Goal: Task Accomplishment & Management: Manage account settings

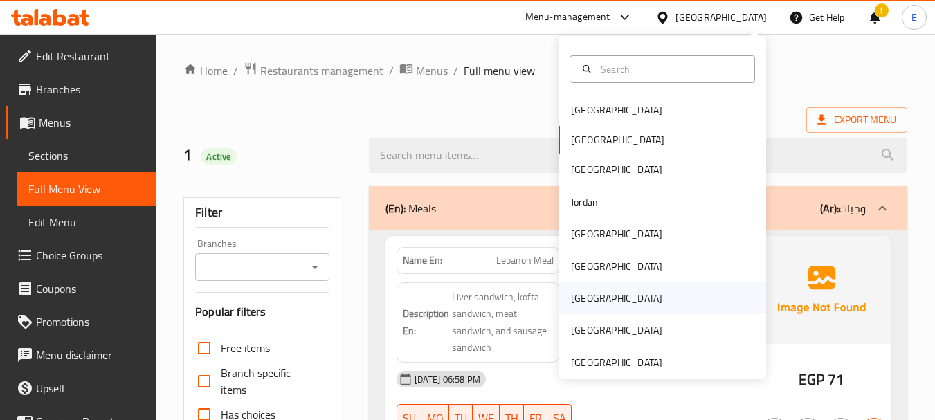
click at [581, 288] on div "[GEOGRAPHIC_DATA]" at bounding box center [616, 298] width 113 height 32
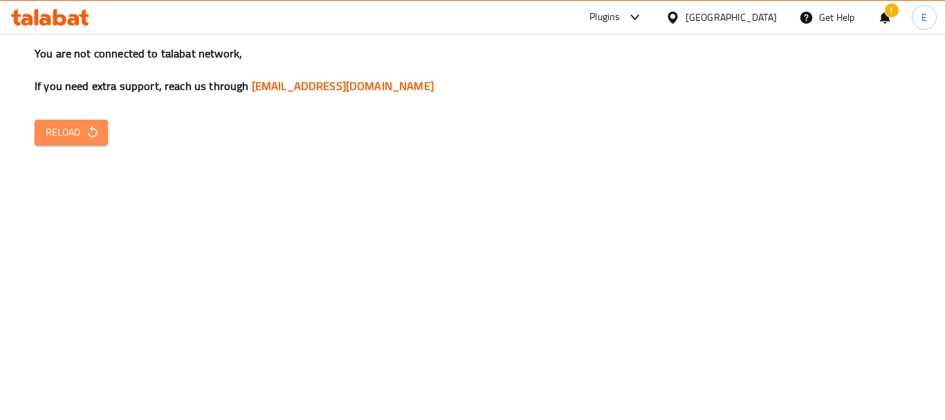
click at [70, 131] on span "Reload" at bounding box center [71, 132] width 51 height 17
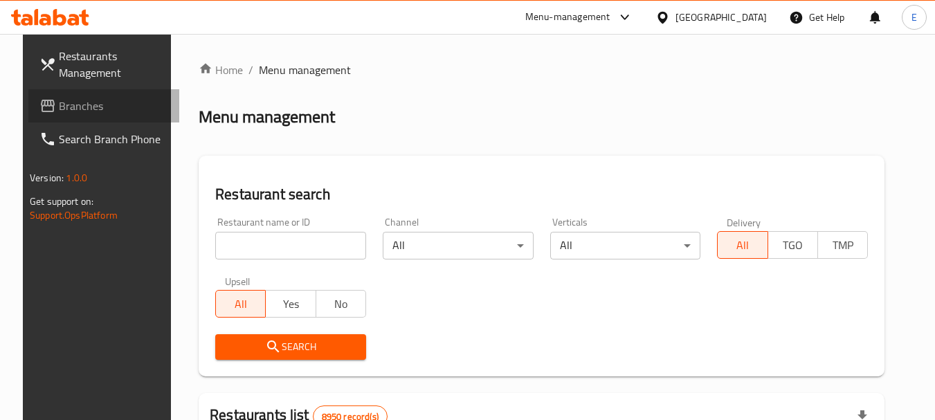
click at [66, 101] on span "Branches" at bounding box center [113, 106] width 109 height 17
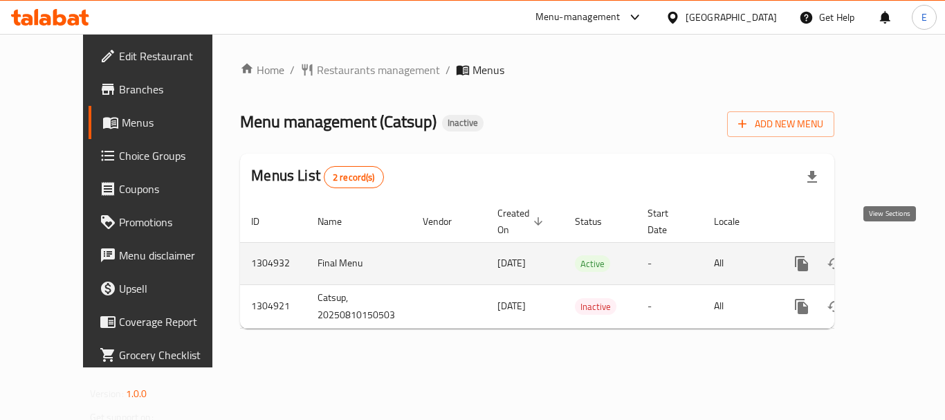
click at [893, 255] on icon "enhanced table" at bounding box center [901, 263] width 17 height 17
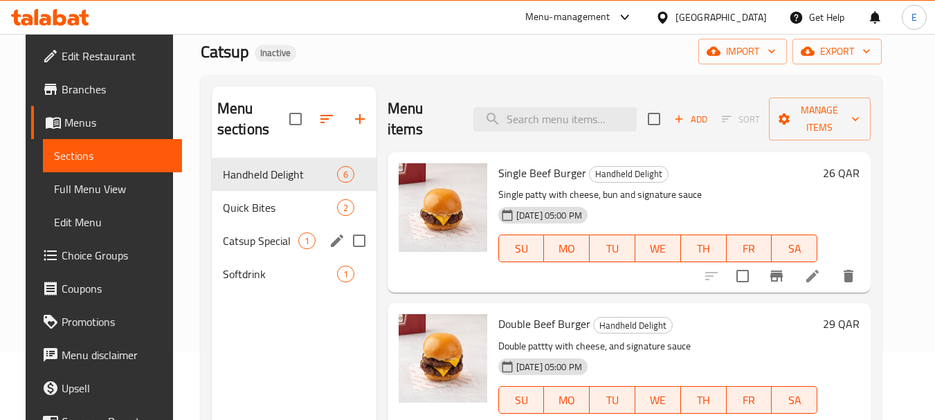
scroll to position [69, 0]
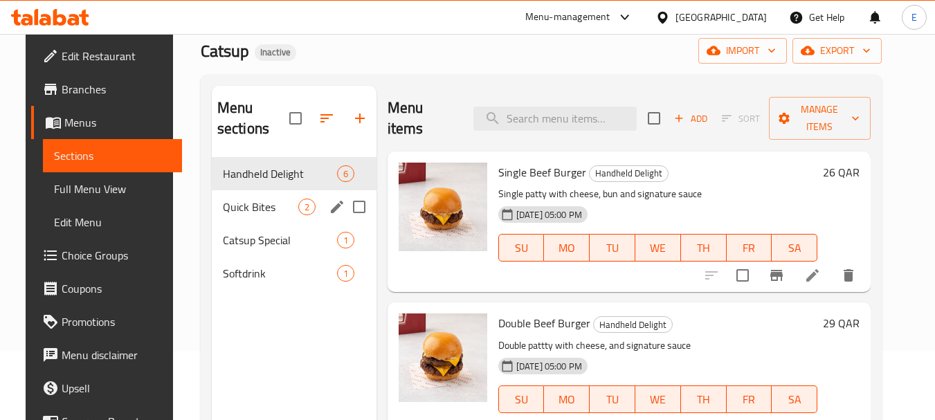
click at [245, 208] on span "Quick Bites" at bounding box center [260, 207] width 75 height 17
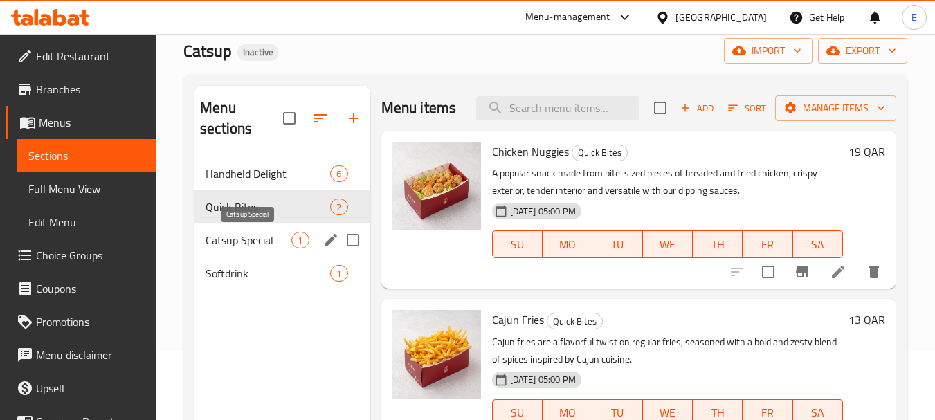
click at [237, 239] on span "Catsup Special" at bounding box center [249, 240] width 86 height 17
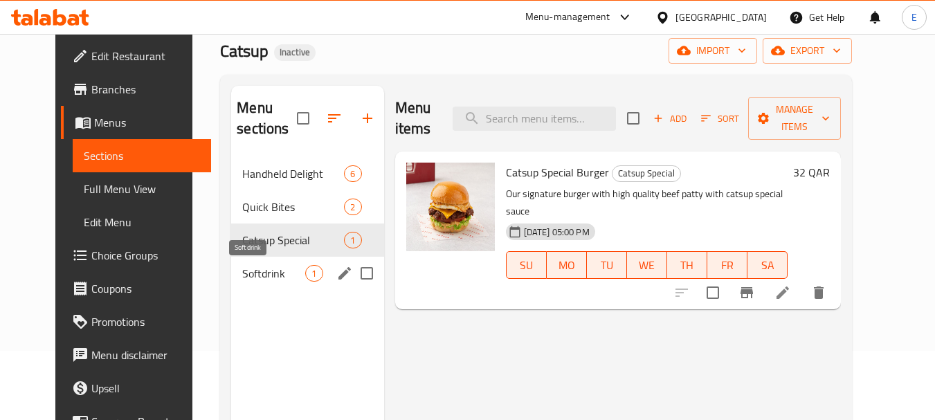
click at [242, 269] on span "Softdrink" at bounding box center [273, 273] width 63 height 17
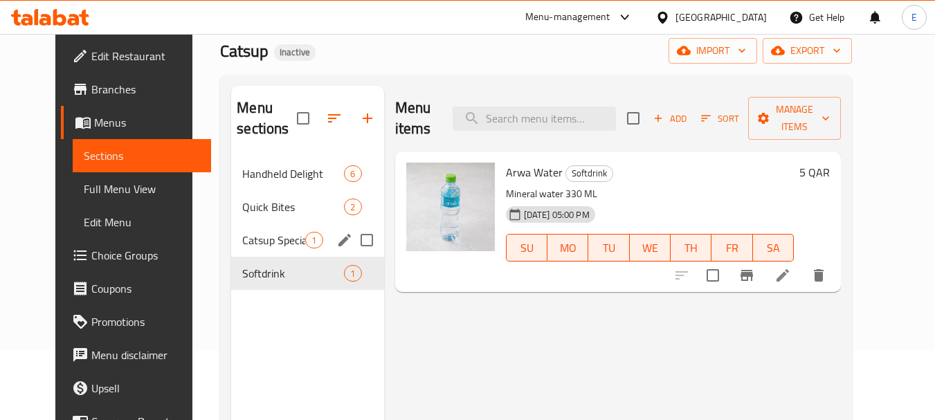
click at [242, 246] on span "Catsup Special" at bounding box center [273, 240] width 63 height 17
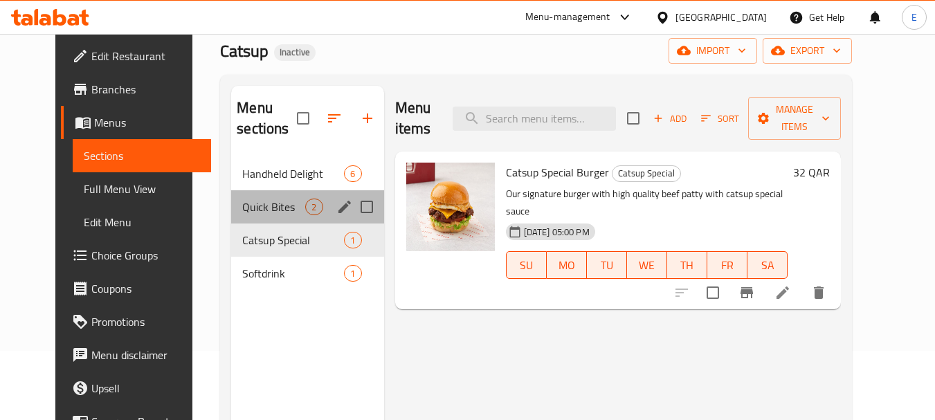
click at [239, 215] on div "Quick Bites 2" at bounding box center [307, 206] width 152 height 33
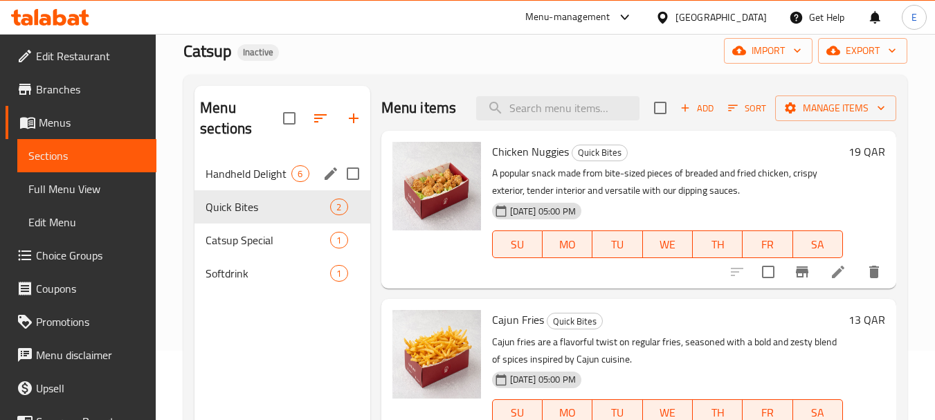
click at [251, 179] on span "Handheld Delight" at bounding box center [249, 173] width 86 height 17
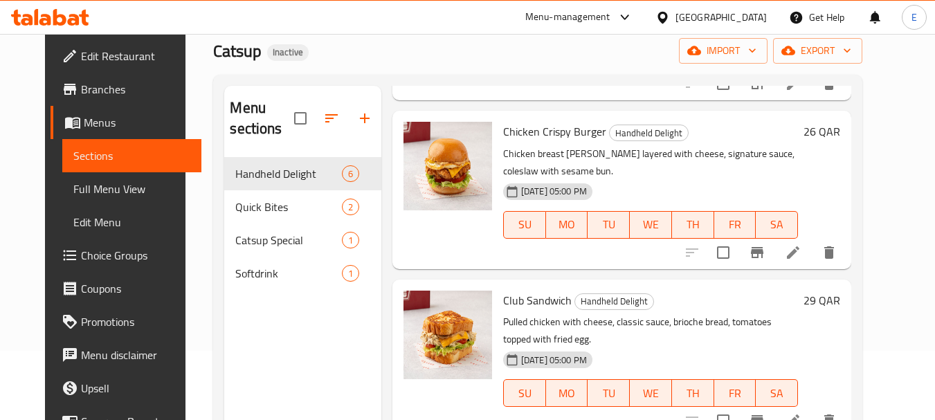
scroll to position [577, 0]
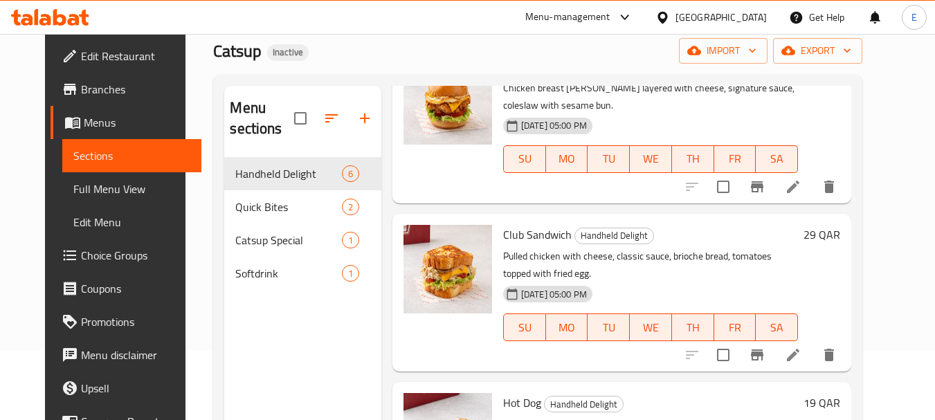
click at [675, 21] on div at bounding box center [665, 17] width 20 height 15
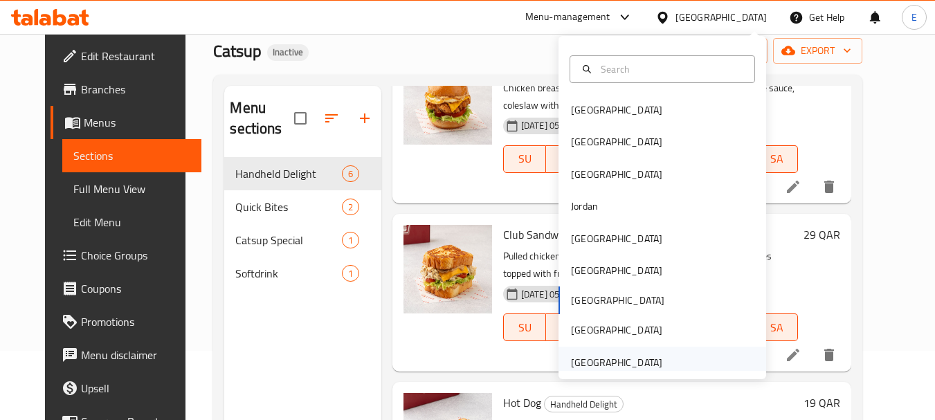
click at [599, 367] on div "[GEOGRAPHIC_DATA]" at bounding box center [616, 362] width 91 height 15
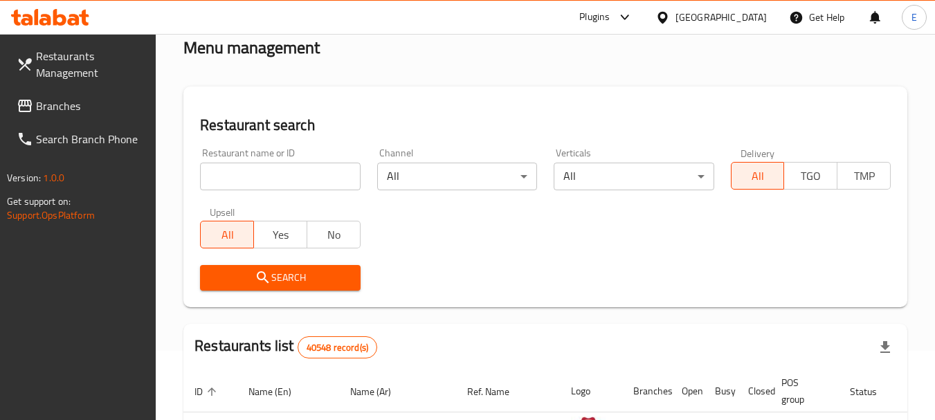
click at [75, 114] on span "Branches" at bounding box center [90, 106] width 109 height 17
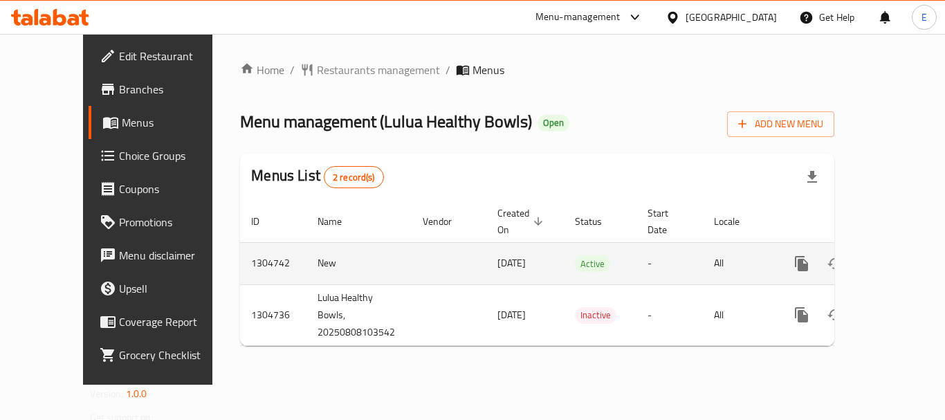
click at [893, 255] on icon "enhanced table" at bounding box center [901, 263] width 17 height 17
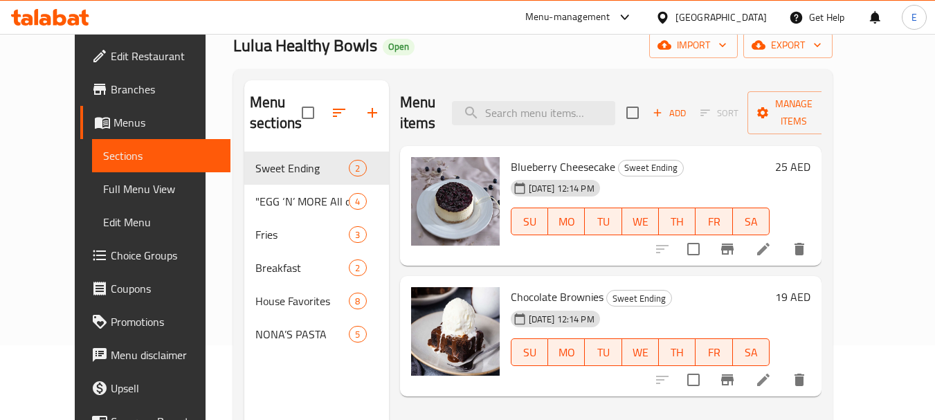
scroll to position [55, 0]
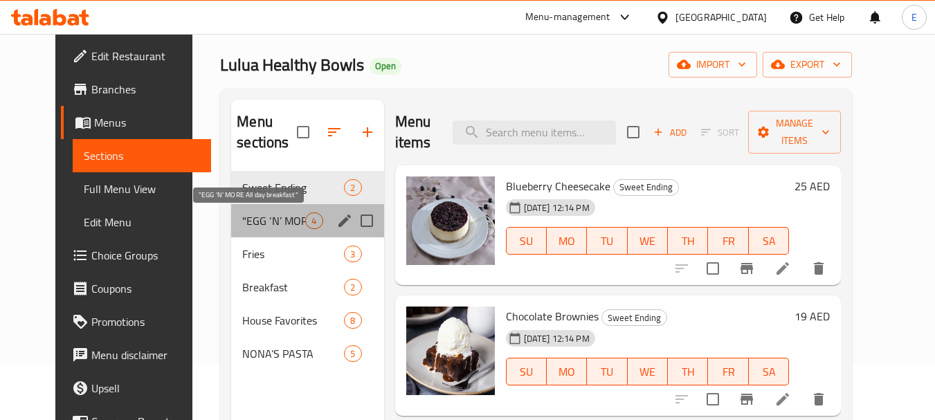
click at [262, 223] on span ""EGG ‘N’ MORE All day breakfast"" at bounding box center [273, 220] width 63 height 17
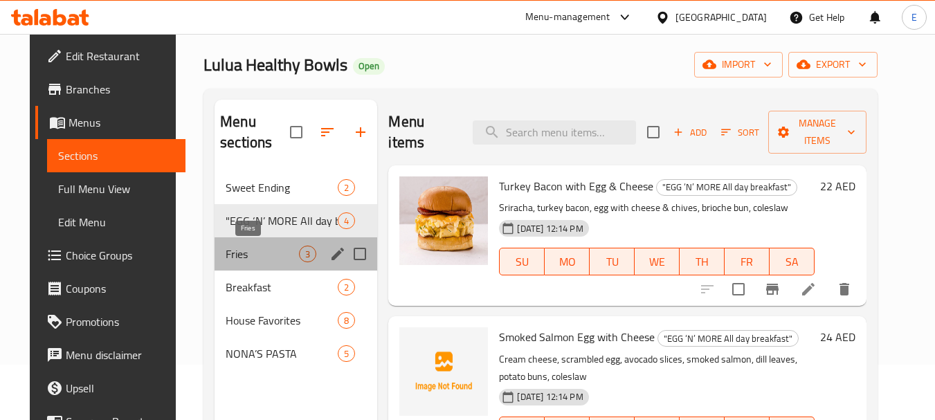
click at [242, 257] on span "Fries" at bounding box center [262, 254] width 73 height 17
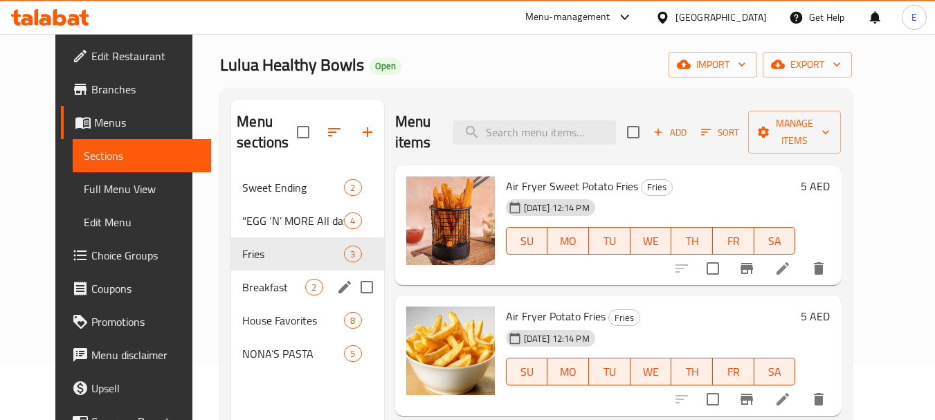
click at [247, 282] on span "Breakfast" at bounding box center [273, 287] width 63 height 17
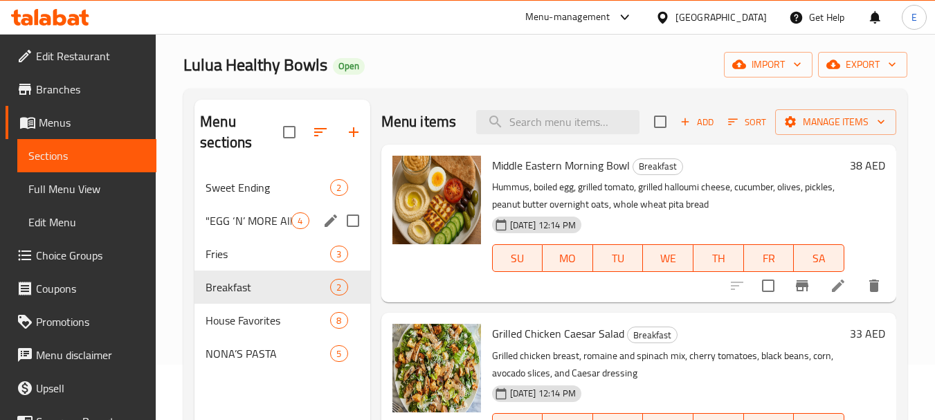
click at [252, 214] on span ""EGG ‘N’ MORE All day breakfast"" at bounding box center [249, 220] width 86 height 17
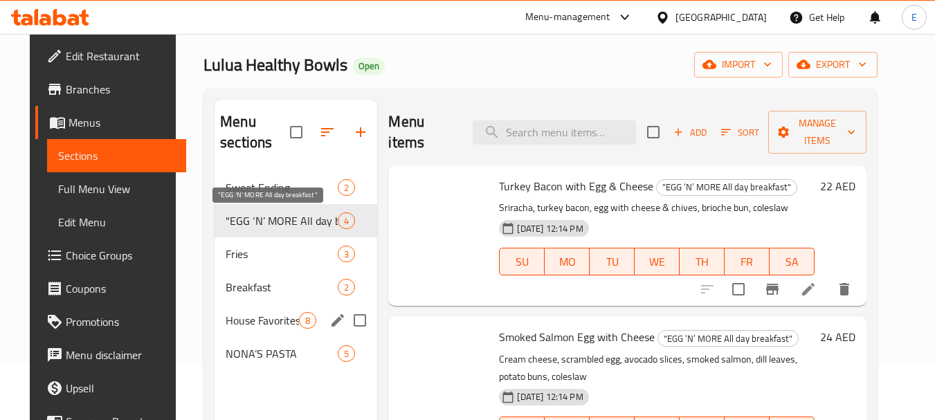
click at [234, 313] on span "House Favorites" at bounding box center [262, 320] width 73 height 17
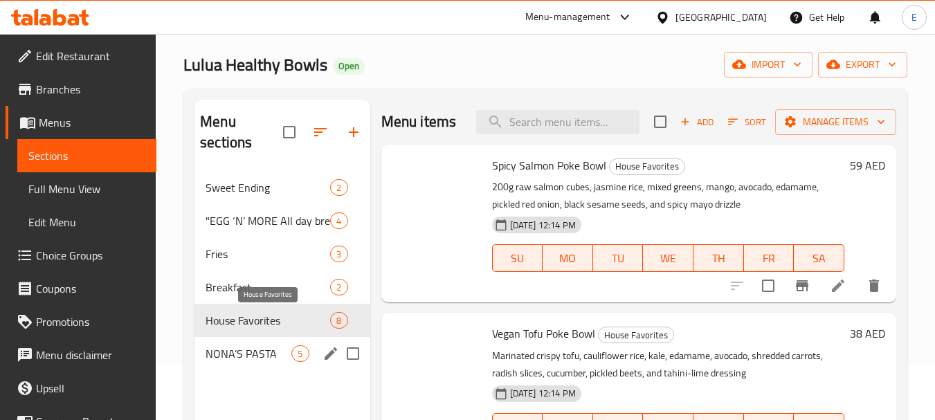
click at [230, 349] on span "NONA’S PASTA" at bounding box center [249, 353] width 86 height 17
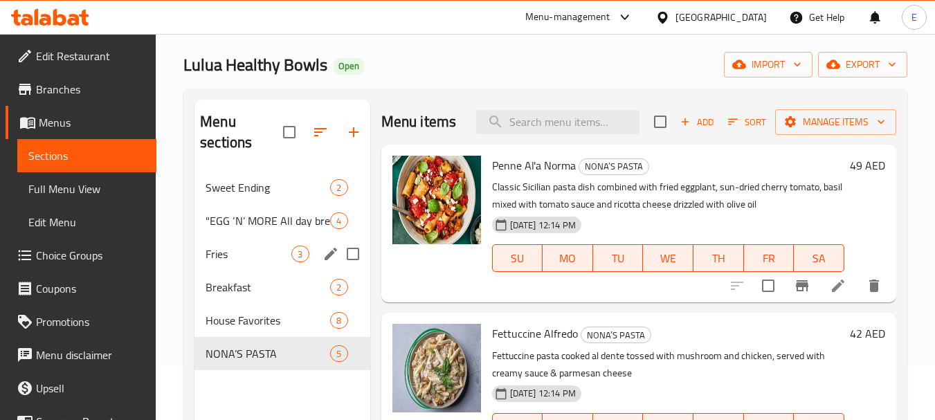
click at [251, 208] on div ""EGG ‘N’ MORE All day breakfast" 4" at bounding box center [281, 220] width 175 height 33
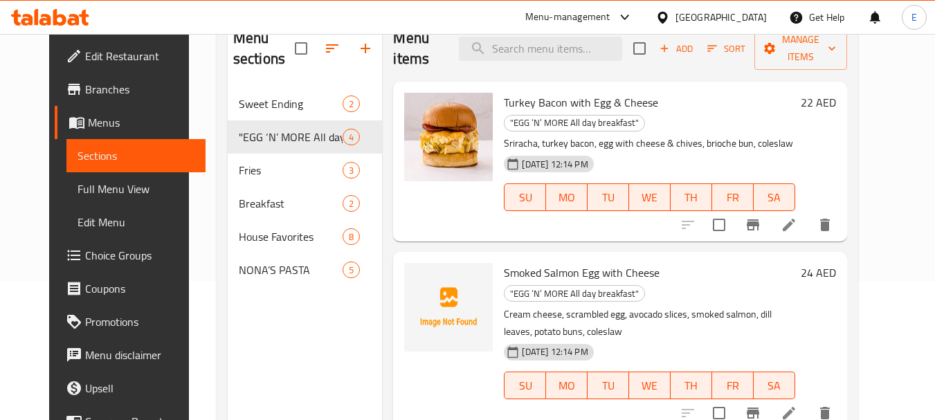
scroll to position [55, 0]
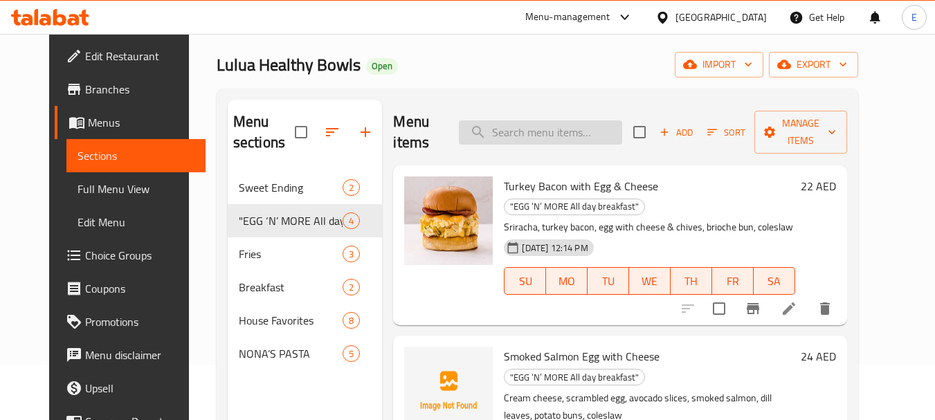
click at [548, 141] on input "search" at bounding box center [540, 132] width 163 height 24
paste input "Romaine"
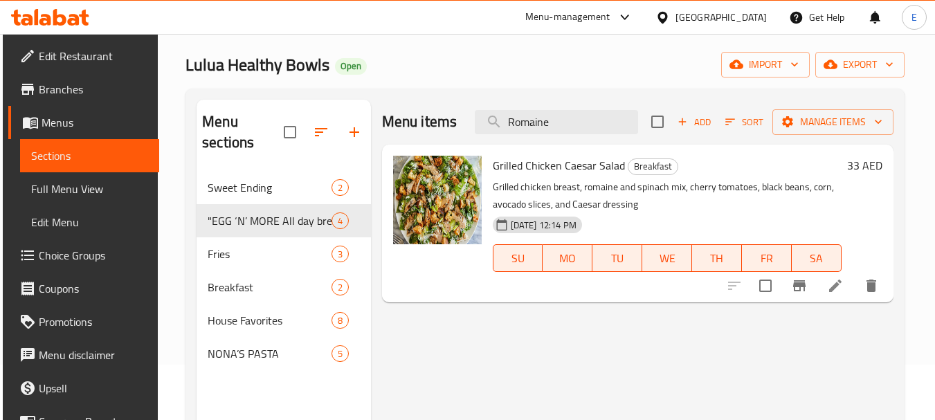
type input "Romaine"
click at [833, 289] on icon at bounding box center [835, 286] width 17 height 17
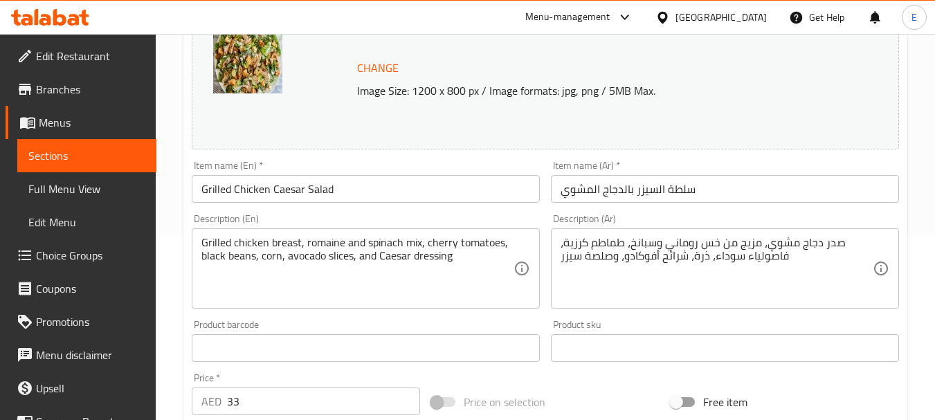
scroll to position [208, 0]
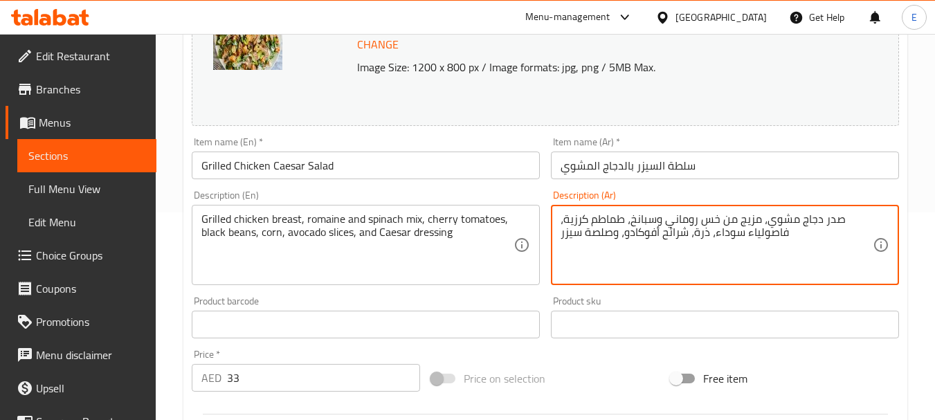
drag, startPoint x: 700, startPoint y: 219, endPoint x: 718, endPoint y: 219, distance: 18.7
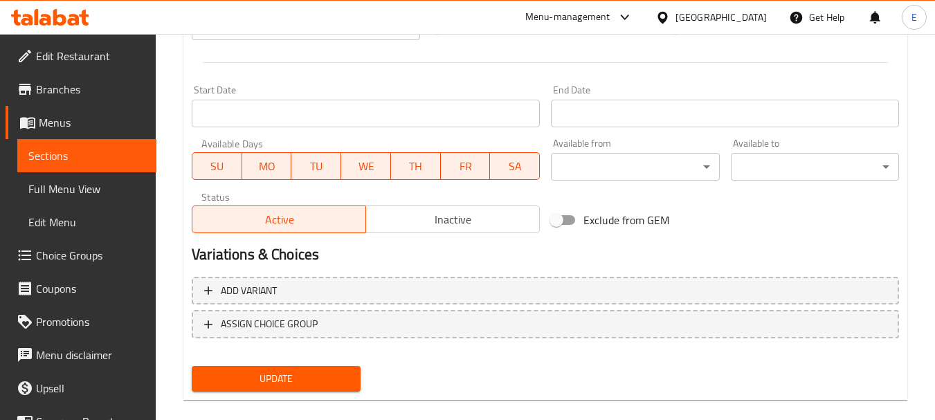
scroll to position [578, 0]
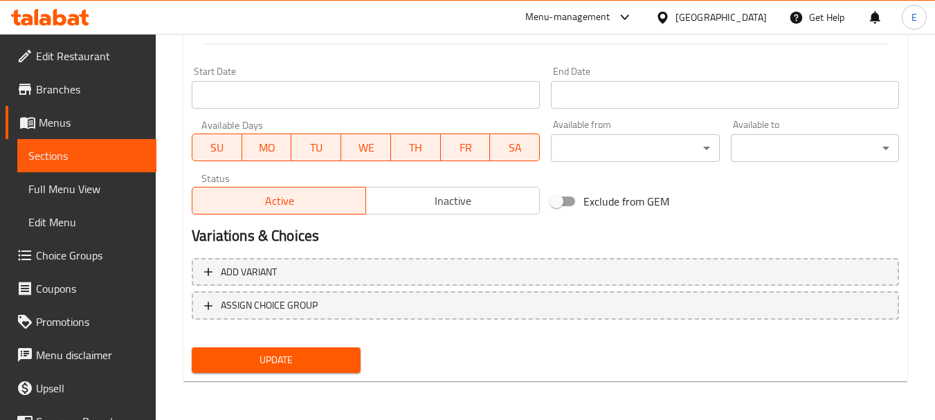
type textarea "صدر دجاج مشوي، مزيج من روماني وسبانخ، طماطم كرزية، فاصولياء سوداء، ذرة، شرائح أ…"
click at [349, 363] on button "Update" at bounding box center [276, 360] width 168 height 26
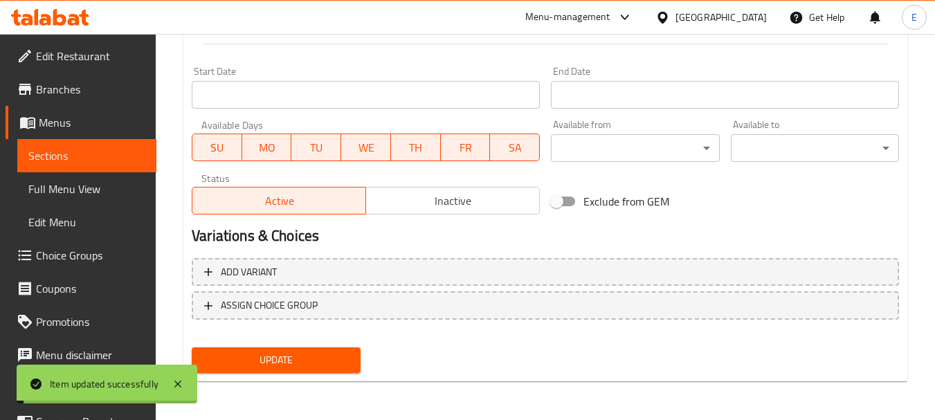
click at [44, 195] on span "Full Menu View" at bounding box center [86, 189] width 117 height 17
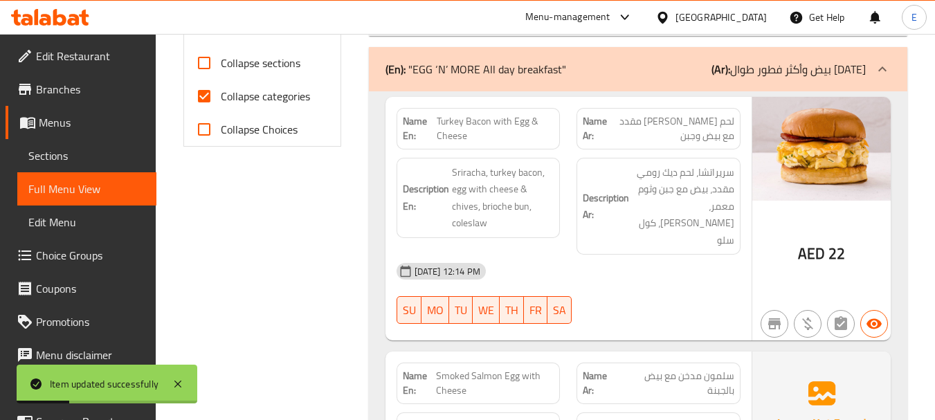
scroll to position [578, 0]
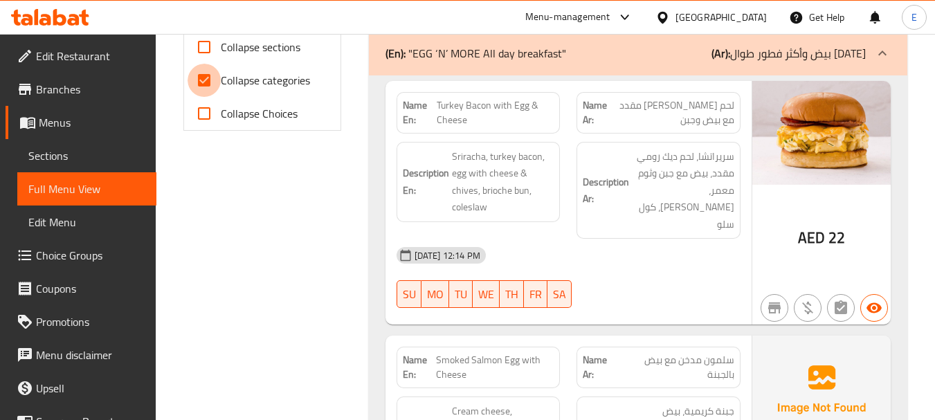
click at [200, 78] on input "Collapse categories" at bounding box center [204, 80] width 33 height 33
checkbox input "false"
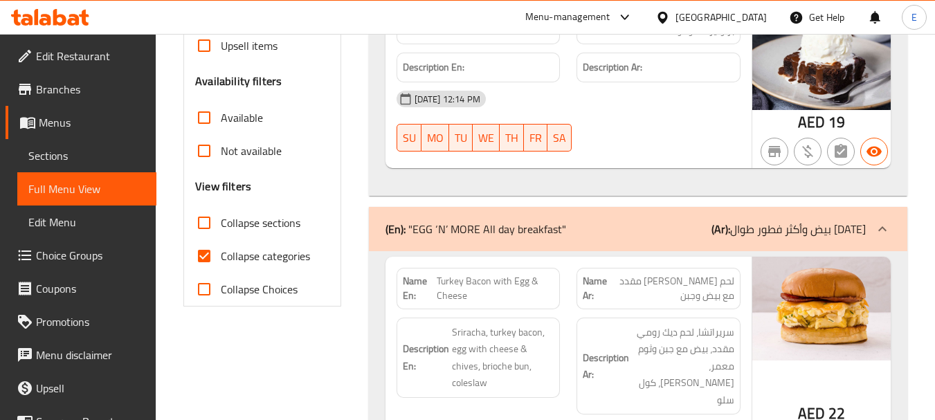
scroll to position [415, 0]
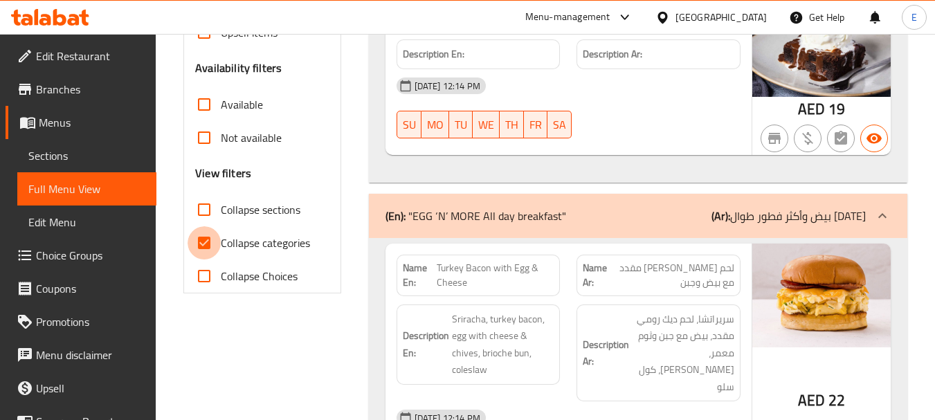
click at [215, 238] on input "Collapse categories" at bounding box center [204, 242] width 33 height 33
checkbox input "false"
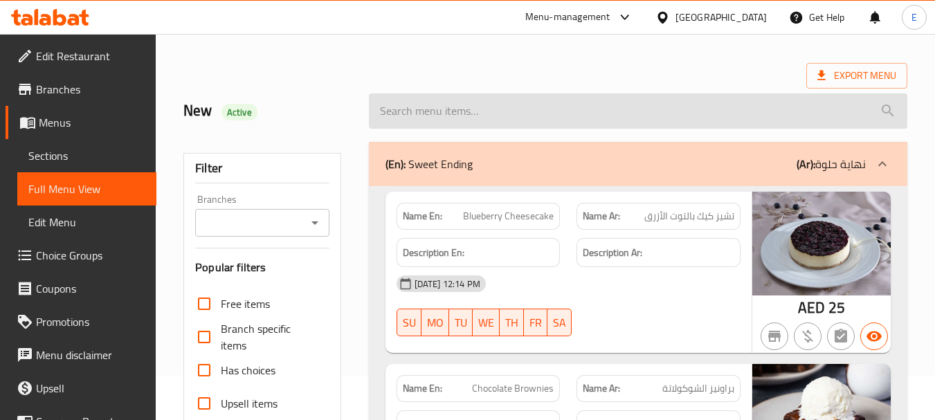
scroll to position [0, 0]
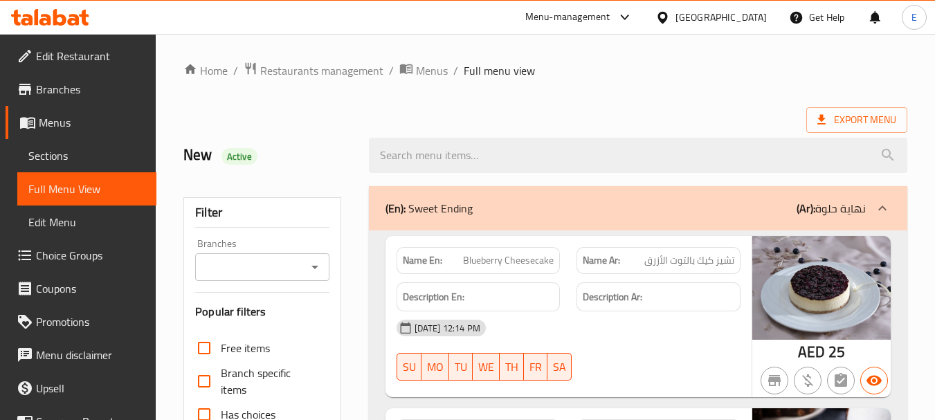
click at [701, 116] on div "Export Menu" at bounding box center [545, 120] width 724 height 26
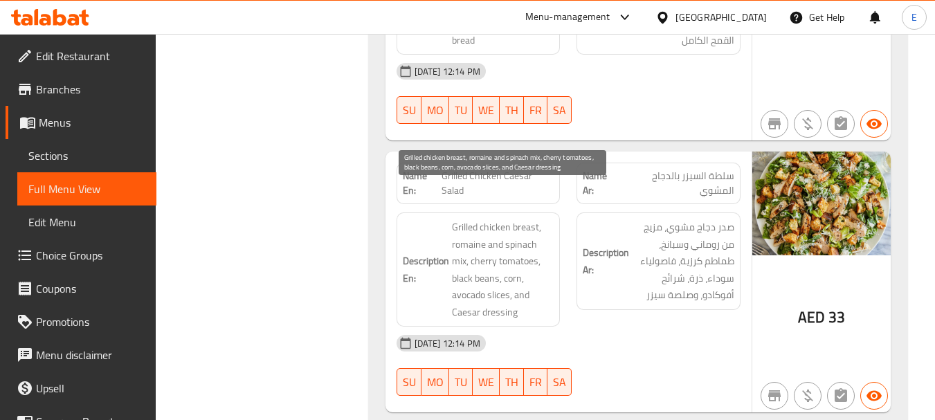
click at [504, 230] on span "Grilled chicken breast, romaine and spinach mix, cherry tomatoes, black beans, …" at bounding box center [503, 270] width 102 height 102
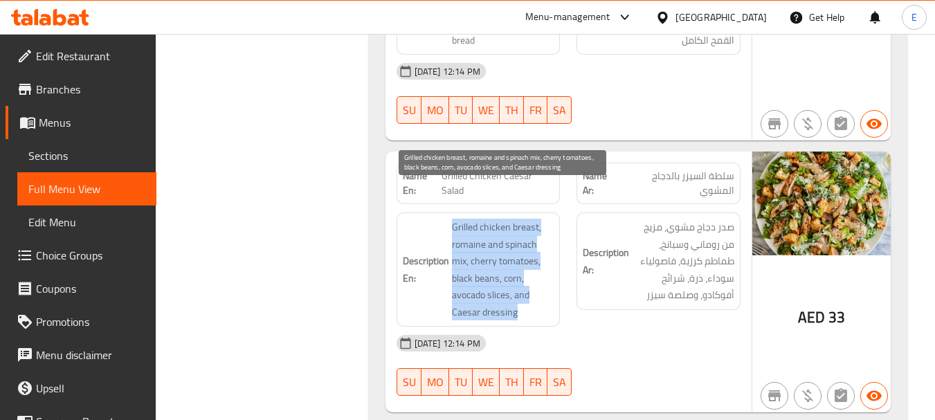
drag, startPoint x: 449, startPoint y: 188, endPoint x: 533, endPoint y: 282, distance: 125.5
click at [533, 282] on span "Grilled chicken breast, romaine and spinach mix, cherry tomatoes, black beans, …" at bounding box center [503, 270] width 102 height 102
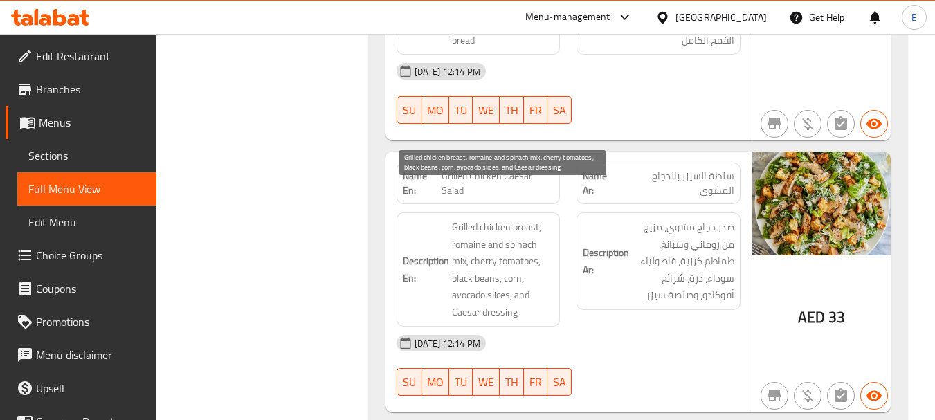
click at [533, 282] on span "Grilled chicken breast, romaine and spinach mix, cherry tomatoes, black beans, …" at bounding box center [503, 270] width 102 height 102
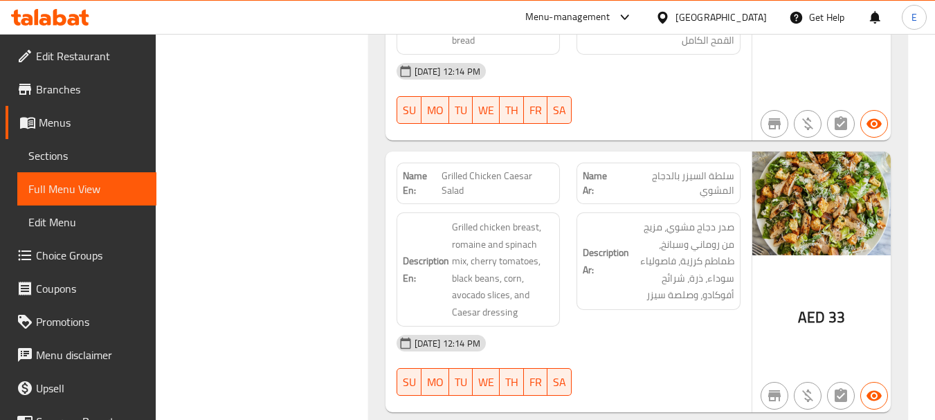
drag, startPoint x: 444, startPoint y: 140, endPoint x: 522, endPoint y: 144, distance: 78.3
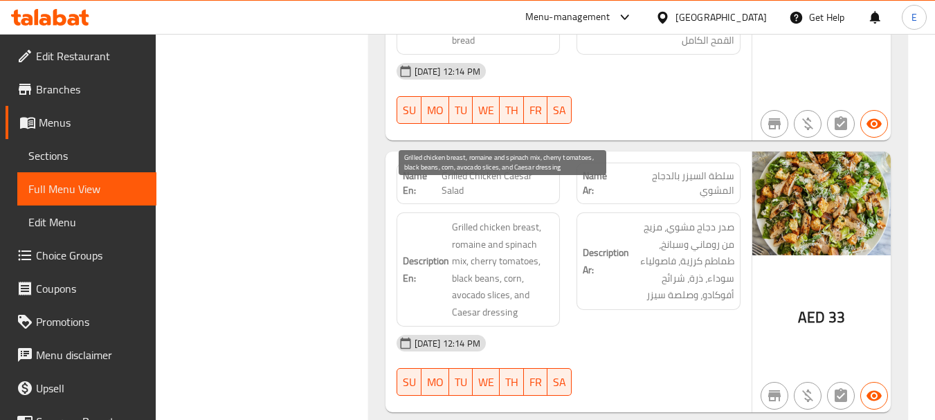
click at [452, 219] on span "Grilled chicken breast, romaine and spinach mix, cherry tomatoes, black beans, …" at bounding box center [503, 270] width 102 height 102
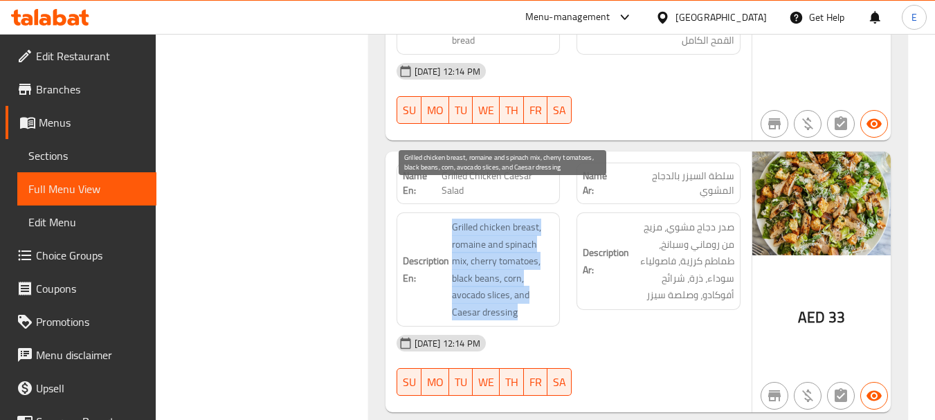
drag, startPoint x: 478, startPoint y: 190, endPoint x: 527, endPoint y: 275, distance: 97.9
click at [527, 275] on span "Grilled chicken breast, romaine and spinach mix, cherry tomatoes, black beans, …" at bounding box center [503, 270] width 102 height 102
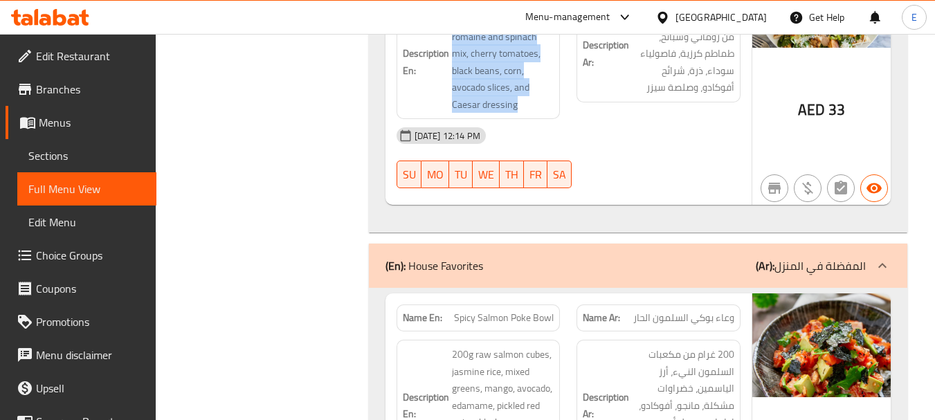
scroll to position [2749, 0]
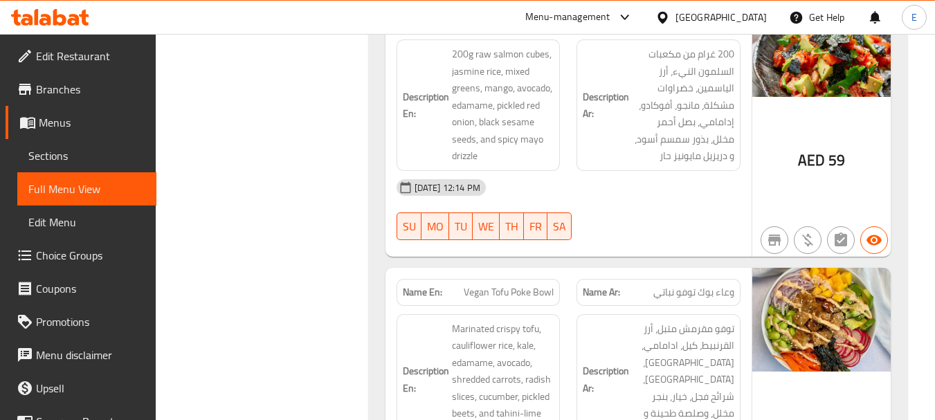
scroll to position [3095, 0]
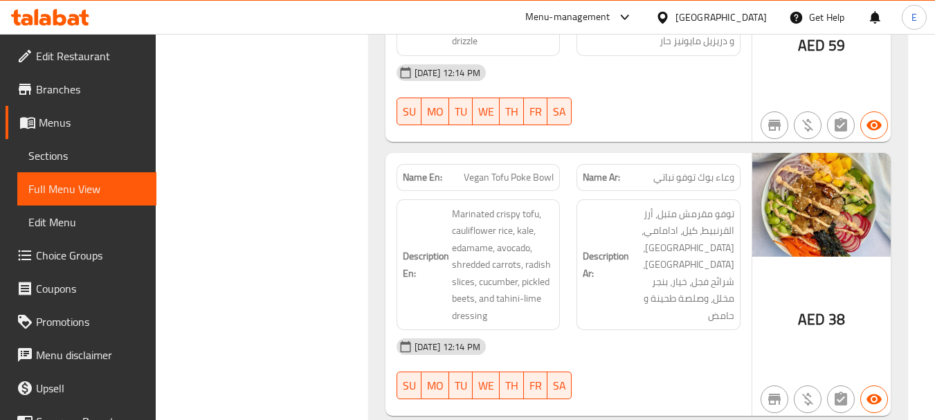
click at [40, 157] on span "Sections" at bounding box center [86, 155] width 117 height 17
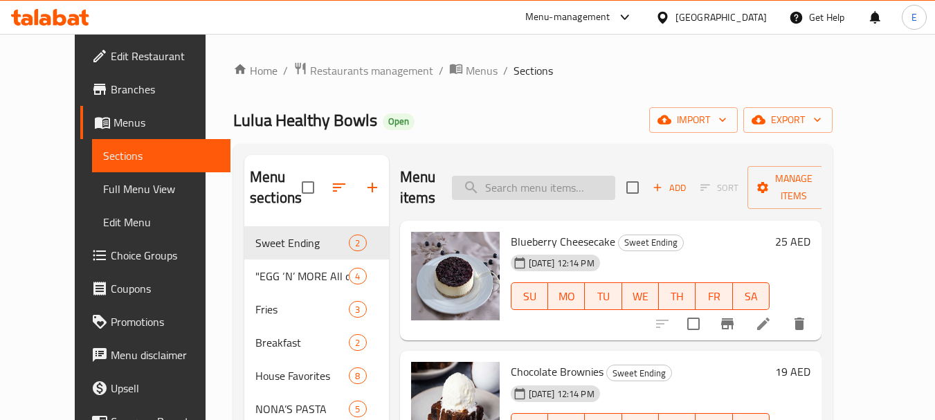
click at [565, 185] on input "search" at bounding box center [533, 188] width 163 height 24
paste input "Fettuccine Alfredo"
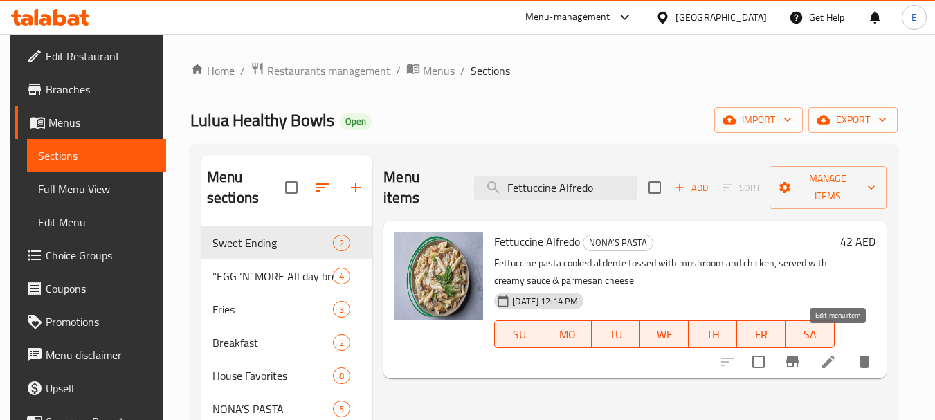
type input "Fettuccine Alfredo"
click at [834, 354] on icon at bounding box center [828, 362] width 17 height 17
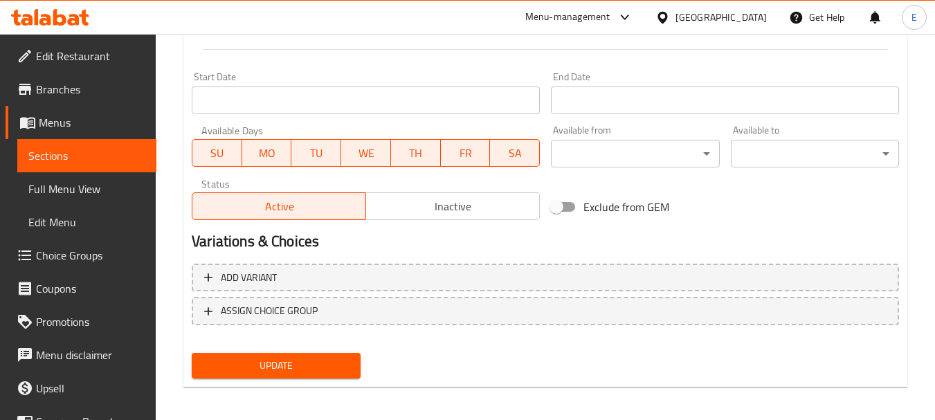
scroll to position [578, 0]
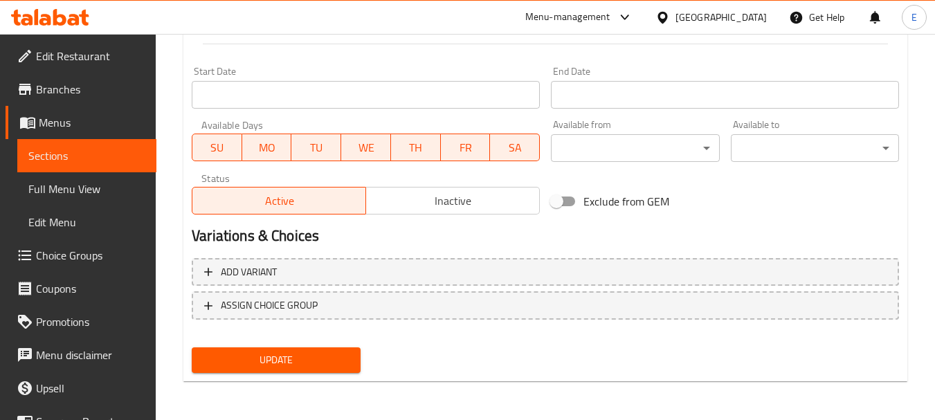
type textarea "باستا فيتوتشيني مطبوخة الدينتي مقلبة مع الفطر والدجاج، تقدم مع صلصة كريمية وجبن…"
click at [319, 372] on button "Update" at bounding box center [276, 360] width 168 height 26
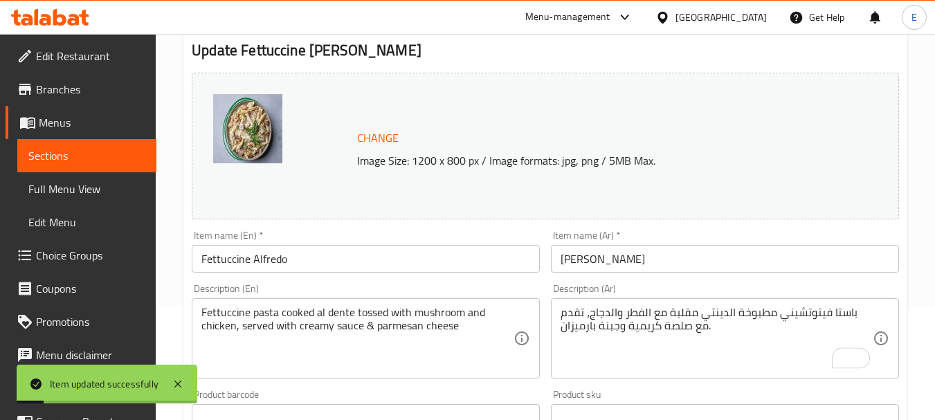
scroll to position [0, 0]
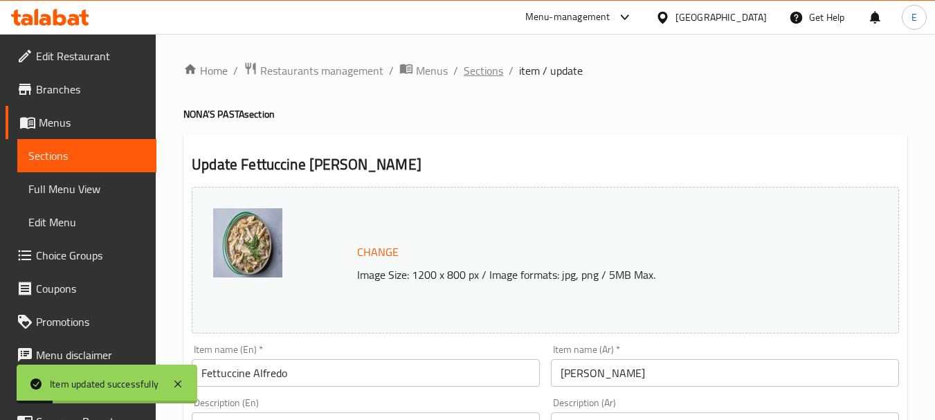
click at [488, 70] on span "Sections" at bounding box center [483, 70] width 39 height 17
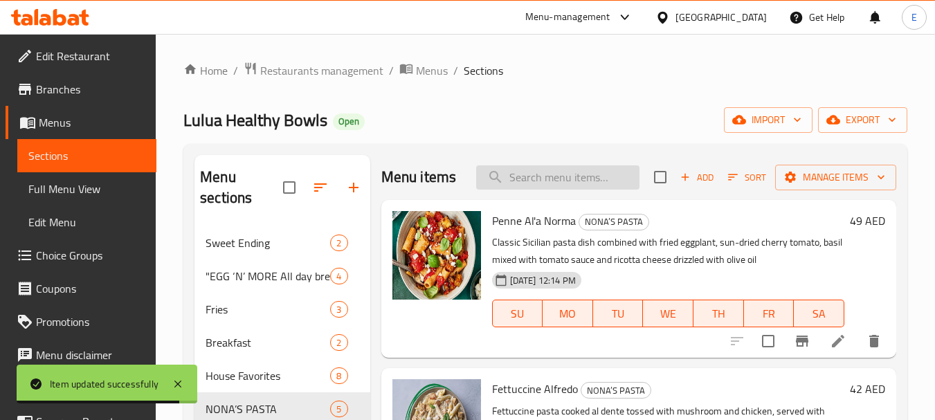
click at [606, 190] on input "search" at bounding box center [557, 177] width 163 height 24
paste input "Spaghetti Bolognese"
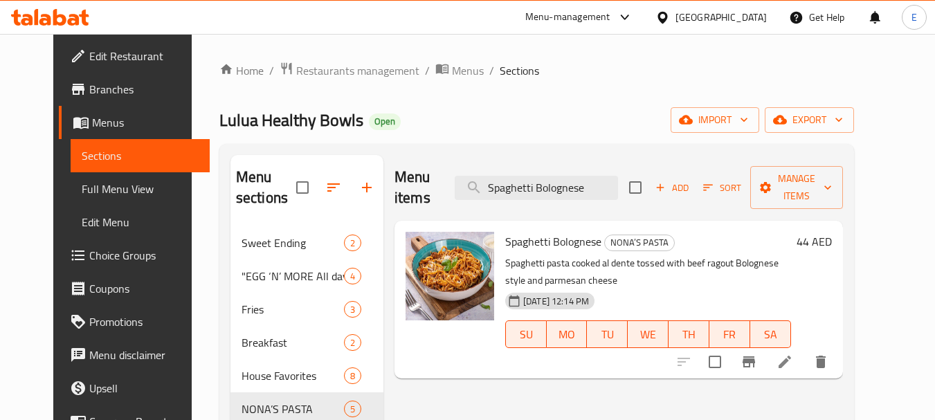
type input "Spaghetti Bolognese"
click at [793, 354] on icon at bounding box center [784, 362] width 17 height 17
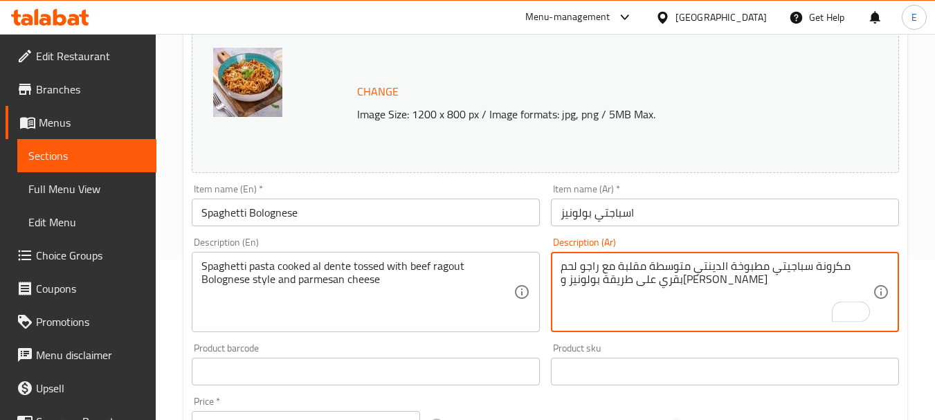
scroll to position [578, 0]
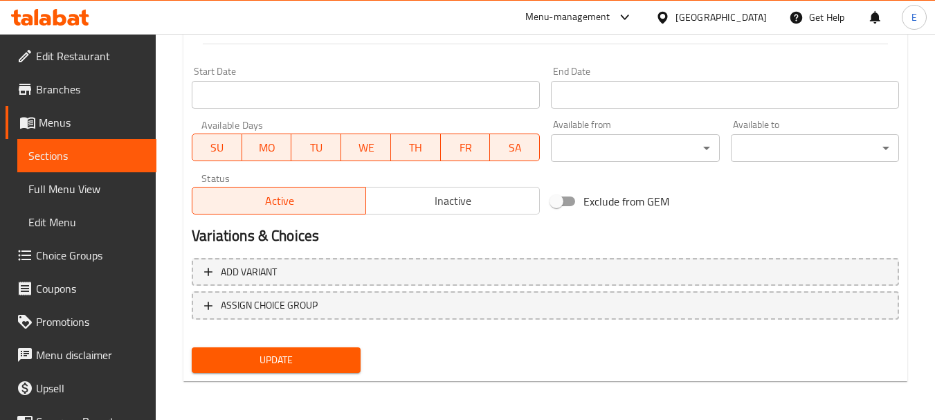
type textarea "مكرونة سباجيتي مطبوخة الدينتي متوسطة مقلبة مع راجو لحم بقري على طريقة بولونيز و…"
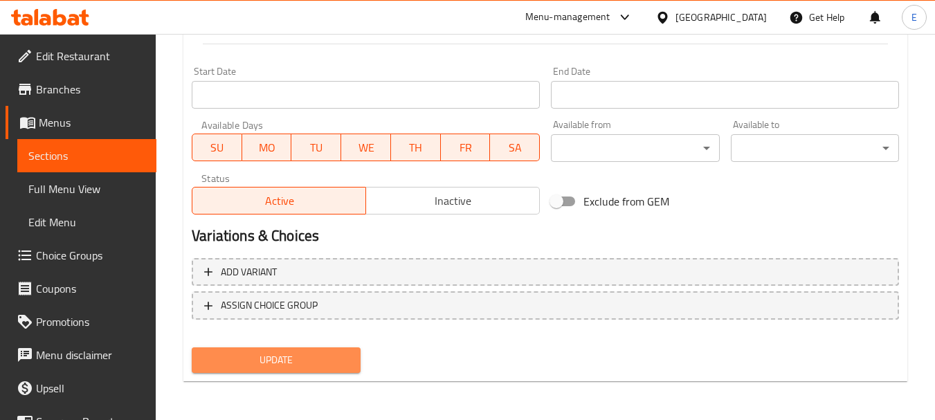
click at [331, 366] on span "Update" at bounding box center [276, 360] width 146 height 17
click at [331, 366] on div at bounding box center [467, 210] width 935 height 420
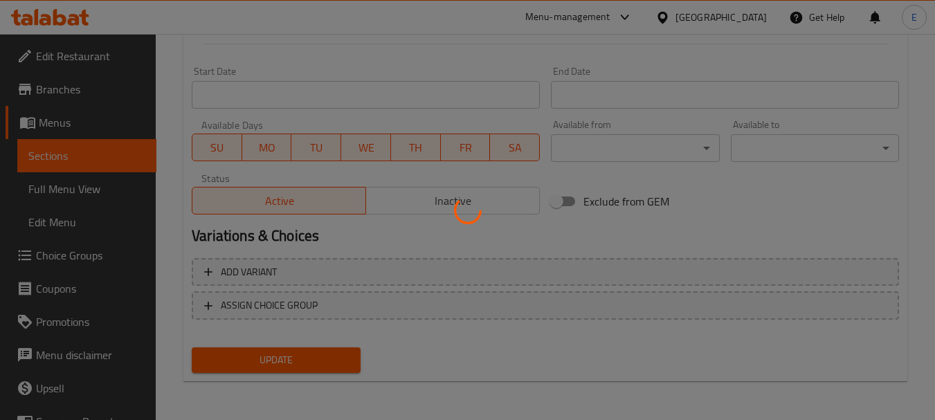
click at [331, 366] on div at bounding box center [467, 210] width 935 height 420
click at [336, 363] on div at bounding box center [467, 210] width 935 height 420
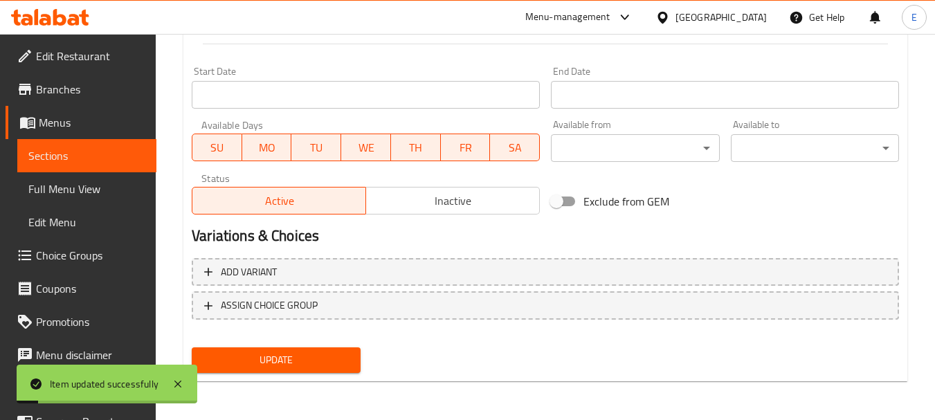
click at [55, 200] on link "Full Menu View" at bounding box center [86, 188] width 139 height 33
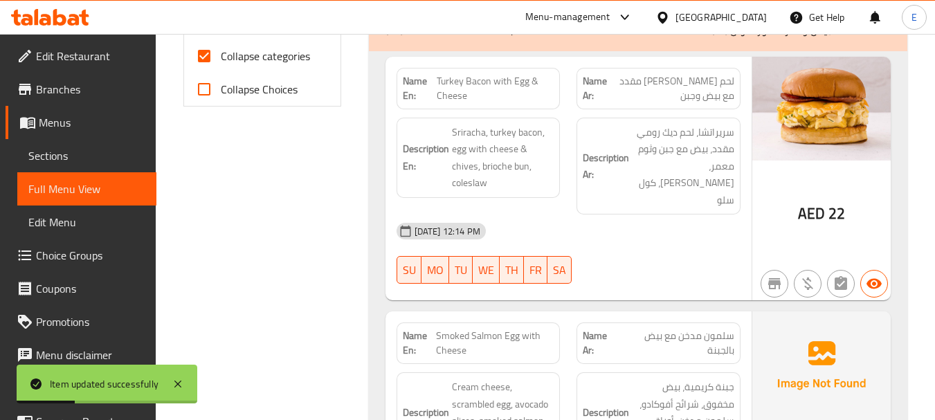
scroll to position [578, 0]
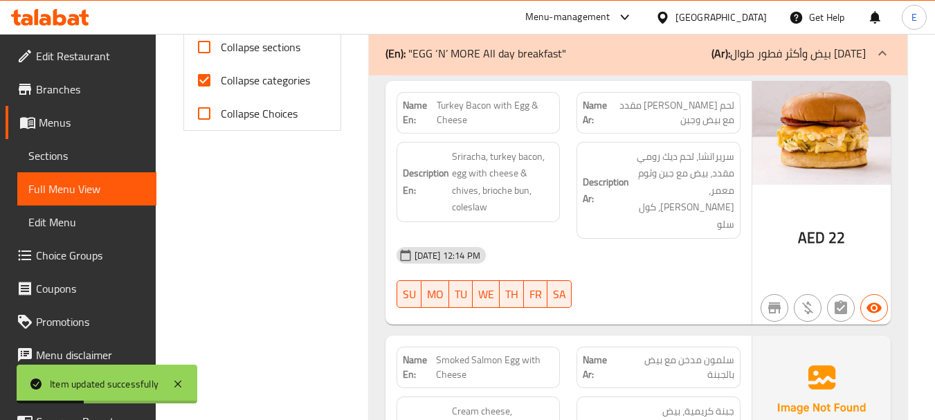
click at [203, 85] on input "Collapse categories" at bounding box center [204, 80] width 33 height 33
checkbox input "false"
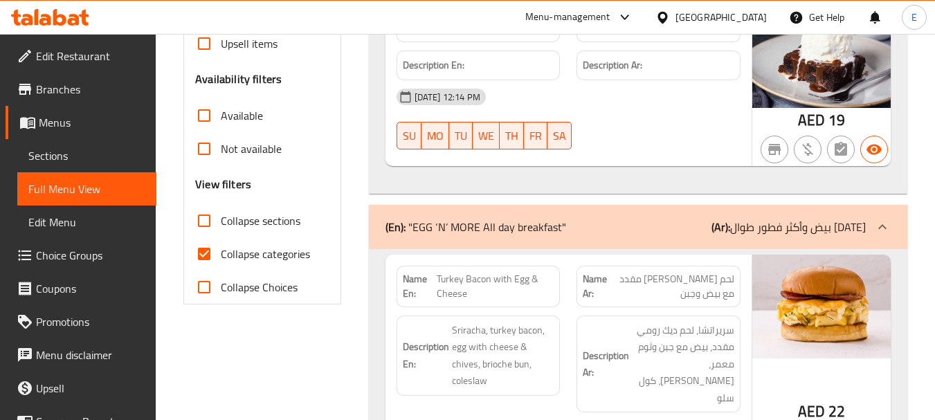
scroll to position [415, 0]
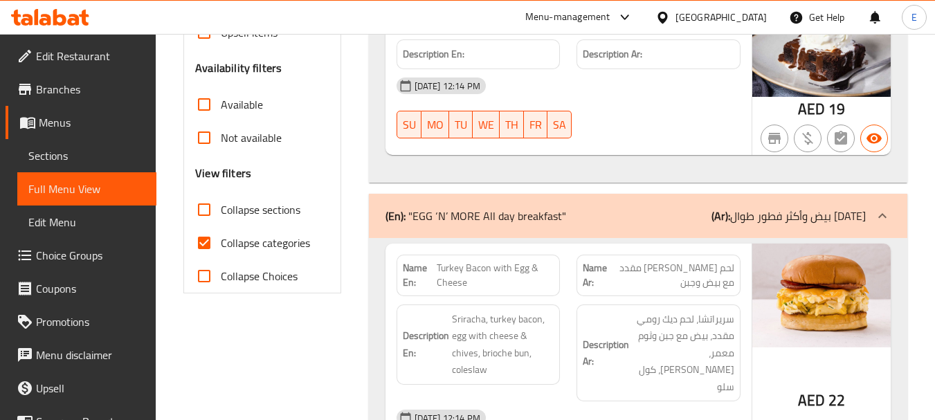
click at [203, 237] on input "Collapse categories" at bounding box center [204, 242] width 33 height 33
checkbox input "false"
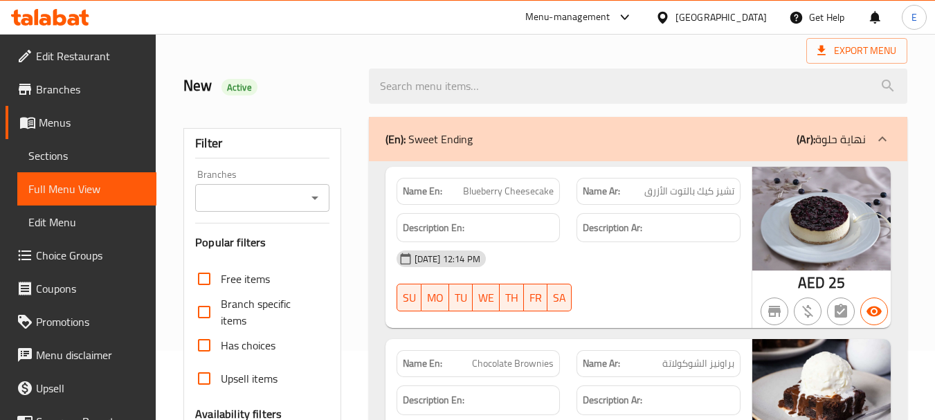
scroll to position [0, 0]
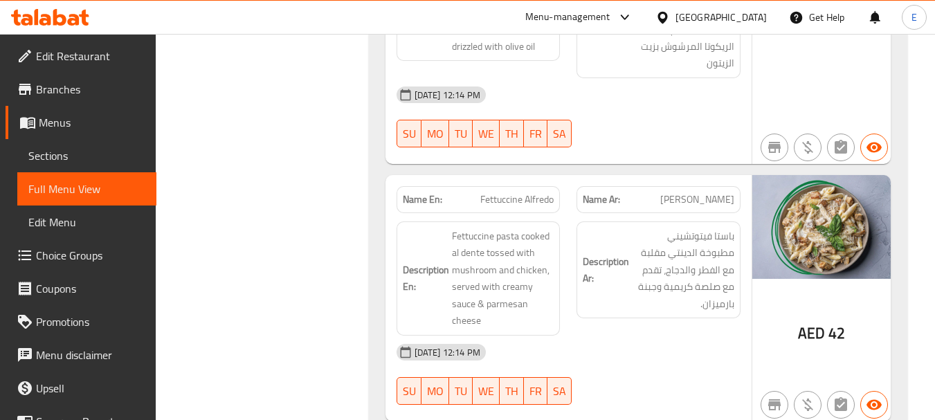
scroll to position [5298, 0]
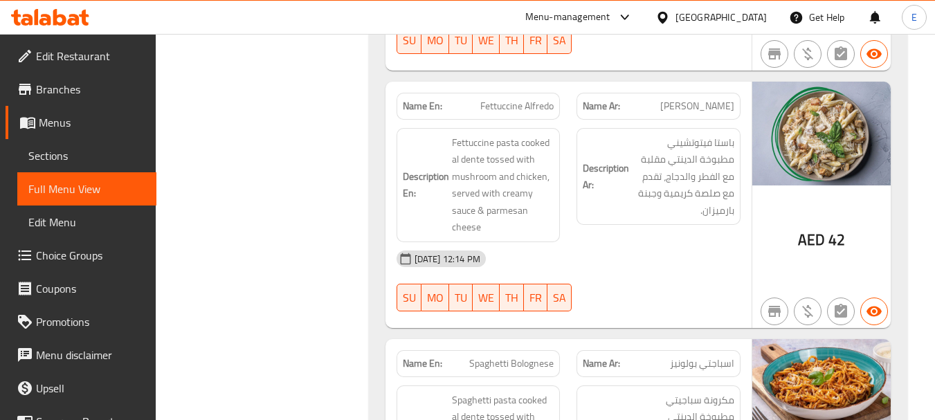
drag, startPoint x: 454, startPoint y: 109, endPoint x: 561, endPoint y: 107, distance: 106.6
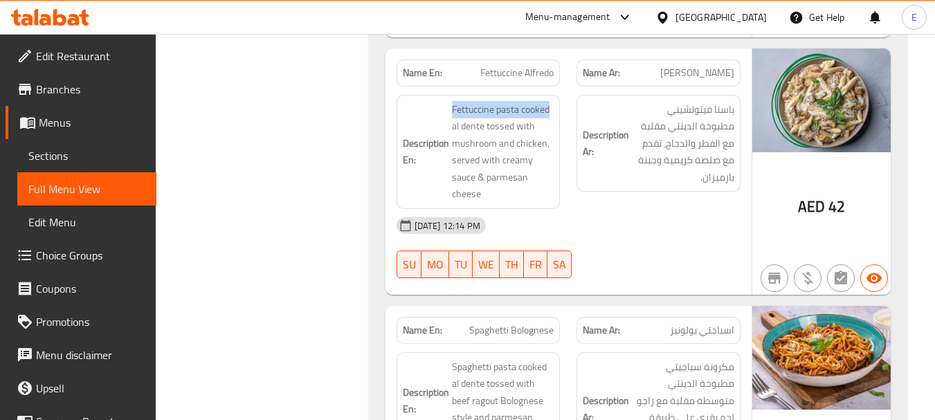
scroll to position [5320, 0]
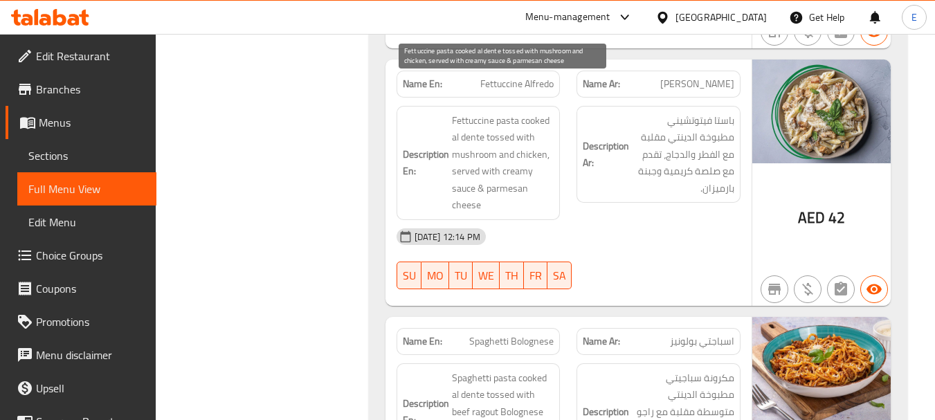
click at [497, 112] on span "Fettuccine pasta cooked al dente tossed with mushroom and chicken, served with …" at bounding box center [503, 163] width 102 height 102
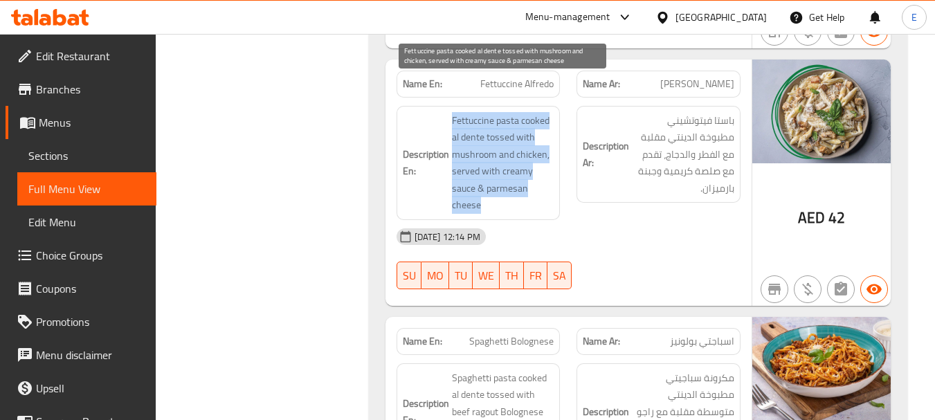
drag, startPoint x: 449, startPoint y: 82, endPoint x: 524, endPoint y: 166, distance: 112.8
click at [524, 166] on span "Fettuccine pasta cooked al dente tossed with mushroom and chicken, served with …" at bounding box center [503, 163] width 102 height 102
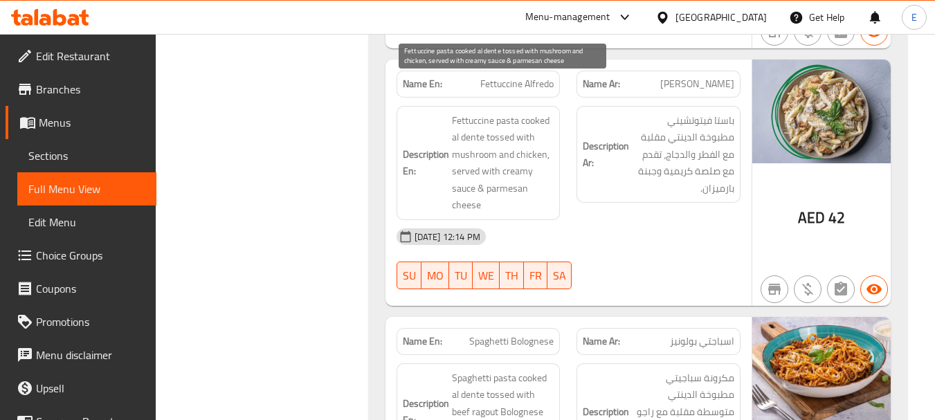
click at [524, 166] on span "Fettuccine pasta cooked al dente tossed with mushroom and chicken, served with …" at bounding box center [503, 163] width 102 height 102
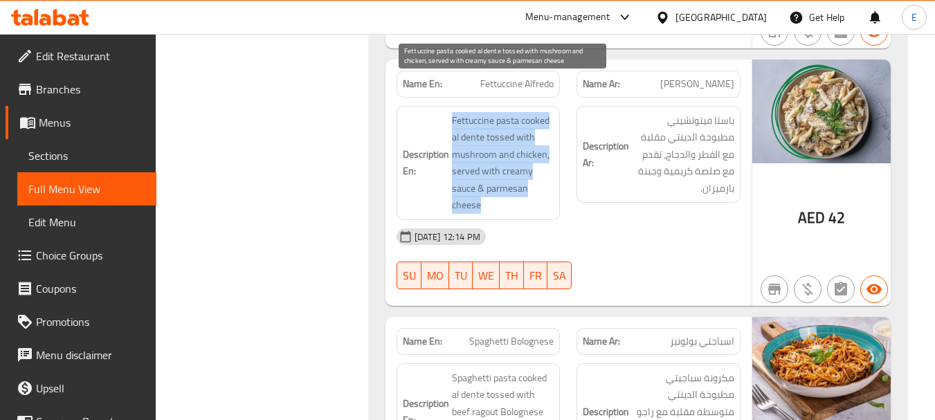
click at [524, 166] on span "Fettuccine pasta cooked al dente tossed with mushroom and chicken, served with …" at bounding box center [503, 163] width 102 height 102
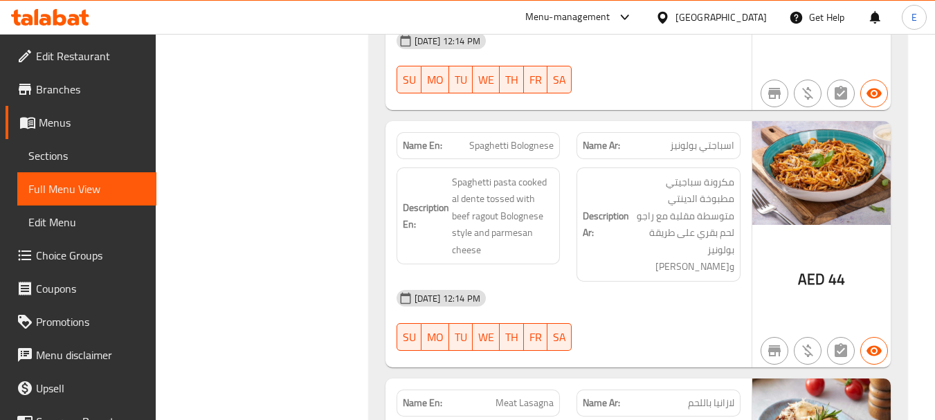
scroll to position [5528, 0]
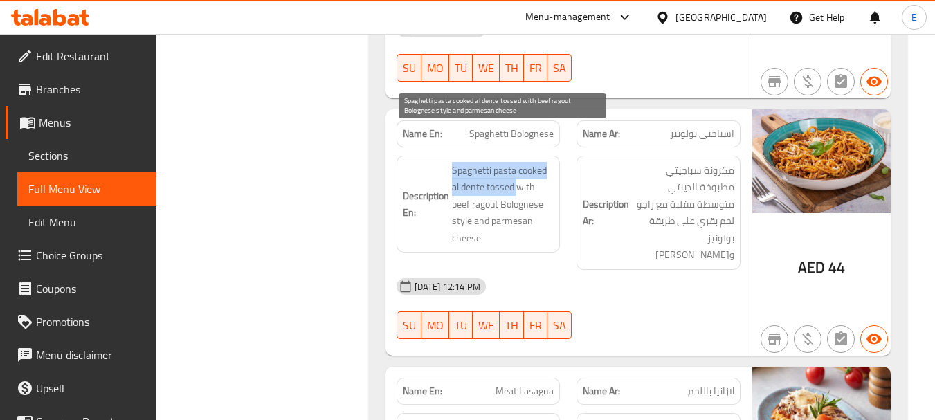
drag, startPoint x: 443, startPoint y: 138, endPoint x: 516, endPoint y: 156, distance: 75.5
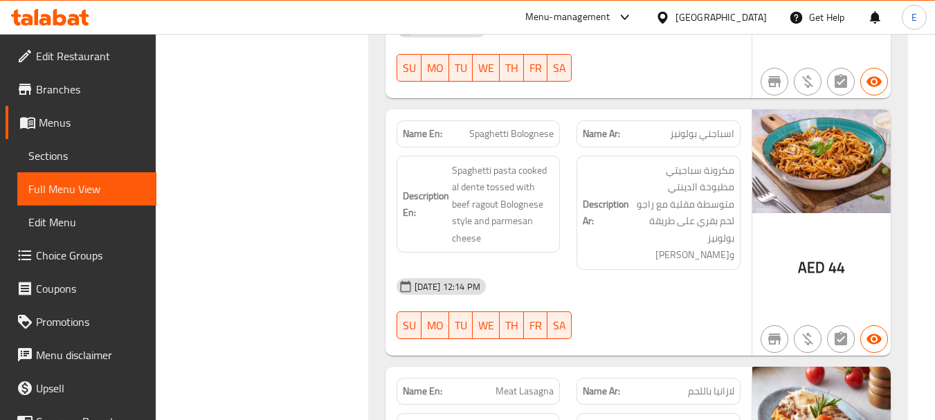
copy span "Spaghetti Bolognese"
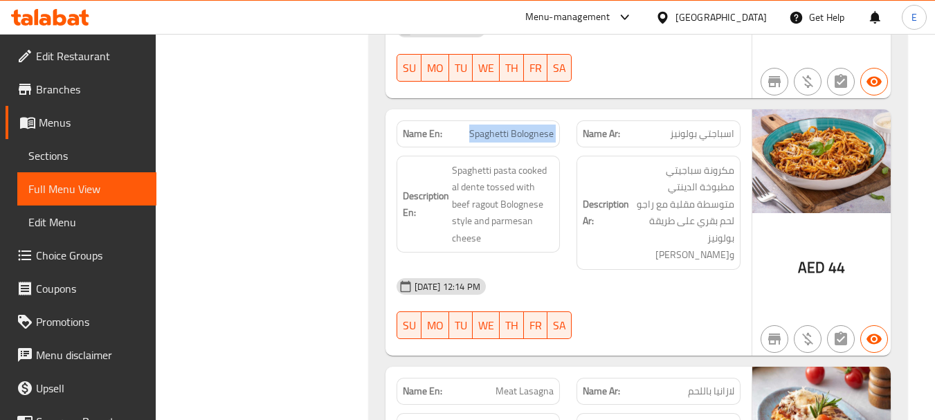
click at [55, 163] on span "Sections" at bounding box center [86, 155] width 117 height 17
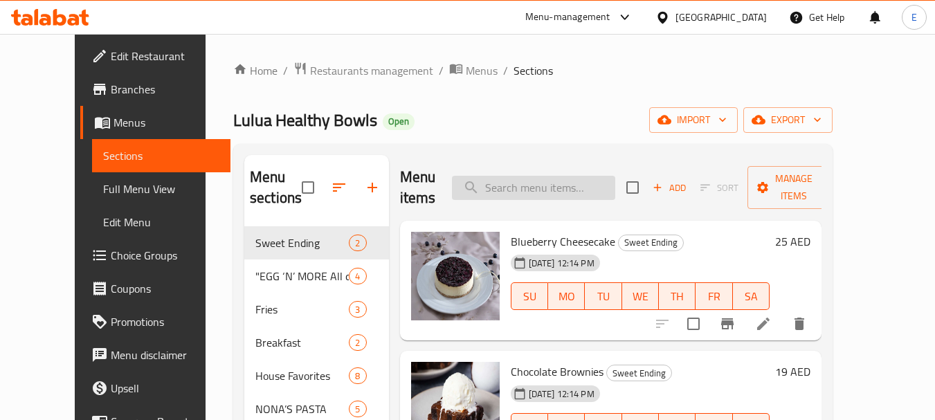
click at [543, 176] on input "search" at bounding box center [533, 188] width 163 height 24
paste input "Spaghetti Bolognese"
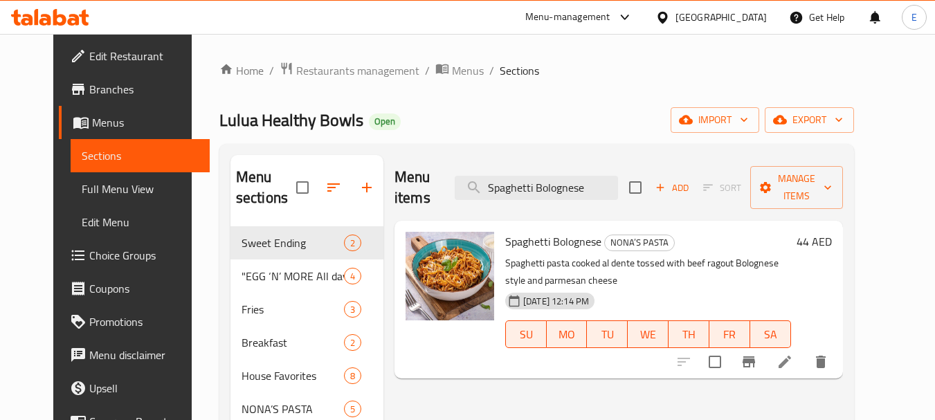
type input "Spaghetti Bolognese"
click at [793, 354] on icon at bounding box center [784, 362] width 17 height 17
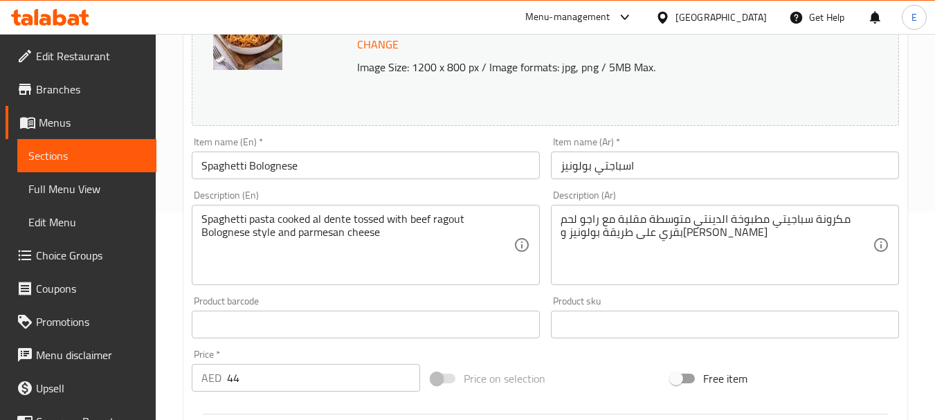
scroll to position [277, 0]
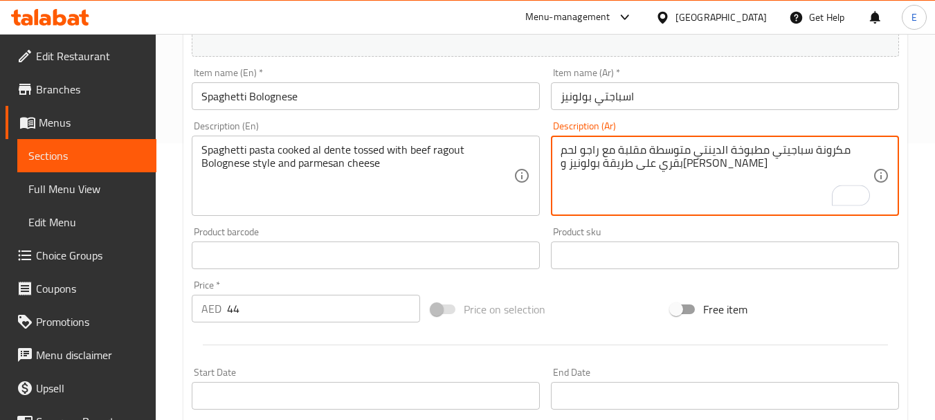
drag, startPoint x: 651, startPoint y: 154, endPoint x: 691, endPoint y: 152, distance: 40.2
click at [691, 152] on textarea "مكرونة سباجيتي مطبوخة الدينتي متوسطة مقلبة مع راجو لحم بقري على طريقة بولونيز و…" at bounding box center [717, 176] width 312 height 66
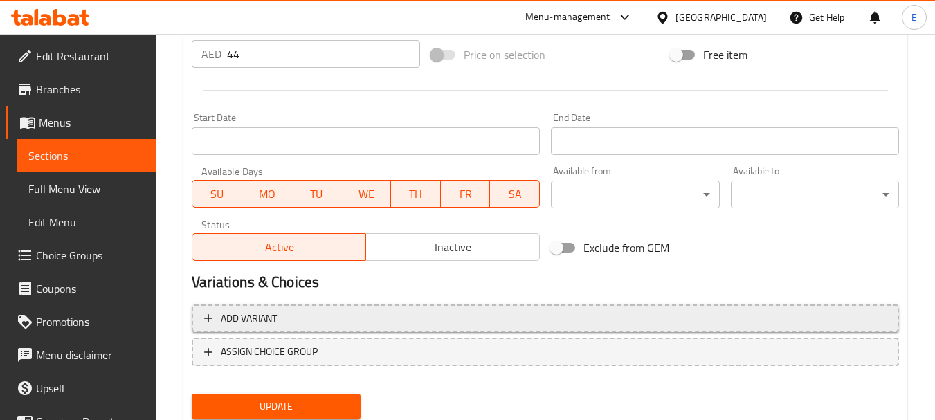
scroll to position [578, 0]
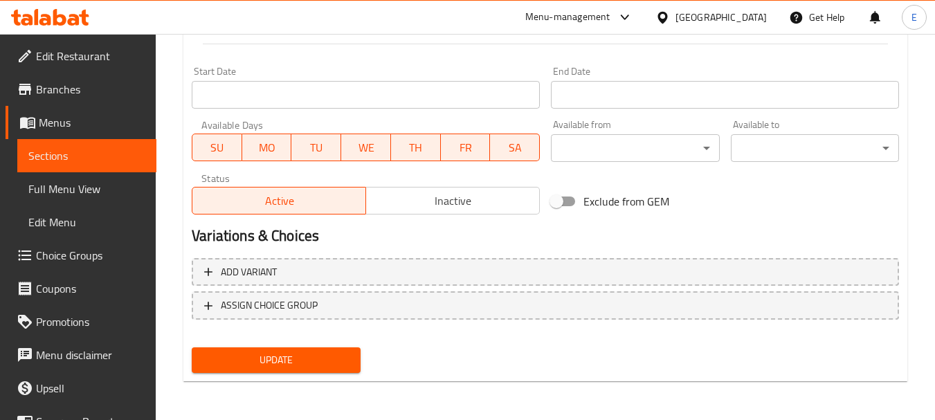
type textarea "مكرونة سباجيتي مطبوخة الدينتي مقلبة مع راجو لحم بقري على طريقة بولونيز و[PERSON…"
click at [338, 354] on span "Update" at bounding box center [276, 360] width 146 height 17
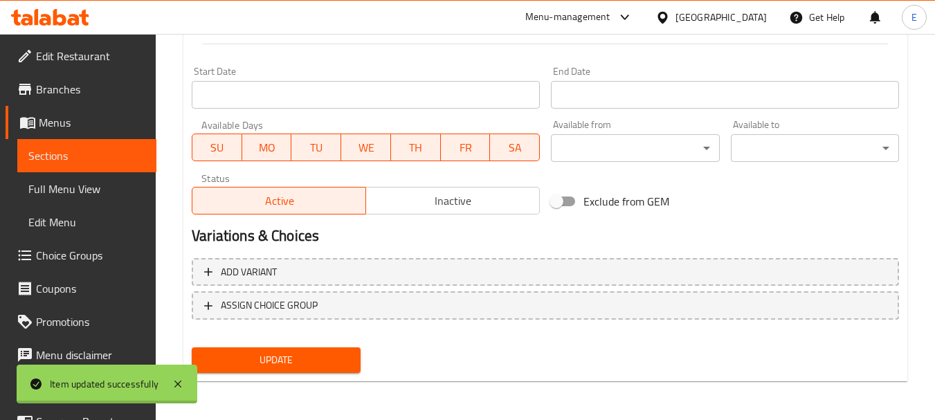
scroll to position [301, 0]
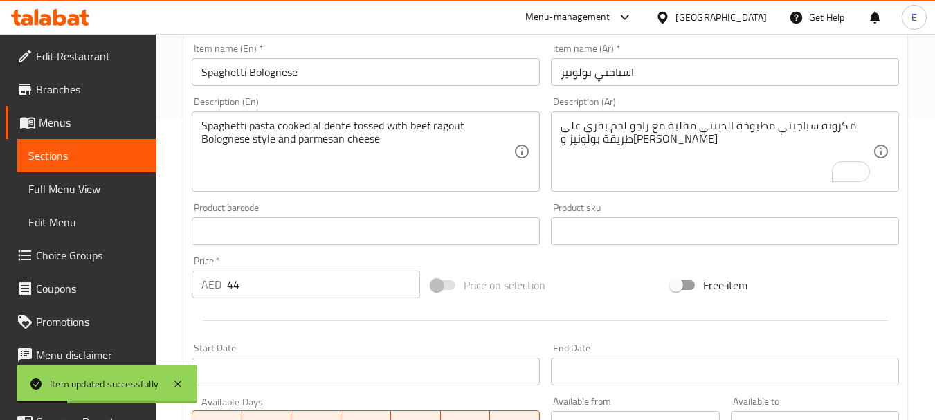
click at [66, 188] on span "Full Menu View" at bounding box center [86, 189] width 117 height 17
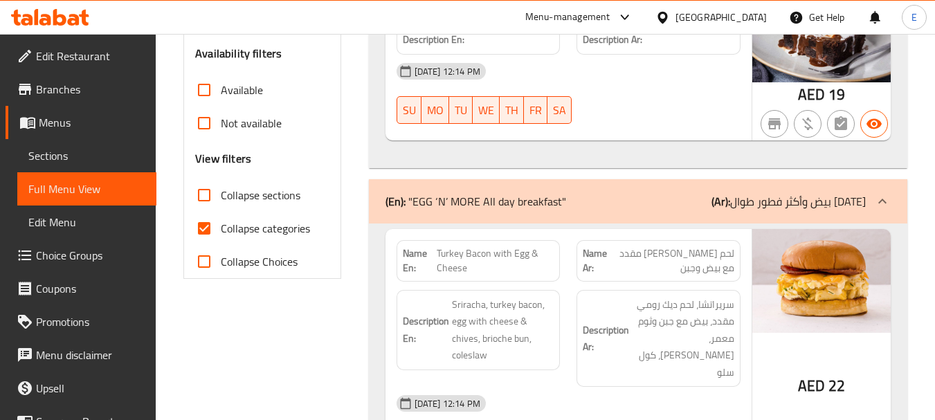
scroll to position [514, 0]
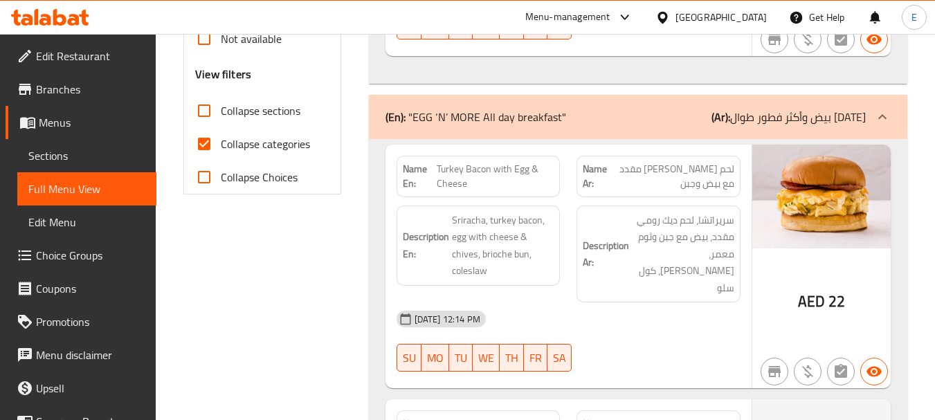
click at [211, 143] on input "Collapse categories" at bounding box center [204, 143] width 33 height 33
checkbox input "false"
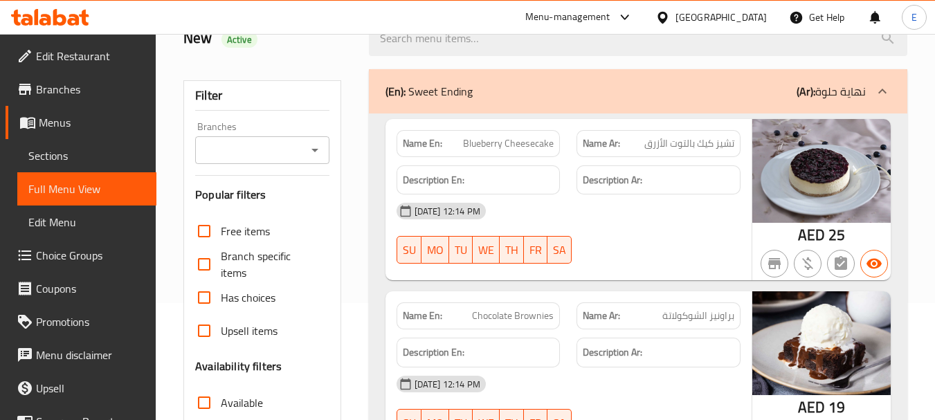
scroll to position [0, 0]
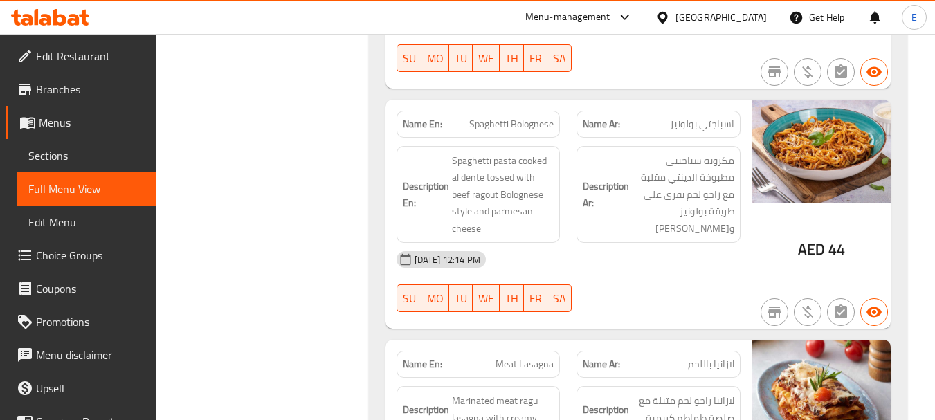
scroll to position [5556, 0]
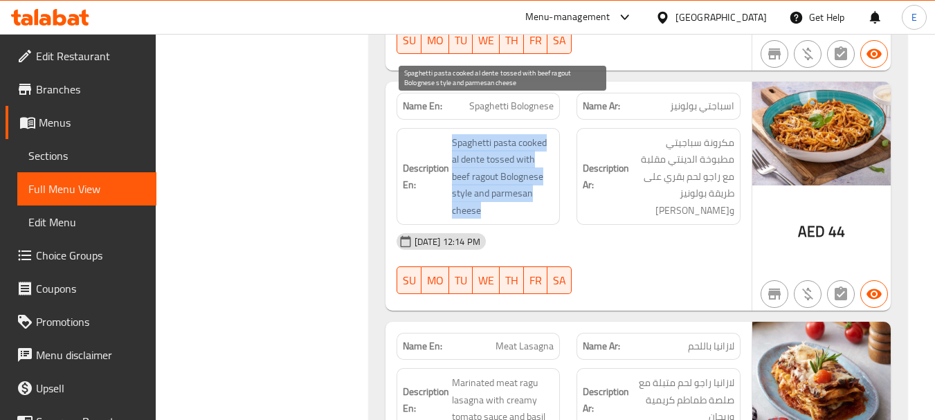
drag, startPoint x: 447, startPoint y: 108, endPoint x: 537, endPoint y: 171, distance: 109.8
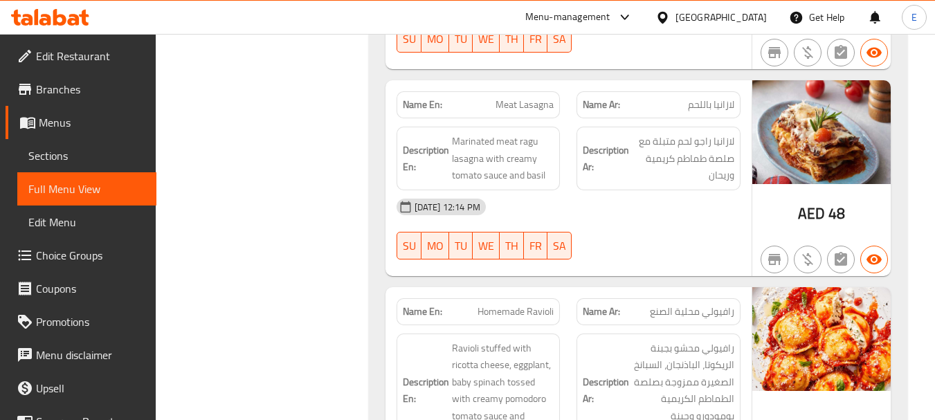
scroll to position [5832, 0]
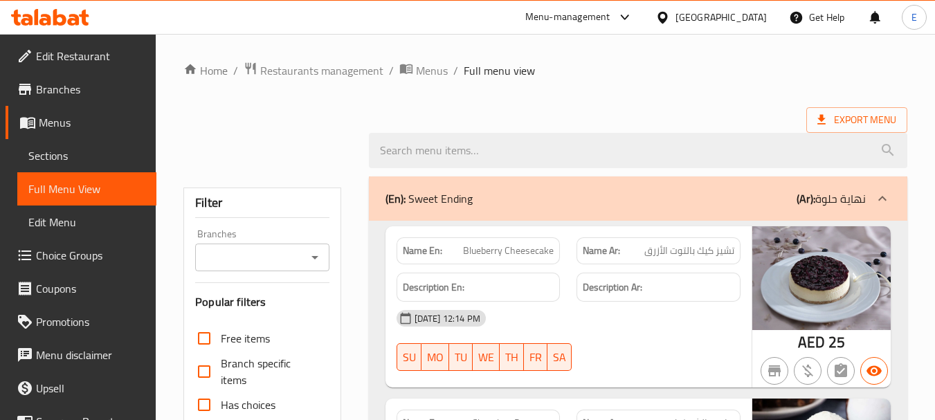
click at [721, 12] on div "[GEOGRAPHIC_DATA]" at bounding box center [720, 17] width 91 height 15
click at [729, 17] on div "[GEOGRAPHIC_DATA]" at bounding box center [720, 17] width 91 height 15
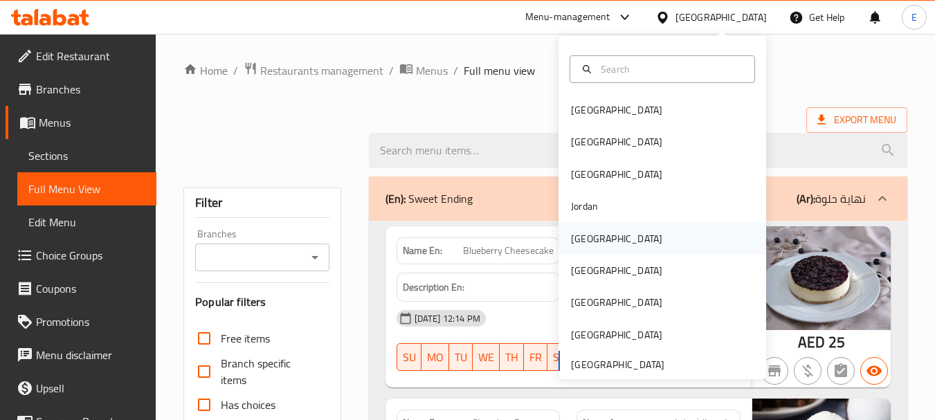
click at [585, 231] on div "[GEOGRAPHIC_DATA]" at bounding box center [616, 238] width 91 height 15
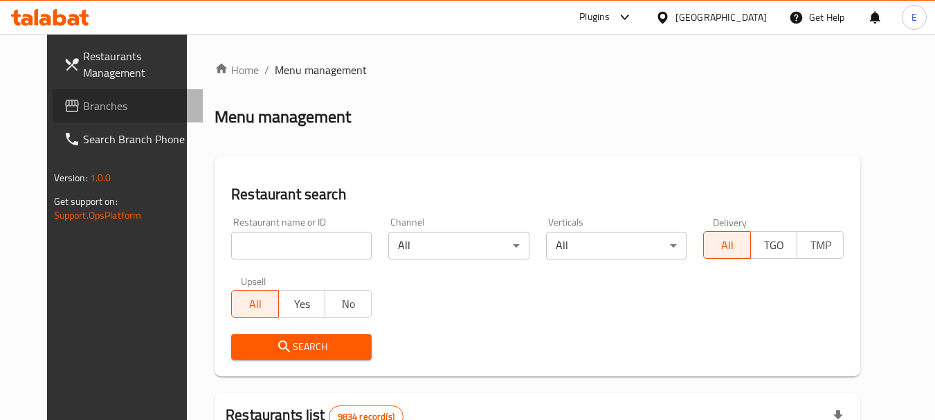
click at [84, 114] on link "Branches" at bounding box center [128, 105] width 151 height 33
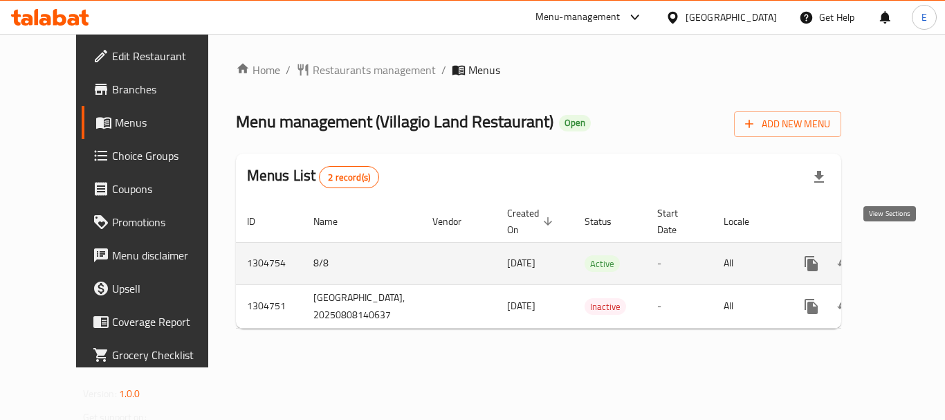
click at [903, 255] on icon "enhanced table" at bounding box center [911, 263] width 17 height 17
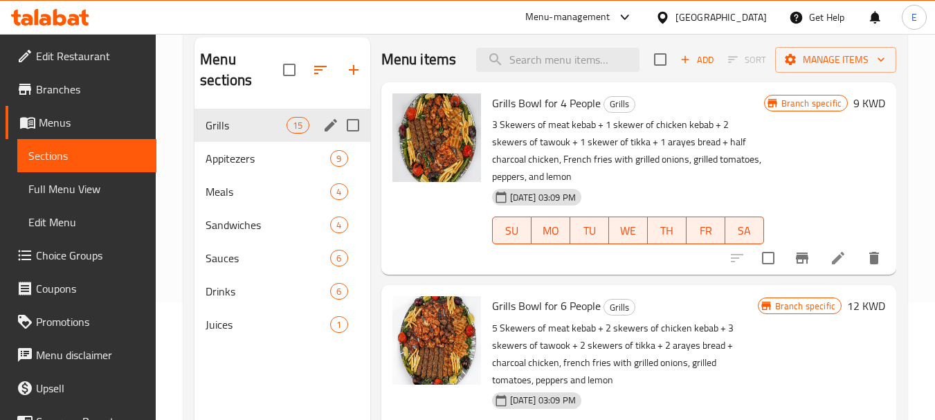
scroll to position [138, 0]
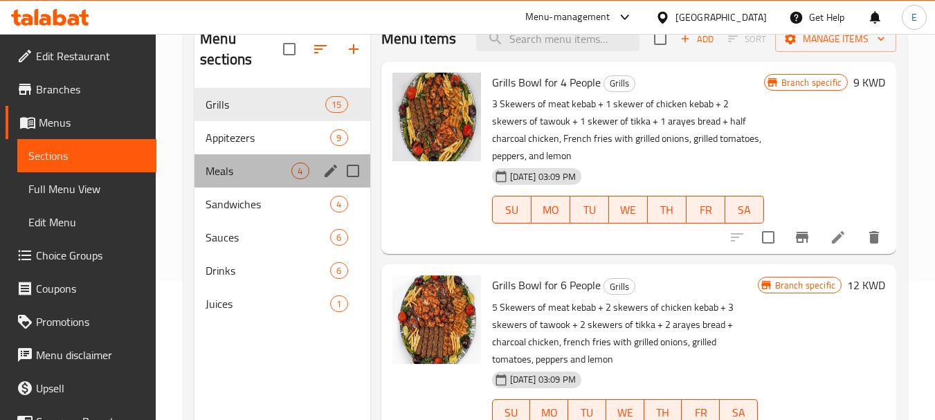
click at [244, 156] on div "Meals 4" at bounding box center [281, 170] width 175 height 33
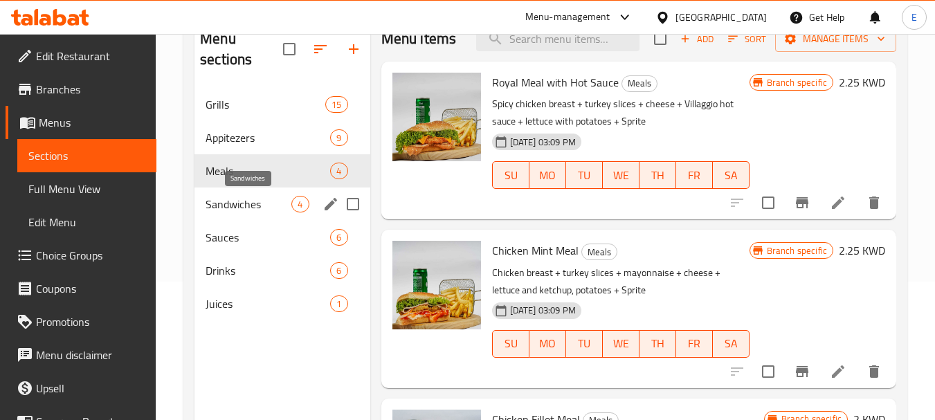
click at [236, 200] on span "Sandwiches" at bounding box center [249, 204] width 86 height 17
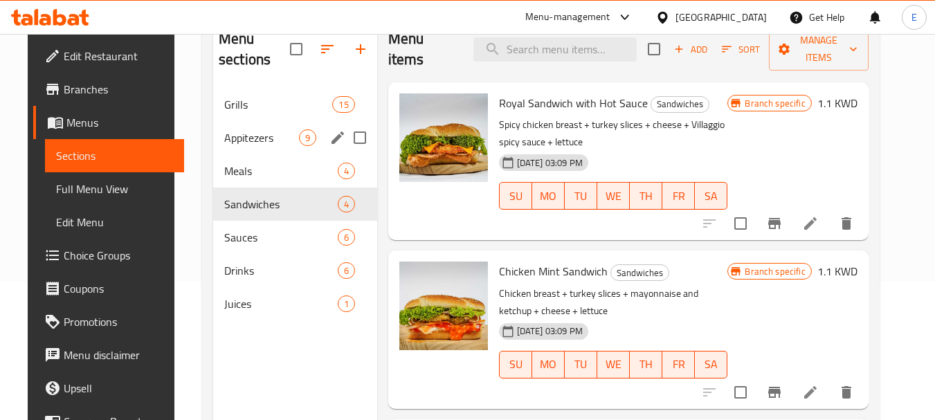
click at [251, 143] on span "Appitezers" at bounding box center [261, 137] width 75 height 17
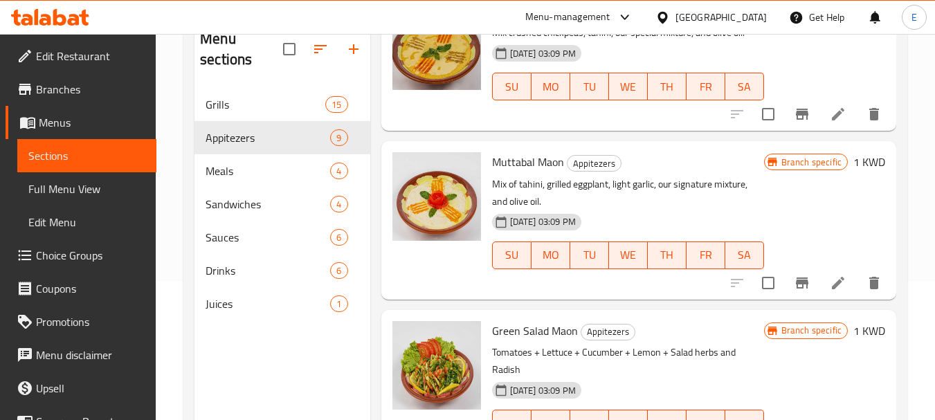
scroll to position [346, 0]
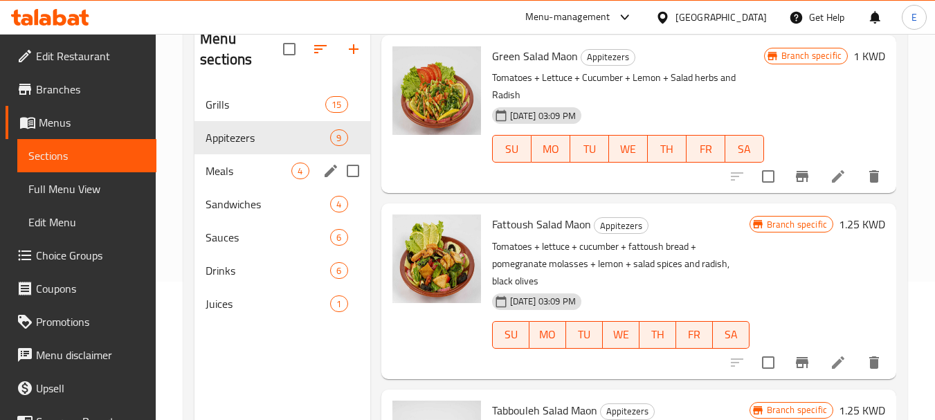
click at [224, 183] on div "Meals 4" at bounding box center [281, 170] width 175 height 33
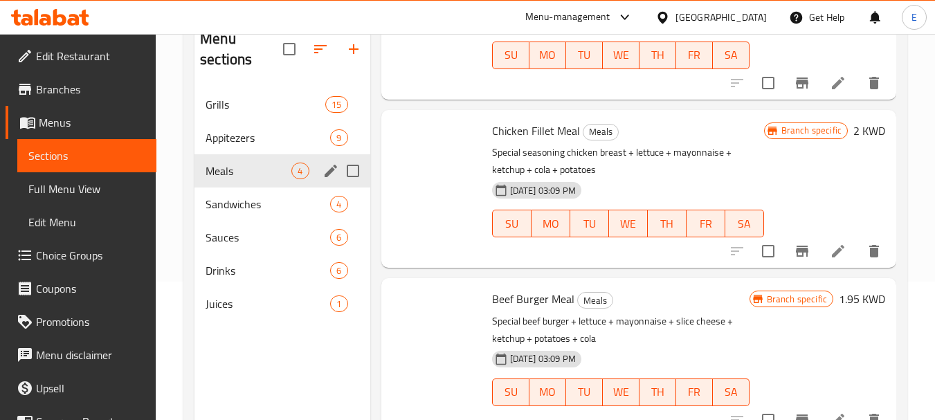
scroll to position [309, 0]
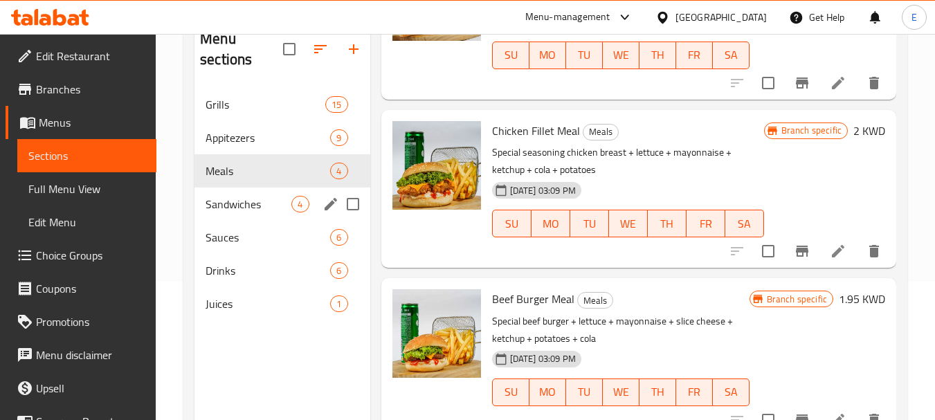
click at [260, 207] on span "Sandwiches" at bounding box center [249, 204] width 86 height 17
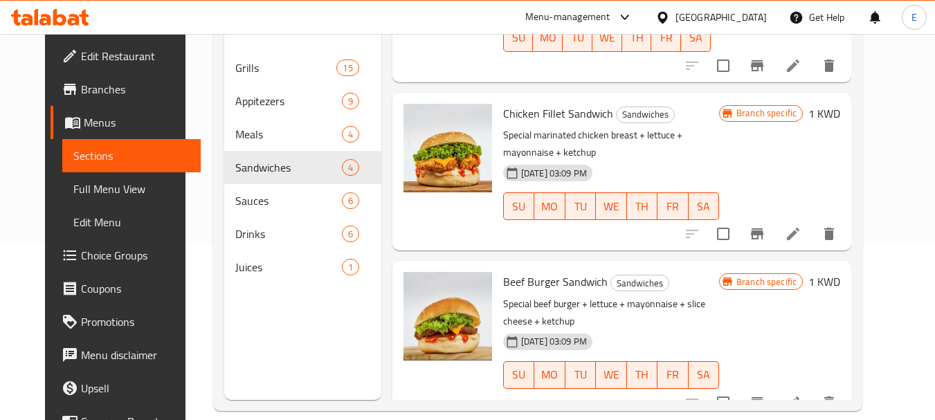
scroll to position [194, 0]
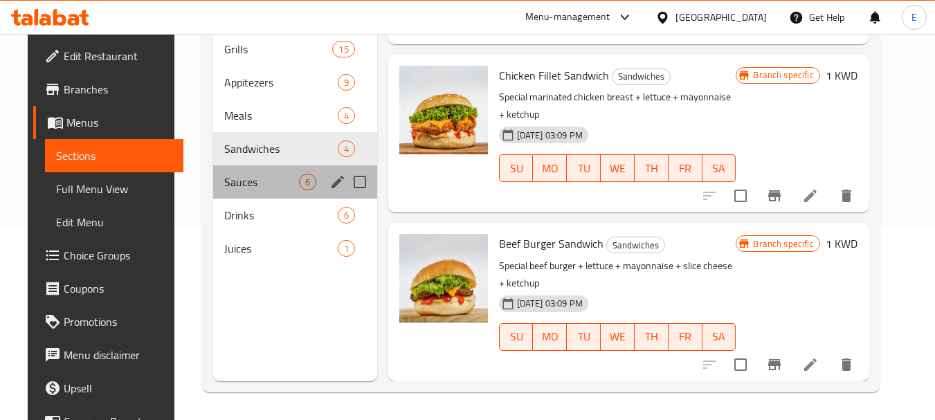
click at [275, 195] on div "Sauces 6" at bounding box center [295, 181] width 164 height 33
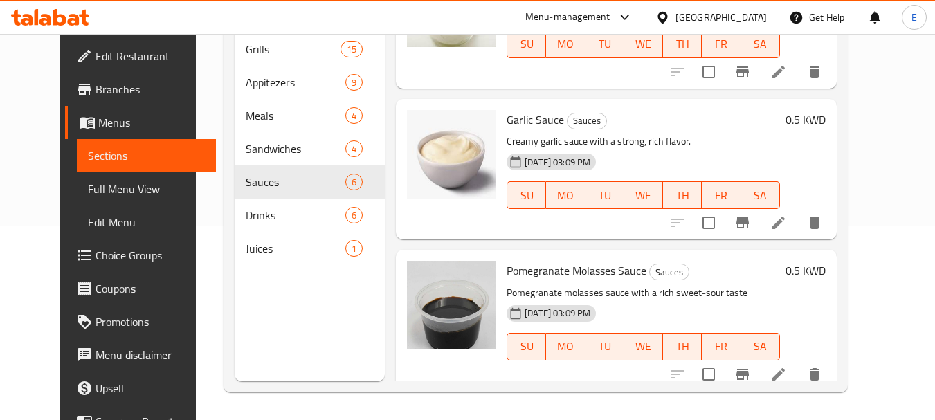
scroll to position [543, 0]
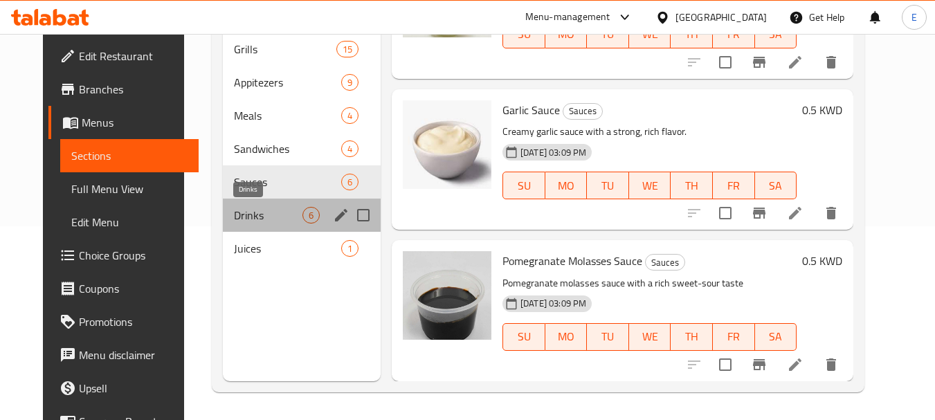
click at [261, 216] on span "Drinks" at bounding box center [268, 215] width 69 height 17
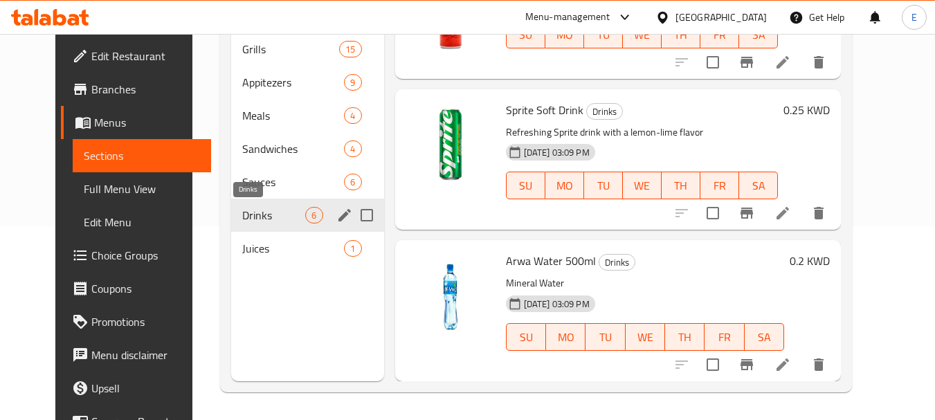
scroll to position [501, 0]
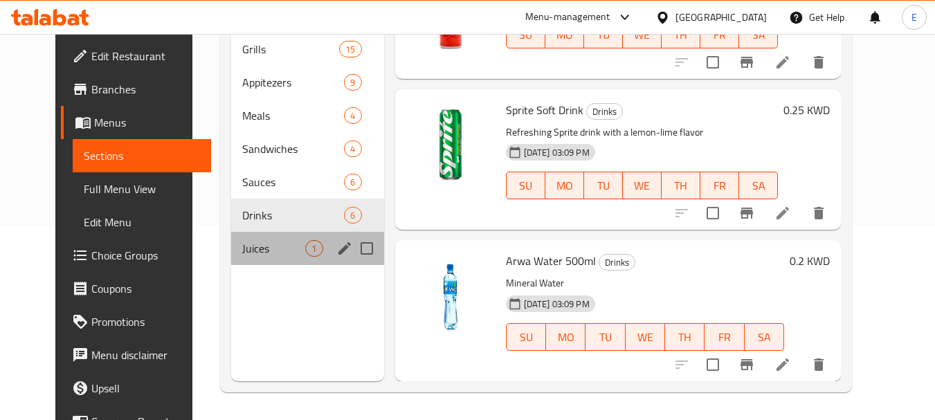
click at [263, 238] on div "Juices 1" at bounding box center [307, 248] width 152 height 33
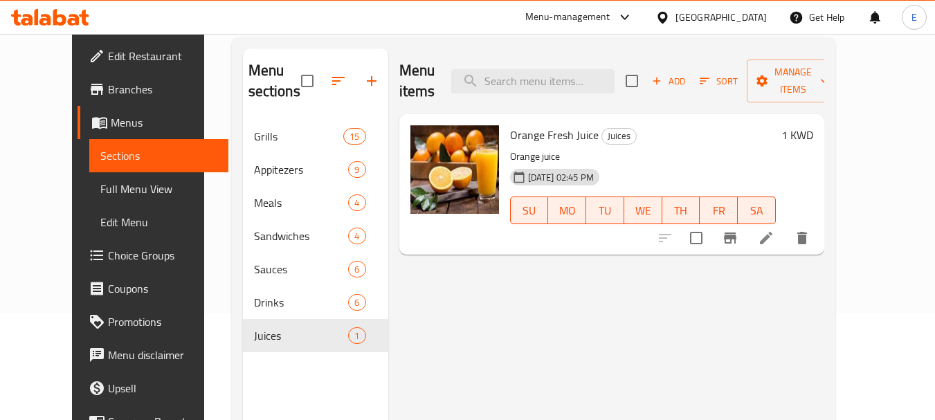
scroll to position [138, 0]
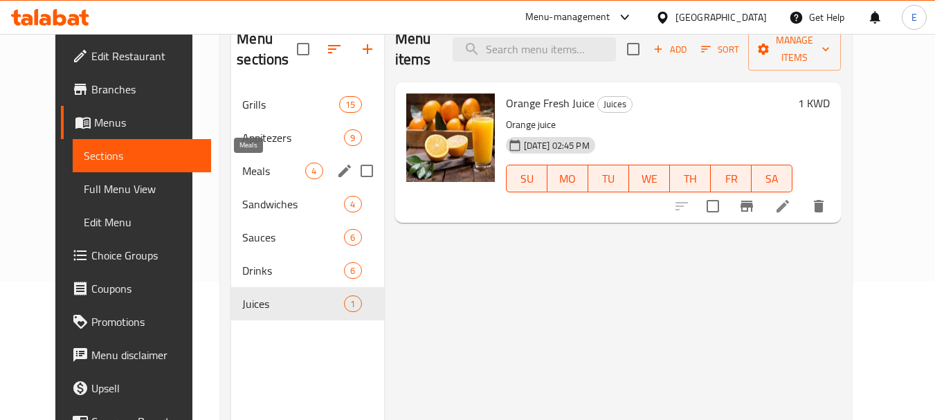
click at [257, 176] on span "Meals" at bounding box center [273, 171] width 63 height 17
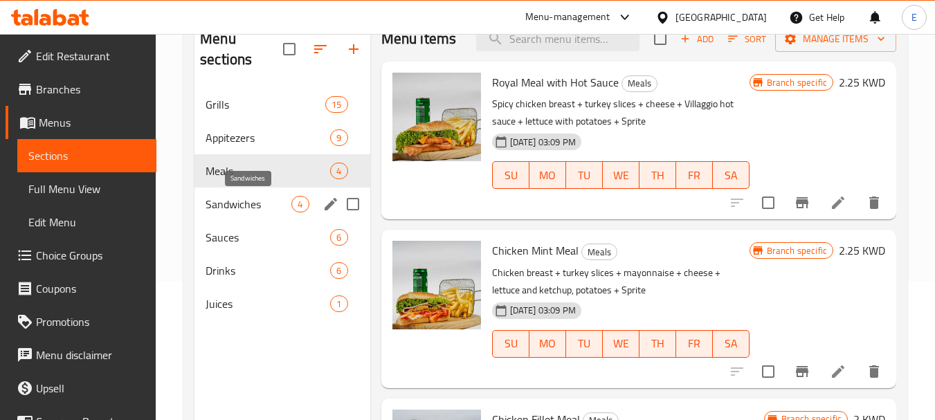
click at [255, 203] on span "Sandwiches" at bounding box center [249, 204] width 86 height 17
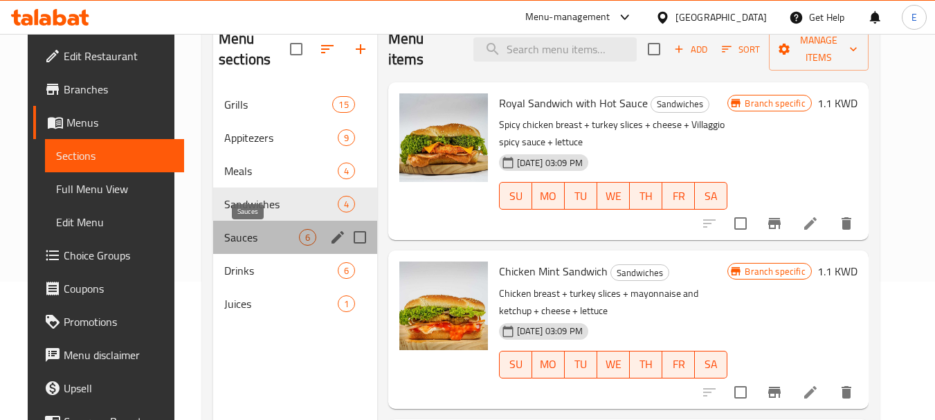
click at [248, 238] on span "Sauces" at bounding box center [261, 237] width 75 height 17
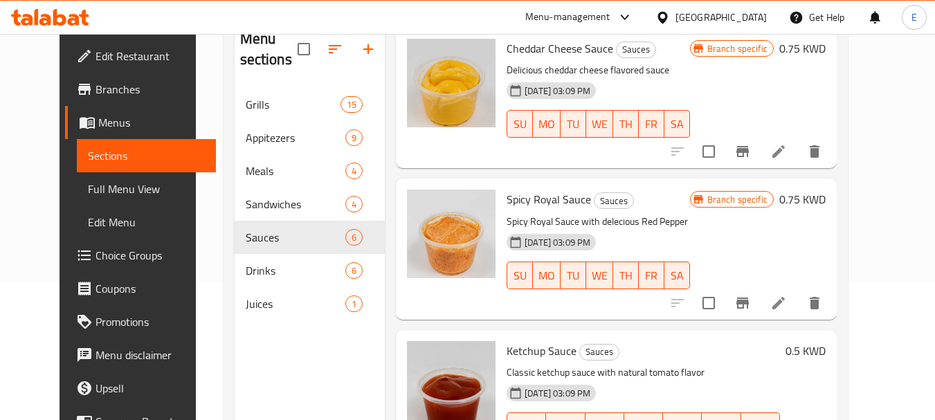
scroll to position [138, 0]
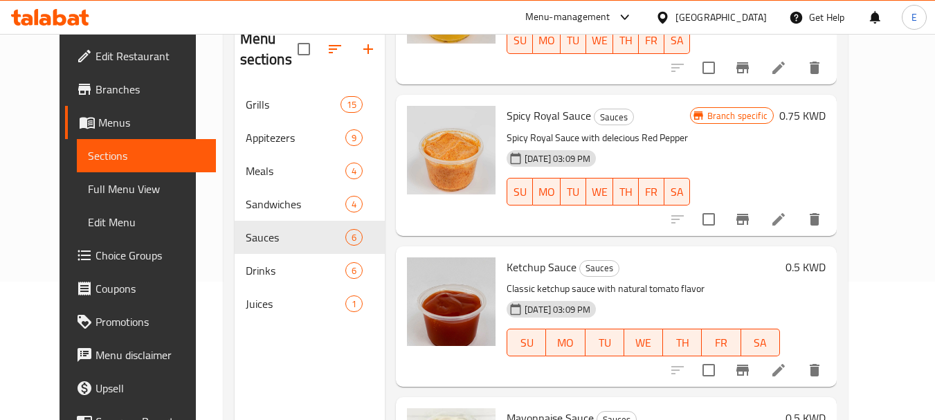
click at [754, 20] on div "[GEOGRAPHIC_DATA]" at bounding box center [720, 17] width 91 height 15
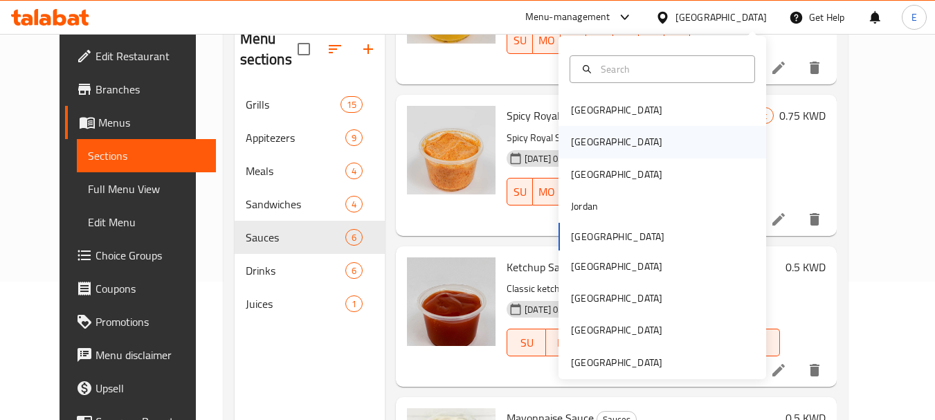
click at [579, 147] on div "[GEOGRAPHIC_DATA]" at bounding box center [616, 141] width 91 height 15
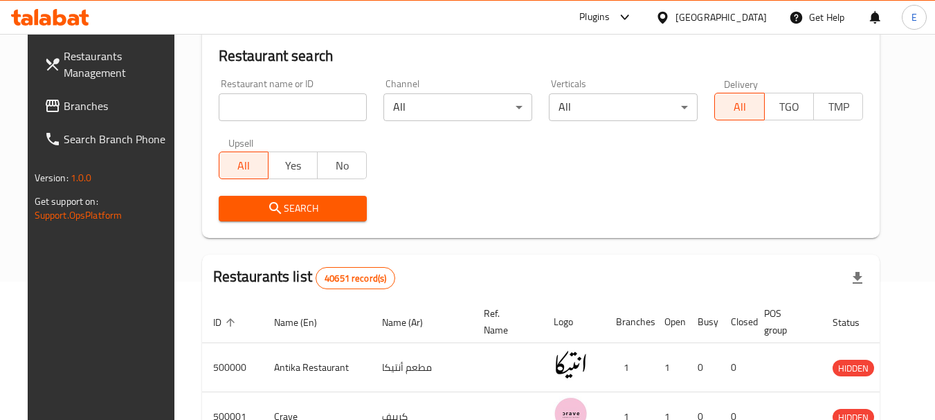
click at [80, 105] on span "Branches" at bounding box center [118, 106] width 109 height 17
click at [64, 106] on span "Branches" at bounding box center [118, 106] width 109 height 17
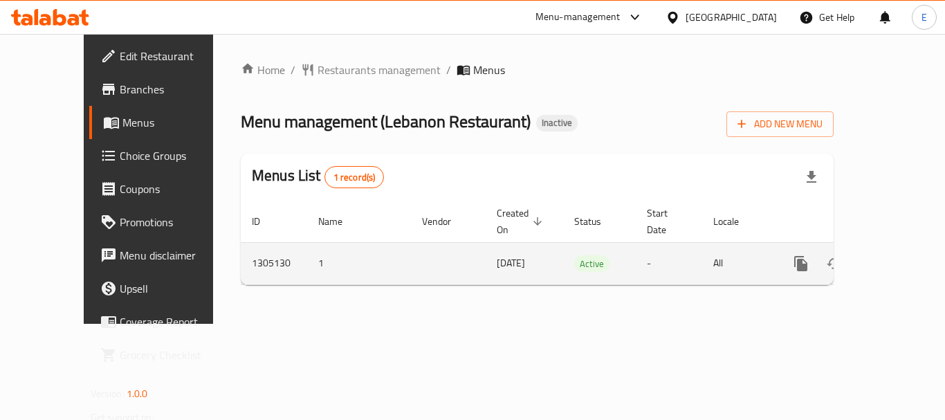
click at [894, 255] on icon "enhanced table" at bounding box center [901, 263] width 17 height 17
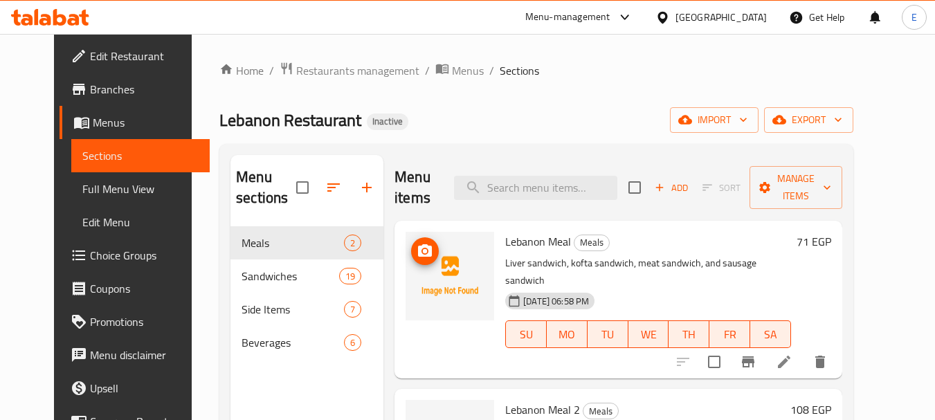
scroll to position [69, 0]
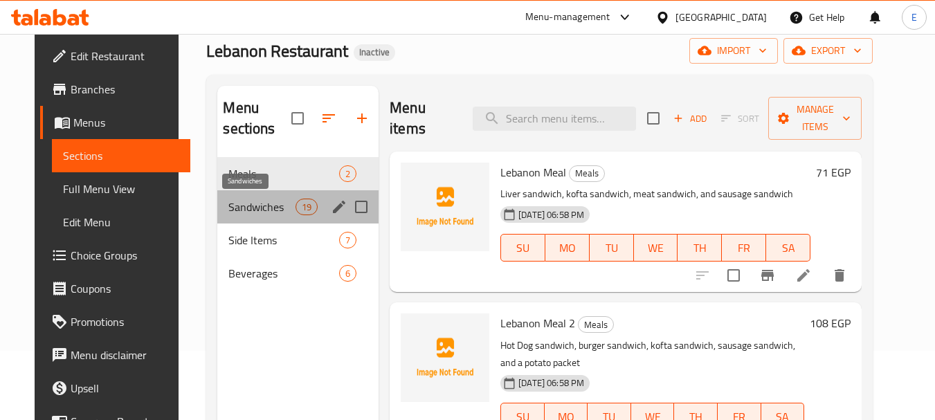
click at [250, 210] on span "Sandwiches" at bounding box center [261, 207] width 66 height 17
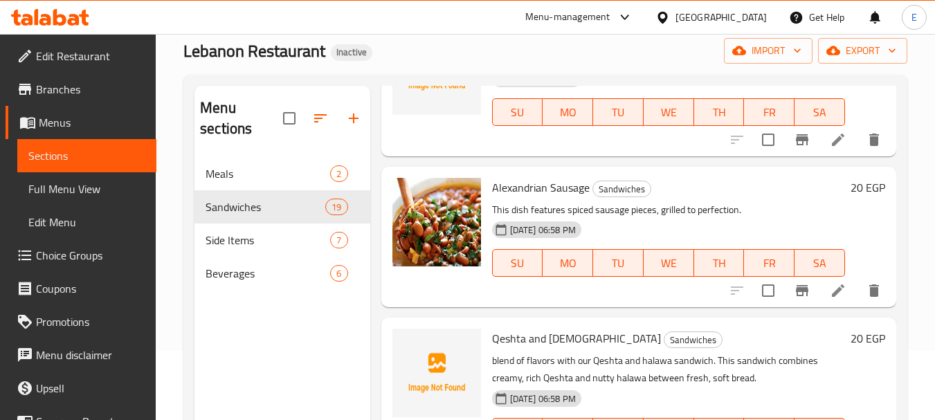
scroll to position [2145, 0]
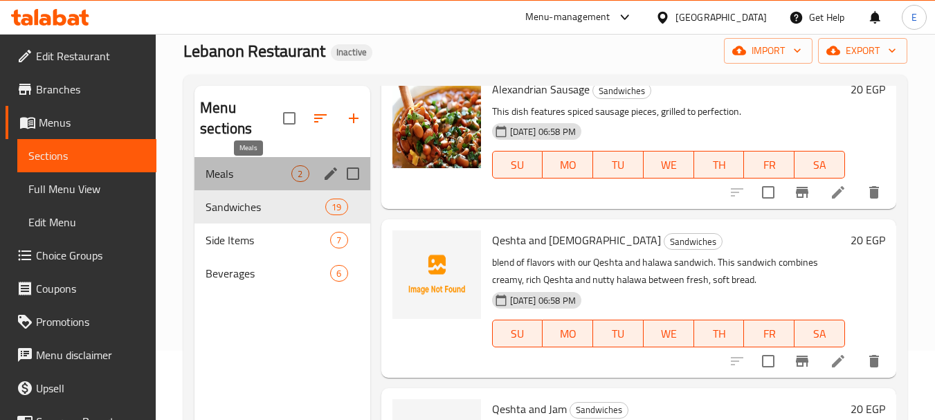
click at [250, 170] on span "Meals" at bounding box center [249, 173] width 86 height 17
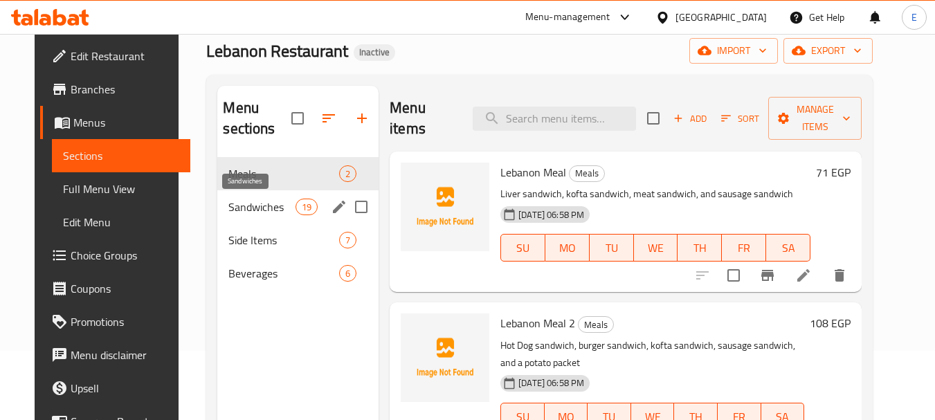
click at [254, 208] on span "Sandwiches" at bounding box center [261, 207] width 66 height 17
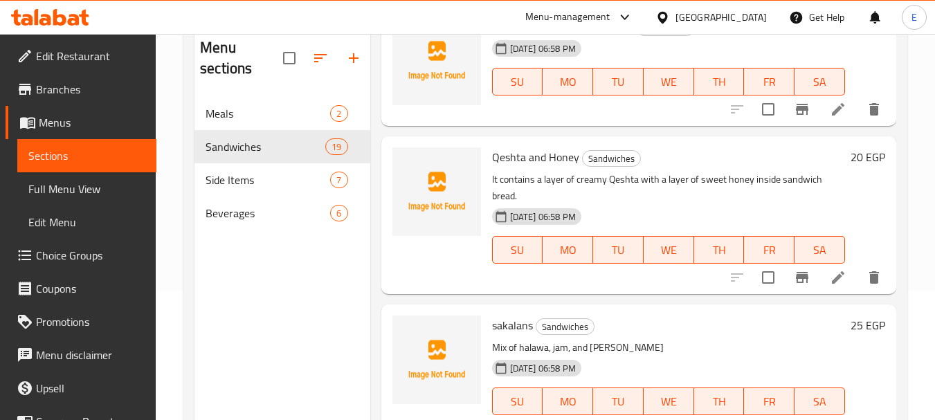
scroll to position [194, 0]
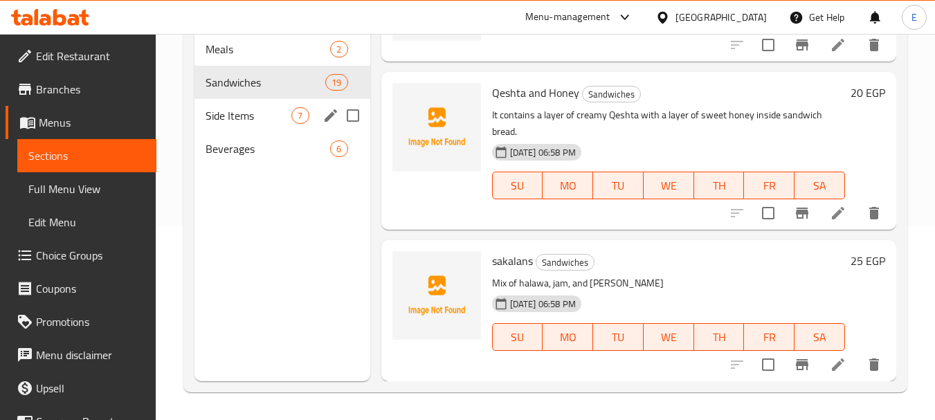
click at [266, 120] on span "Side Items" at bounding box center [249, 115] width 86 height 17
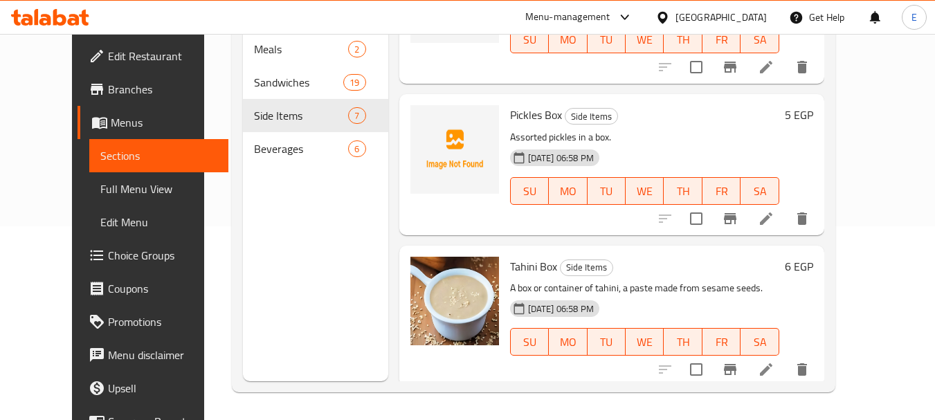
scroll to position [29, 0]
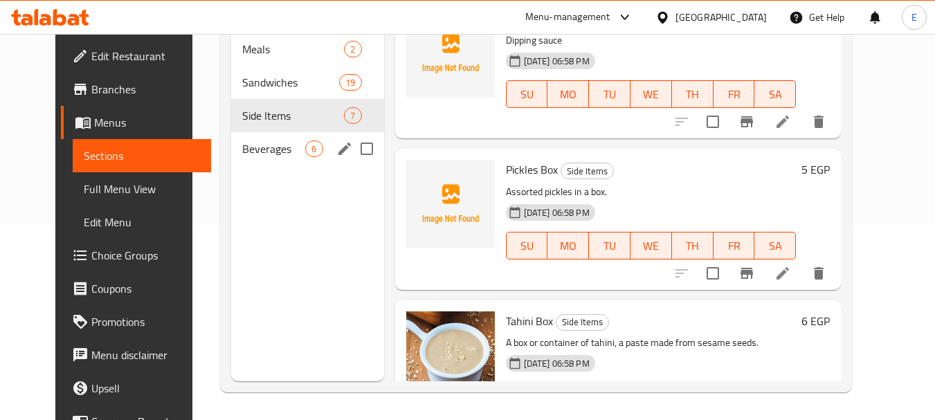
click at [274, 159] on div "Beverages 6" at bounding box center [307, 148] width 152 height 33
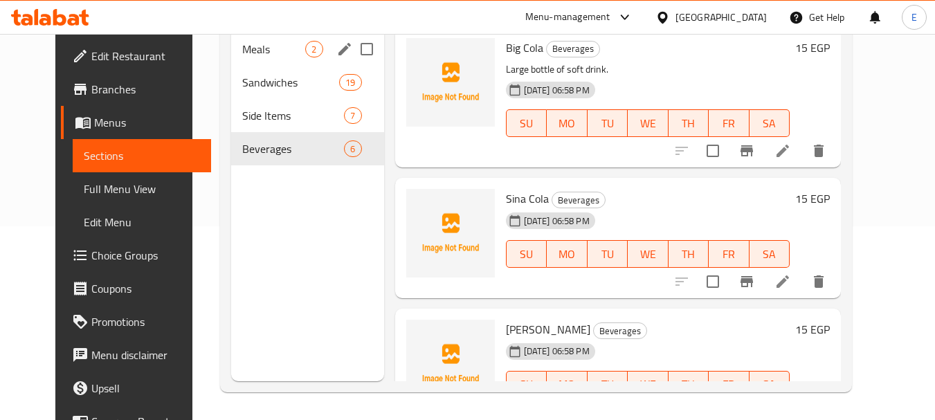
click at [242, 54] on span "Meals" at bounding box center [273, 49] width 63 height 17
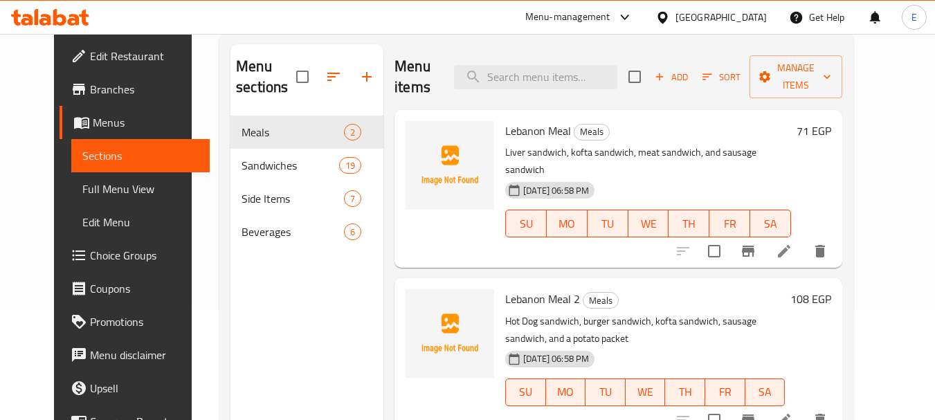
scroll to position [138, 0]
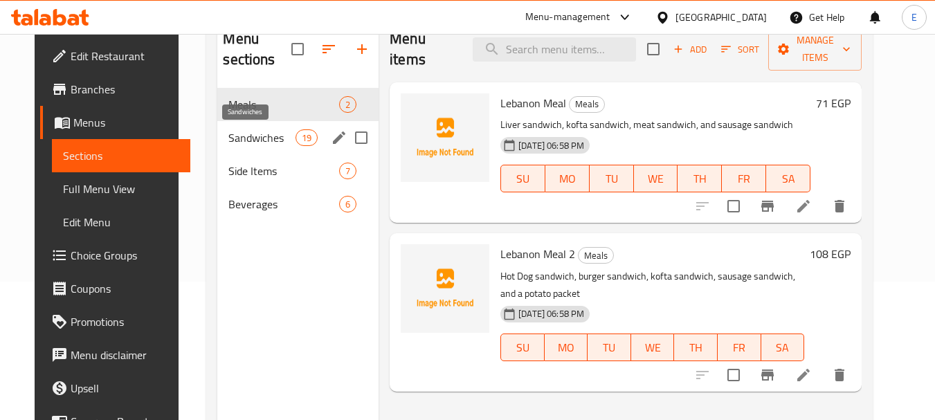
click at [273, 145] on span "Sandwiches" at bounding box center [261, 137] width 66 height 17
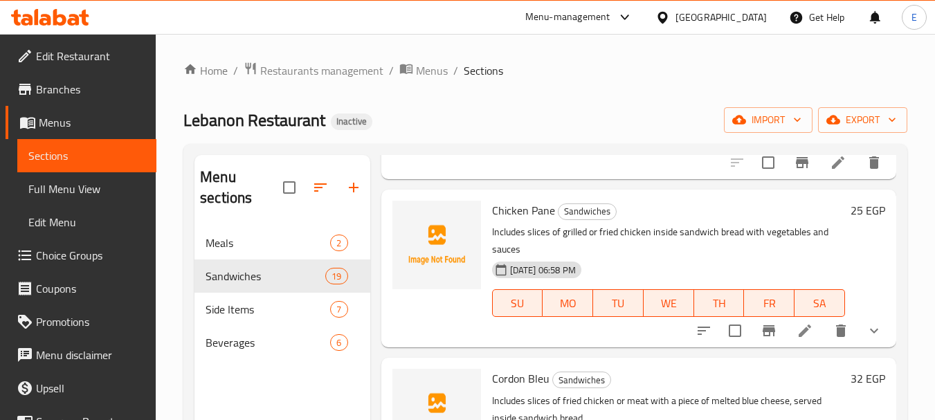
scroll to position [1246, 0]
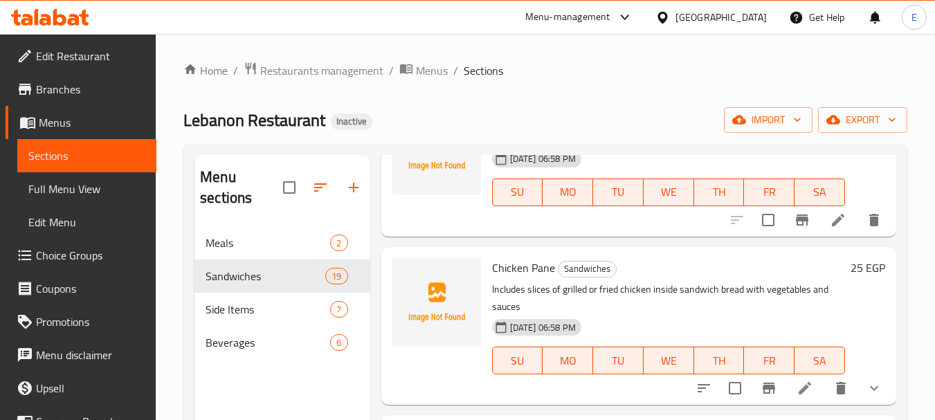
click at [761, 11] on div "Egypt" at bounding box center [720, 17] width 91 height 15
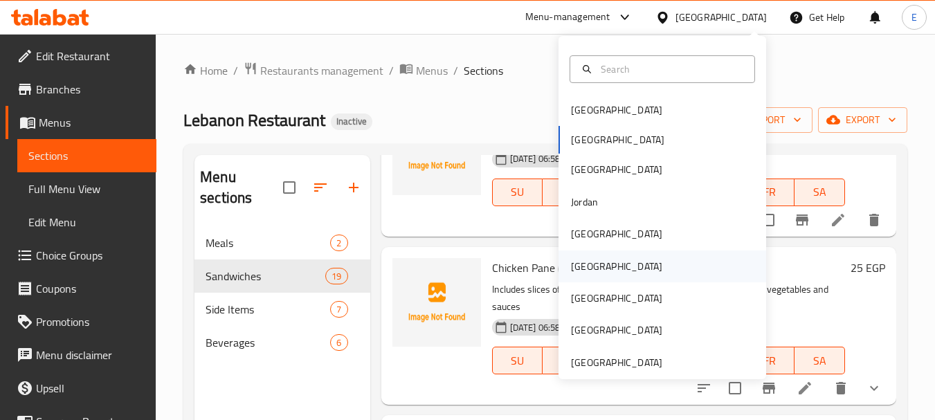
click at [575, 274] on div "[GEOGRAPHIC_DATA]" at bounding box center [616, 266] width 91 height 15
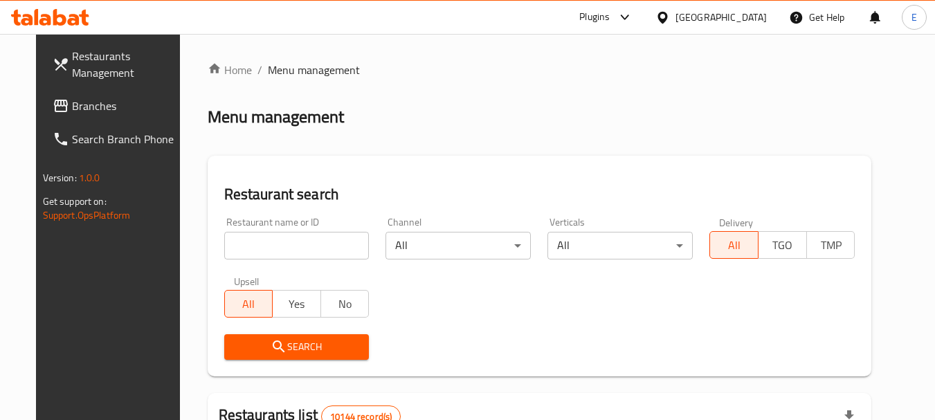
click at [73, 111] on span "Branches" at bounding box center [126, 106] width 109 height 17
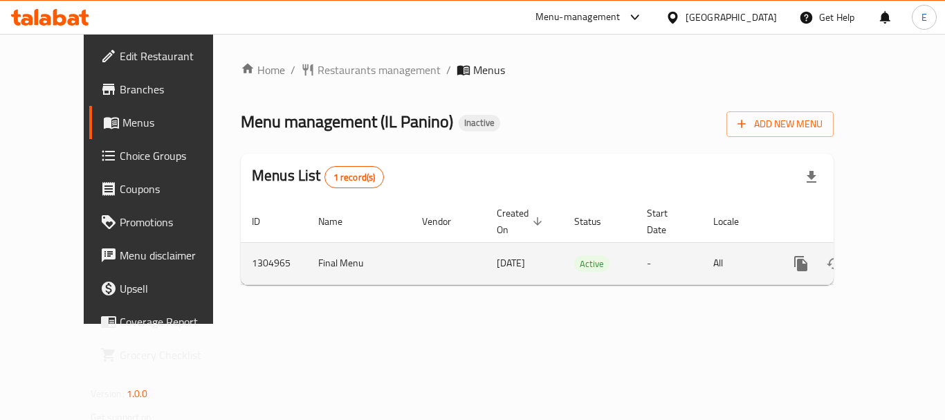
click at [898, 249] on link "enhanced table" at bounding box center [900, 263] width 33 height 33
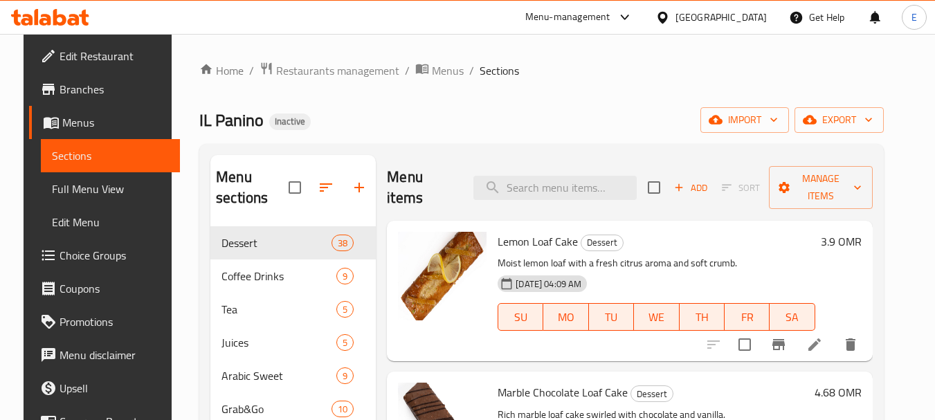
drag, startPoint x: 82, startPoint y: 189, endPoint x: 943, endPoint y: 260, distance: 864.5
click at [82, 189] on span "Full Menu View" at bounding box center [110, 189] width 117 height 17
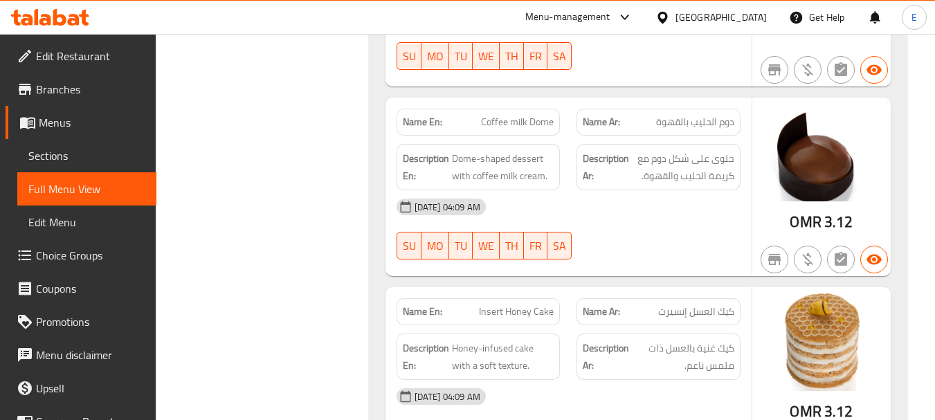
scroll to position [4833, 0]
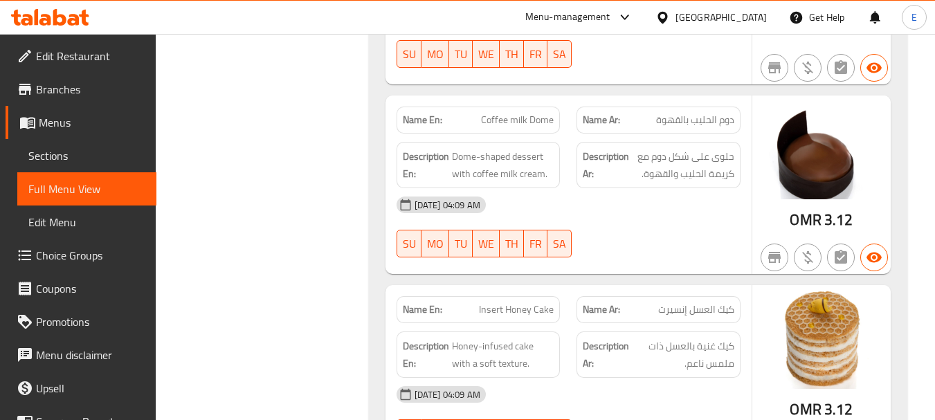
click at [681, 188] on div "[DATE] 04:09 AM SU MO TU WE TH FR SA" at bounding box center [568, 227] width 361 height 78
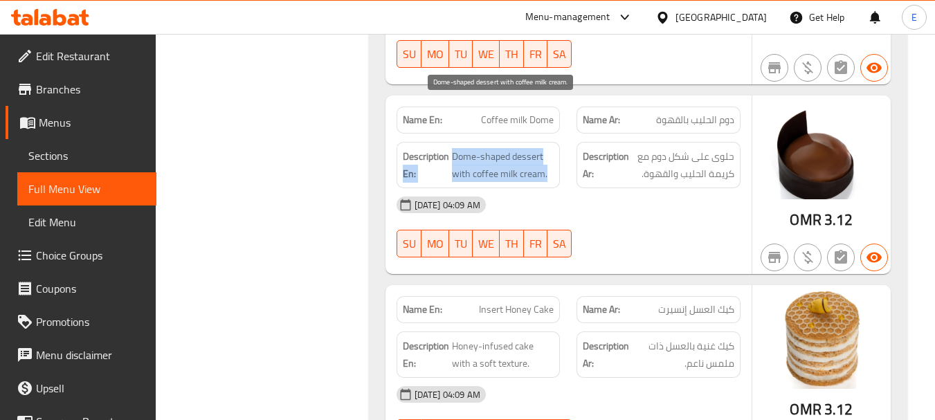
drag, startPoint x: 449, startPoint y: 105, endPoint x: 549, endPoint y: 125, distance: 102.2
click at [549, 148] on h6 "Description En: Dome-shaped dessert with coffee milk cream." at bounding box center [479, 165] width 152 height 34
click at [549, 148] on span "Dome-shaped dessert with coffee milk cream." at bounding box center [503, 165] width 102 height 34
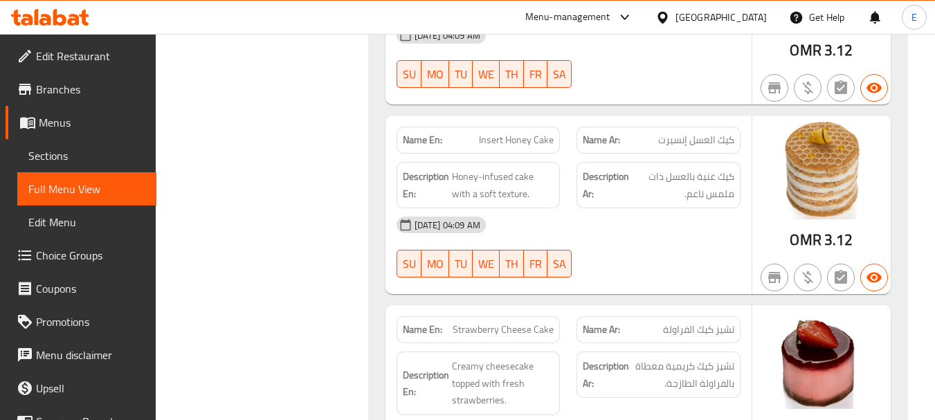
scroll to position [5041, 0]
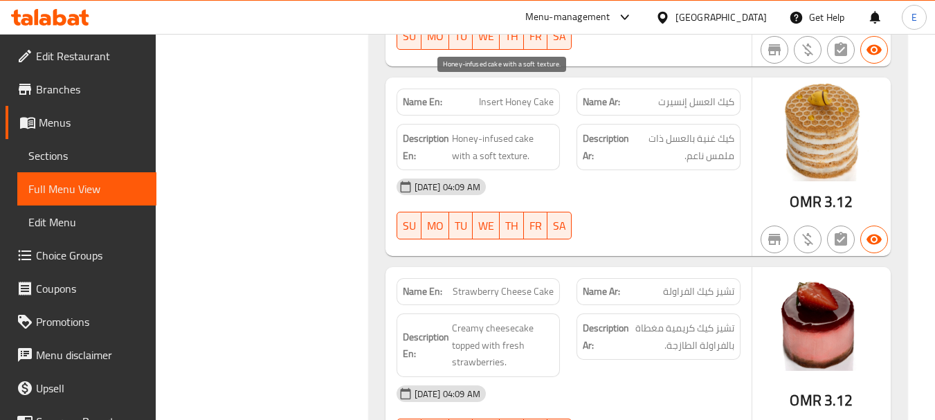
click at [498, 130] on span "Honey-infused cake with a soft texture." at bounding box center [503, 147] width 102 height 34
click at [571, 170] on div "[DATE] 04:09 AM" at bounding box center [568, 186] width 361 height 33
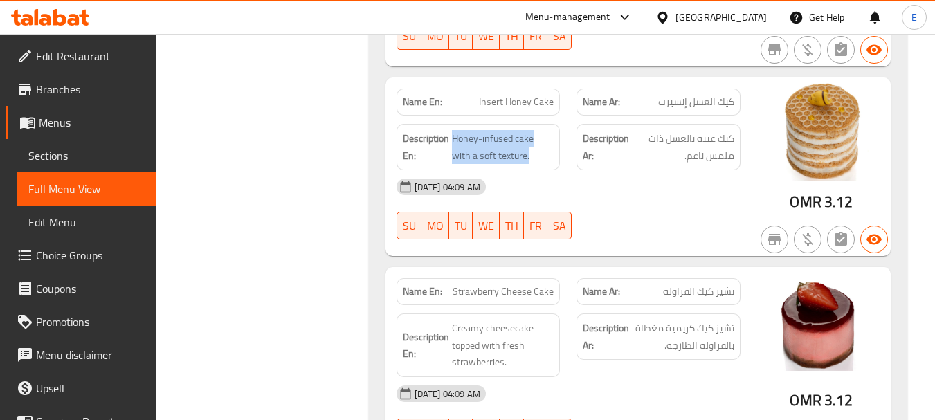
drag, startPoint x: 454, startPoint y: 90, endPoint x: 555, endPoint y: 109, distance: 102.9
click at [555, 124] on div "Description En: Honey-infused cake with a soft texture." at bounding box center [479, 147] width 164 height 46
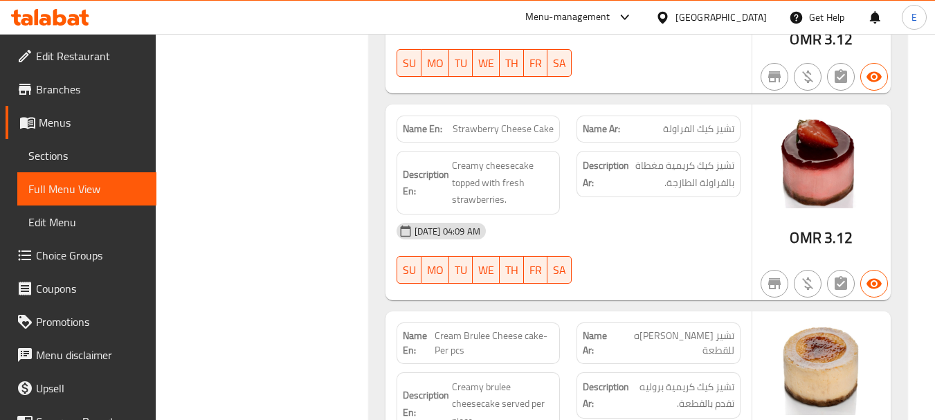
scroll to position [5179, 0]
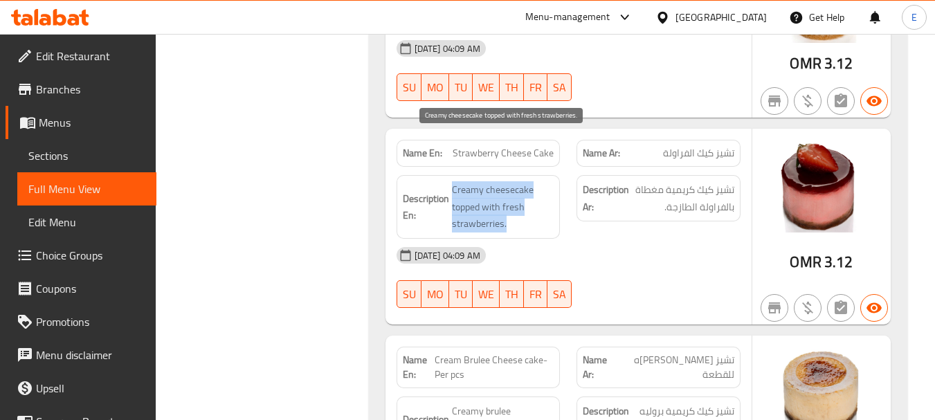
drag, startPoint x: 453, startPoint y: 140, endPoint x: 531, endPoint y: 174, distance: 85.0
click at [531, 181] on h6 "Description En: Creamy cheesecake topped with fresh strawberries." at bounding box center [479, 206] width 152 height 51
click at [531, 181] on span "Creamy cheesecake topped with fresh strawberries." at bounding box center [503, 206] width 102 height 51
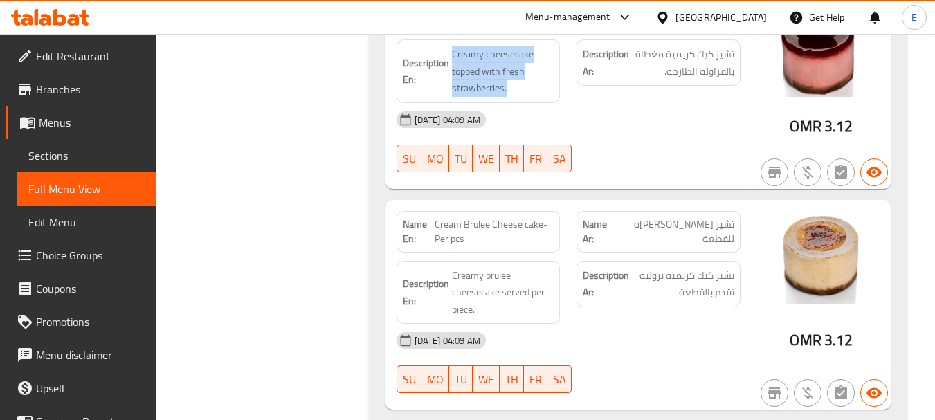
scroll to position [5387, 0]
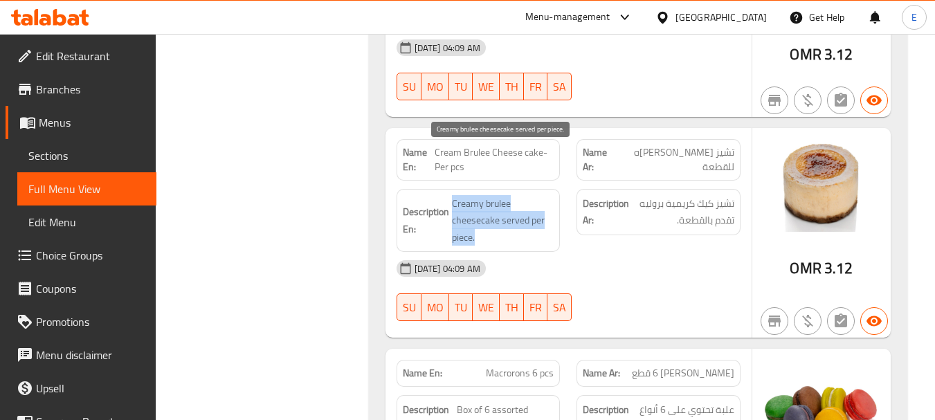
drag, startPoint x: 451, startPoint y: 150, endPoint x: 543, endPoint y: 190, distance: 99.5
click at [543, 195] on span "Creamy brulee cheesecake served per piece." at bounding box center [503, 220] width 102 height 51
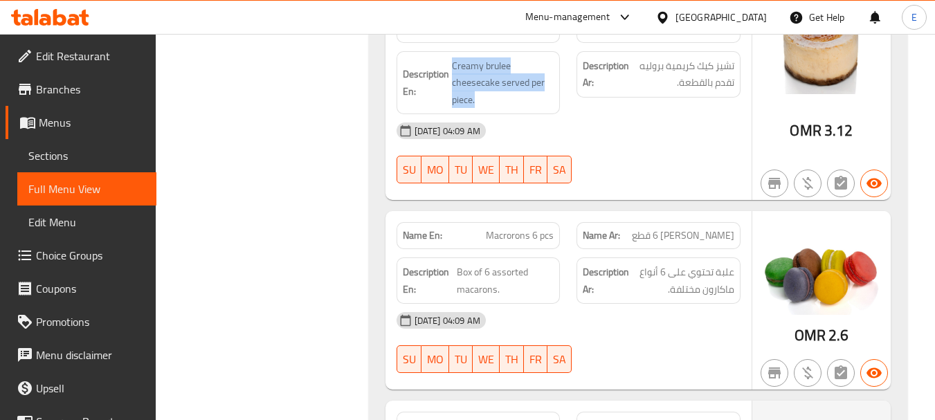
scroll to position [5594, 0]
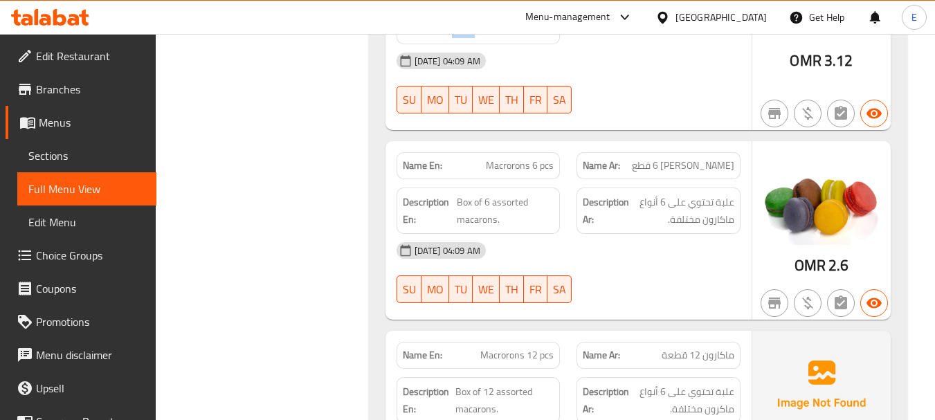
click at [519, 158] on span "Macrorons 6 pcs" at bounding box center [520, 165] width 68 height 15
click at [733, 158] on span "[PERSON_NAME] 6 قطع" at bounding box center [683, 165] width 102 height 15
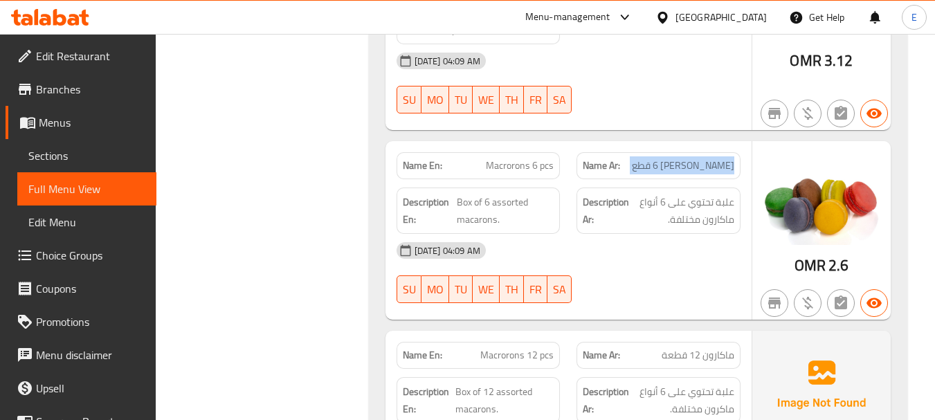
click at [733, 158] on span "[PERSON_NAME] 6 قطع" at bounding box center [683, 165] width 102 height 15
click at [635, 234] on div "[DATE] 04:09 AM" at bounding box center [568, 250] width 361 height 33
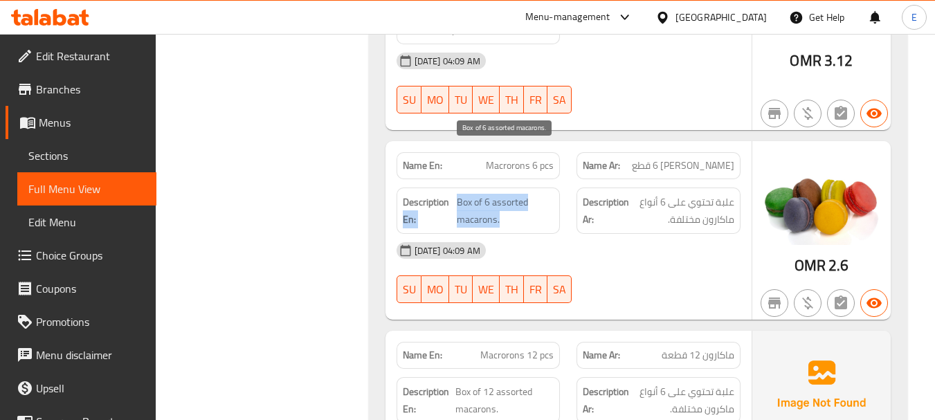
drag, startPoint x: 457, startPoint y: 156, endPoint x: 539, endPoint y: 172, distance: 83.1
click at [539, 194] on h6 "Description En: Box of 6 assorted macarons." at bounding box center [479, 211] width 152 height 34
click at [539, 194] on span "Box of 6 assorted macarons." at bounding box center [505, 211] width 97 height 34
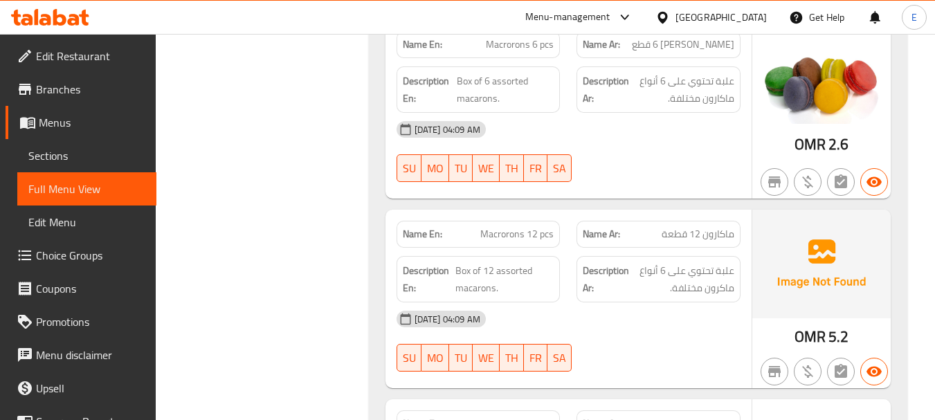
scroll to position [5802, 0]
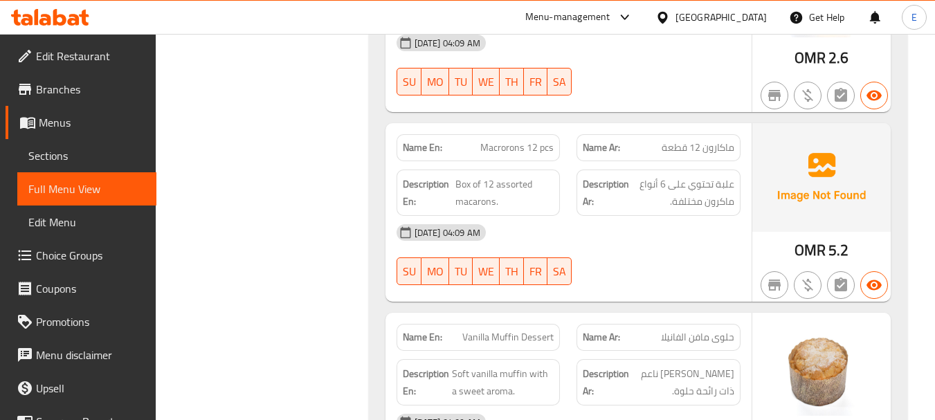
click at [513, 140] on span "Macrorons 12 pcs" at bounding box center [516, 147] width 73 height 15
click at [720, 140] on span "ماكارون 12 قطعة" at bounding box center [698, 147] width 73 height 15
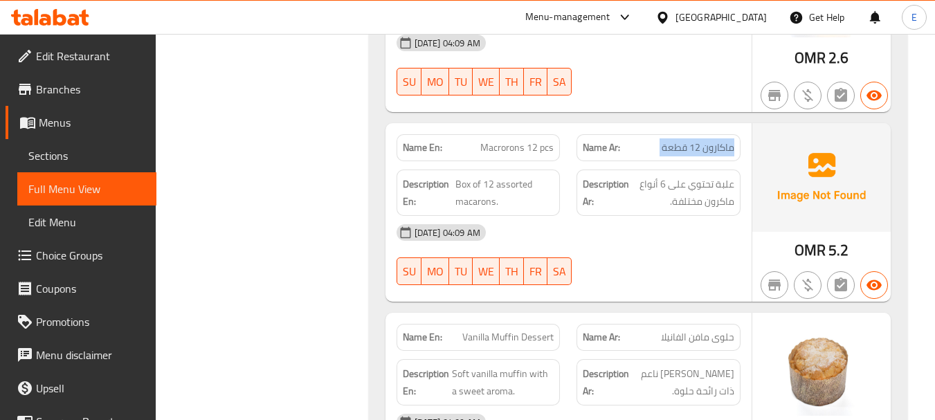
click at [720, 140] on span "ماكارون 12 قطعة" at bounding box center [698, 147] width 73 height 15
click at [663, 216] on div "[DATE] 04:09 AM" at bounding box center [568, 232] width 361 height 33
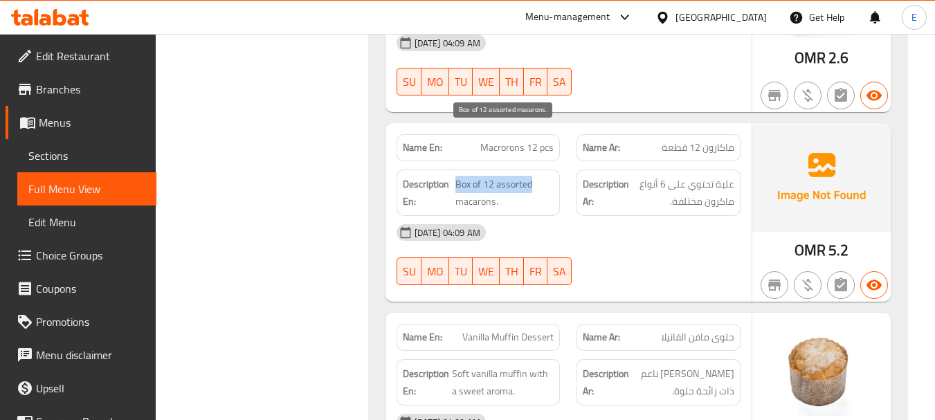
drag, startPoint x: 457, startPoint y: 136, endPoint x: 534, endPoint y: 140, distance: 77.7
click at [534, 176] on span "Box of 12 assorted macarons." at bounding box center [504, 193] width 99 height 34
click at [588, 216] on div "[DATE] 04:09 AM" at bounding box center [568, 232] width 361 height 33
click at [529, 176] on span "Box of 12 assorted macarons." at bounding box center [504, 193] width 99 height 34
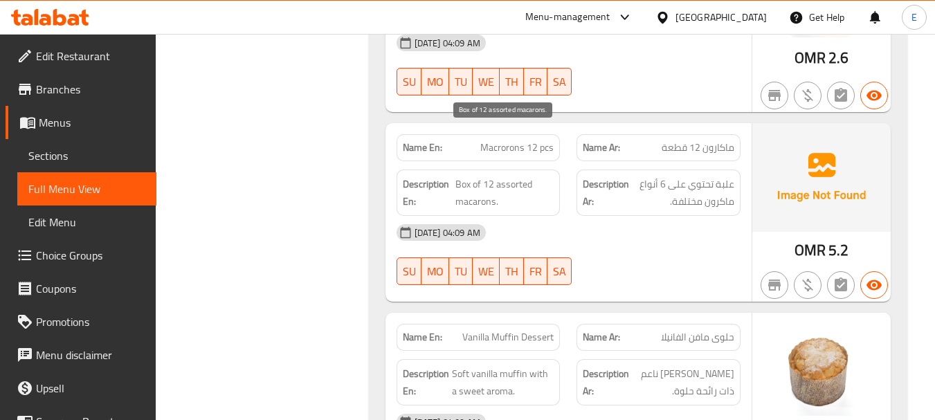
click at [529, 176] on span "Box of 12 assorted macarons." at bounding box center [504, 193] width 99 height 34
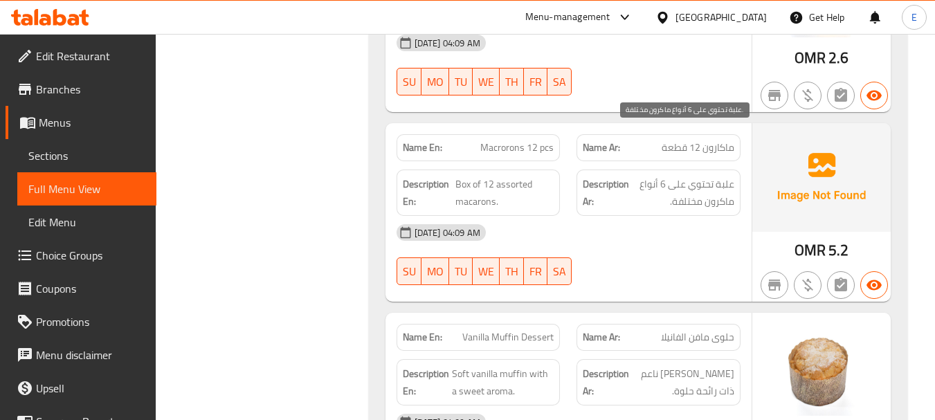
click at [728, 176] on span "علبة تحتوي على 6 أنواع ماكرون مختلفة." at bounding box center [683, 193] width 102 height 34
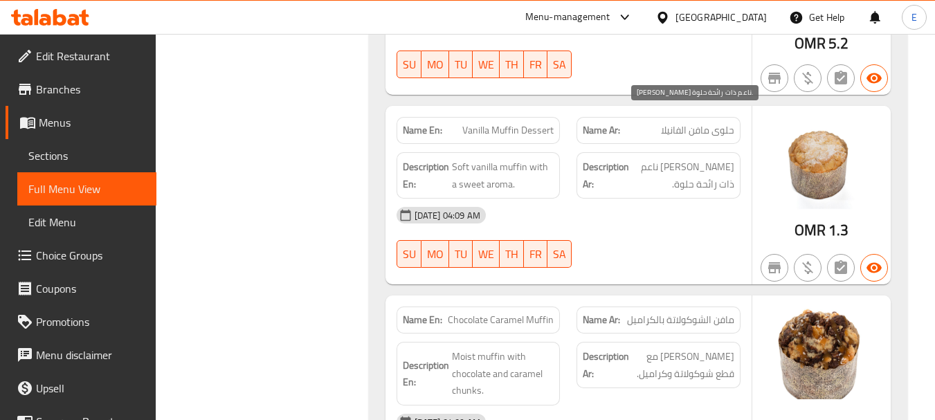
scroll to position [6010, 0]
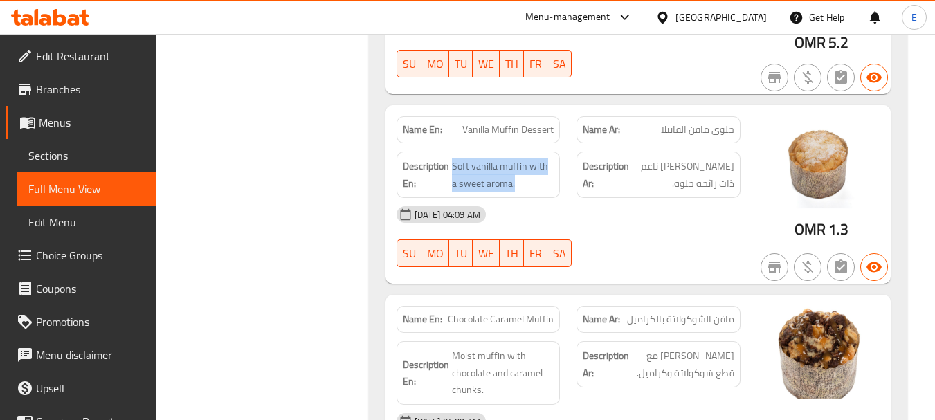
drag, startPoint x: 453, startPoint y: 118, endPoint x: 555, endPoint y: 136, distance: 103.4
click at [555, 152] on div "Description En: Soft vanilla muffin with a sweet aroma." at bounding box center [479, 175] width 164 height 46
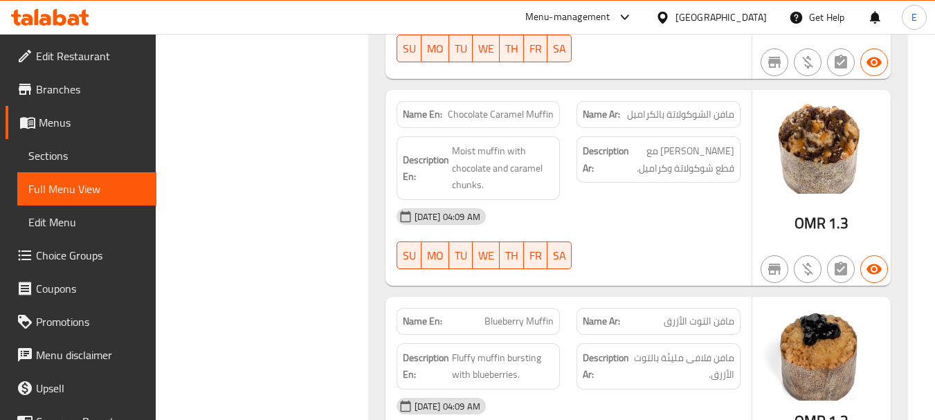
scroll to position [6217, 0]
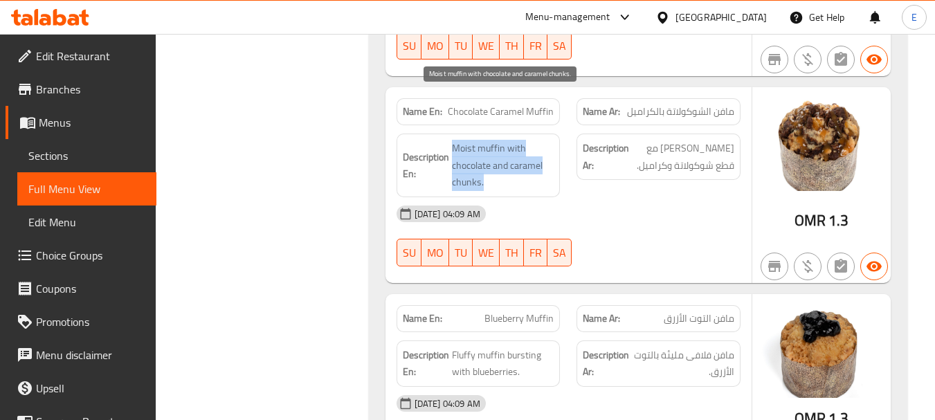
drag, startPoint x: 451, startPoint y: 89, endPoint x: 538, endPoint y: 136, distance: 100.0
click at [538, 136] on div "Description En: Moist muffin with chocolate and caramel chunks." at bounding box center [479, 166] width 164 height 64
click at [538, 140] on span "Moist muffin with chocolate and caramel chunks." at bounding box center [503, 165] width 102 height 51
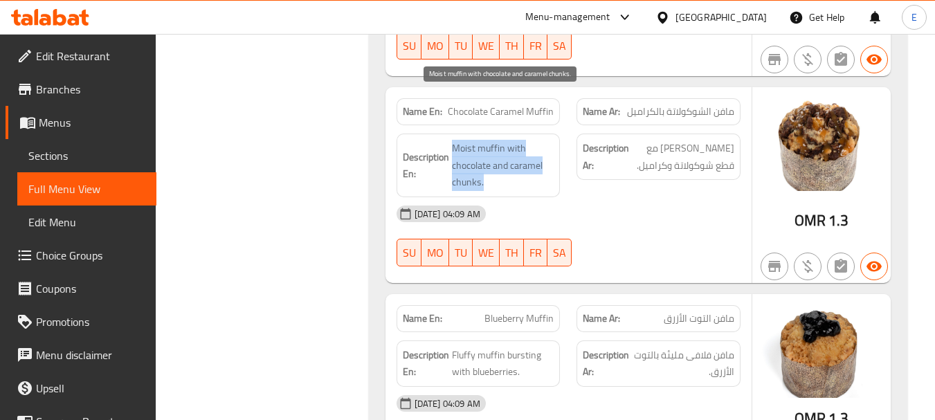
click at [538, 140] on span "Moist muffin with chocolate and caramel chunks." at bounding box center [503, 165] width 102 height 51
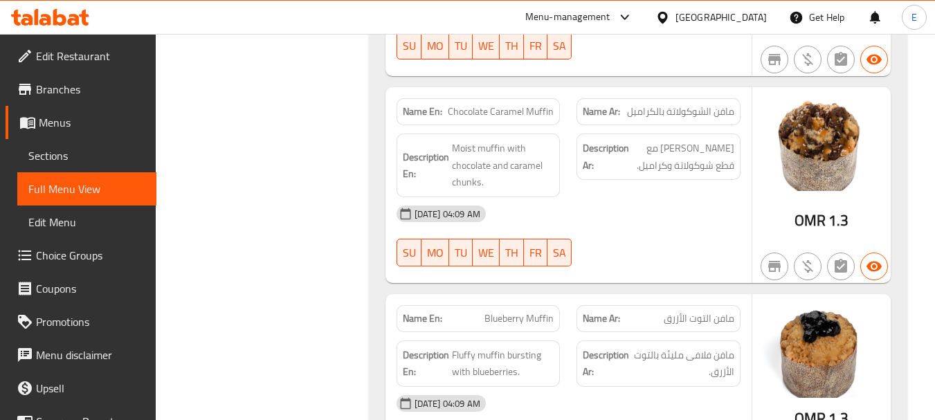
click at [652, 197] on div "11-08-2025 04:09 AM SU MO TU WE TH FR SA" at bounding box center [568, 236] width 361 height 78
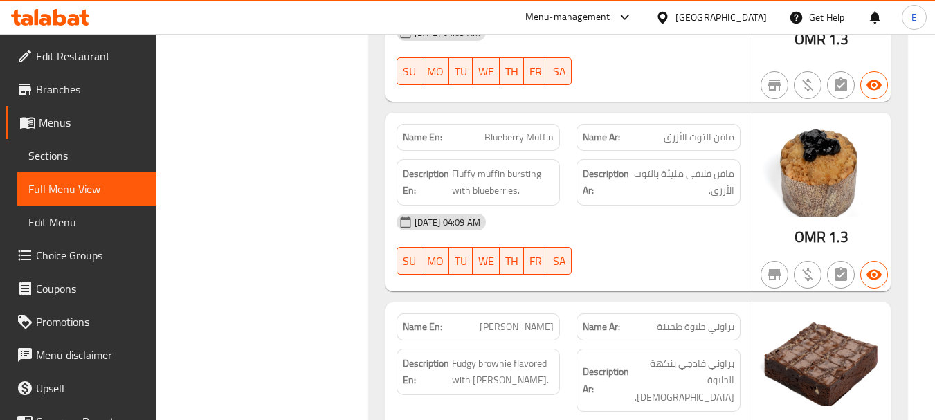
scroll to position [6425, 0]
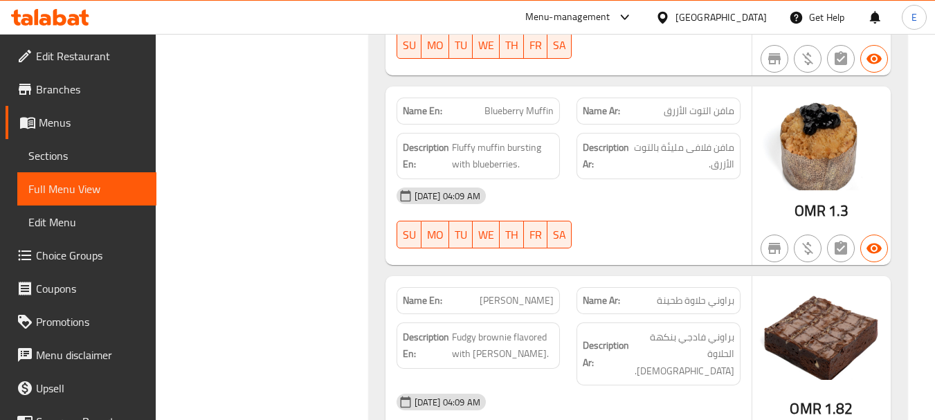
click at [718, 98] on div "Name Ar: مافن التوت الأزرق" at bounding box center [658, 111] width 164 height 27
click at [529, 104] on span "Blueberry Muffin" at bounding box center [518, 111] width 69 height 15
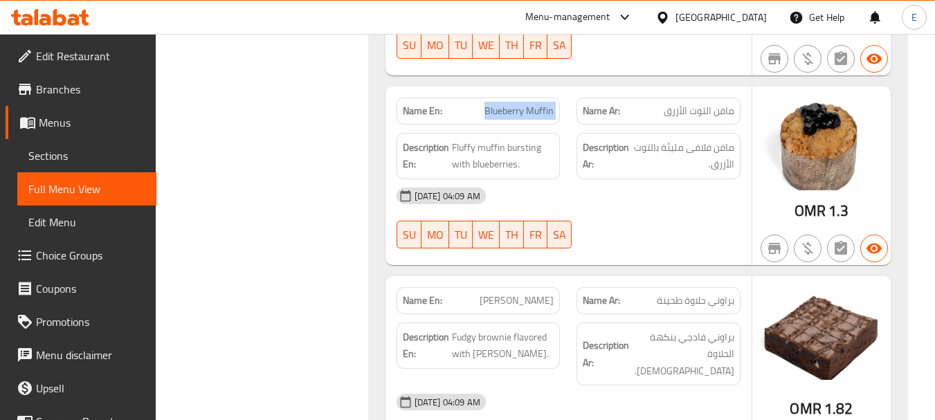
click at [529, 104] on span "Blueberry Muffin" at bounding box center [518, 111] width 69 height 15
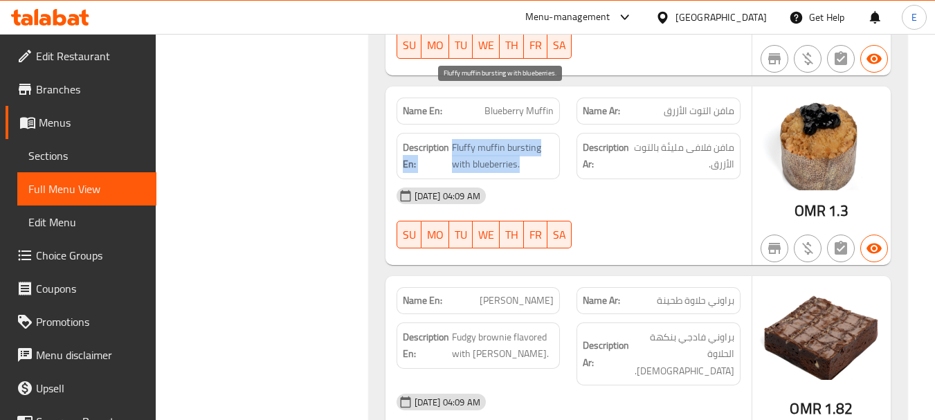
drag, startPoint x: 448, startPoint y: 96, endPoint x: 543, endPoint y: 116, distance: 96.2
click at [543, 139] on h6 "Description En: Fluffy muffin bursting with blueberries." at bounding box center [479, 156] width 152 height 34
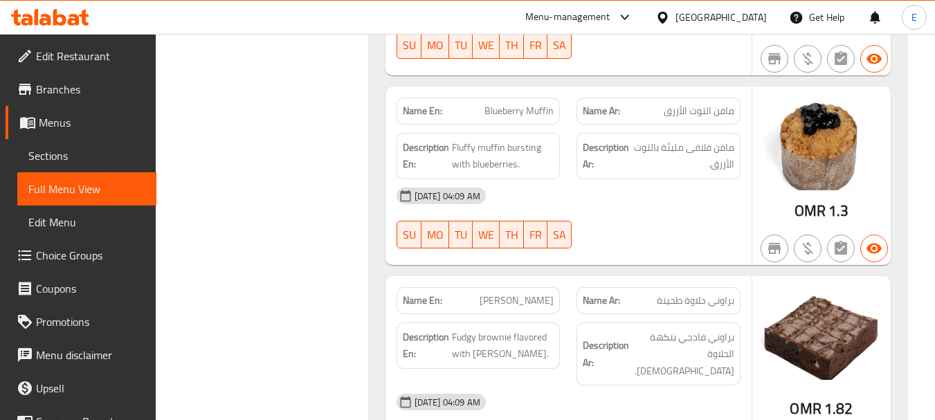
click at [635, 179] on div "[DATE] 04:09 AM" at bounding box center [568, 195] width 361 height 33
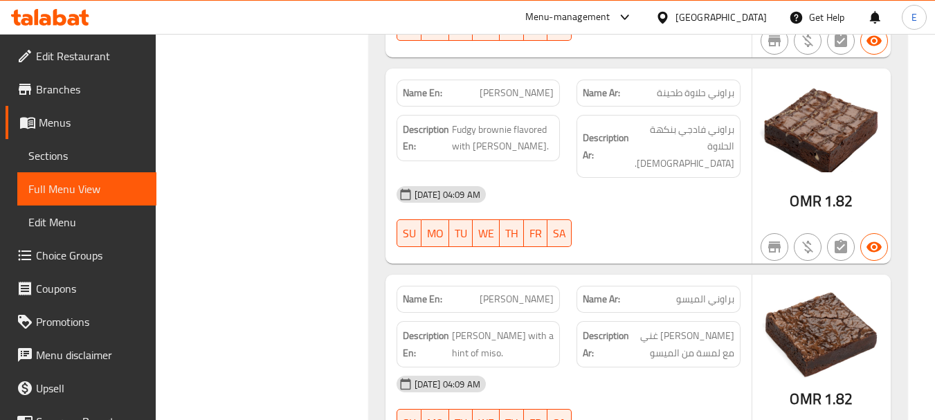
scroll to position [6563, 0]
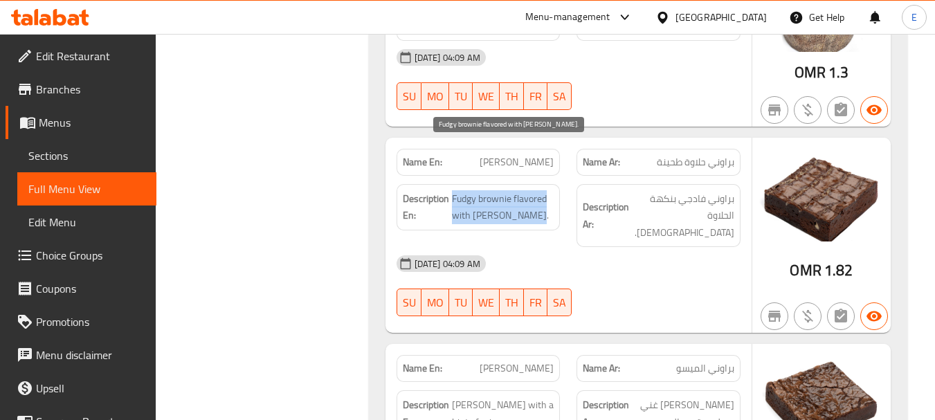
drag, startPoint x: 453, startPoint y: 147, endPoint x: 547, endPoint y: 167, distance: 95.6
click at [547, 190] on span "Fudgy brownie flavored with [PERSON_NAME]." at bounding box center [503, 207] width 102 height 34
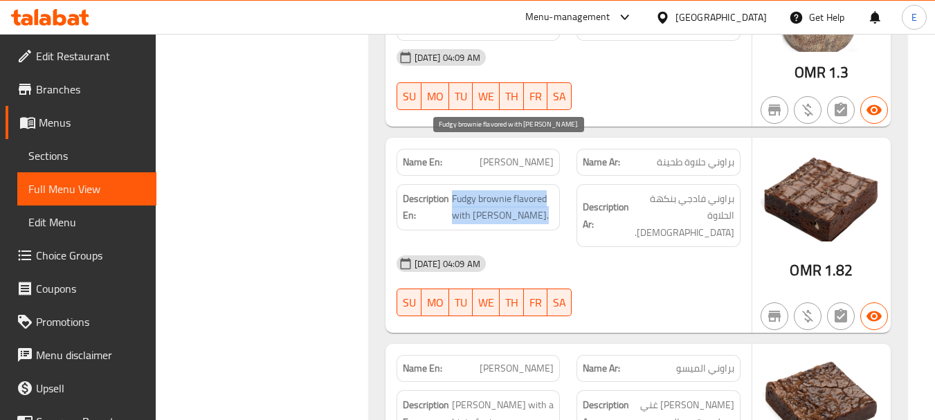
click at [547, 190] on span "Fudgy brownie flavored with [PERSON_NAME]." at bounding box center [503, 207] width 102 height 34
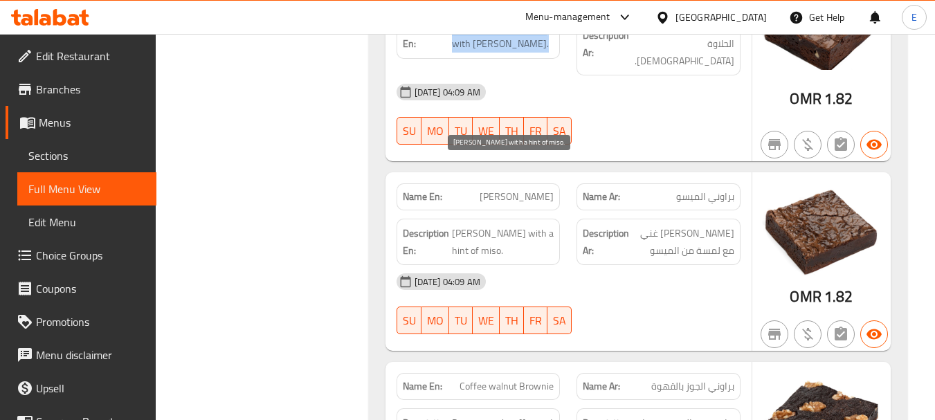
scroll to position [6771, 0]
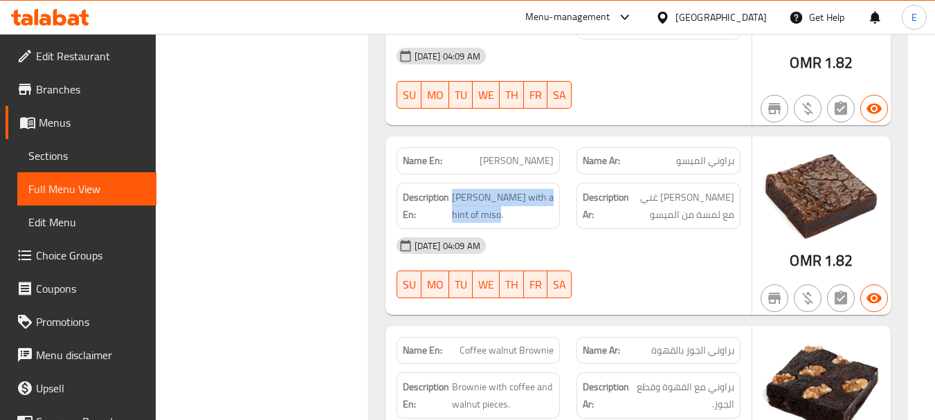
drag, startPoint x: 451, startPoint y: 136, endPoint x: 553, endPoint y: 158, distance: 104.1
click at [553, 183] on div "Description En: Rich brownie with a hint of miso." at bounding box center [479, 206] width 164 height 46
click at [552, 183] on div "Description En: Rich brownie with a hint of miso." at bounding box center [479, 206] width 164 height 46
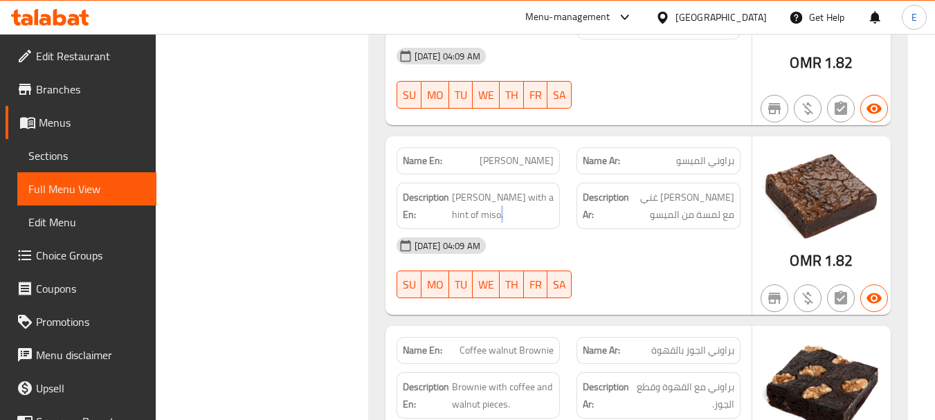
click at [552, 183] on div "Description En: Rich brownie with a hint of miso." at bounding box center [479, 206] width 164 height 46
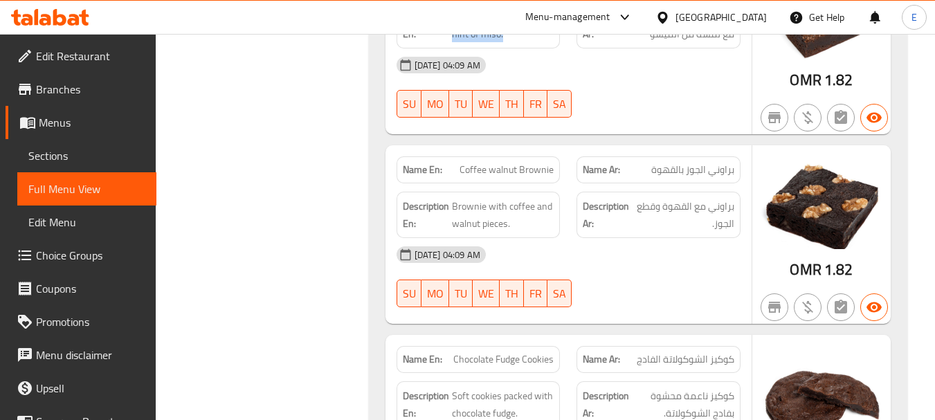
scroll to position [6978, 0]
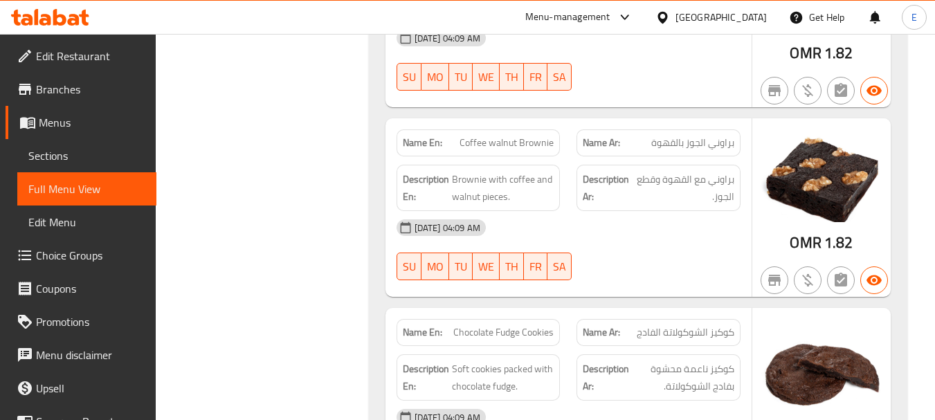
click at [522, 171] on span "Brownie with coffee and walnut pieces." at bounding box center [503, 188] width 102 height 34
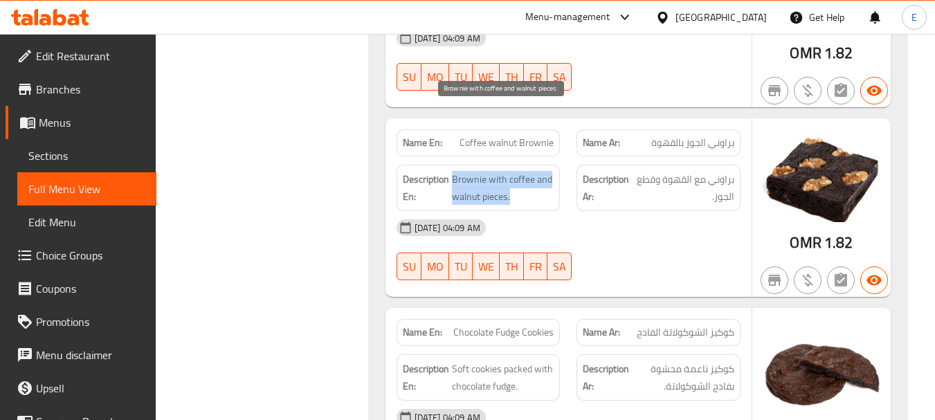
click at [522, 171] on span "Brownie with coffee and walnut pieces." at bounding box center [503, 188] width 102 height 34
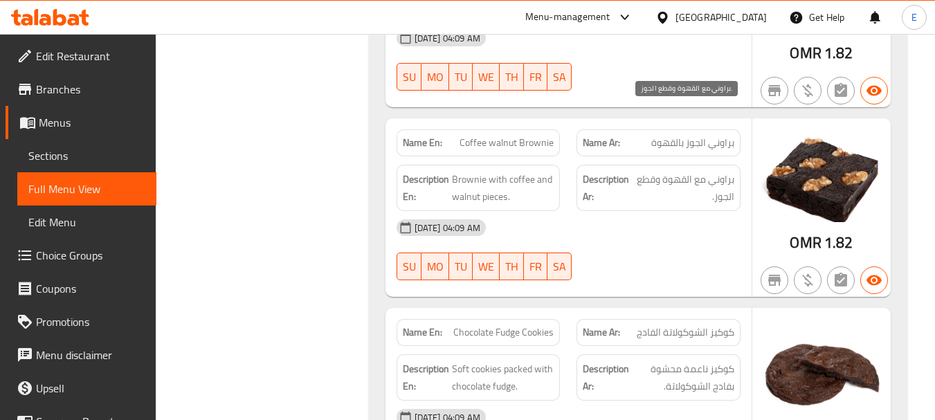
click at [669, 171] on span "براوني مع القهوة وقطع الجوز." at bounding box center [685, 188] width 100 height 34
click at [671, 171] on span "براوني مع القهوة وقطع الجوز." at bounding box center [685, 188] width 100 height 34
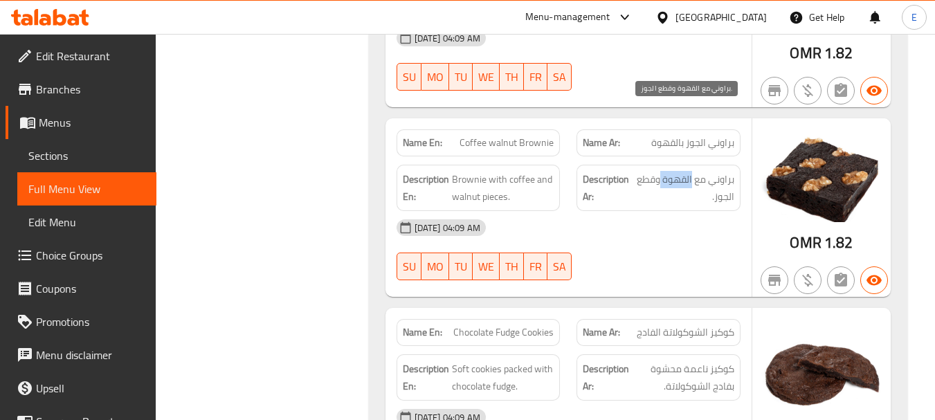
click at [671, 171] on span "براوني مع القهوة وقطع الجوز." at bounding box center [685, 188] width 100 height 34
click at [669, 211] on div "[DATE] 04:09 AM" at bounding box center [568, 227] width 361 height 33
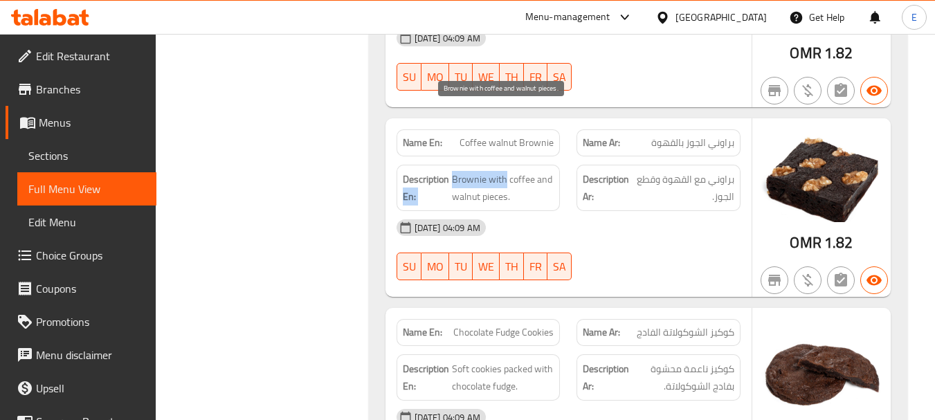
drag, startPoint x: 448, startPoint y: 116, endPoint x: 505, endPoint y: 118, distance: 56.8
click at [505, 171] on h6 "Description En: Brownie with coffee and walnut pieces." at bounding box center [479, 188] width 152 height 34
click at [505, 171] on span "Brownie with coffee and walnut pieces." at bounding box center [503, 188] width 102 height 34
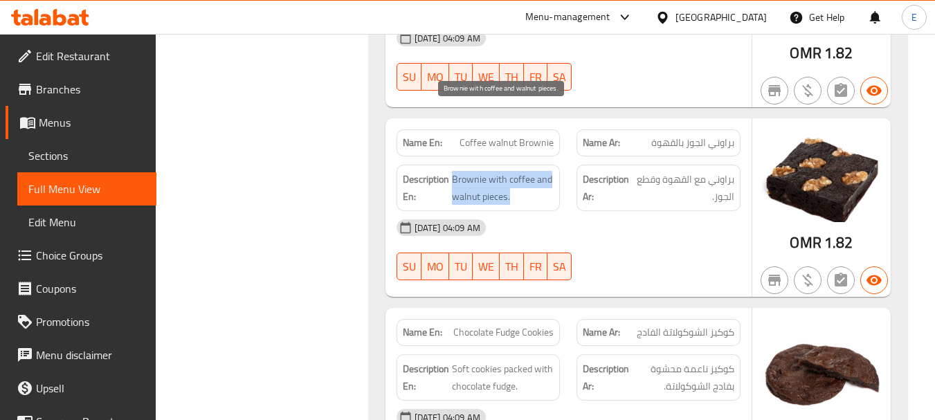
click at [505, 171] on span "Brownie with coffee and walnut pieces." at bounding box center [503, 188] width 102 height 34
click at [529, 165] on div "Description En: Brownie with coffee and walnut pieces." at bounding box center [479, 188] width 164 height 46
drag, startPoint x: 451, startPoint y: 107, endPoint x: 528, endPoint y: 147, distance: 86.4
click at [528, 147] on div "Name En: Coffee walnut Brownie Name Ar: براوني الجوز بالقهوة Description En: Br…" at bounding box center [568, 207] width 366 height 179
click at [528, 211] on div "[DATE] 04:09 AM" at bounding box center [568, 227] width 361 height 33
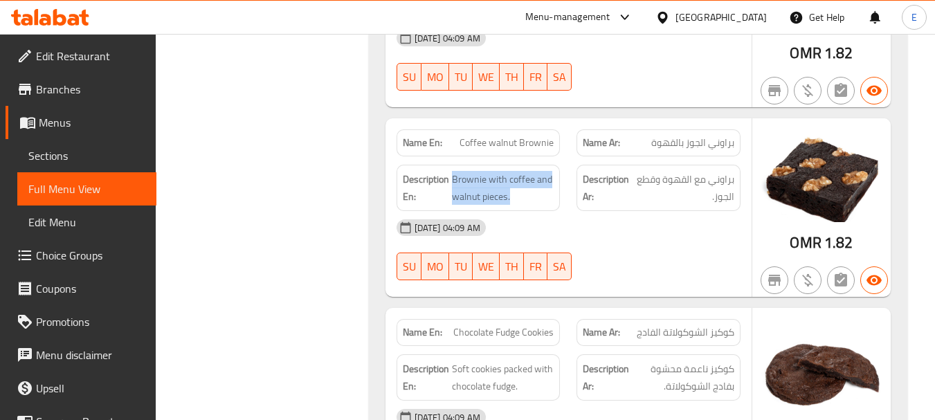
click at [528, 211] on div "[DATE] 04:09 AM" at bounding box center [568, 227] width 361 height 33
click at [631, 211] on div "[DATE] 04:09 AM" at bounding box center [568, 227] width 361 height 33
drag, startPoint x: 453, startPoint y: 111, endPoint x: 538, endPoint y: 131, distance: 86.8
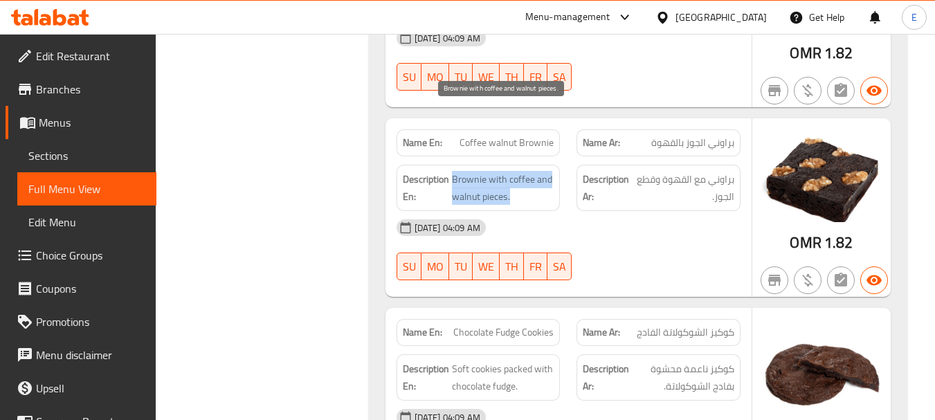
click at [538, 171] on span "Brownie with coffee and walnut pieces." at bounding box center [503, 188] width 102 height 34
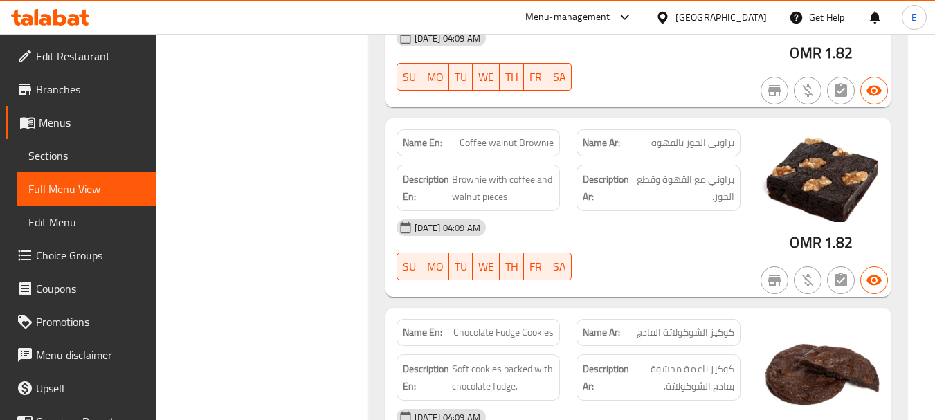
click at [651, 211] on div "[DATE] 04:09 AM" at bounding box center [568, 227] width 361 height 33
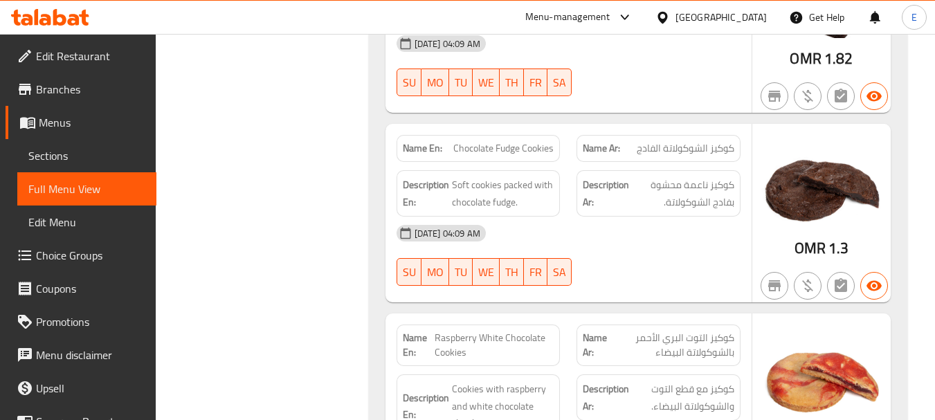
scroll to position [7186, 0]
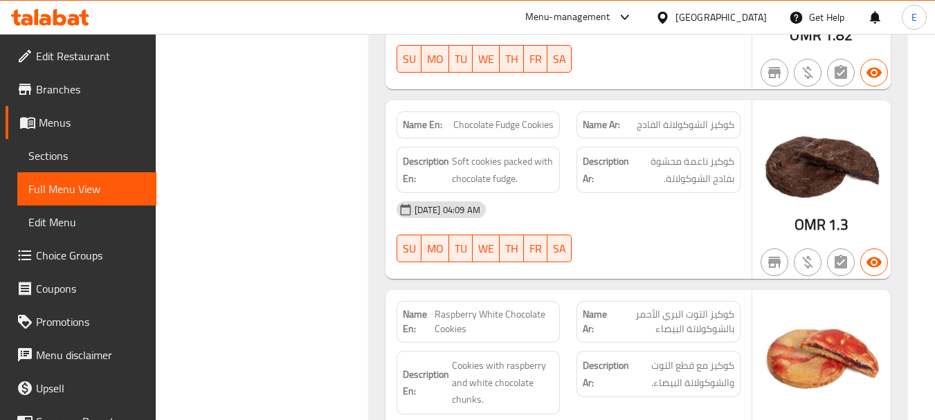
click at [501, 118] on span "Chocolate Fudge Cookies" at bounding box center [503, 125] width 100 height 15
click at [639, 118] on span "كوكيز الشوكولاتة الفادج" at bounding box center [686, 125] width 98 height 15
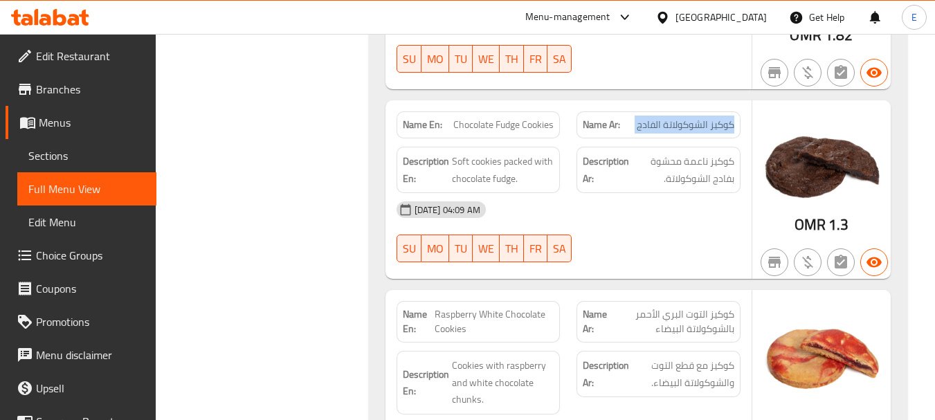
click at [639, 118] on span "كوكيز الشوكولاتة الفادج" at bounding box center [686, 125] width 98 height 15
click at [629, 153] on strong "Description Ar:" at bounding box center [606, 170] width 46 height 34
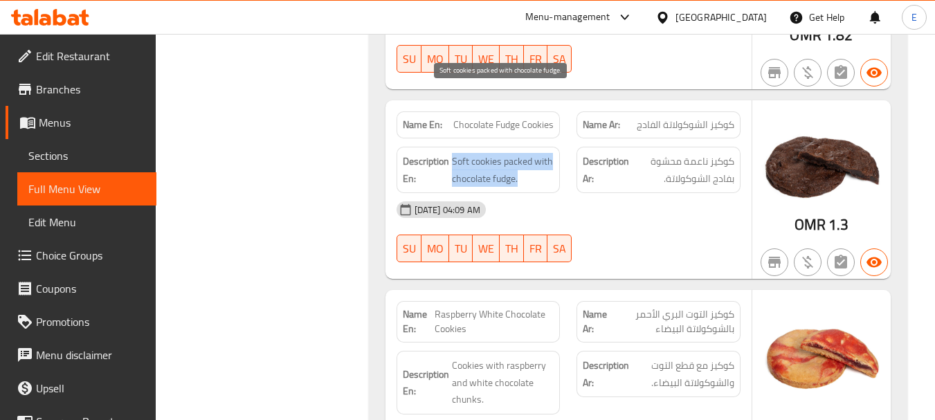
drag, startPoint x: 453, startPoint y: 97, endPoint x: 550, endPoint y: 113, distance: 98.9
click at [550, 153] on span "Soft cookies packed with chocolate fudge." at bounding box center [503, 170] width 102 height 34
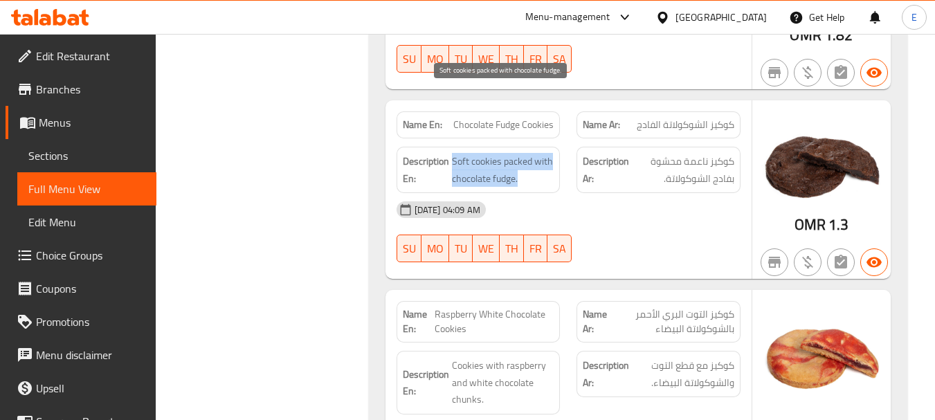
click at [550, 153] on span "Soft cookies packed with chocolate fudge." at bounding box center [503, 170] width 102 height 34
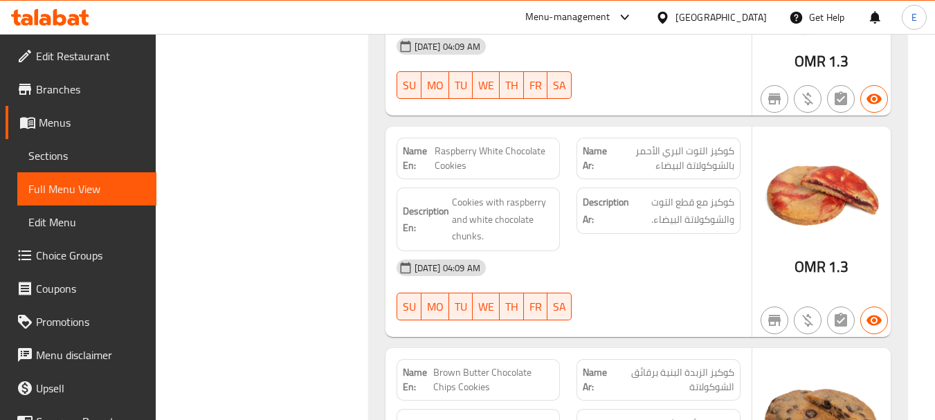
scroll to position [7394, 0]
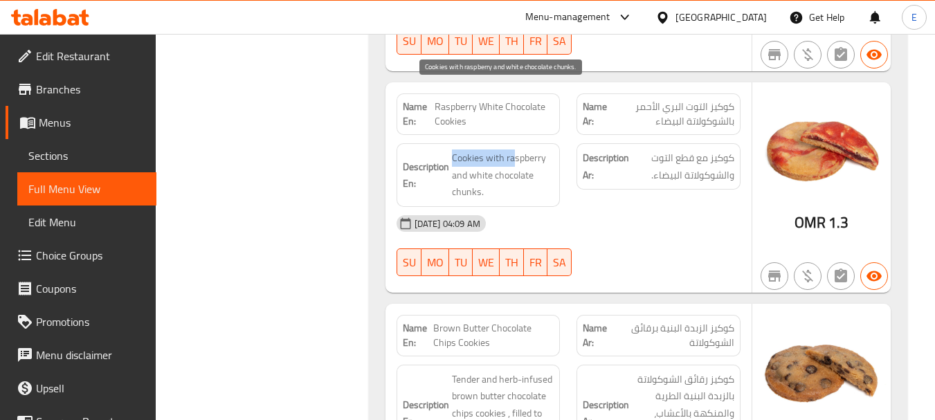
drag, startPoint x: 451, startPoint y: 97, endPoint x: 552, endPoint y: 91, distance: 101.9
click at [539, 149] on h6 "Description En: Cookies with raspberry and white chocolate chunks." at bounding box center [479, 174] width 152 height 51
click at [511, 149] on span "Cookies with raspberry and white chocolate chunks." at bounding box center [503, 174] width 102 height 51
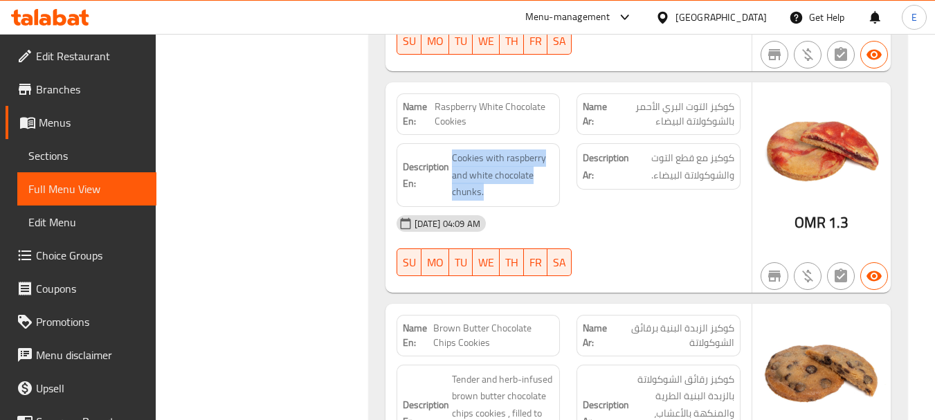
drag, startPoint x: 453, startPoint y: 88, endPoint x: 558, endPoint y: 133, distance: 114.4
click at [558, 143] on div "Description En: Cookies with raspberry and white chocolate chunks." at bounding box center [479, 175] width 164 height 64
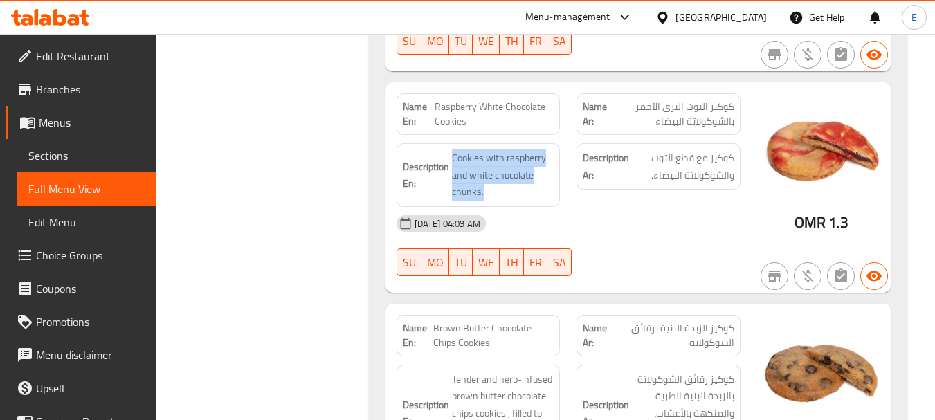
click at [536, 149] on span "Cookies with raspberry and white chocolate chunks." at bounding box center [503, 174] width 102 height 51
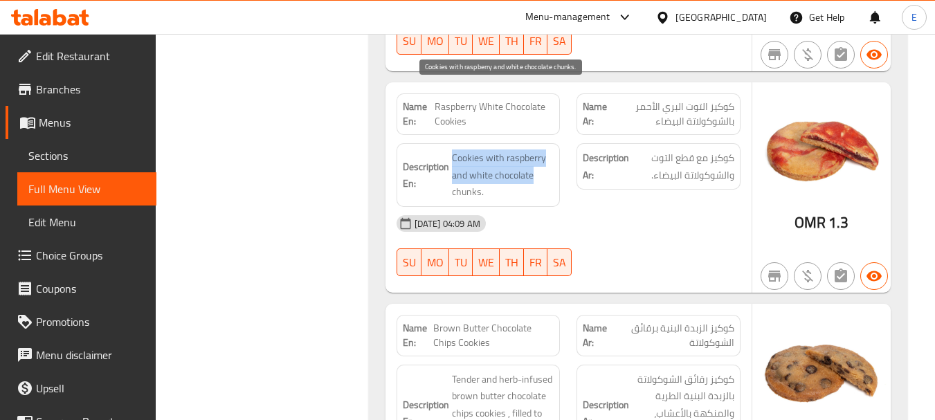
drag, startPoint x: 448, startPoint y: 80, endPoint x: 538, endPoint y: 117, distance: 97.2
click at [538, 143] on div "Description En: Cookies with raspberry and white chocolate chunks." at bounding box center [479, 175] width 164 height 64
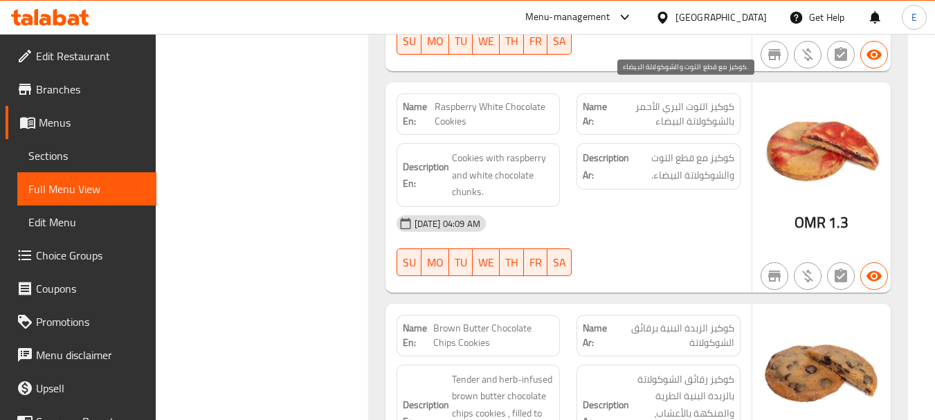
click at [693, 149] on span "كوكيز مع قطع التوت والشوكولاتة البيضاء." at bounding box center [683, 166] width 102 height 34
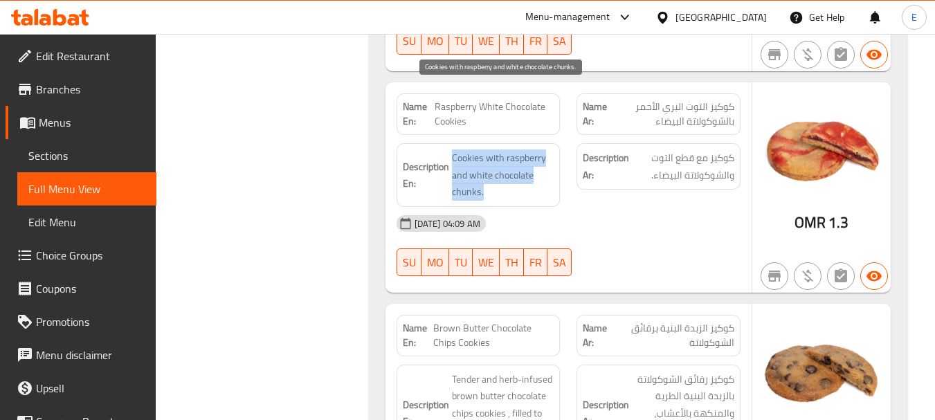
drag, startPoint x: 449, startPoint y: 87, endPoint x: 532, endPoint y: 127, distance: 91.9
click at [532, 149] on h6 "Description En: Cookies with raspberry and white chocolate chunks." at bounding box center [479, 174] width 152 height 51
click at [532, 149] on span "Cookies with raspberry and white chocolate chunks." at bounding box center [503, 174] width 102 height 51
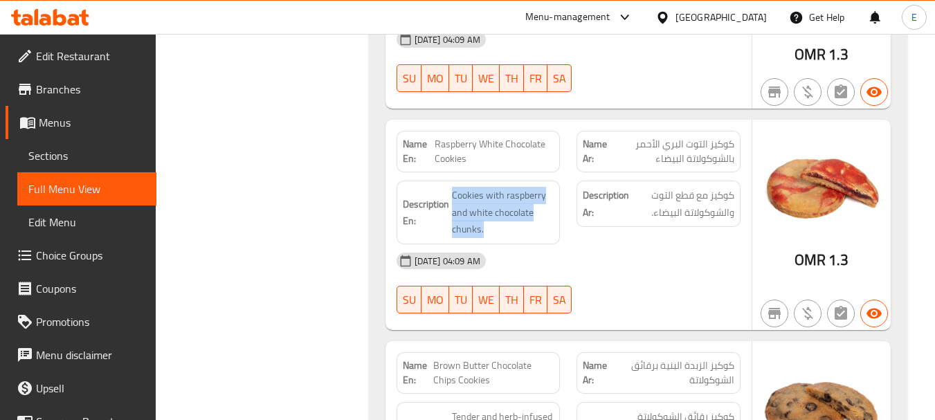
scroll to position [7324, 0]
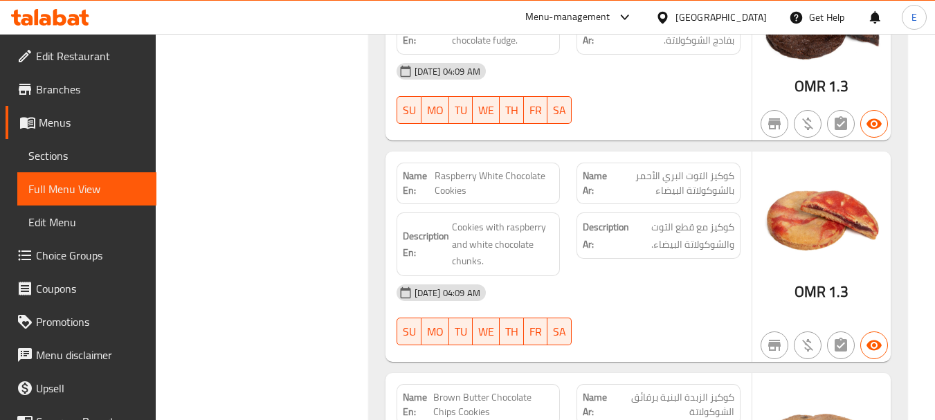
click at [532, 169] on span "Raspberry White Chocolate Cookies" at bounding box center [494, 183] width 119 height 29
copy span "Raspberry White Chocolate Cookies"
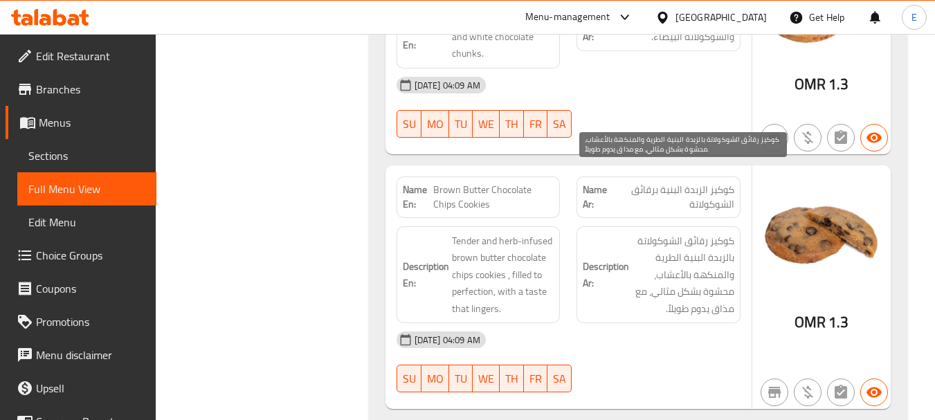
scroll to position [7601, 0]
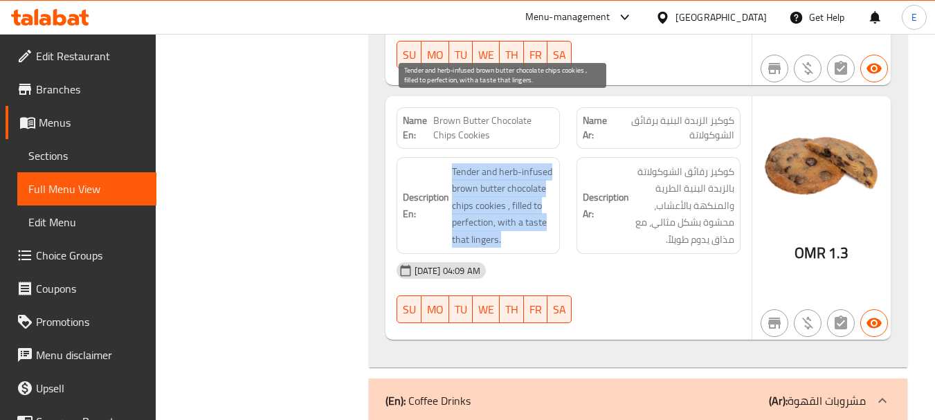
drag, startPoint x: 452, startPoint y: 104, endPoint x: 544, endPoint y: 172, distance: 114.7
click at [544, 172] on span "Tender and herb-infused brown butter chocolate chips cookies , filled to perfec…" at bounding box center [503, 205] width 102 height 85
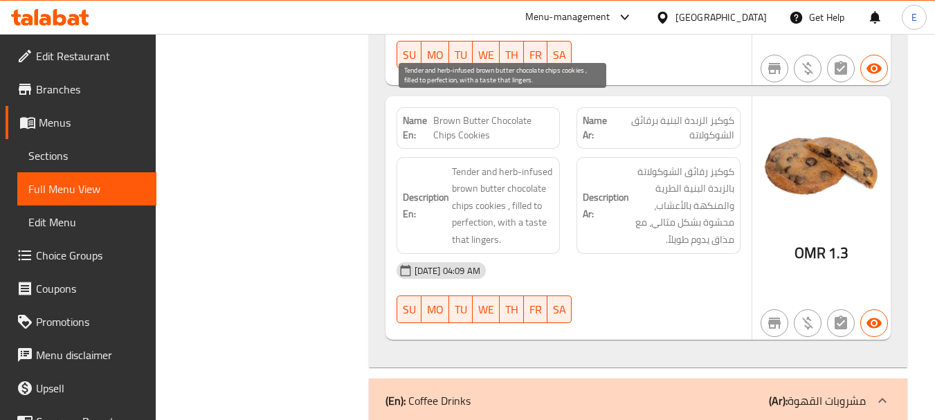
click at [544, 172] on span "Tender and herb-infused brown butter chocolate chips cookies , filled to perfec…" at bounding box center [503, 205] width 102 height 85
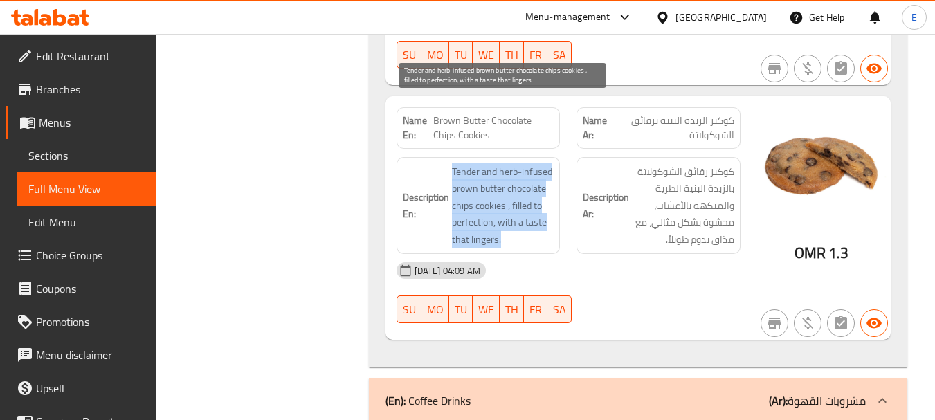
click at [544, 172] on span "Tender and herb-infused brown butter chocolate chips cookies , filled to perfec…" at bounding box center [503, 205] width 102 height 85
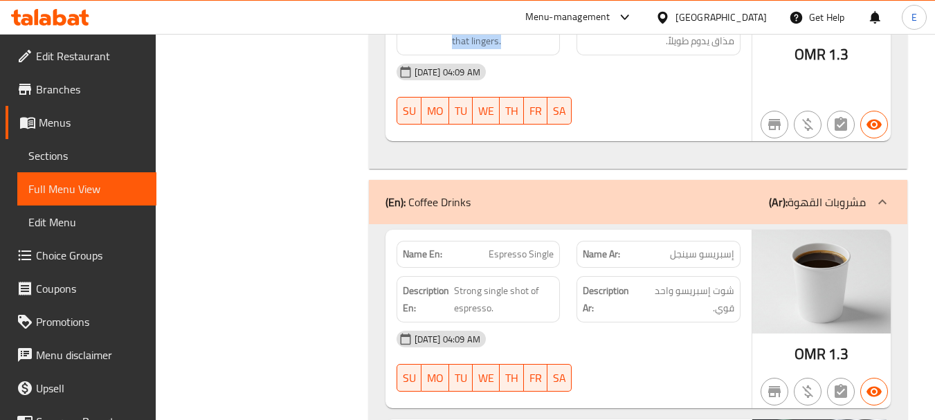
scroll to position [7878, 0]
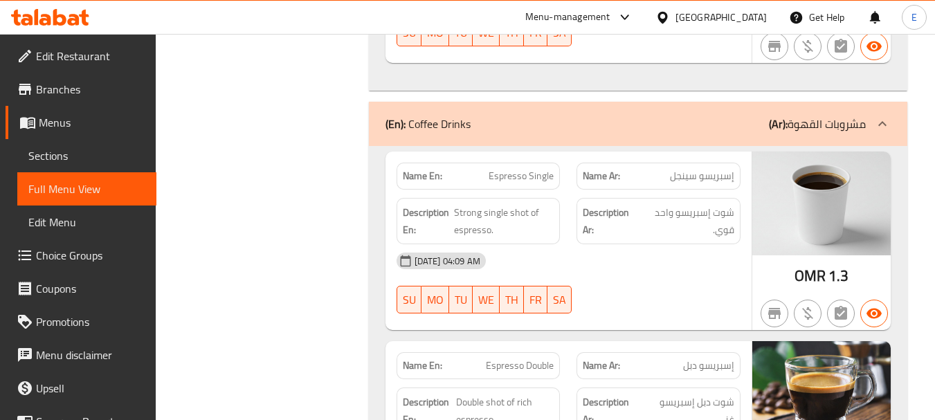
click at [491, 204] on span "Strong single shot of espresso." at bounding box center [504, 221] width 100 height 34
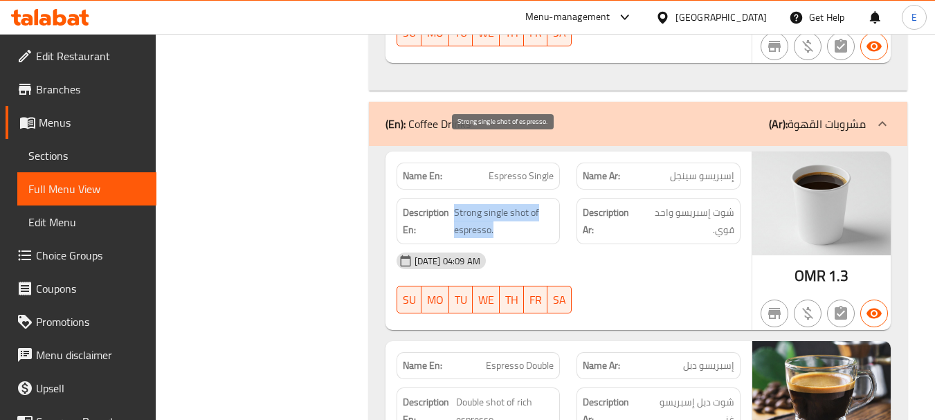
click at [491, 204] on span "Strong single shot of espresso." at bounding box center [504, 221] width 100 height 34
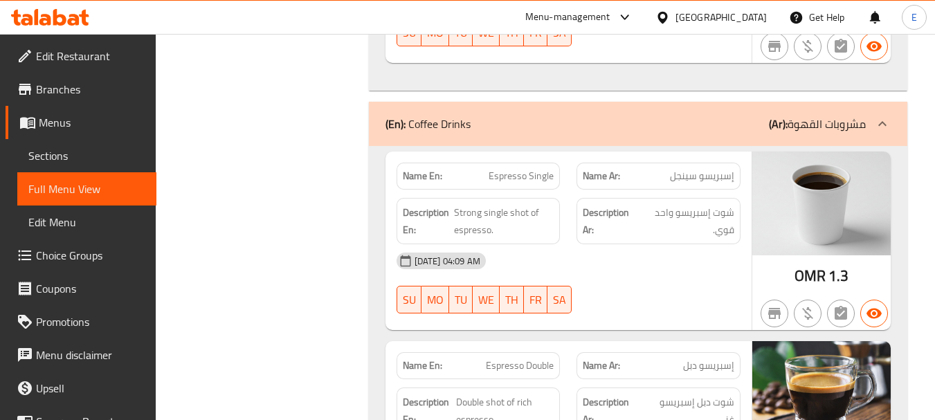
drag, startPoint x: 455, startPoint y: 143, endPoint x: 542, endPoint y: 147, distance: 86.6
click at [542, 204] on span "Strong single shot of espresso." at bounding box center [504, 221] width 100 height 34
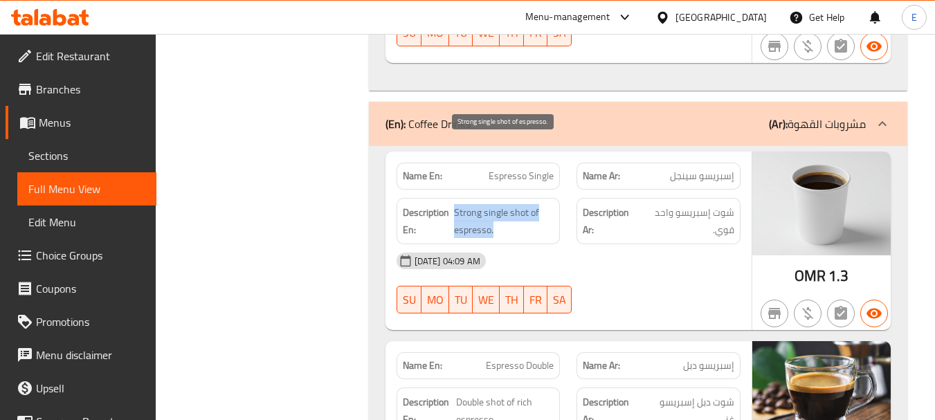
click at [542, 204] on span "Strong single shot of espresso." at bounding box center [504, 221] width 100 height 34
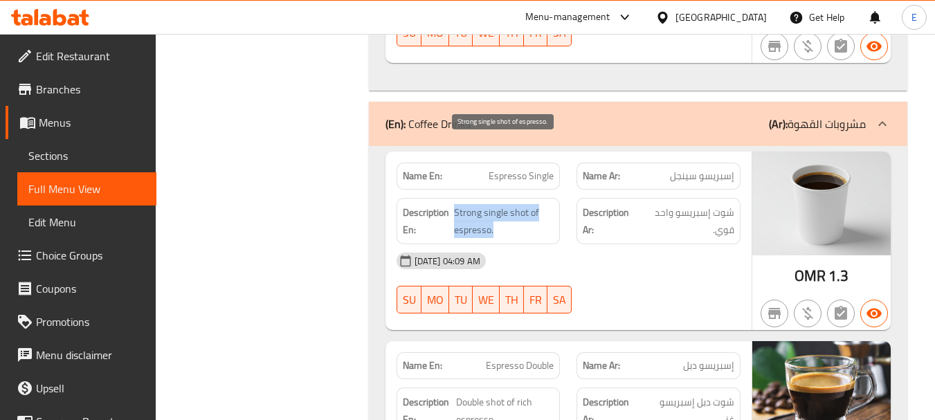
drag, startPoint x: 455, startPoint y: 148, endPoint x: 540, endPoint y: 163, distance: 85.8
click at [540, 204] on span "Strong single shot of espresso." at bounding box center [504, 221] width 100 height 34
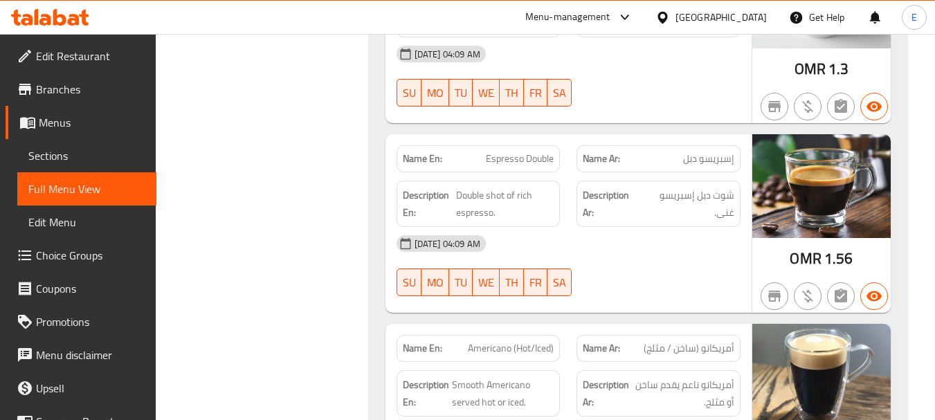
scroll to position [8086, 0]
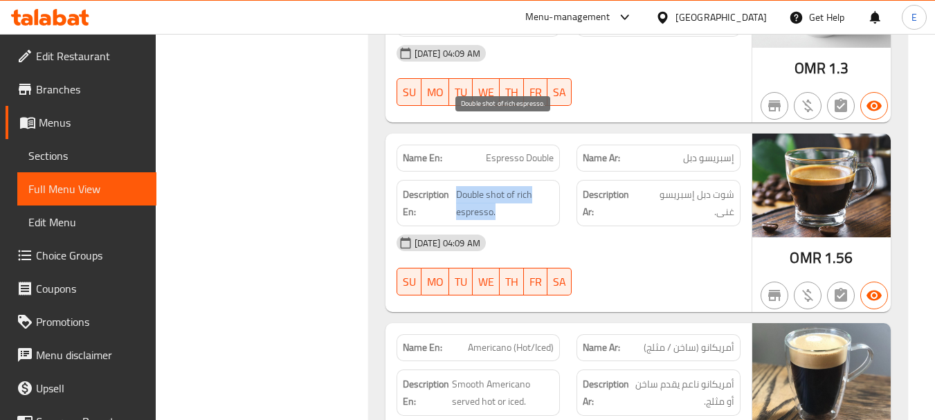
drag, startPoint x: 486, startPoint y: 132, endPoint x: 528, endPoint y: 149, distance: 45.0
click at [528, 186] on span "Double shot of rich espresso." at bounding box center [505, 203] width 98 height 34
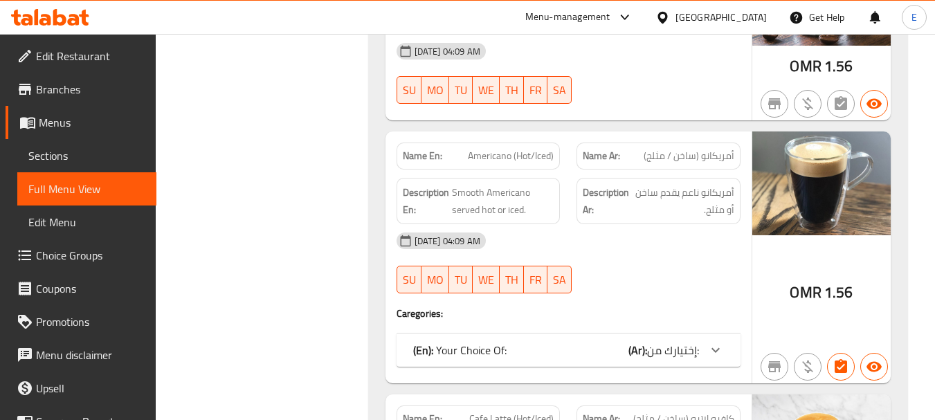
scroll to position [8293, 0]
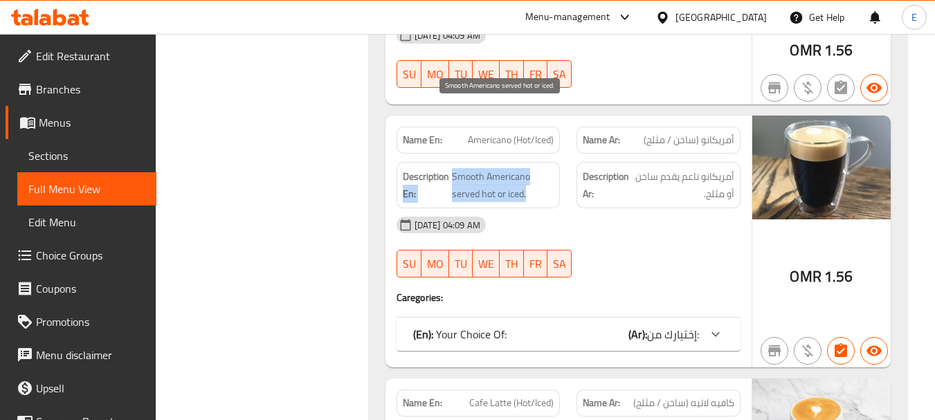
drag, startPoint x: 448, startPoint y: 108, endPoint x: 540, endPoint y: 126, distance: 93.8
click at [540, 168] on span "Smooth Americano served hot or iced." at bounding box center [503, 185] width 102 height 34
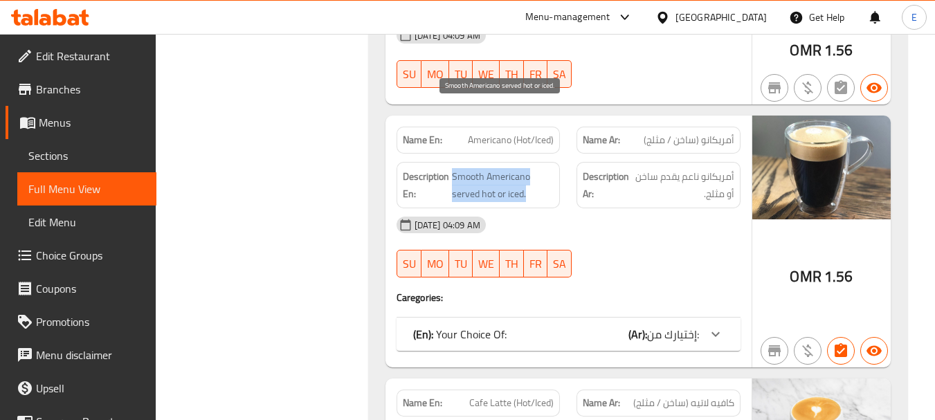
click at [540, 168] on span "Smooth Americano served hot or iced." at bounding box center [503, 185] width 102 height 34
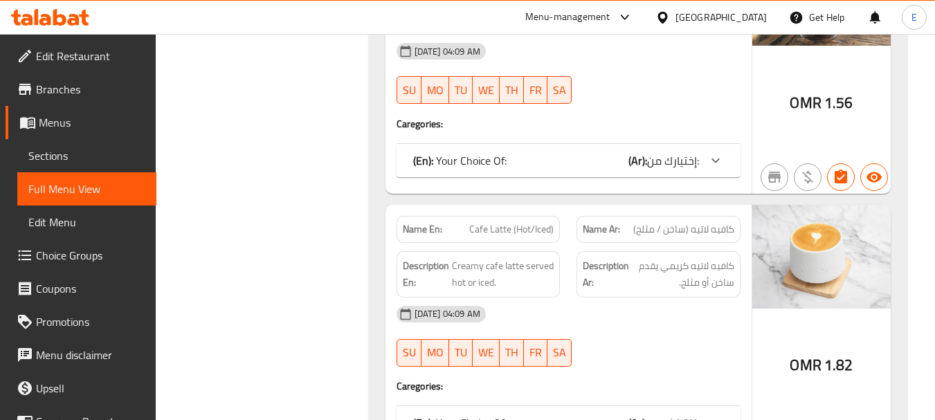
scroll to position [8501, 0]
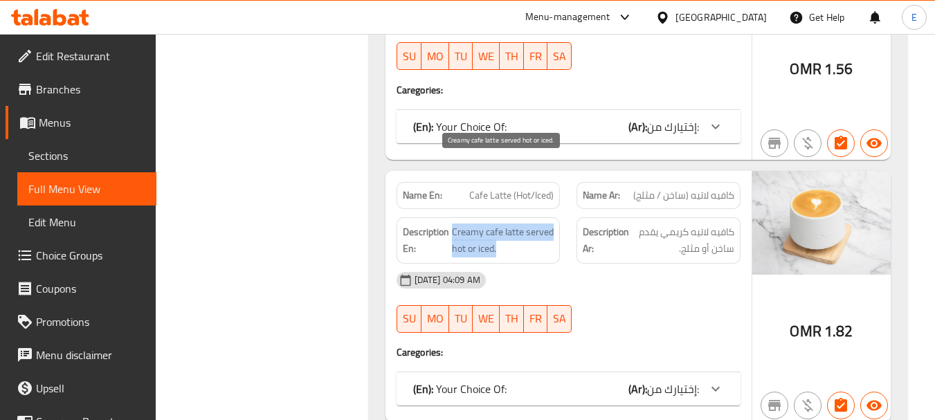
drag, startPoint x: 452, startPoint y: 169, endPoint x: 547, endPoint y: 187, distance: 97.2
click at [547, 224] on span "Creamy cafe latte served hot or iced." at bounding box center [503, 241] width 102 height 34
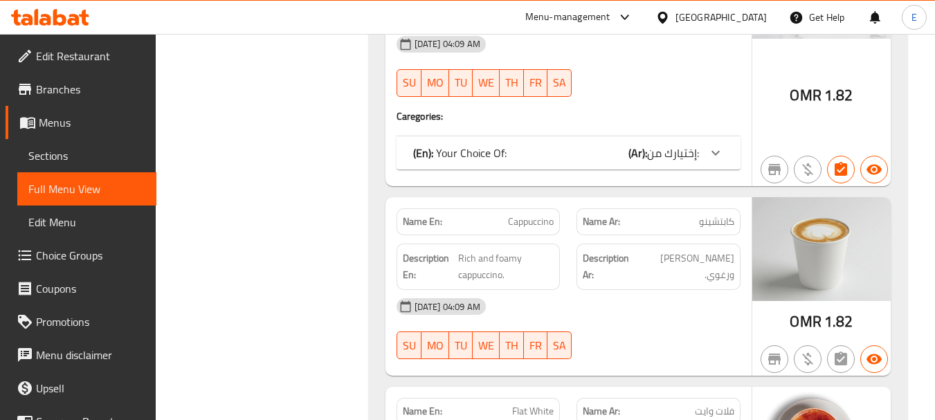
scroll to position [8778, 0]
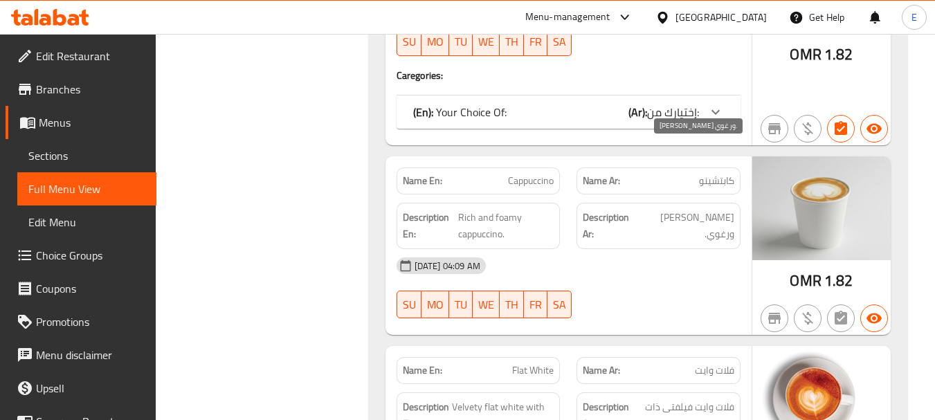
click at [721, 209] on span "[PERSON_NAME] ورغوي." at bounding box center [686, 226] width 95 height 34
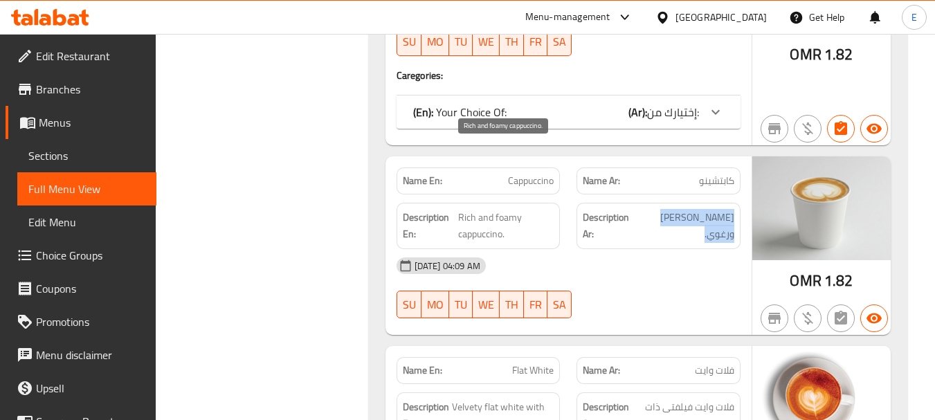
click at [516, 209] on span "Rich and foamy cappuccino." at bounding box center [506, 226] width 96 height 34
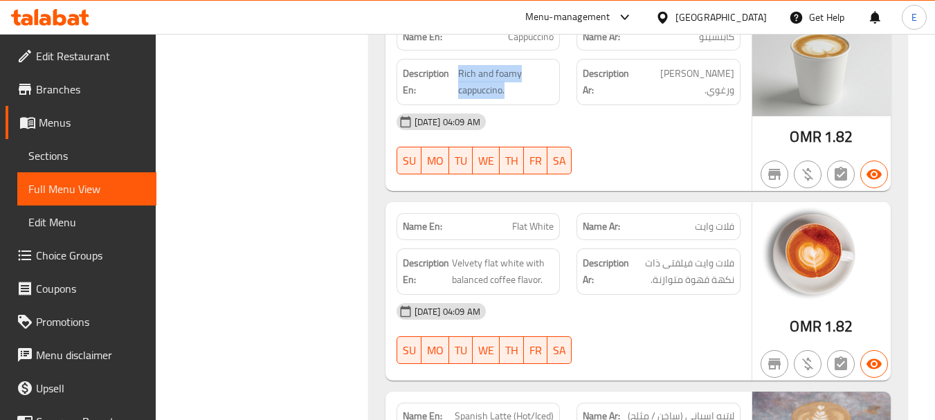
scroll to position [8985, 0]
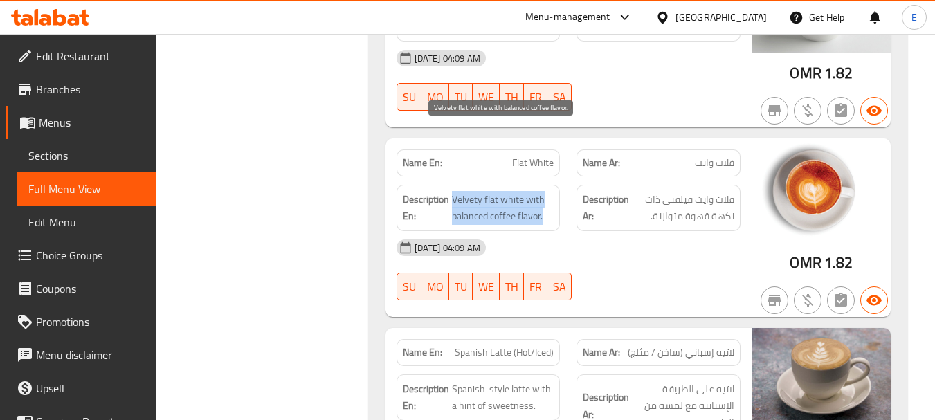
drag, startPoint x: 451, startPoint y: 136, endPoint x: 547, endPoint y: 153, distance: 97.6
click at [547, 191] on span "Velvety flat white with balanced coffee flavor." at bounding box center [503, 208] width 102 height 34
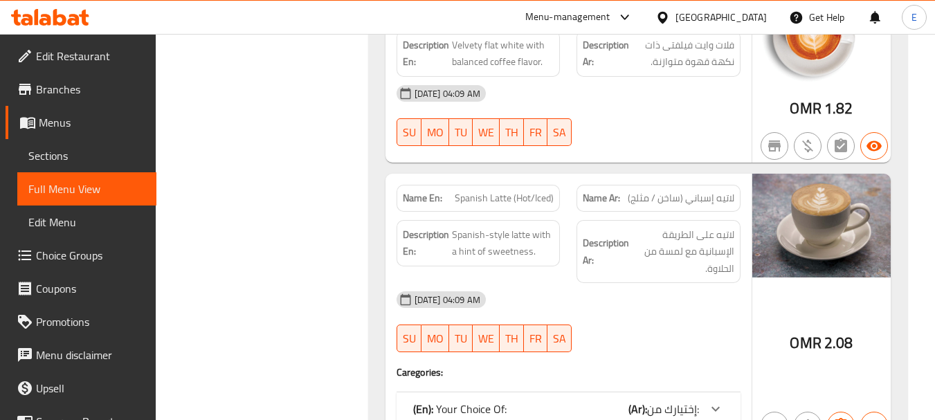
scroll to position [9193, 0]
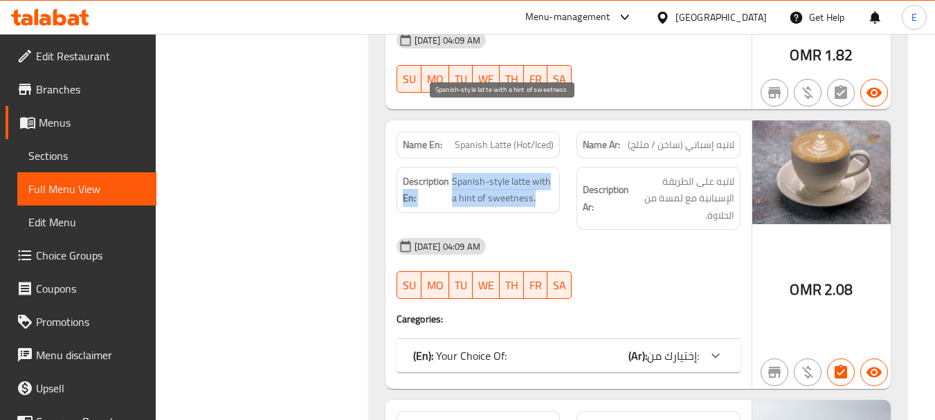
drag, startPoint x: 449, startPoint y: 111, endPoint x: 547, endPoint y: 131, distance: 99.6
click at [547, 173] on span "Spanish-style latte with a hint of sweetness." at bounding box center [503, 190] width 102 height 34
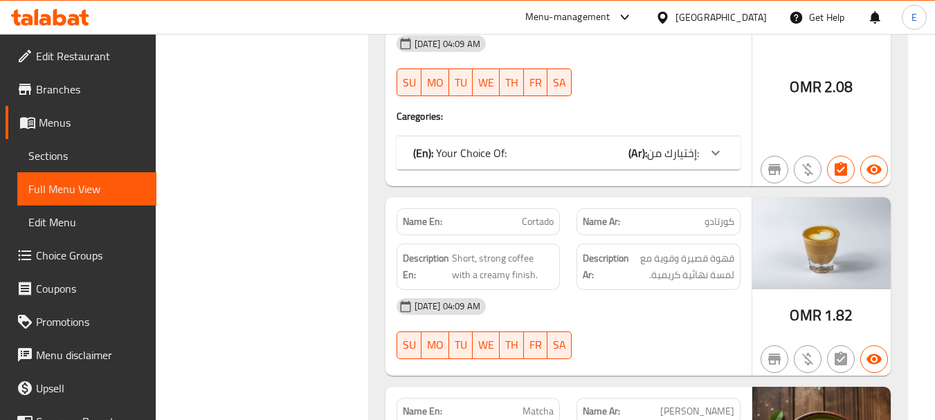
scroll to position [9401, 0]
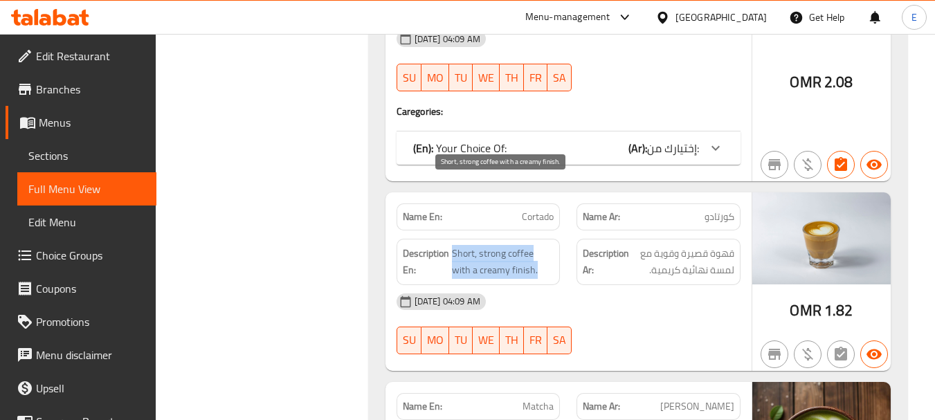
drag, startPoint x: 453, startPoint y: 188, endPoint x: 554, endPoint y: 209, distance: 103.3
click at [554, 245] on span "Short, strong coffee with a creamy finish." at bounding box center [503, 262] width 102 height 34
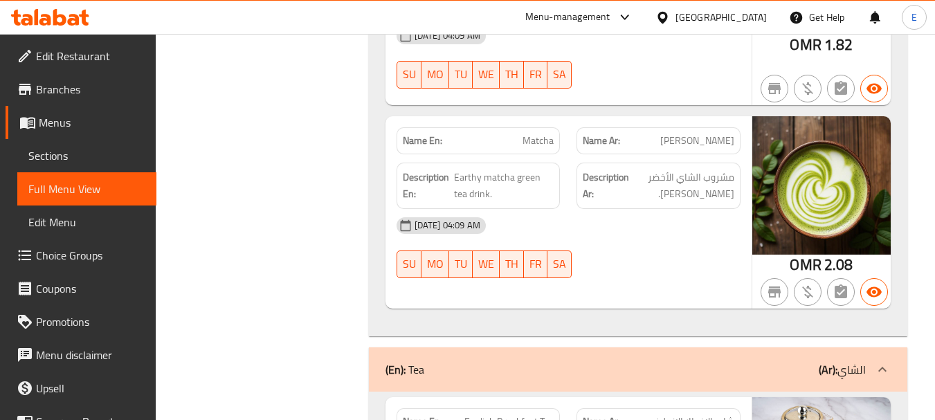
scroll to position [9677, 0]
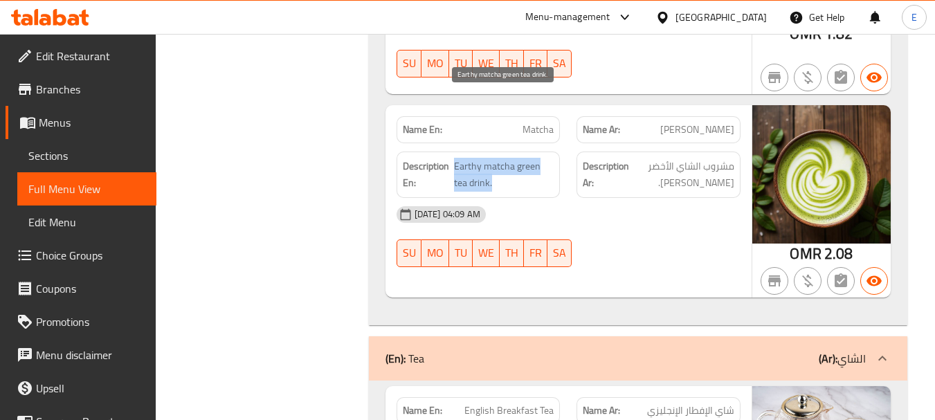
drag, startPoint x: 468, startPoint y: 100, endPoint x: 531, endPoint y: 121, distance: 66.5
click at [531, 158] on span "Earthy matcha green tea drink." at bounding box center [504, 175] width 100 height 34
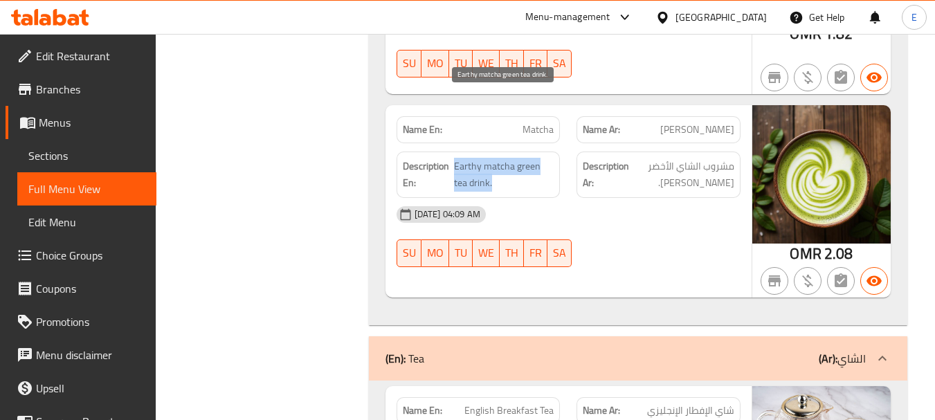
click at [531, 158] on span "Earthy matcha green tea drink." at bounding box center [504, 175] width 100 height 34
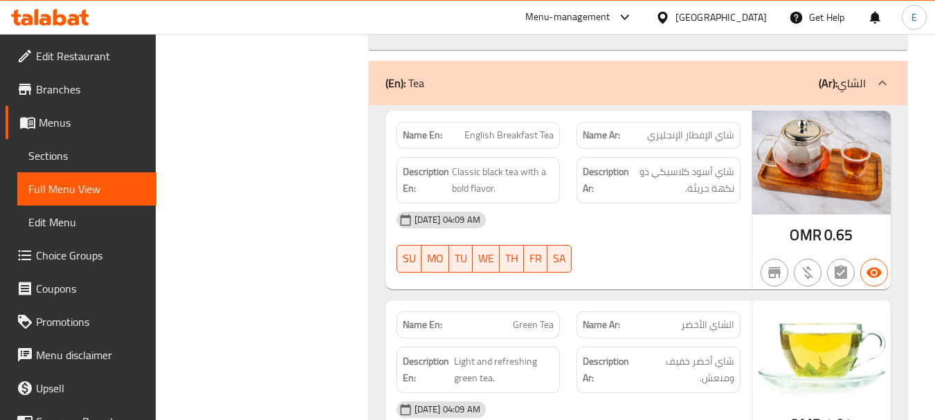
scroll to position [9954, 0]
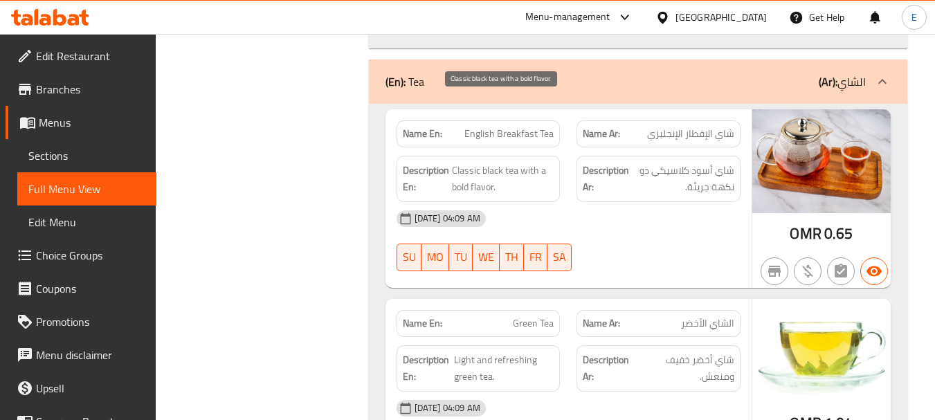
click at [520, 162] on span "Classic black tea with a bold flavor." at bounding box center [503, 179] width 102 height 34
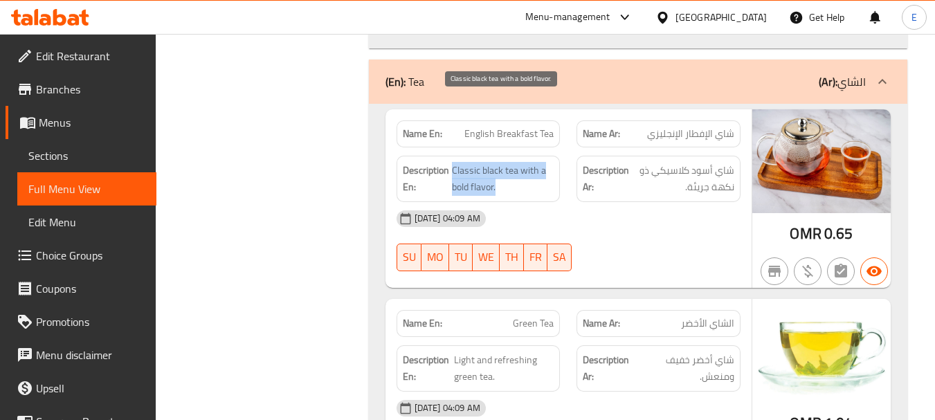
drag, startPoint x: 452, startPoint y: 102, endPoint x: 548, endPoint y: 120, distance: 98.0
click at [548, 162] on span "Classic black tea with a bold flavor." at bounding box center [503, 179] width 102 height 34
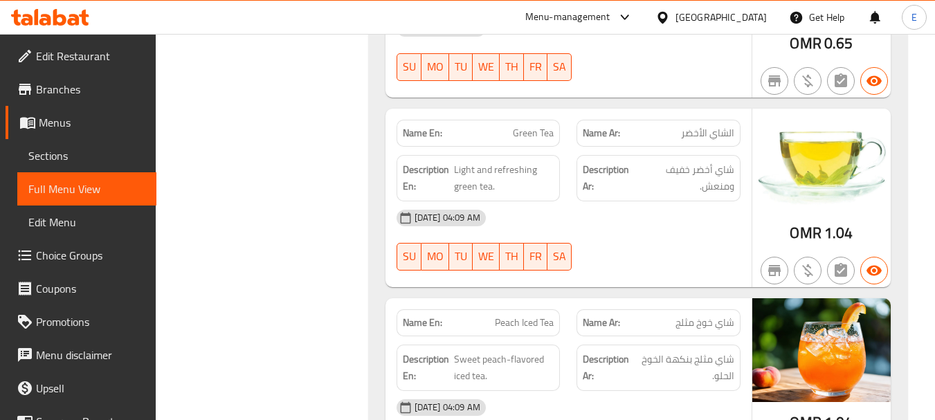
scroll to position [10162, 0]
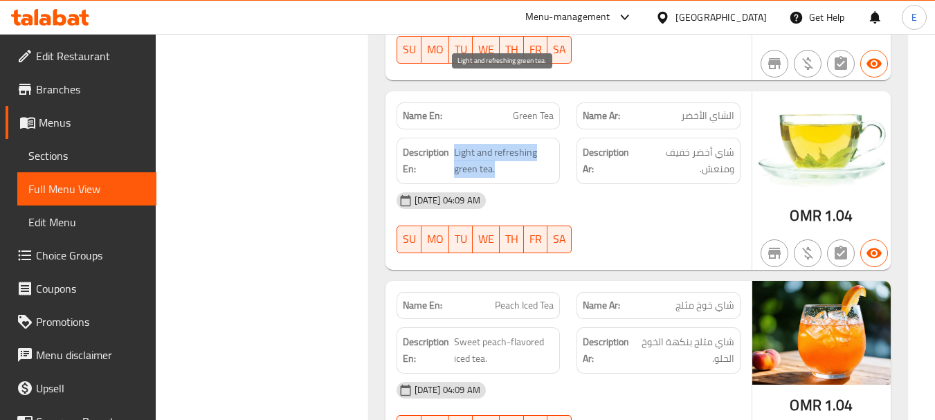
drag, startPoint x: 454, startPoint y: 80, endPoint x: 501, endPoint y: 100, distance: 51.4
click at [501, 144] on span "Light and refreshing green tea." at bounding box center [504, 161] width 100 height 34
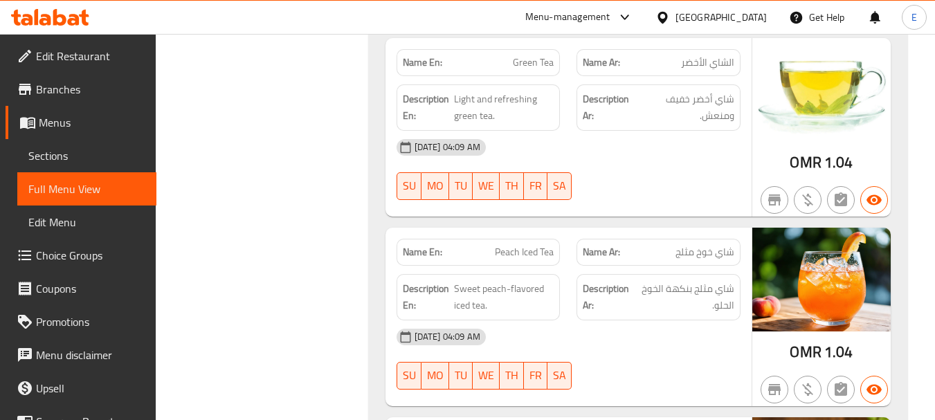
scroll to position [10300, 0]
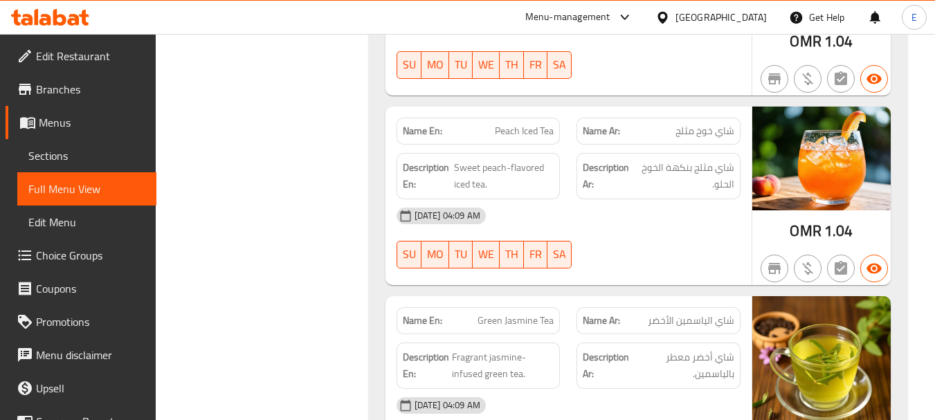
scroll to position [10369, 0]
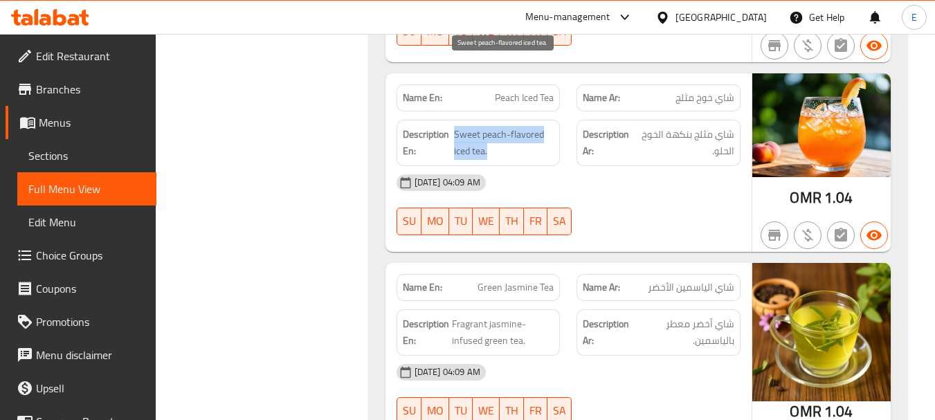
drag, startPoint x: 466, startPoint y: 68, endPoint x: 502, endPoint y: 83, distance: 38.4
click at [502, 126] on span "Sweet peach-flavored iced tea." at bounding box center [504, 143] width 100 height 34
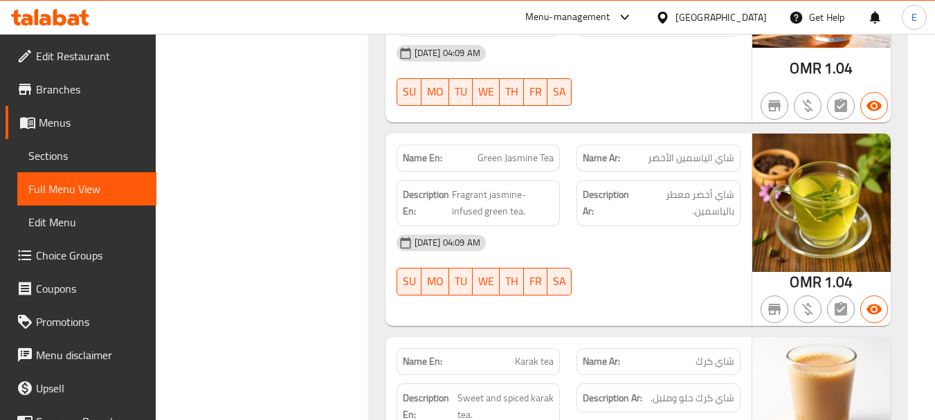
scroll to position [10508, 0]
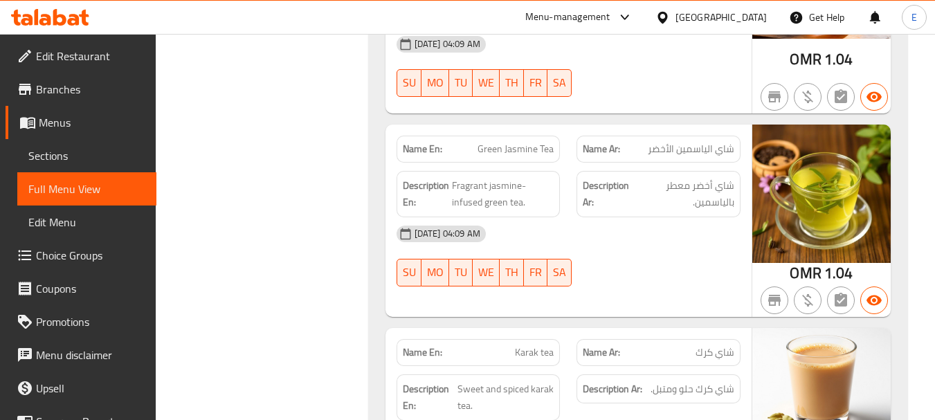
copy span "Green Jasmine Tea"
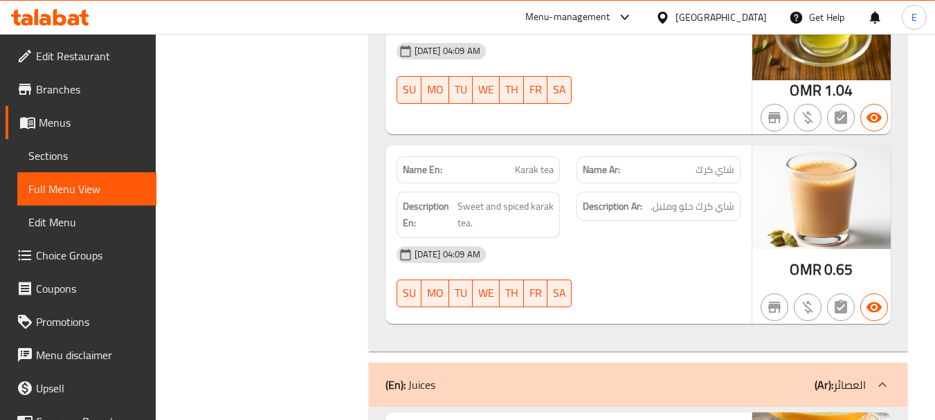
scroll to position [10715, 0]
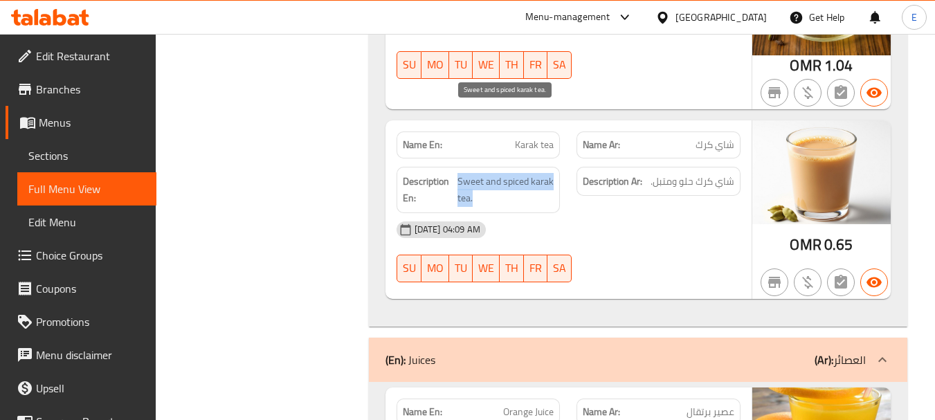
drag, startPoint x: 473, startPoint y: 119, endPoint x: 511, endPoint y: 135, distance: 41.3
click at [511, 173] on span "Sweet and spiced karak tea." at bounding box center [505, 190] width 96 height 34
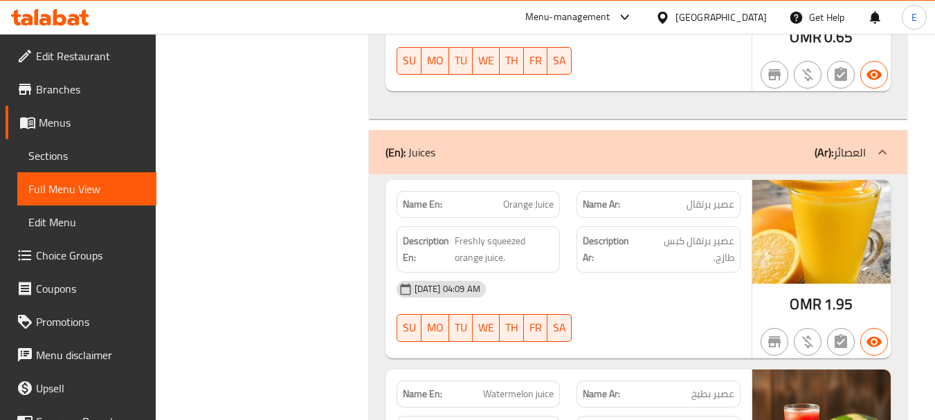
scroll to position [10992, 0]
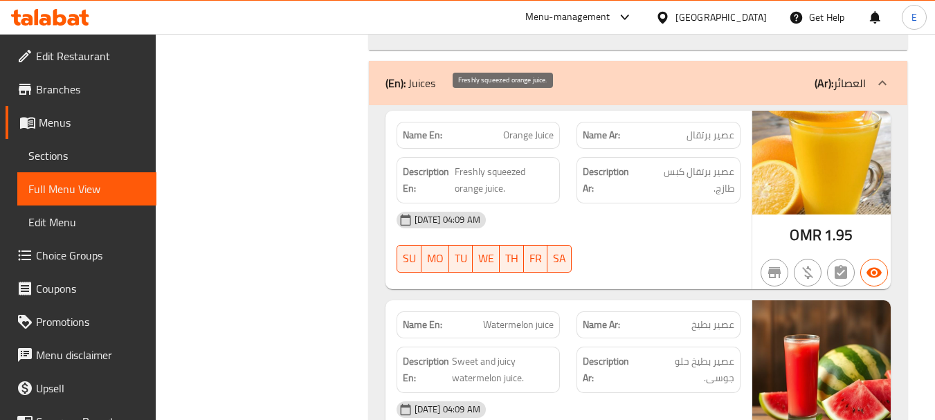
click at [486, 163] on span "Freshly squeezed orange juice." at bounding box center [504, 180] width 99 height 34
click at [690, 163] on span "عصير برتقال كبس طازج." at bounding box center [689, 180] width 91 height 34
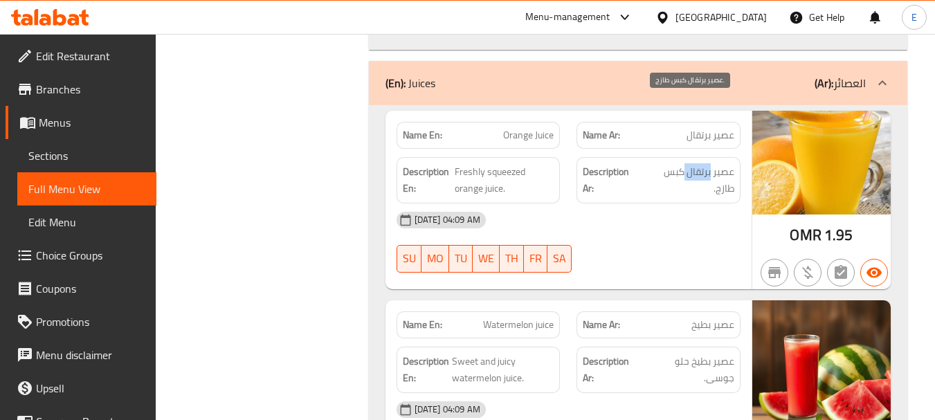
click at [690, 163] on span "عصير برتقال كبس طازج." at bounding box center [689, 180] width 91 height 34
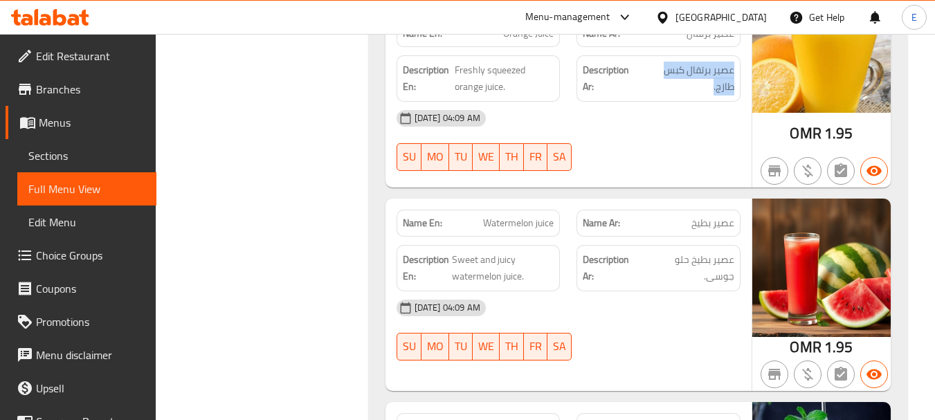
scroll to position [11131, 0]
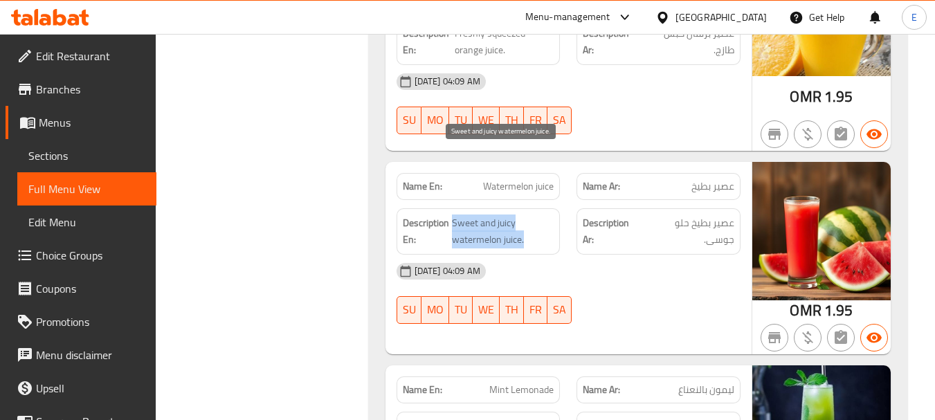
drag, startPoint x: 454, startPoint y: 158, endPoint x: 545, endPoint y: 171, distance: 92.2
click at [545, 215] on span "Sweet and juicy watermelon juice." at bounding box center [503, 232] width 102 height 34
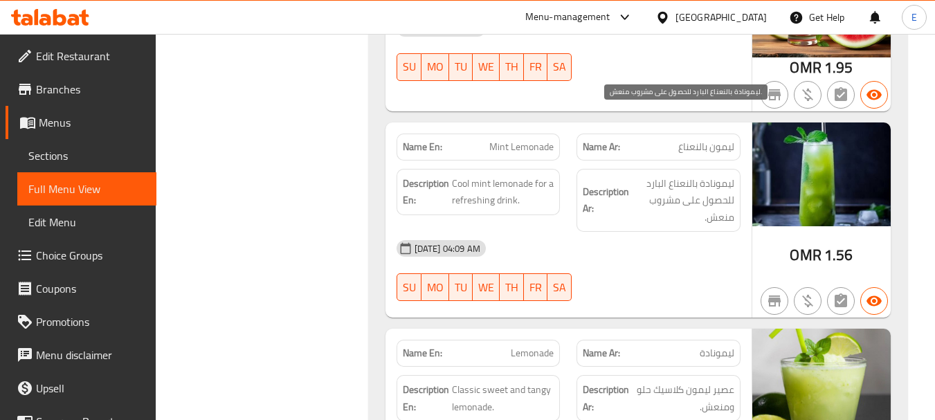
scroll to position [11407, 0]
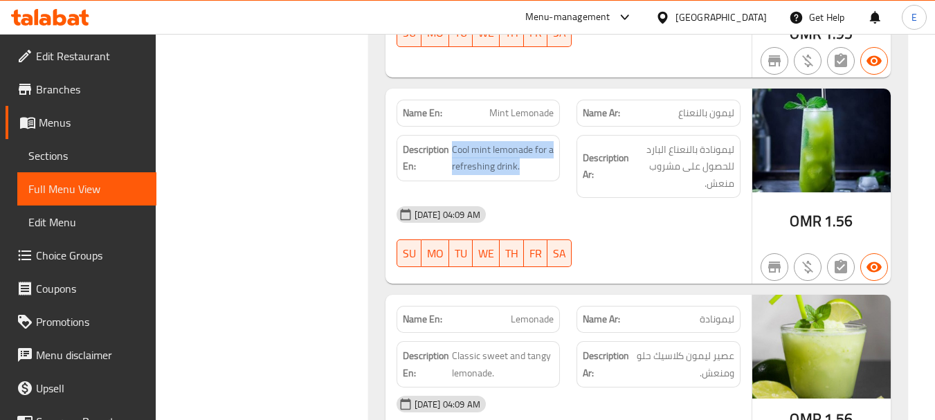
drag, startPoint x: 451, startPoint y: 82, endPoint x: 556, endPoint y: 105, distance: 108.3
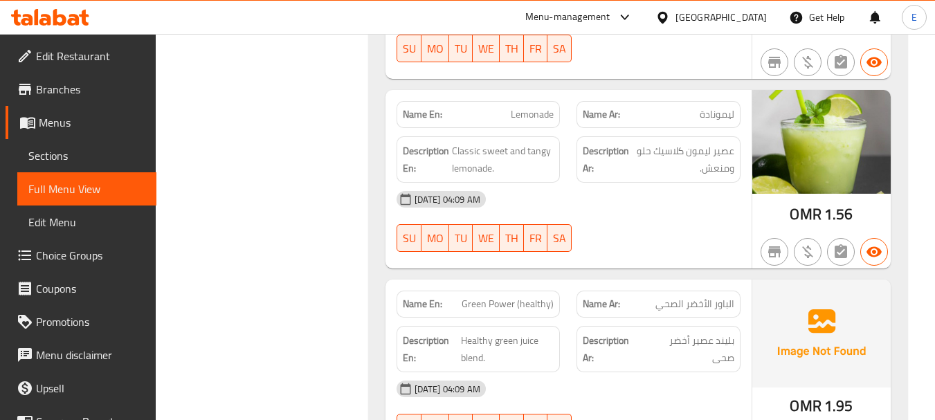
scroll to position [11615, 0]
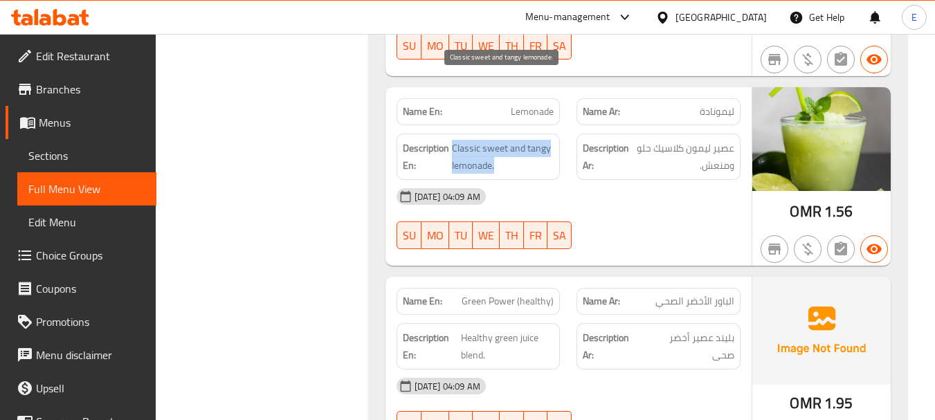
drag, startPoint x: 453, startPoint y: 83, endPoint x: 509, endPoint y: 100, distance: 57.8
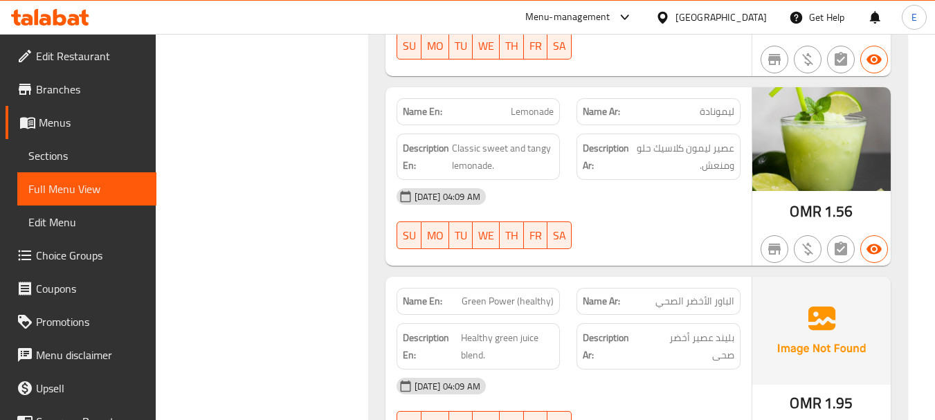
copy span "Lemonade"
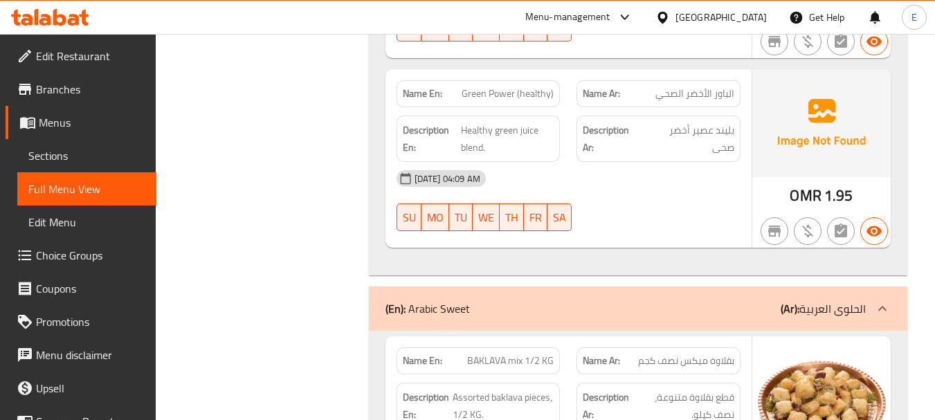
scroll to position [11753, 0]
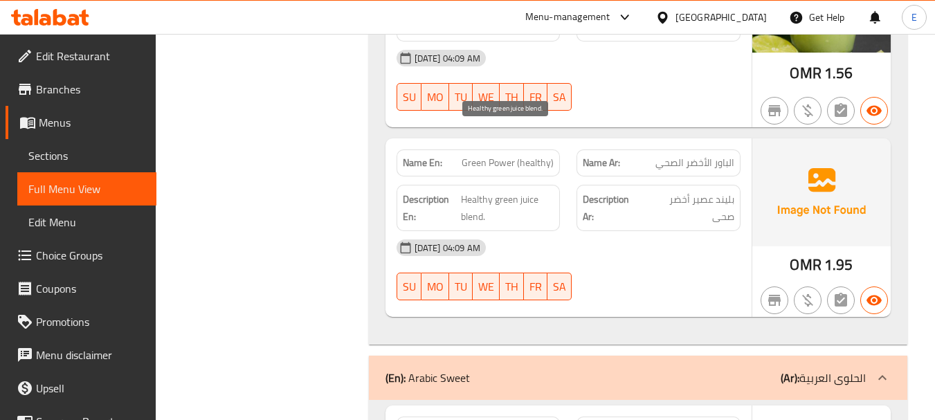
click at [498, 191] on span "Healthy green juice blend." at bounding box center [507, 208] width 93 height 34
click at [695, 191] on span "بليند عصير أخضر صحى" at bounding box center [689, 208] width 89 height 34
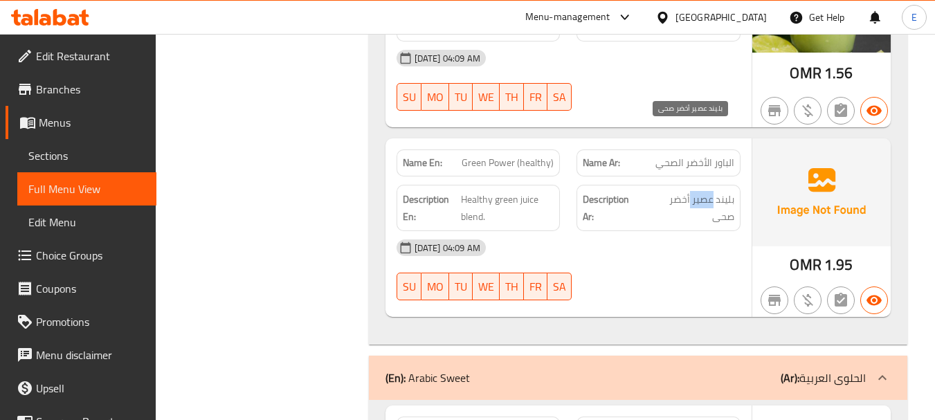
click at [695, 191] on span "بليند عصير أخضر صحى" at bounding box center [689, 208] width 89 height 34
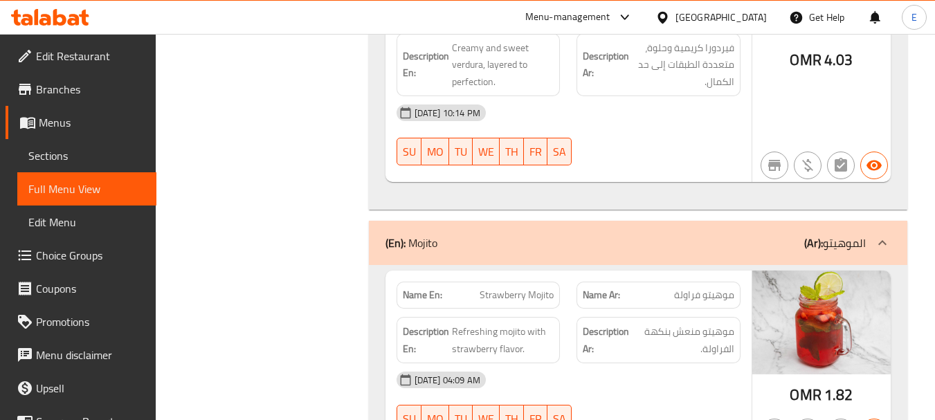
scroll to position [24588, 0]
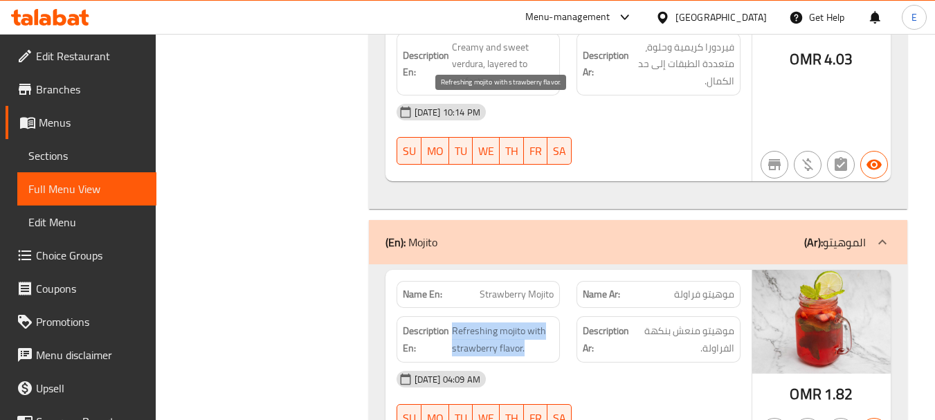
drag, startPoint x: 454, startPoint y: 100, endPoint x: 550, endPoint y: 131, distance: 100.9
click at [550, 322] on span "Refreshing mojito with strawberry flavor." at bounding box center [503, 339] width 102 height 34
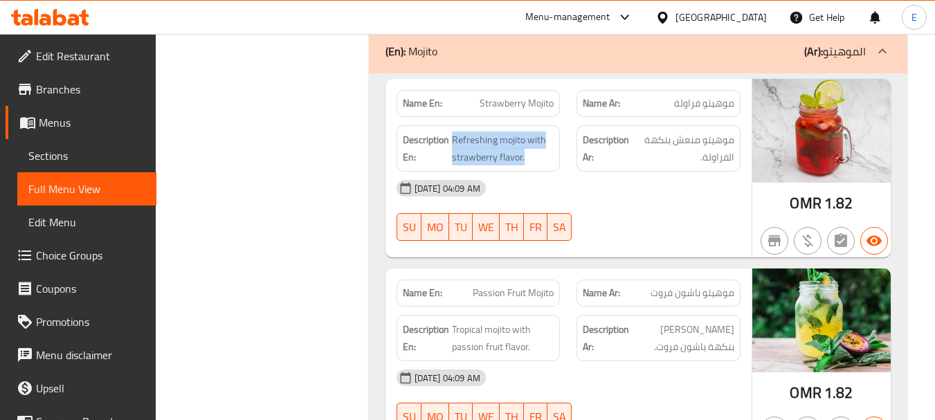
scroll to position [24795, 0]
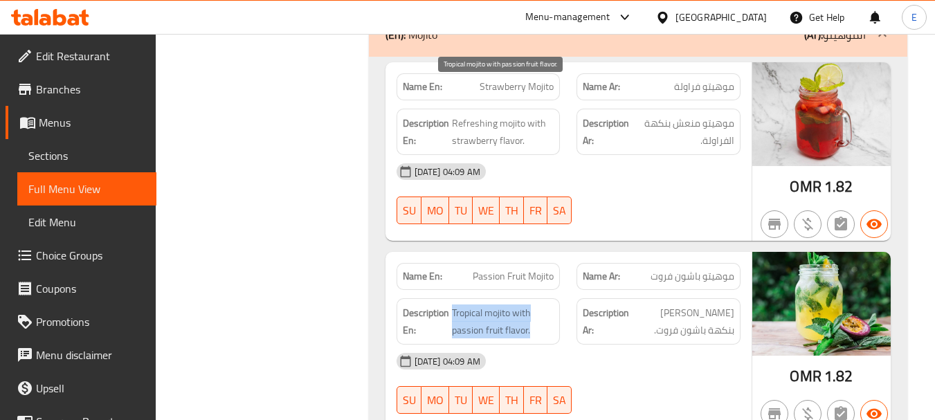
drag, startPoint x: 453, startPoint y: 91, endPoint x: 538, endPoint y: 106, distance: 86.4
click at [538, 304] on span "Tropical mojito with passion fruit flavor." at bounding box center [503, 321] width 102 height 34
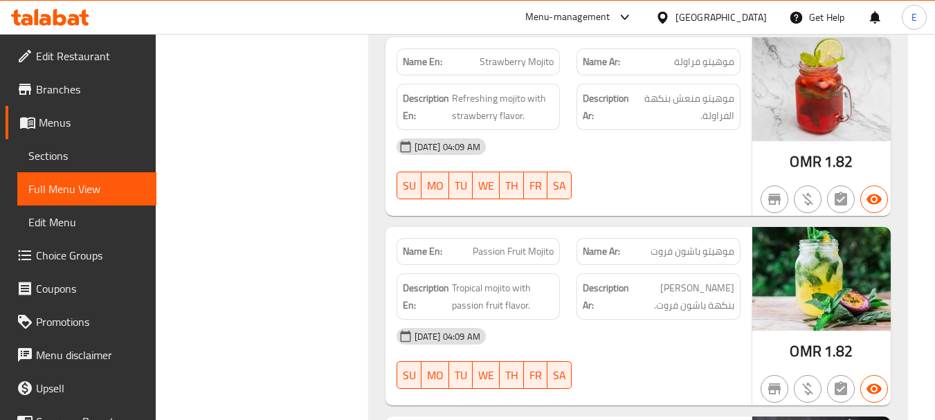
scroll to position [24842, 0]
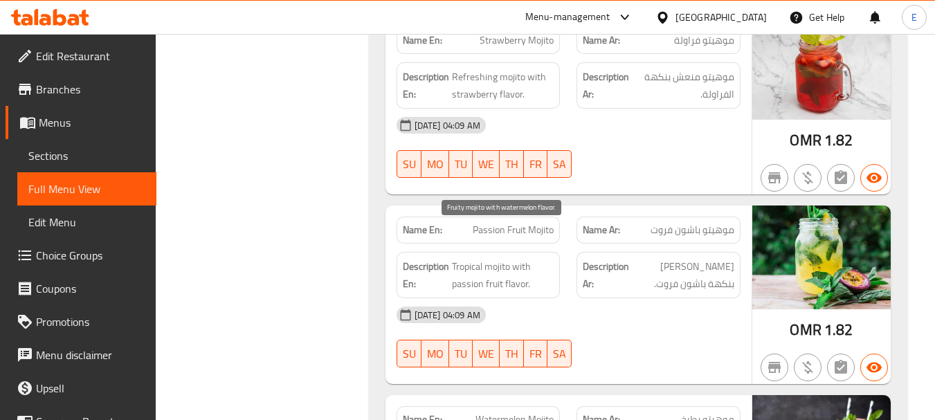
drag, startPoint x: 449, startPoint y: 232, endPoint x: 532, endPoint y: 251, distance: 85.1
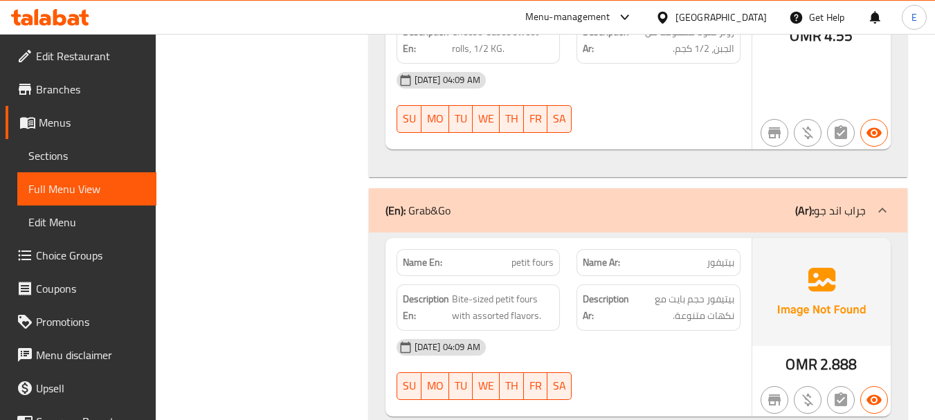
scroll to position [13761, 0]
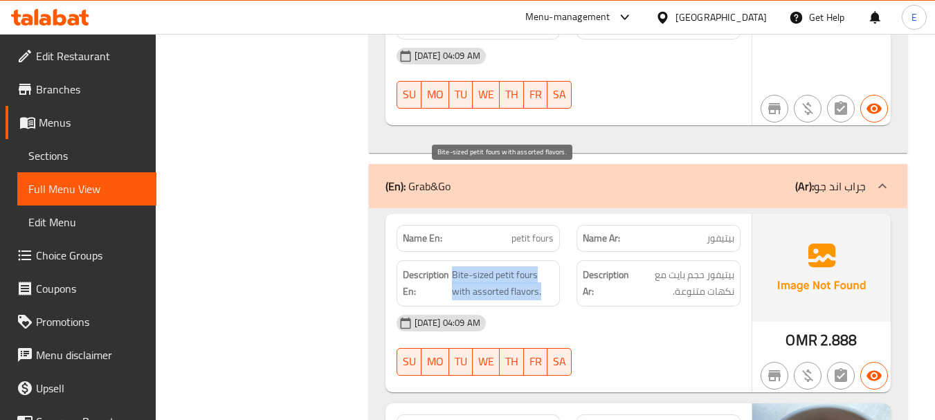
drag, startPoint x: 453, startPoint y: 172, endPoint x: 540, endPoint y: 200, distance: 91.5
click at [540, 266] on span "Bite-sized petit fours with assorted flavors." at bounding box center [503, 283] width 102 height 34
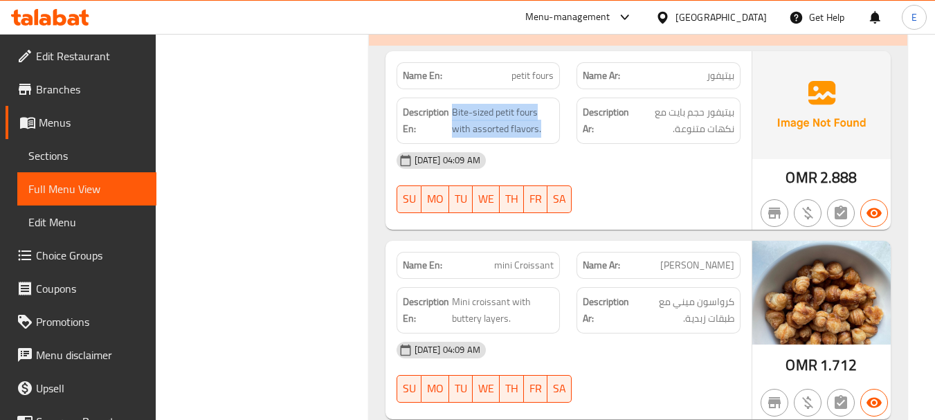
scroll to position [13969, 0]
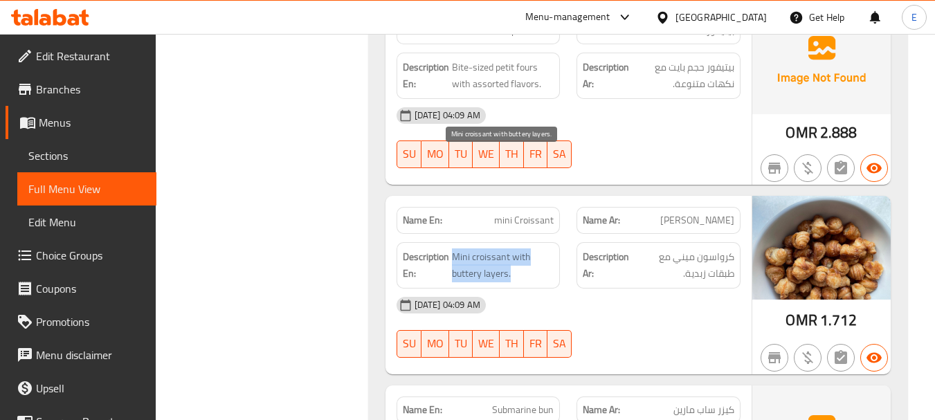
drag, startPoint x: 454, startPoint y: 161, endPoint x: 526, endPoint y: 178, distance: 73.9
click at [526, 248] on span "Mini croissant with buttery layers." at bounding box center [503, 265] width 102 height 34
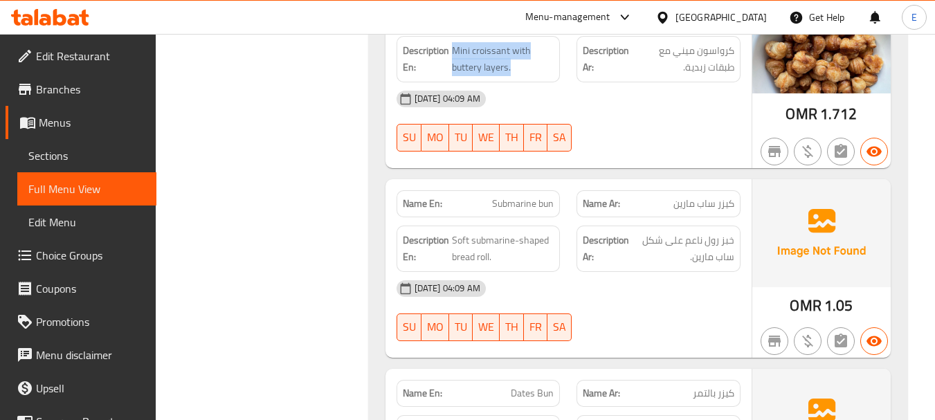
scroll to position [14176, 0]
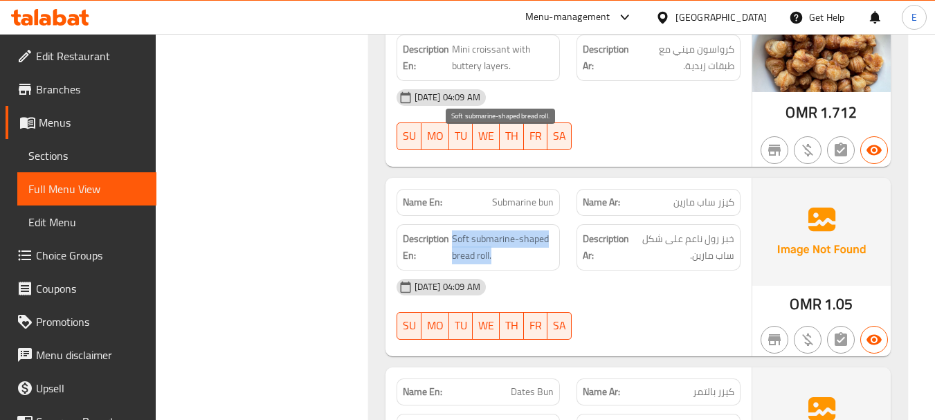
drag, startPoint x: 453, startPoint y: 140, endPoint x: 496, endPoint y: 155, distance: 46.0
click at [496, 230] on span "Soft submarine-shaped bread roll." at bounding box center [503, 247] width 102 height 34
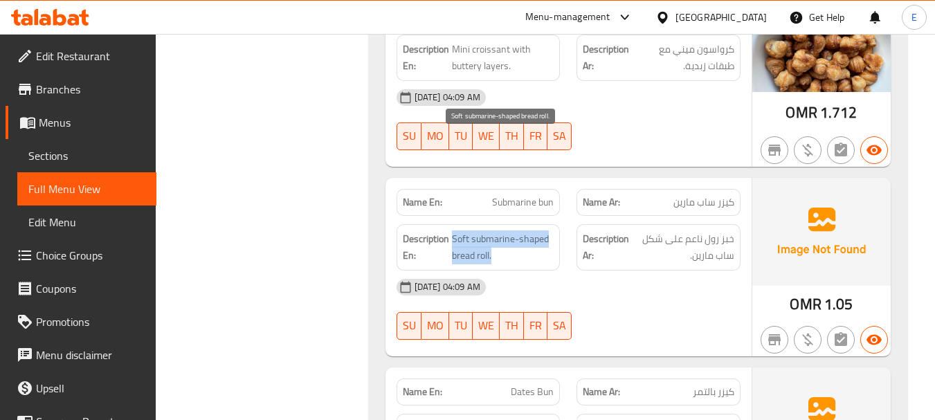
click at [496, 230] on span "Soft submarine-shaped bread roll." at bounding box center [503, 247] width 102 height 34
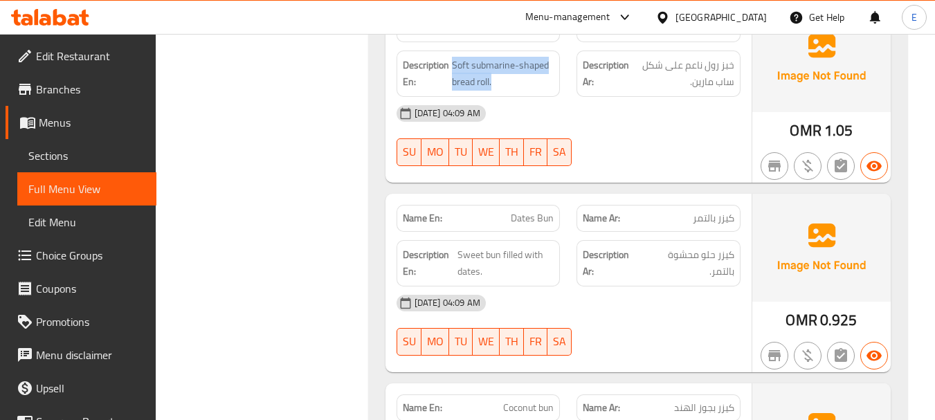
scroll to position [14384, 0]
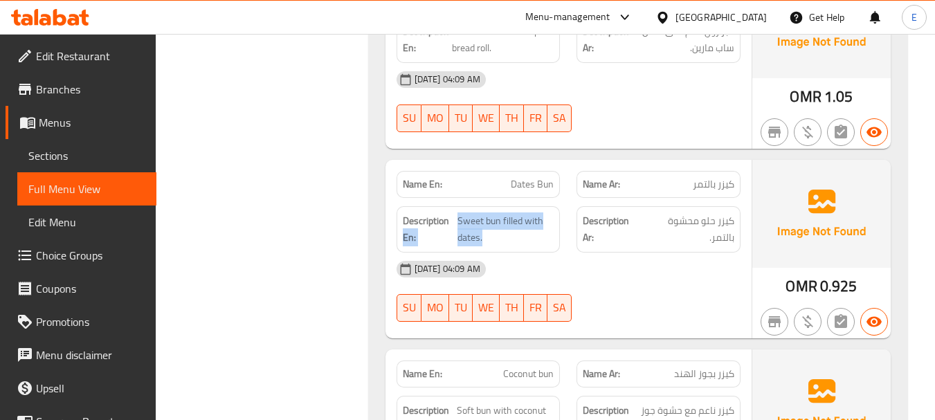
drag, startPoint x: 456, startPoint y: 120, endPoint x: 556, endPoint y: 140, distance: 101.8
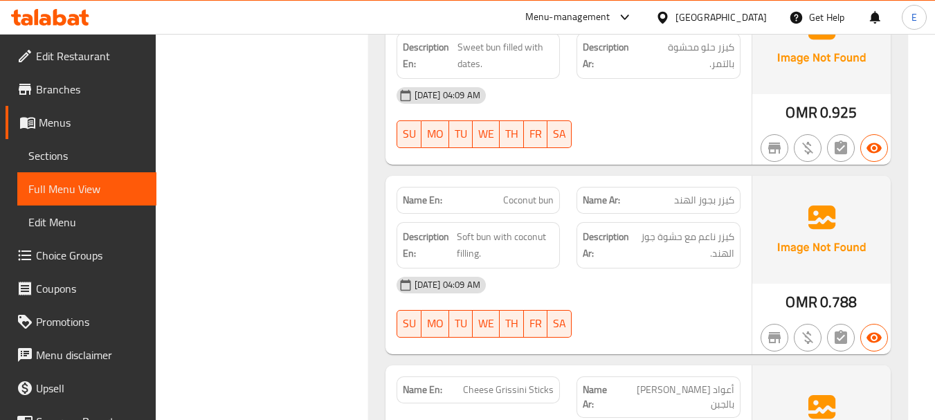
scroll to position [14591, 0]
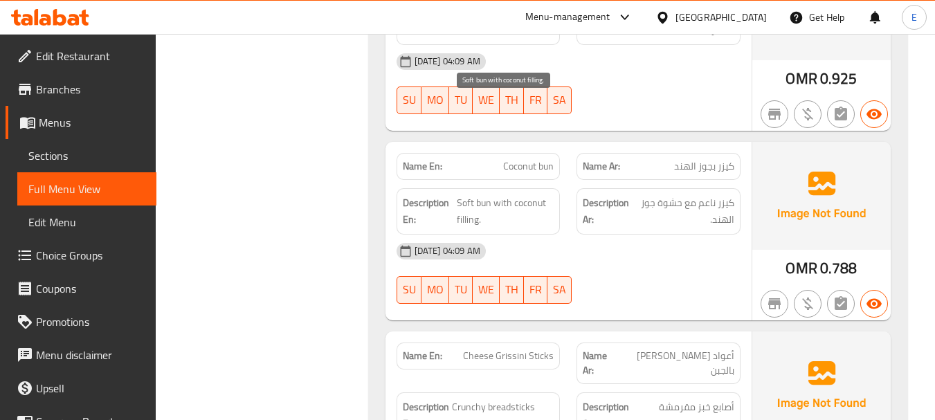
click at [480, 194] on span "Soft bun with coconut filling." at bounding box center [505, 211] width 97 height 34
click at [515, 194] on span "Soft bun with coconut filling." at bounding box center [505, 211] width 97 height 34
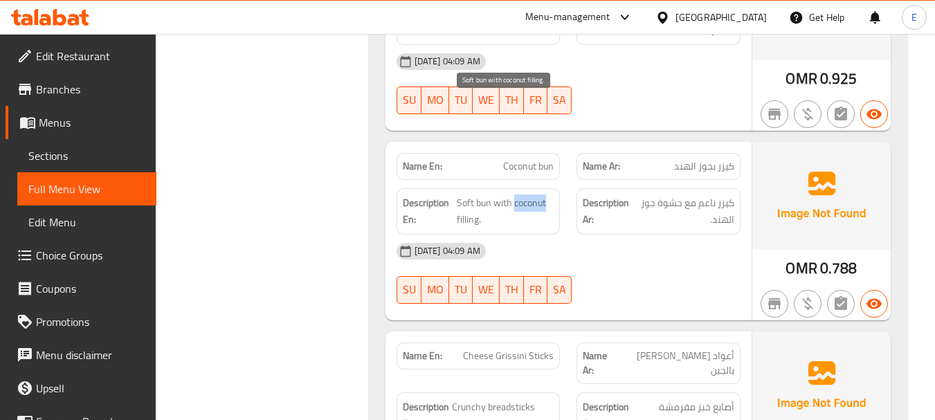
click at [515, 194] on span "Soft bun with coconut filling." at bounding box center [505, 211] width 97 height 34
click at [512, 194] on span "Soft bun with coconut filling." at bounding box center [505, 211] width 97 height 34
drag, startPoint x: 455, startPoint y: 107, endPoint x: 543, endPoint y: 120, distance: 88.2
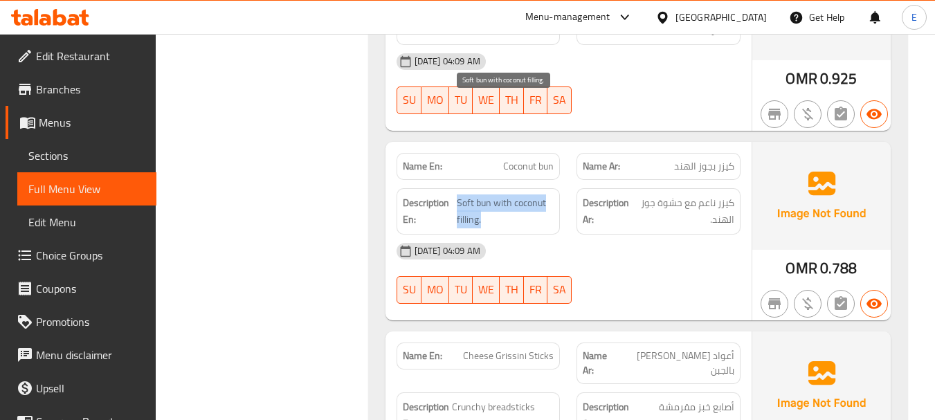
click at [543, 194] on span "Soft bun with coconut filling." at bounding box center [505, 211] width 97 height 34
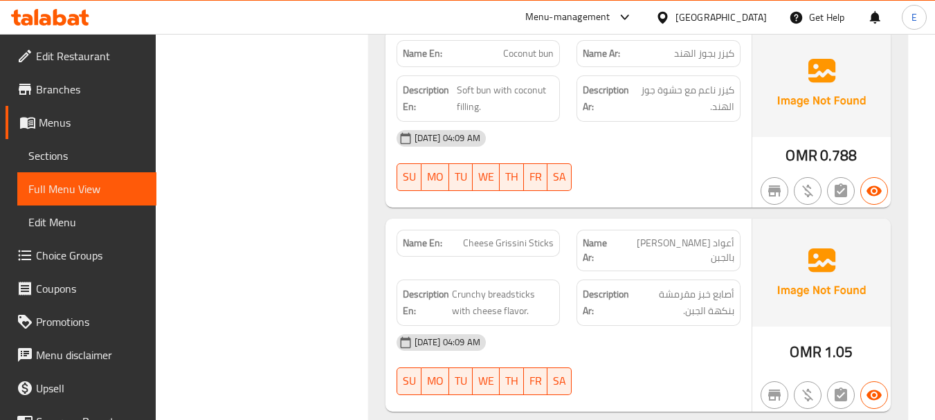
scroll to position [14730, 0]
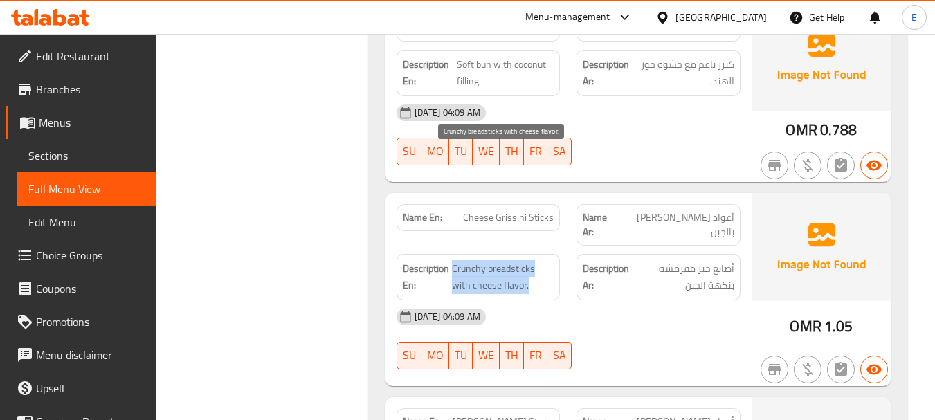
drag, startPoint x: 453, startPoint y: 154, endPoint x: 540, endPoint y: 167, distance: 88.2
click at [540, 260] on span "Crunchy breadsticks with cheese flavor." at bounding box center [503, 277] width 102 height 34
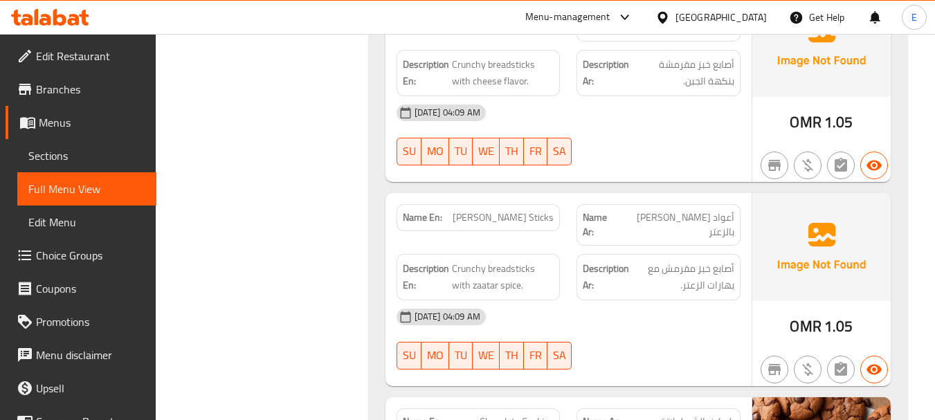
scroll to position [14938, 0]
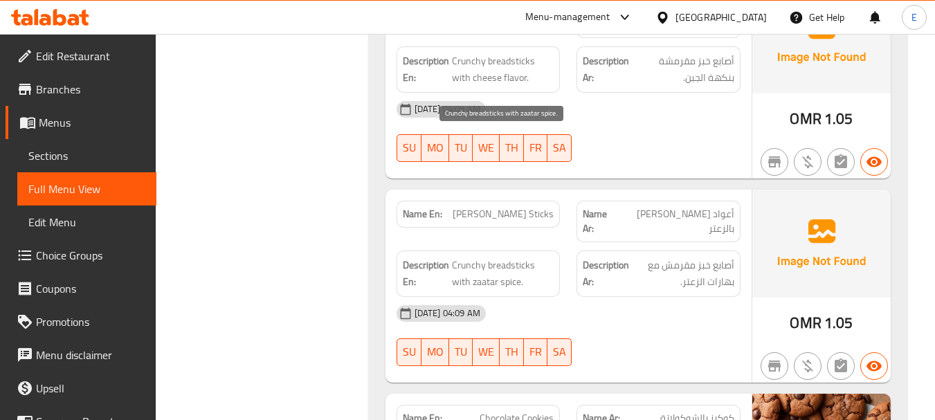
click at [534, 257] on span "Crunchy breadsticks with zaatar spice." at bounding box center [503, 274] width 102 height 34
click at [522, 257] on span "Crunchy breadsticks with zaatar spice." at bounding box center [503, 274] width 102 height 34
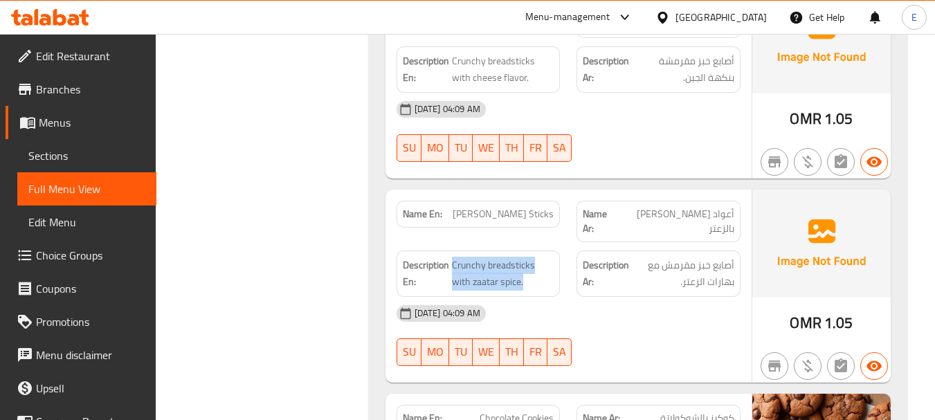
drag, startPoint x: 460, startPoint y: 137, endPoint x: 556, endPoint y: 154, distance: 97.1
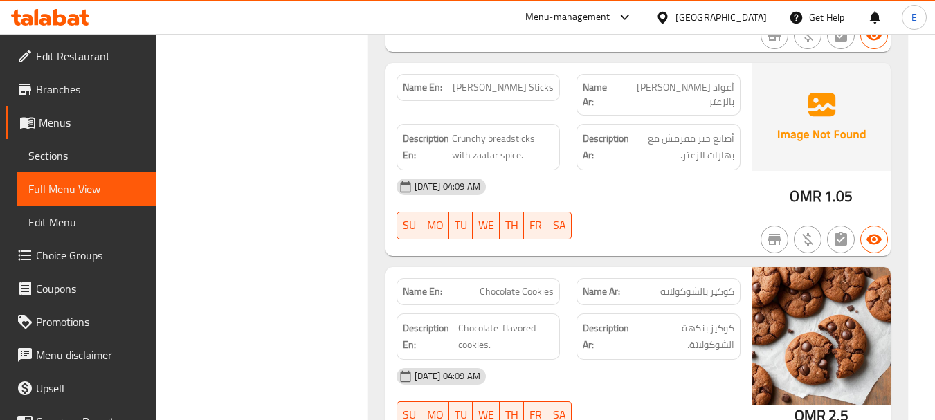
scroll to position [15076, 0]
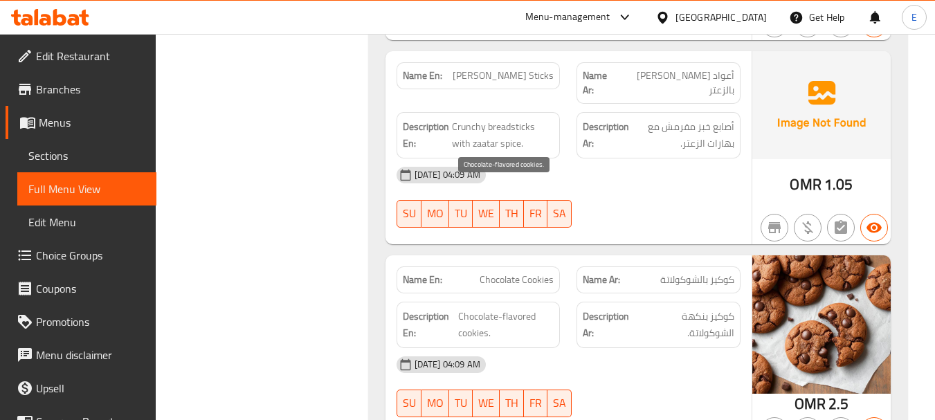
click at [486, 308] on span "Chocolate-flavored cookies." at bounding box center [506, 325] width 96 height 34
click at [712, 308] on span "كوكيز بنكهة الشوكولاتة." at bounding box center [687, 325] width 93 height 34
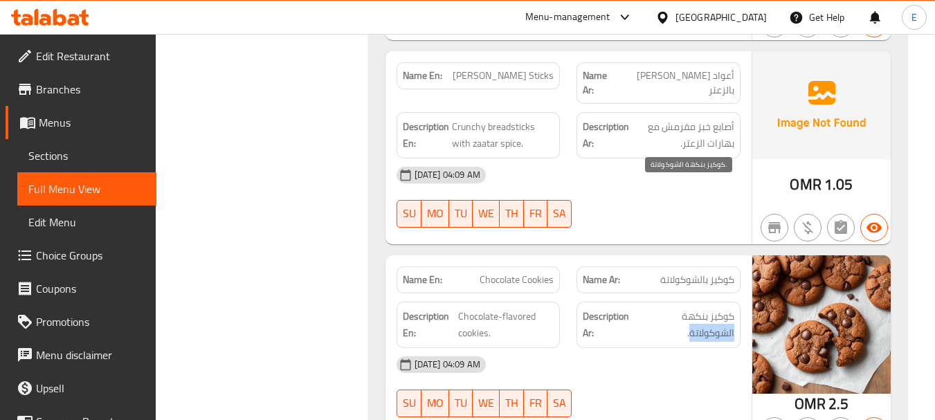
click at [712, 308] on span "كوكيز بنكهة الشوكولاتة." at bounding box center [687, 325] width 93 height 34
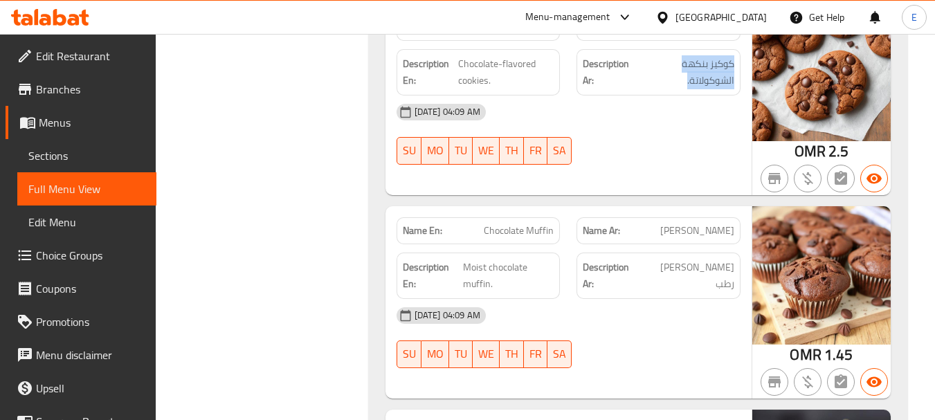
scroll to position [15353, 0]
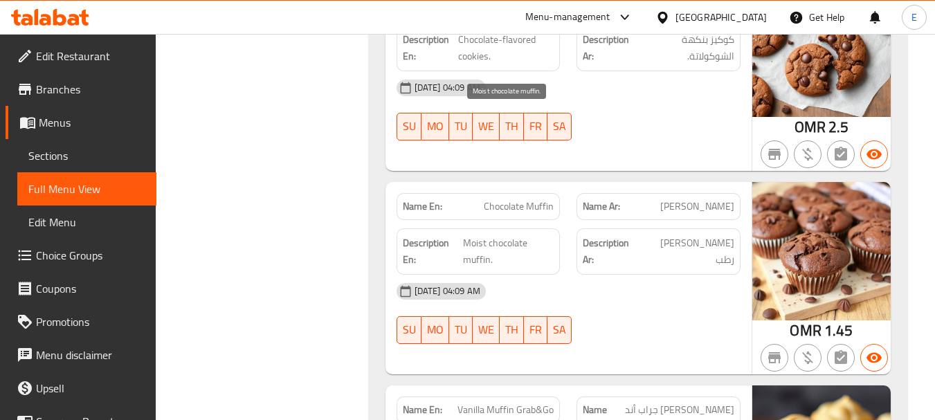
click at [511, 235] on span "Moist chocolate muffin." at bounding box center [508, 252] width 91 height 34
click at [689, 235] on span "[PERSON_NAME] رطب" at bounding box center [688, 252] width 91 height 34
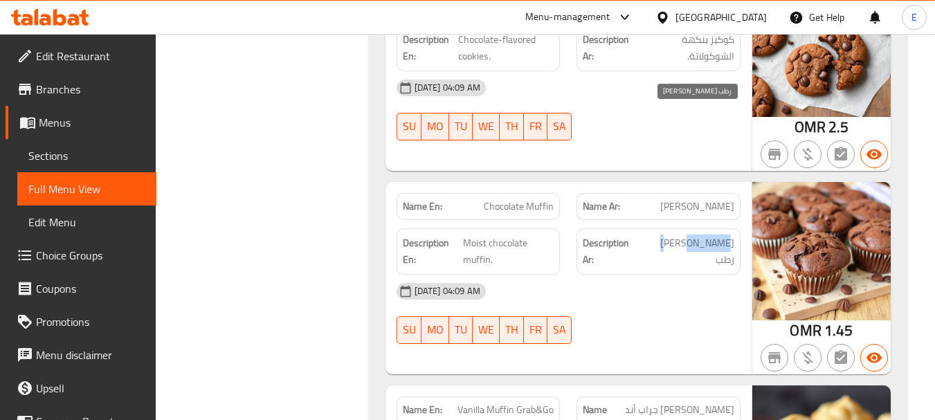
click at [689, 235] on span "[PERSON_NAME] رطب" at bounding box center [688, 252] width 91 height 34
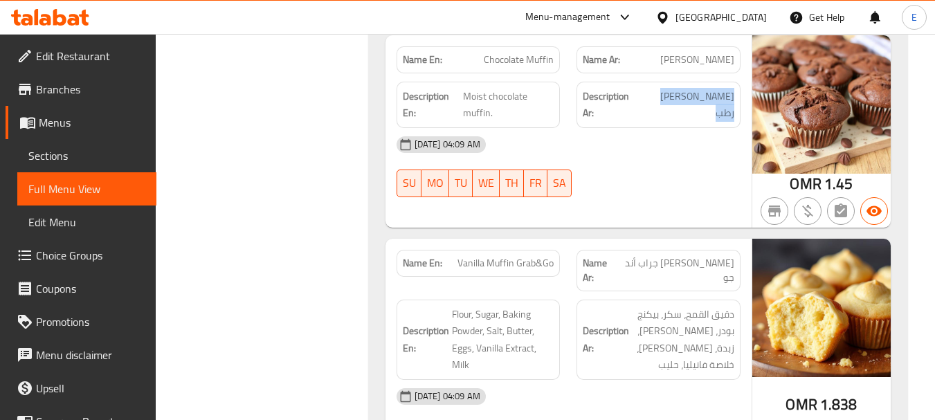
scroll to position [15560, 0]
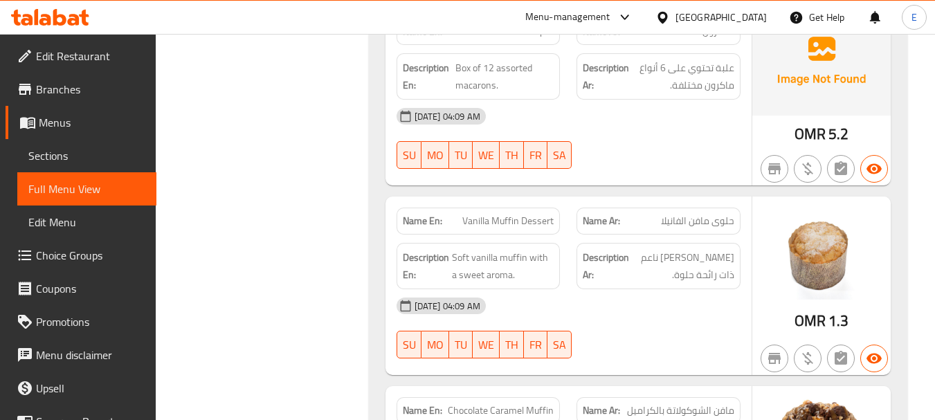
scroll to position [15426, 0]
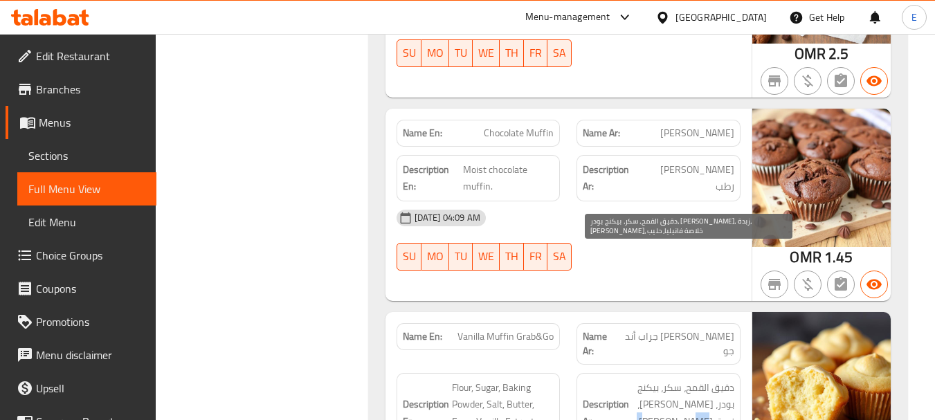
click at [676, 379] on span "دقيق القمح، سكر، بيكنج بودر، [PERSON_NAME]، زبدة، [PERSON_NAME]، خلاصة فانيليا،…" at bounding box center [683, 413] width 102 height 68
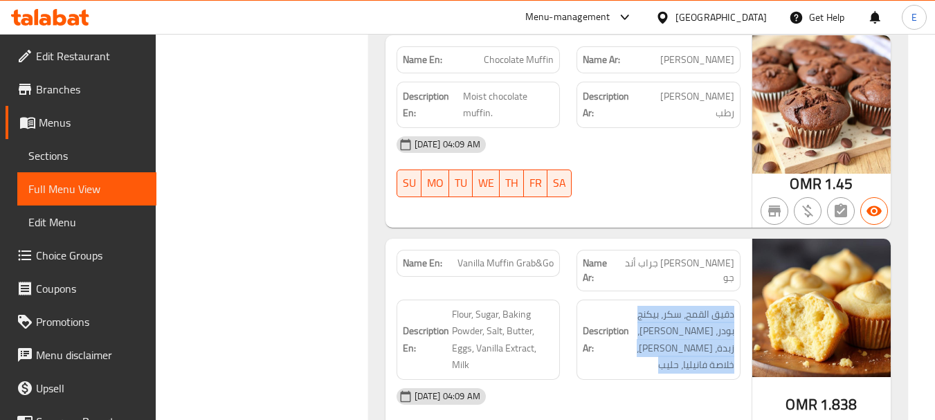
scroll to position [15564, 0]
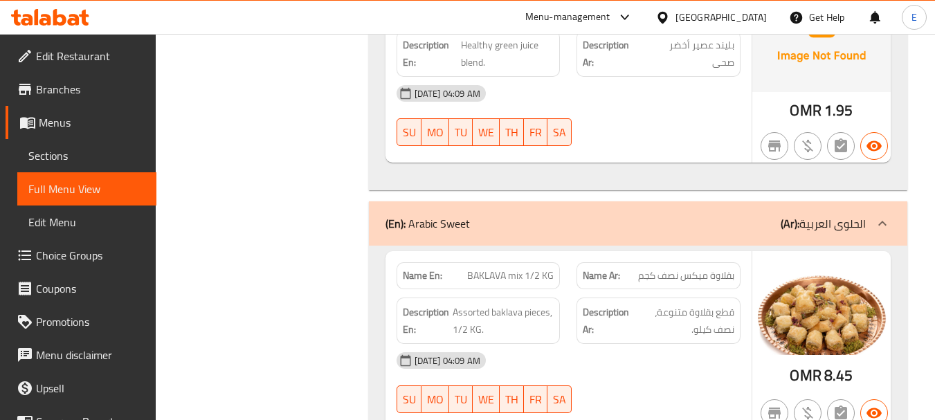
scroll to position [11977, 0]
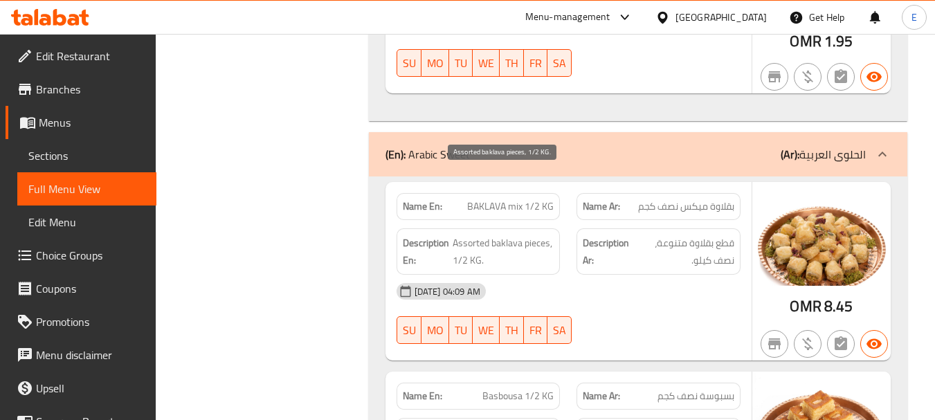
click at [480, 235] on span "Assorted baklava pieces, 1/2 KG." at bounding box center [504, 252] width 102 height 34
drag, startPoint x: 448, startPoint y: 176, endPoint x: 548, endPoint y: 192, distance: 101.7
click at [548, 235] on span "Assorted baklava pieces, 1/2 KG." at bounding box center [504, 252] width 102 height 34
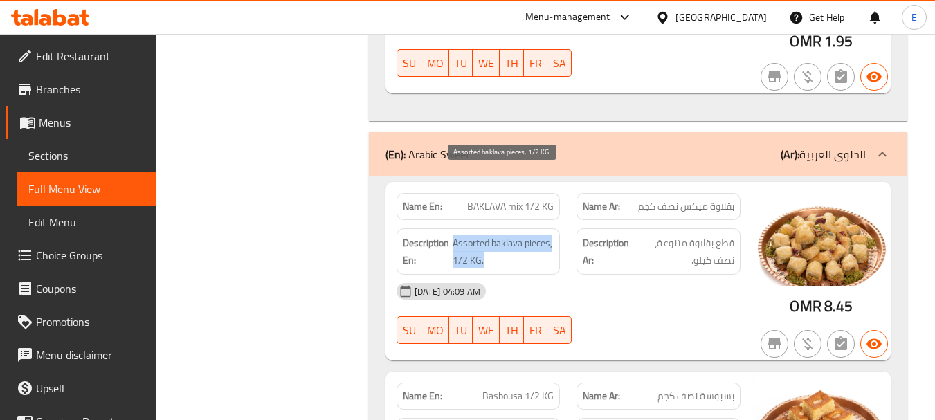
click at [548, 235] on span "Assorted baklava pieces, 1/2 KG." at bounding box center [504, 252] width 102 height 34
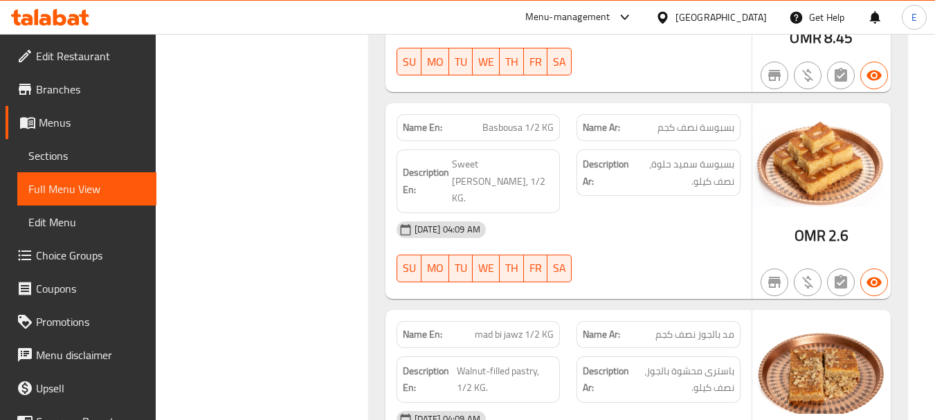
scroll to position [12254, 0]
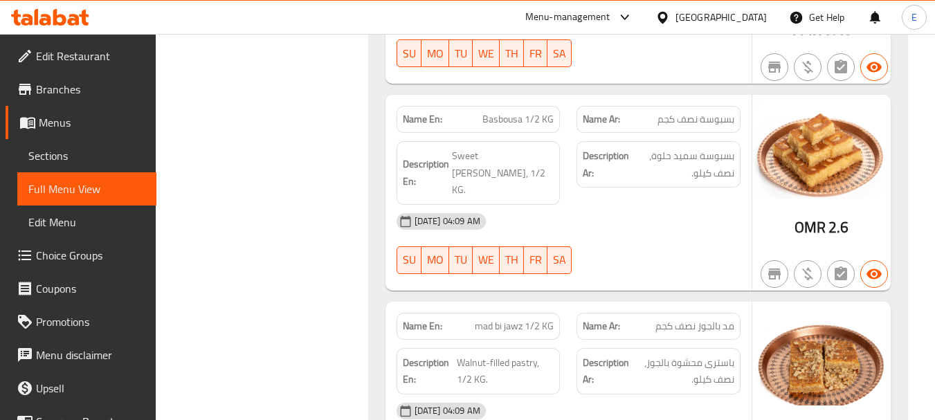
click at [478, 147] on span "Sweet [PERSON_NAME], 1/2 KG." at bounding box center [503, 172] width 102 height 51
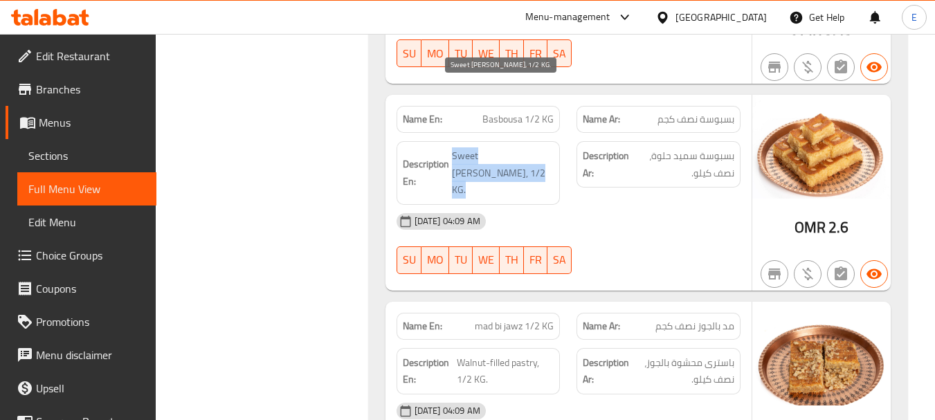
click at [478, 147] on span "Sweet [PERSON_NAME], 1/2 KG." at bounding box center [503, 172] width 102 height 51
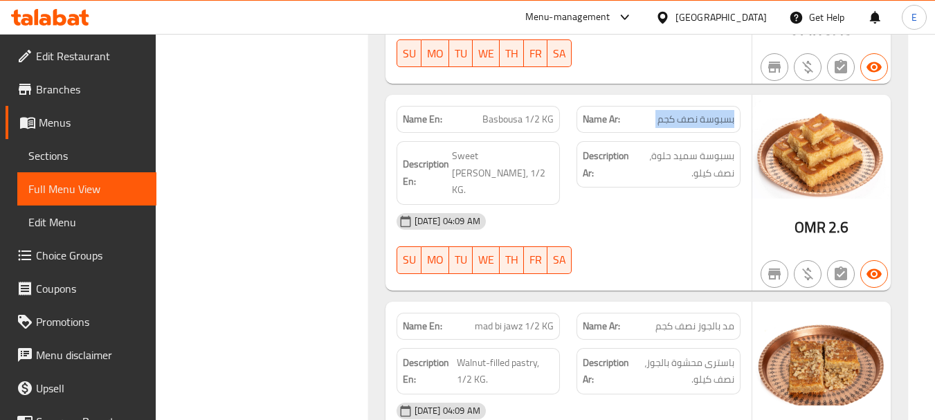
drag, startPoint x: 651, startPoint y: 169, endPoint x: 525, endPoint y: 107, distance: 140.8
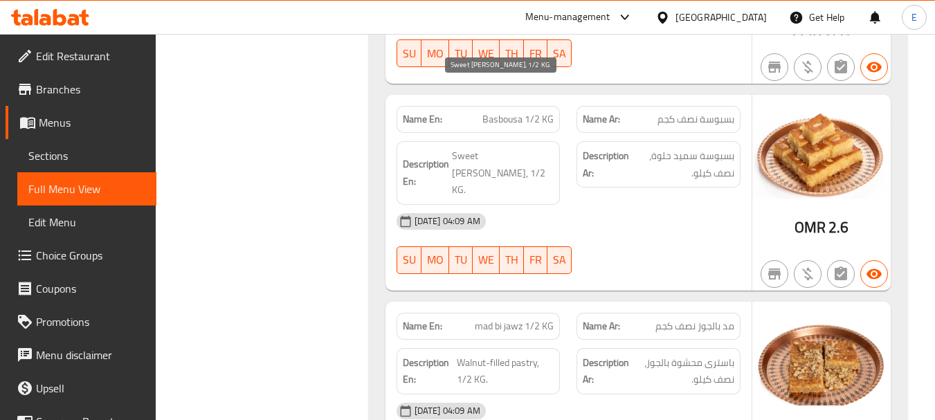
drag, startPoint x: 452, startPoint y: 87, endPoint x: 539, endPoint y: 107, distance: 89.3
click at [539, 147] on span "Sweet [PERSON_NAME], 1/2 KG." at bounding box center [503, 172] width 102 height 51
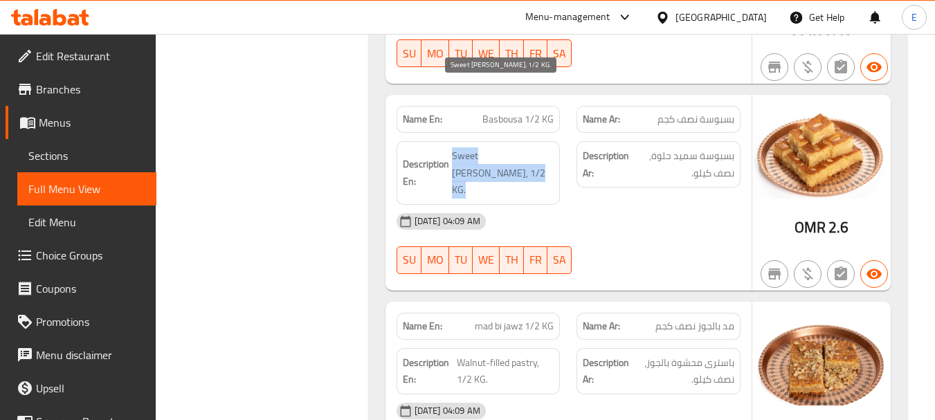
click at [539, 147] on span "Sweet [PERSON_NAME], 1/2 KG." at bounding box center [503, 172] width 102 height 51
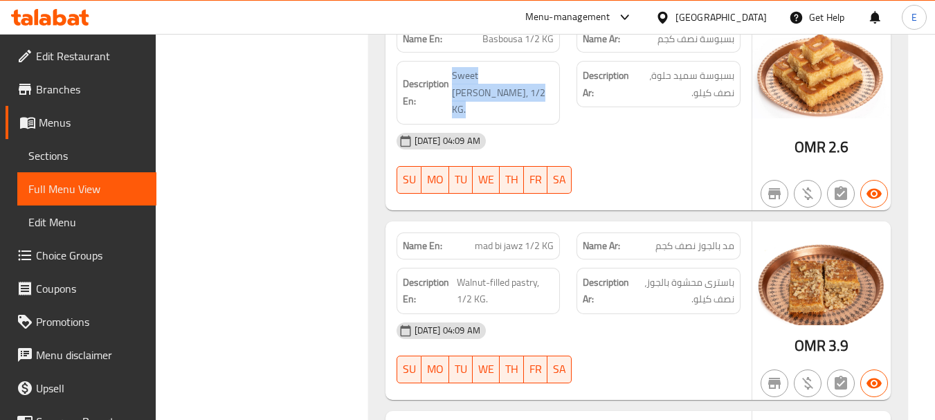
scroll to position [12392, 0]
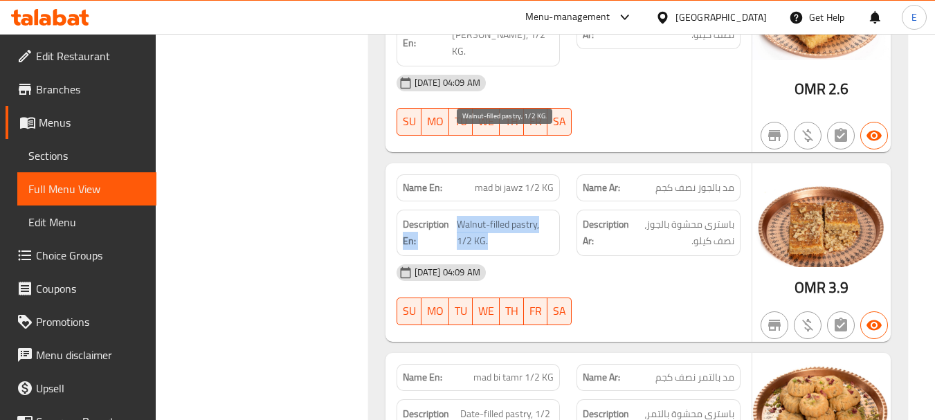
drag, startPoint x: 454, startPoint y: 138, endPoint x: 540, endPoint y: 154, distance: 88.0
click at [540, 216] on span "Walnut-filled pastry, 1/2 KG." at bounding box center [505, 233] width 97 height 34
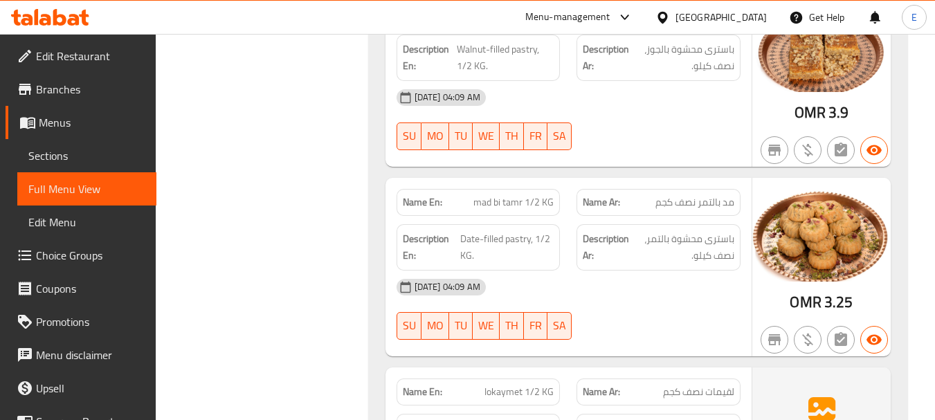
scroll to position [12600, 0]
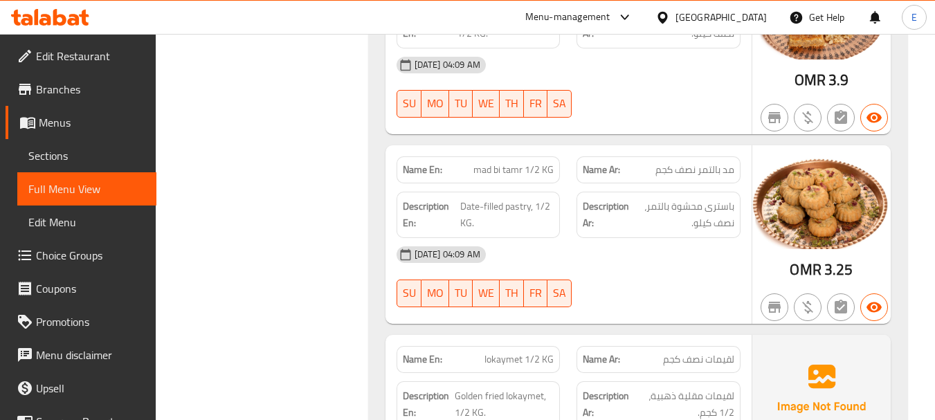
drag, startPoint x: 459, startPoint y: 122, endPoint x: 558, endPoint y: 143, distance: 101.9
click at [676, 198] on span "باسترى محشوة بالتمر، نصف كيلو." at bounding box center [683, 215] width 102 height 34
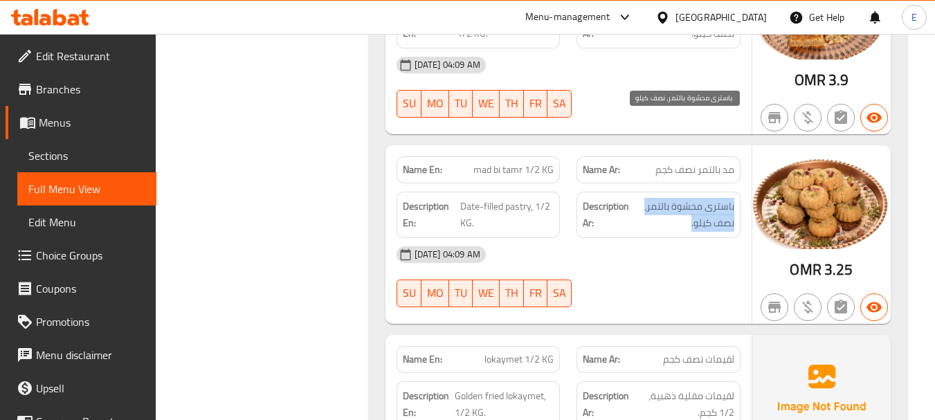
click at [676, 198] on span "باسترى محشوة بالتمر، نصف كيلو." at bounding box center [683, 215] width 102 height 34
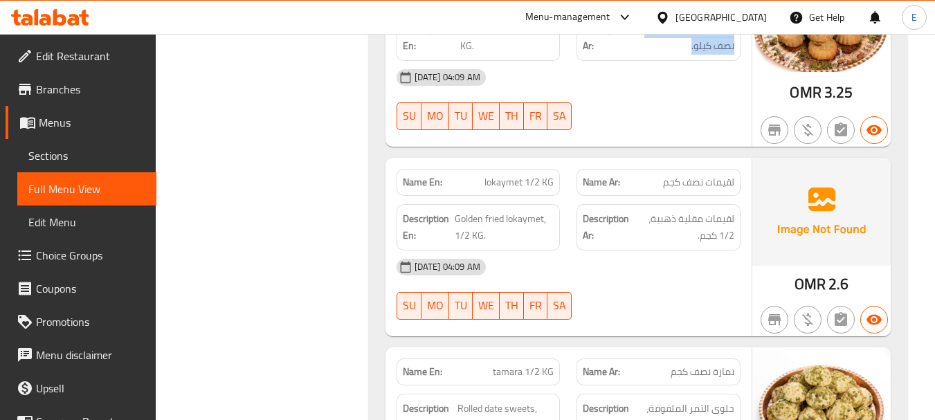
scroll to position [12807, 0]
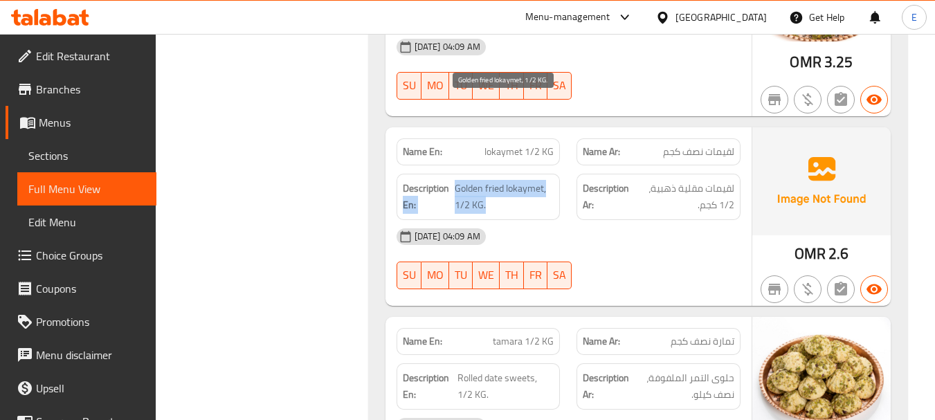
drag, startPoint x: 453, startPoint y: 104, endPoint x: 554, endPoint y: 125, distance: 102.5
click at [554, 180] on span "Golden fried lokaymet, 1/2 KG." at bounding box center [505, 197] width 100 height 34
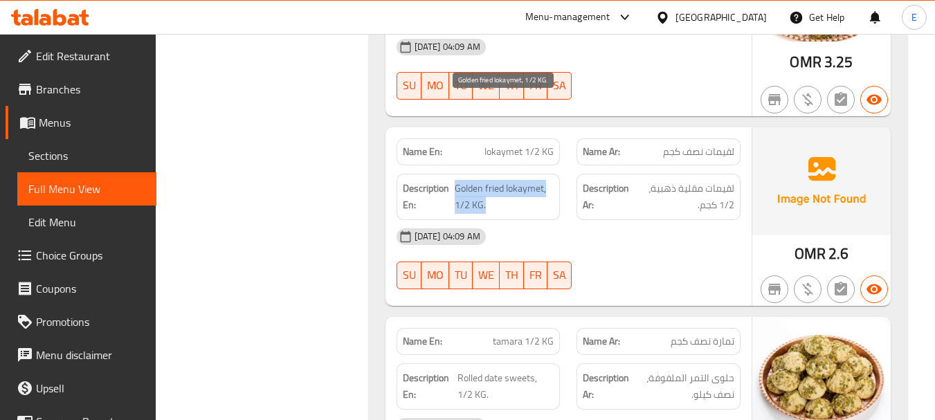
click at [554, 180] on span "Golden fried lokaymet, 1/2 KG." at bounding box center [505, 197] width 100 height 34
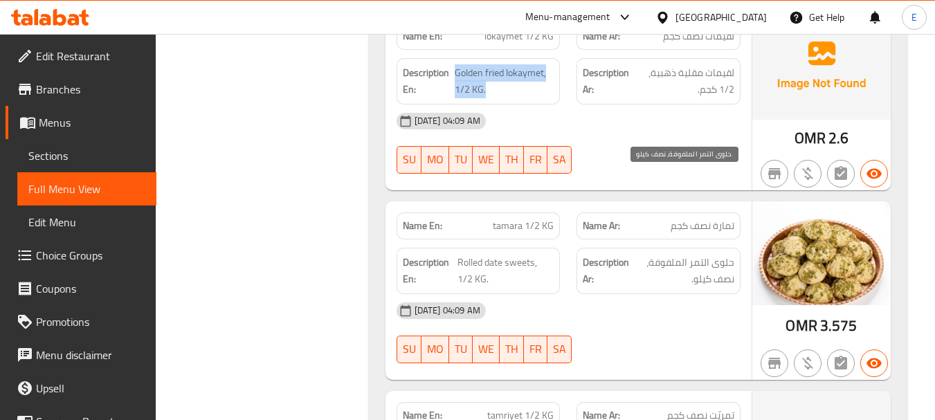
scroll to position [12946, 0]
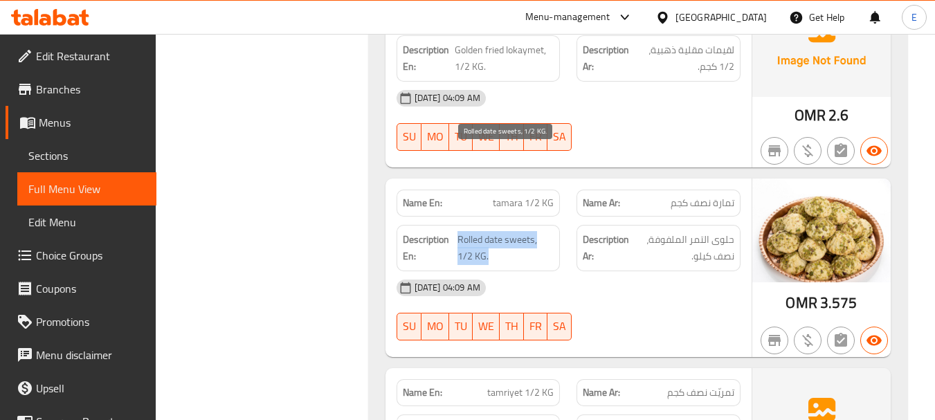
drag, startPoint x: 457, startPoint y: 157, endPoint x: 548, endPoint y: 175, distance: 93.1
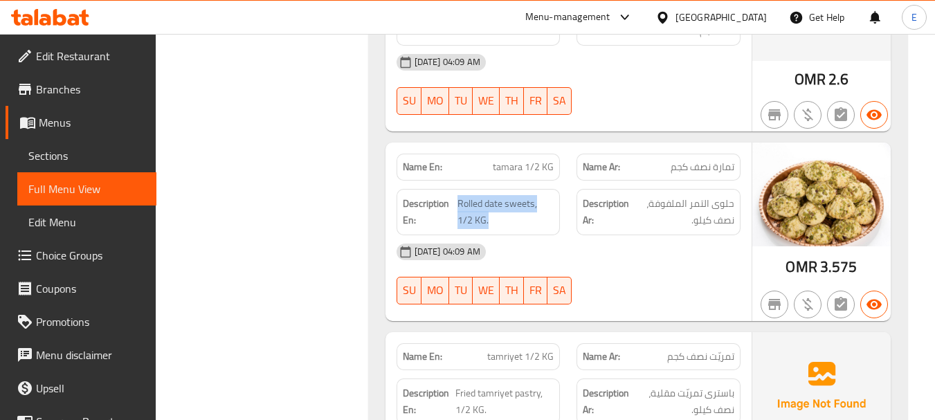
scroll to position [13084, 0]
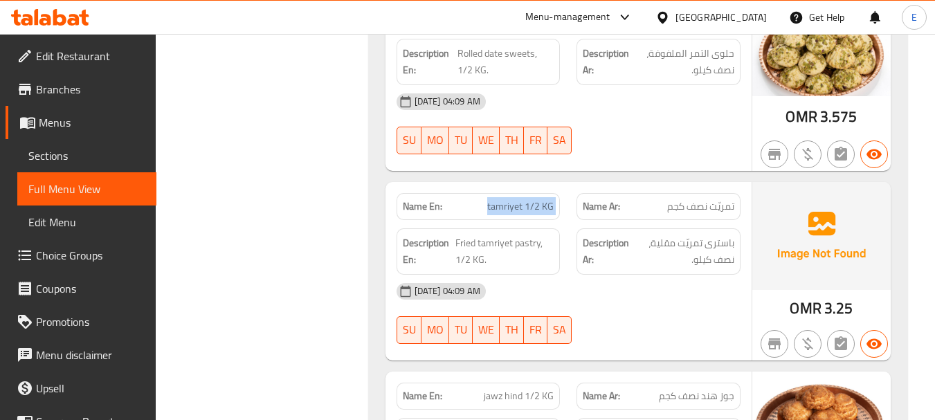
scroll to position [13153, 0]
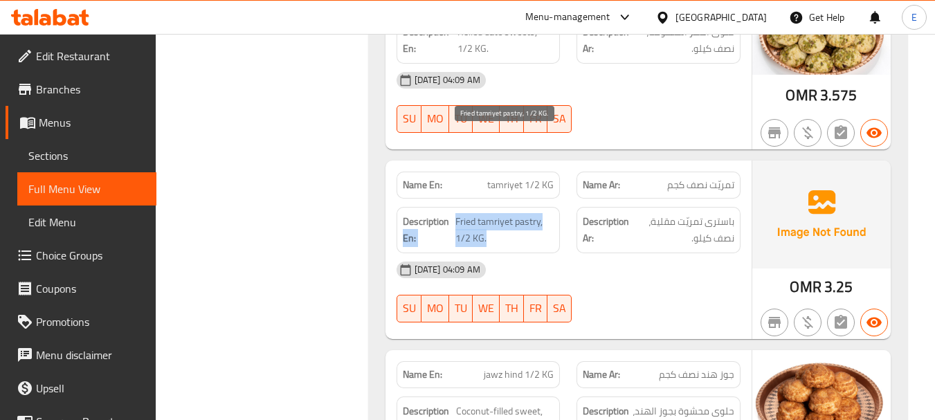
drag, startPoint x: 453, startPoint y: 136, endPoint x: 557, endPoint y: 154, distance: 105.4
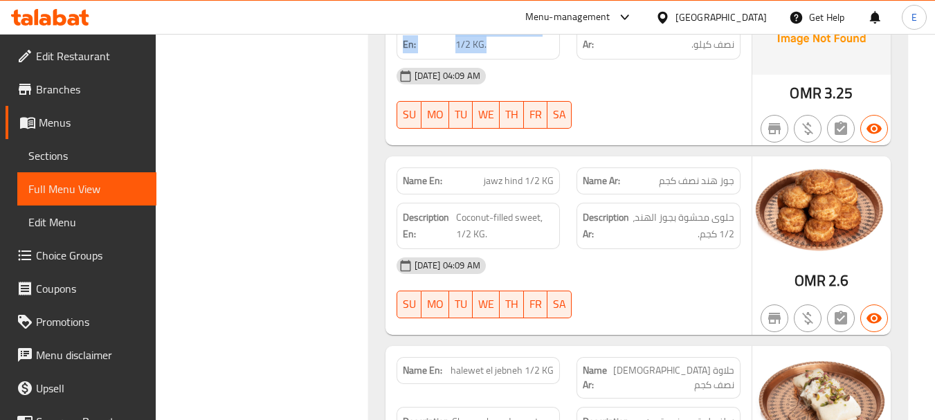
scroll to position [13361, 0]
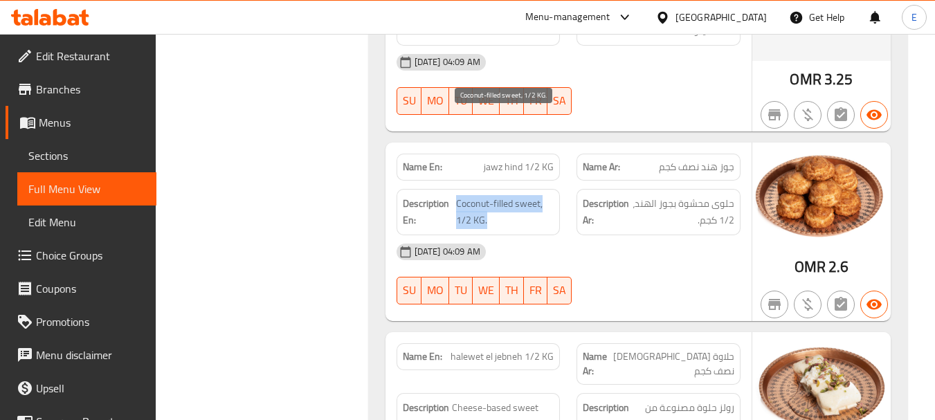
drag, startPoint x: 458, startPoint y: 113, endPoint x: 545, endPoint y: 136, distance: 89.3
click at [545, 195] on span "Coconut-filled sweet, 1/2 KG." at bounding box center [505, 212] width 98 height 34
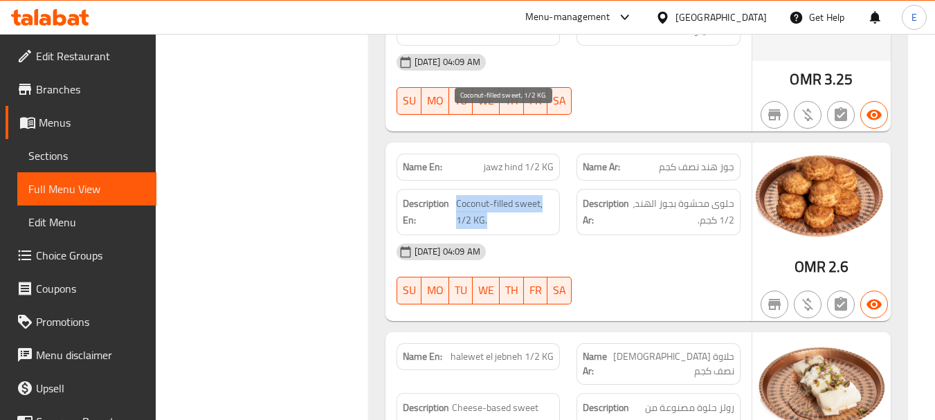
click at [545, 195] on span "Coconut-filled sweet, 1/2 KG." at bounding box center [505, 212] width 98 height 34
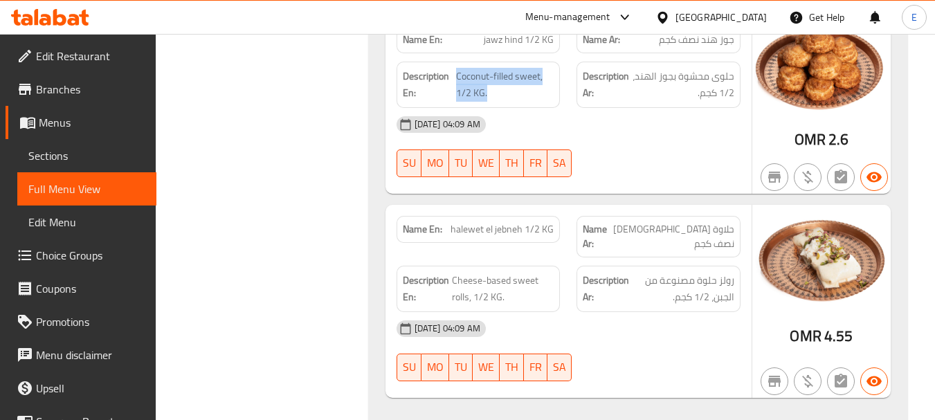
scroll to position [13499, 0]
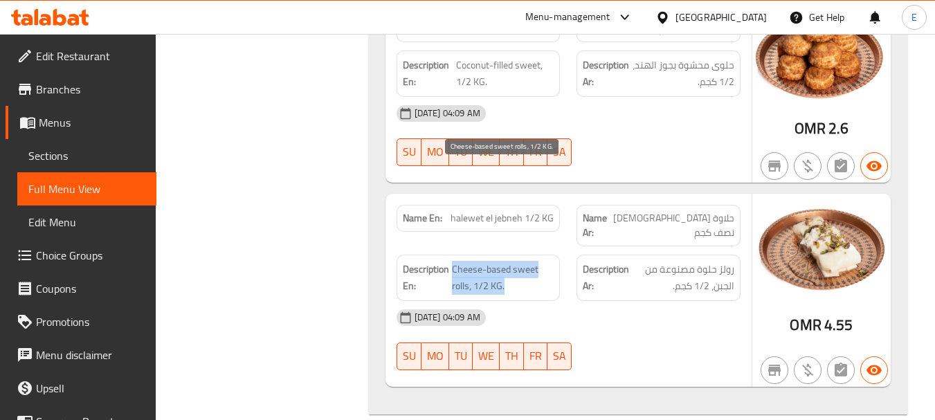
drag, startPoint x: 452, startPoint y: 172, endPoint x: 518, endPoint y: 194, distance: 69.2
click at [518, 261] on span "Cheese-based sweet rolls, 1/2 KG." at bounding box center [503, 278] width 102 height 34
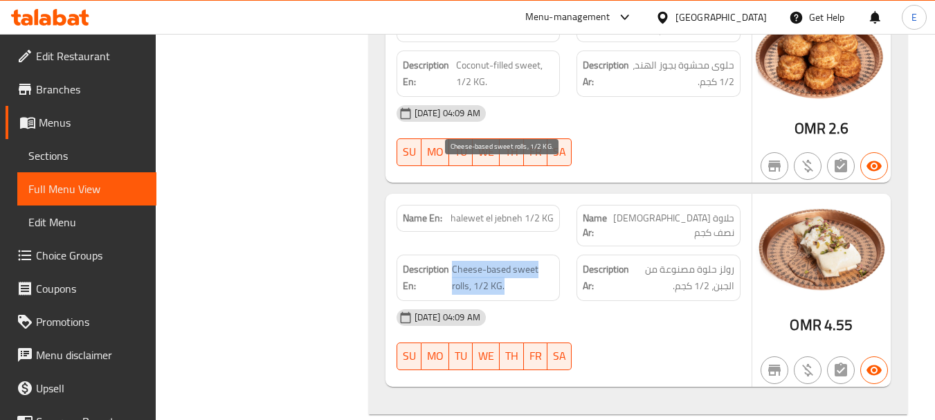
click at [518, 261] on span "Cheese-based sweet rolls, 1/2 KG." at bounding box center [503, 278] width 102 height 34
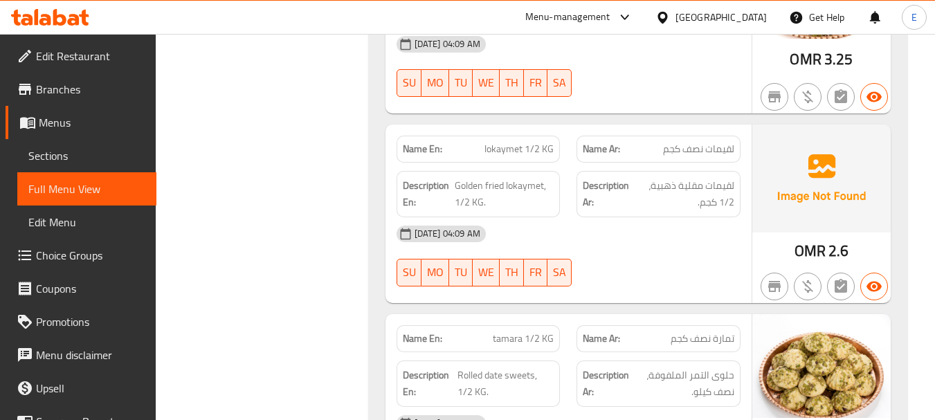
scroll to position [12807, 0]
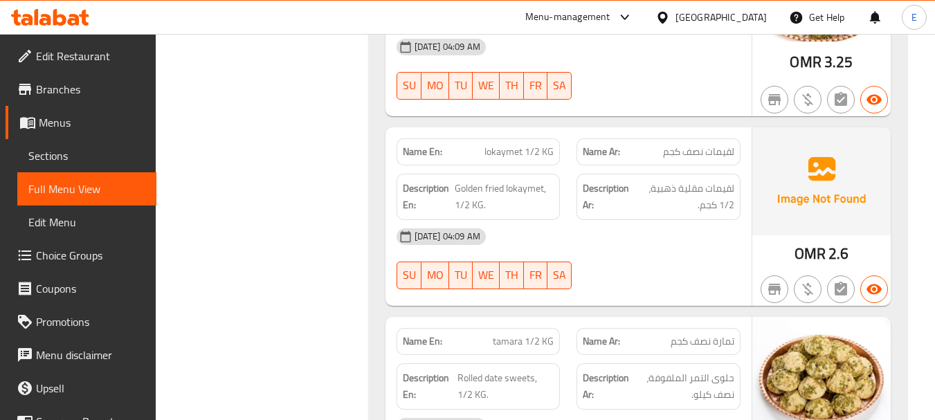
click at [309, 124] on div "Filter Branches Branches Popular filters Free items Branch specific items Has c…" at bounding box center [267, 27] width 185 height 25315
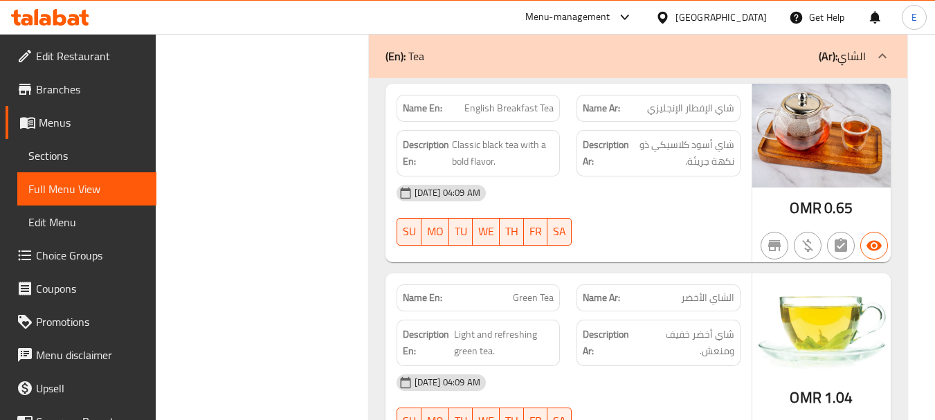
scroll to position [9832, 0]
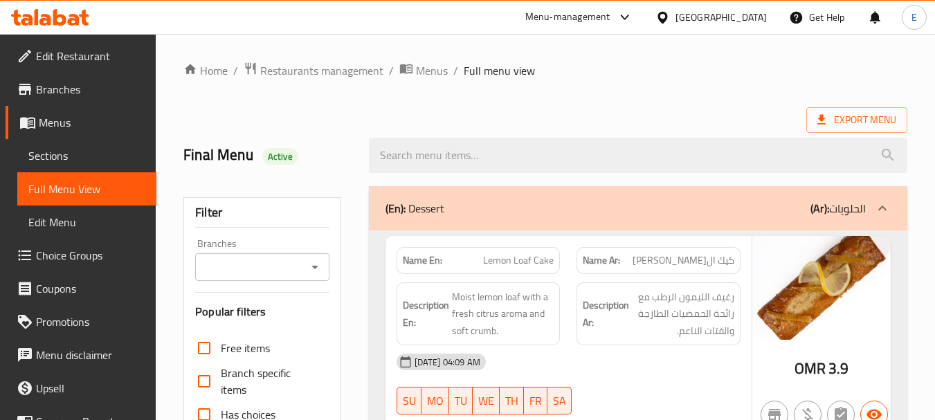
click at [66, 148] on span "Sections" at bounding box center [86, 155] width 117 height 17
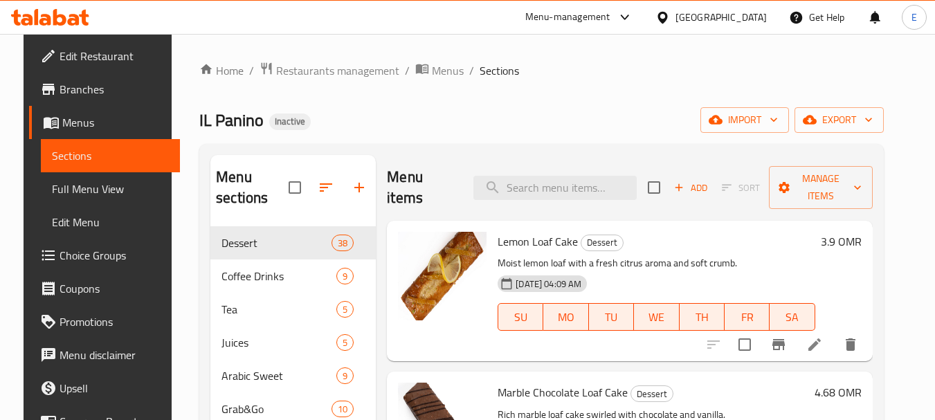
click at [560, 204] on div "Menu items Add Sort Manage items" at bounding box center [629, 188] width 485 height 66
click at [555, 194] on input "search" at bounding box center [554, 188] width 163 height 24
paste input "Raspberry White Chocolate Cookies"
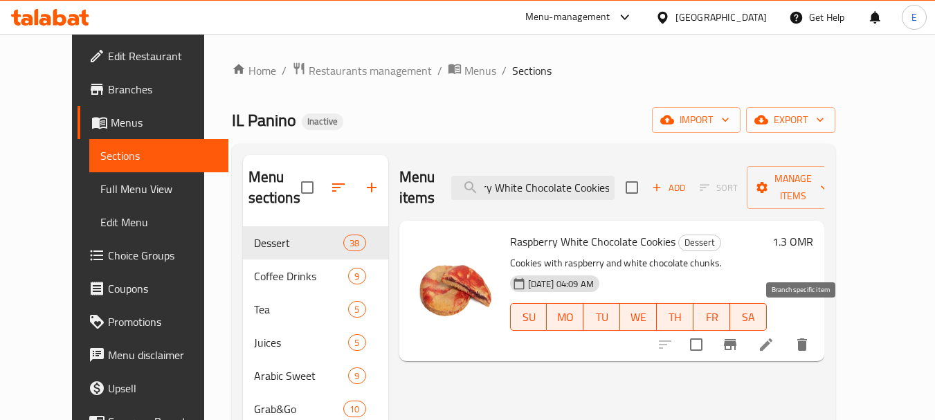
type input "Raspberry White Chocolate Cookies"
click at [774, 336] on icon at bounding box center [766, 344] width 17 height 17
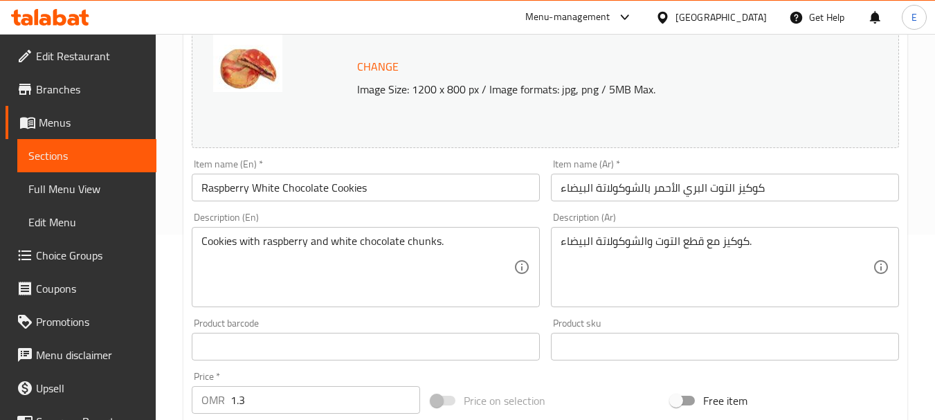
scroll to position [208, 0]
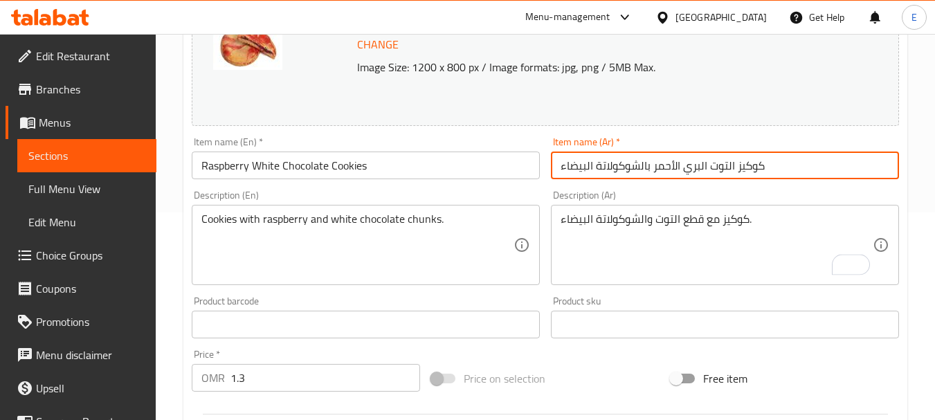
drag, startPoint x: 655, startPoint y: 165, endPoint x: 737, endPoint y: 167, distance: 82.4
click at [737, 167] on input "كوكيز التوت البري الأحمر بالشوكولاتة البيضاء" at bounding box center [725, 166] width 348 height 28
click at [718, 169] on input "كوكيز التوت البري الأحمر بالشوكولاتة البيضاء" at bounding box center [725, 166] width 348 height 28
drag, startPoint x: 707, startPoint y: 167, endPoint x: 652, endPoint y: 171, distance: 54.8
click at [652, 171] on input "كوكيز التوت البري الأحمر بالشوكولاتة البيضاء" at bounding box center [725, 166] width 348 height 28
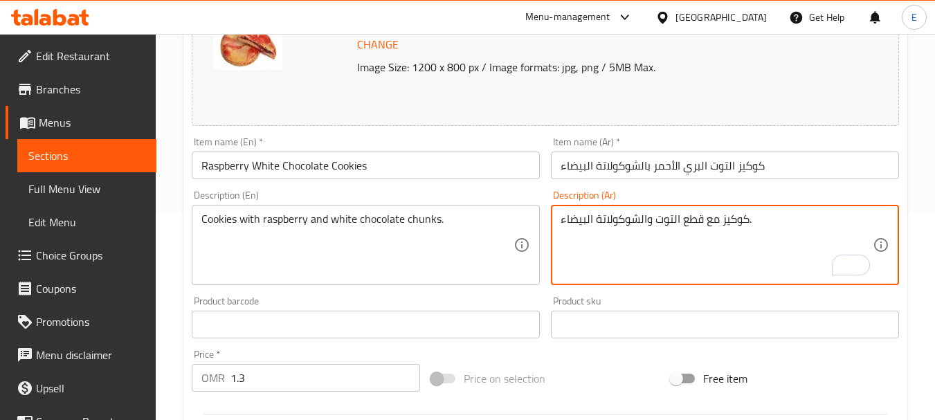
click at [649, 224] on textarea "كوكيز مع قطع التوت والشوكولاتة البيضاء." at bounding box center [717, 245] width 312 height 66
click at [651, 224] on textarea "كوكيز مع قطع التوت والشوكولاتة البيضاء." at bounding box center [717, 245] width 312 height 66
paste textarea "البري الأحمر"
click at [662, 258] on textarea "كوكيز مع قطع التوت البري الأحمر والشوكولاتة البيضاء." at bounding box center [717, 245] width 312 height 66
click at [662, 260] on textarea "كوكيز مع قطع التوت البري الأحمر والشوكولاتة البيضاء." at bounding box center [717, 245] width 312 height 66
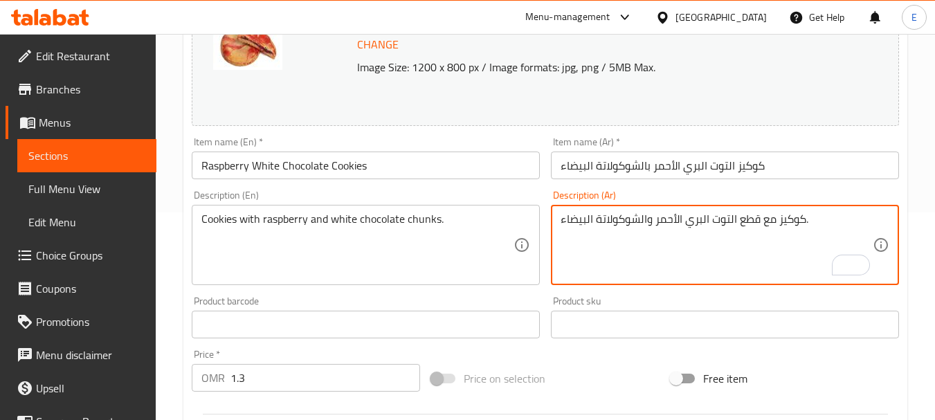
click at [682, 222] on textarea "كوكيز مع قطع التوت البري الأحمر والشوكولاتة البيضاء." at bounding box center [717, 245] width 312 height 66
click at [644, 246] on textarea "كوكيز مع قطع التوت البري الأحمر والشوكولاتة البيضاء." at bounding box center [717, 245] width 312 height 66
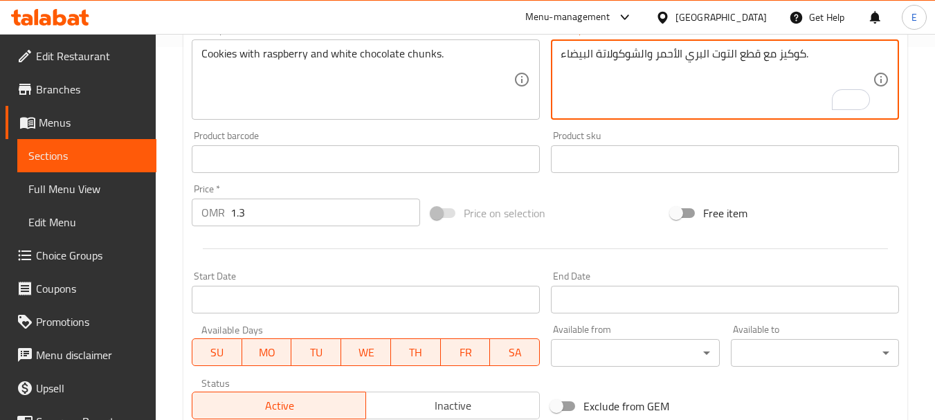
scroll to position [578, 0]
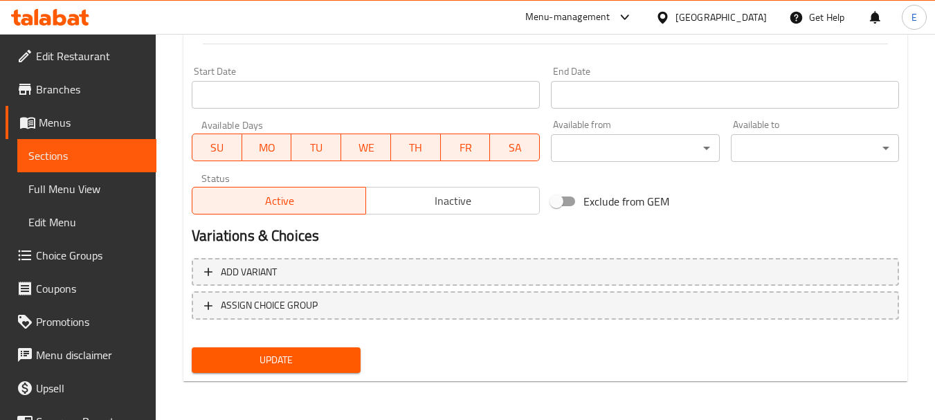
type textarea "كوكيز مع قطع التوت البري الأحمر والشوكولاتة البيضاء."
click at [328, 357] on span "Update" at bounding box center [276, 360] width 146 height 17
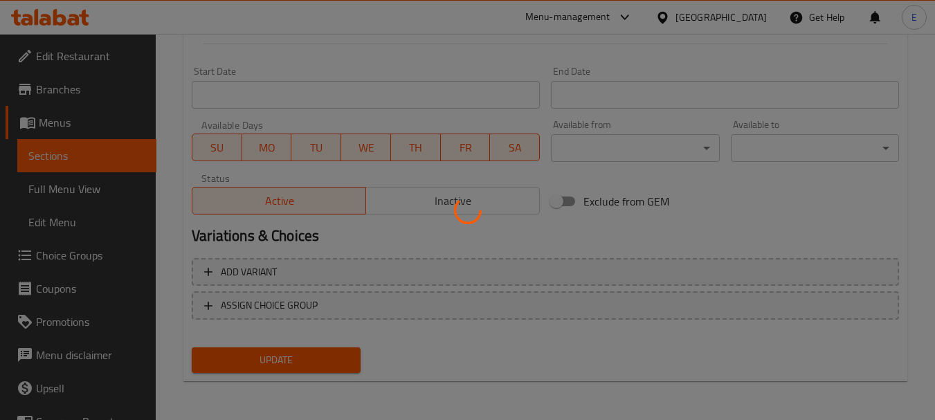
click at [328, 357] on div at bounding box center [467, 210] width 935 height 420
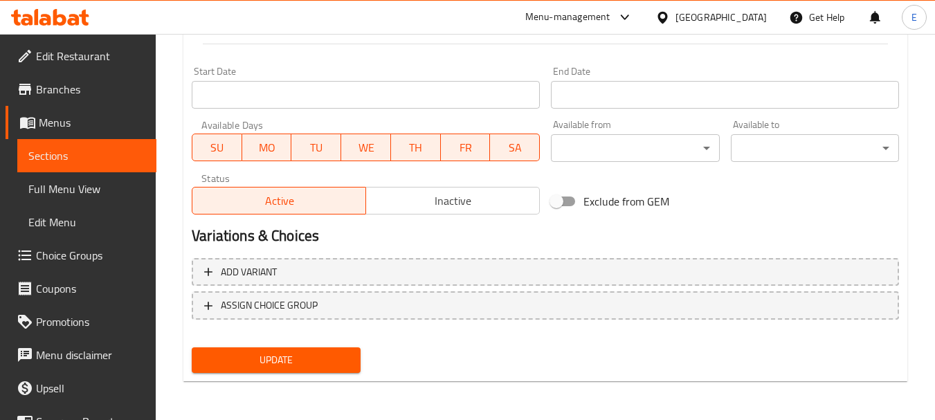
click at [311, 352] on span "Update" at bounding box center [276, 360] width 146 height 17
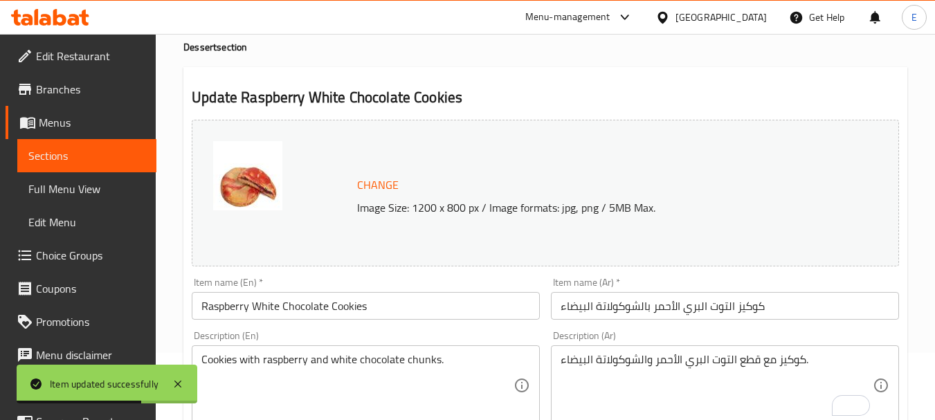
scroll to position [0, 0]
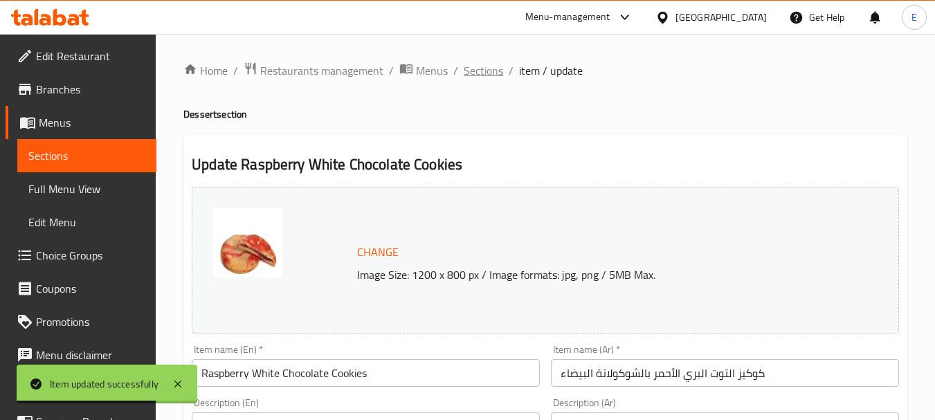
click at [480, 75] on span "Sections" at bounding box center [483, 70] width 39 height 17
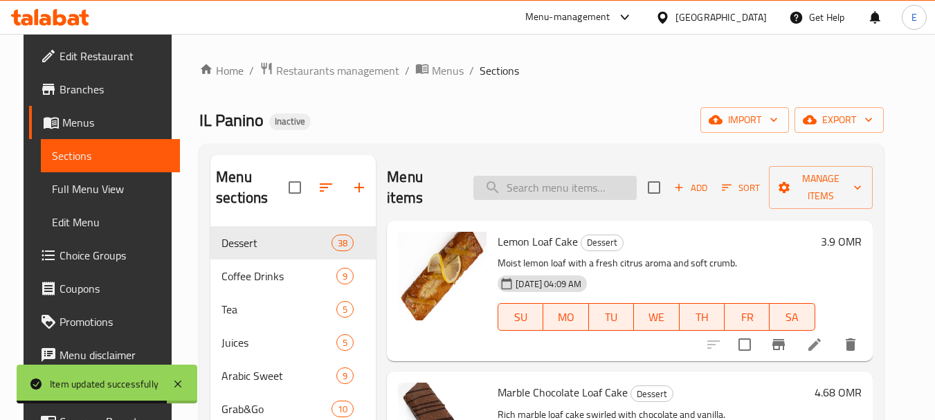
click at [539, 183] on input "search" at bounding box center [554, 188] width 163 height 24
paste input "Green Jasmine Tea"
type input "Green Jasmine Tea"
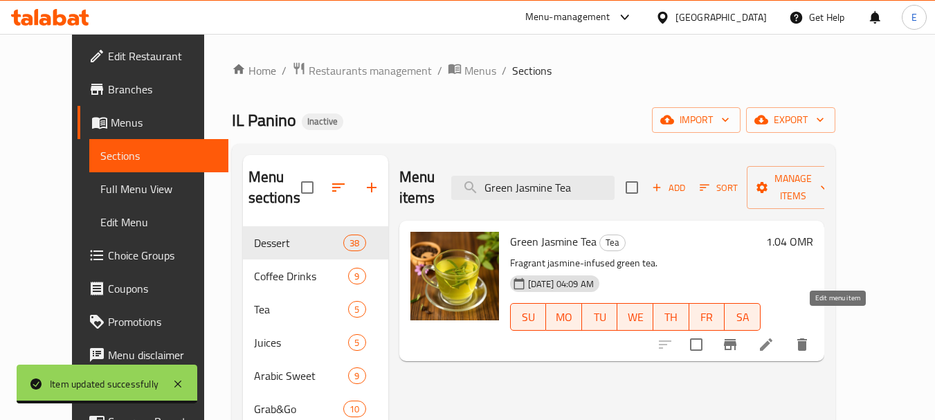
click at [772, 338] on icon at bounding box center [766, 344] width 12 height 12
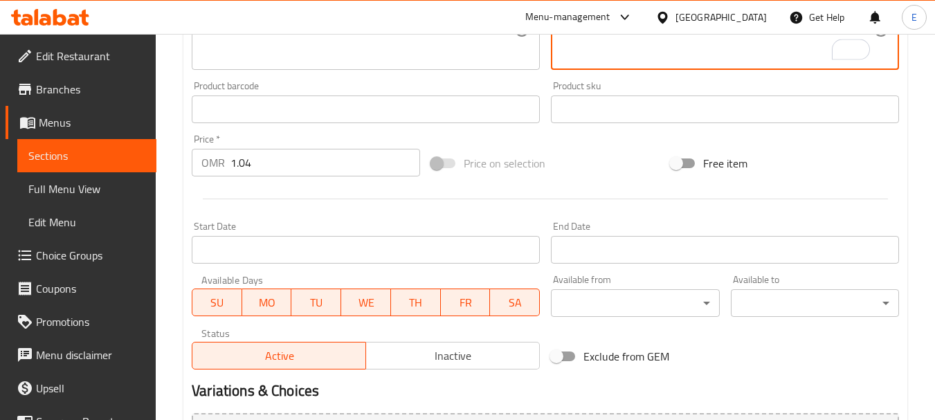
scroll to position [554, 0]
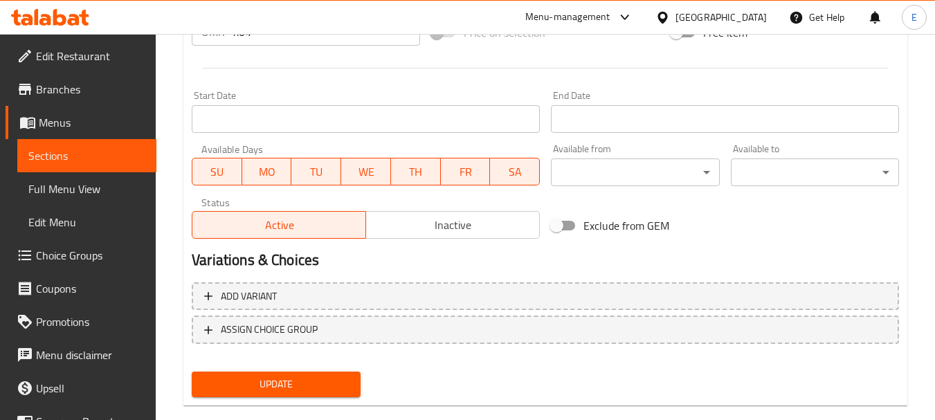
click at [302, 385] on span "Update" at bounding box center [276, 384] width 146 height 17
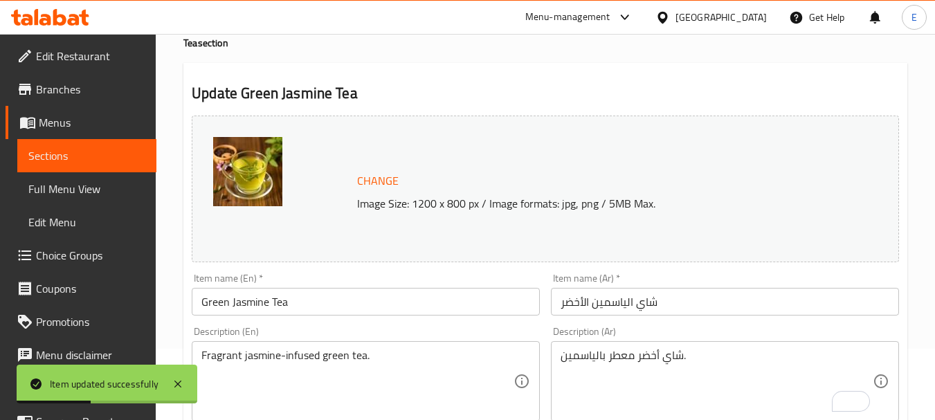
scroll to position [138, 0]
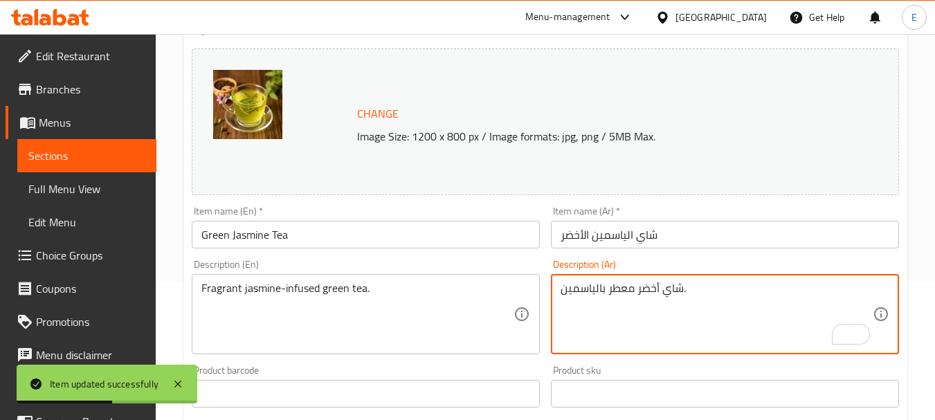
click at [623, 291] on textarea "شاي أخضر معطر بالياسمين." at bounding box center [717, 315] width 312 height 66
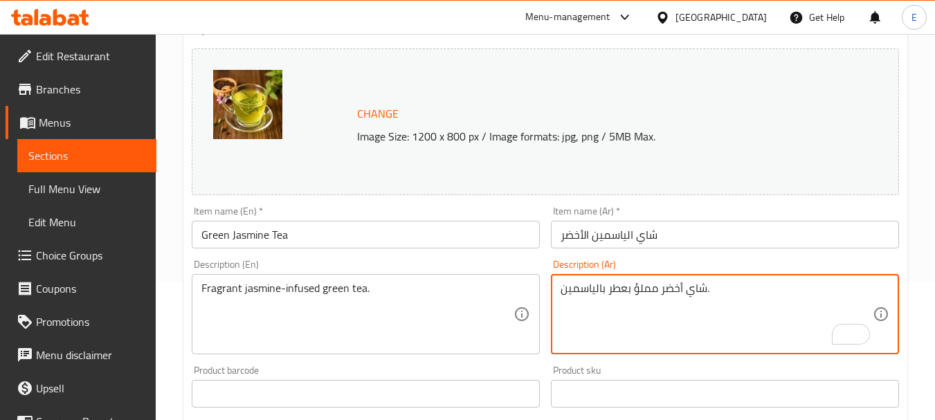
click at [605, 289] on textarea "شاي أخضر مملؤ بعطر بالياسمين." at bounding box center [717, 315] width 312 height 66
click at [624, 349] on div "شاي أخضر مملؤ بعطر الياسمين. Description (Ar)" at bounding box center [725, 314] width 348 height 80
drag, startPoint x: 627, startPoint y: 287, endPoint x: 562, endPoint y: 292, distance: 65.3
click at [562, 292] on textarea "شاي أخضر مملؤ بعطر الياسمين." at bounding box center [717, 315] width 312 height 66
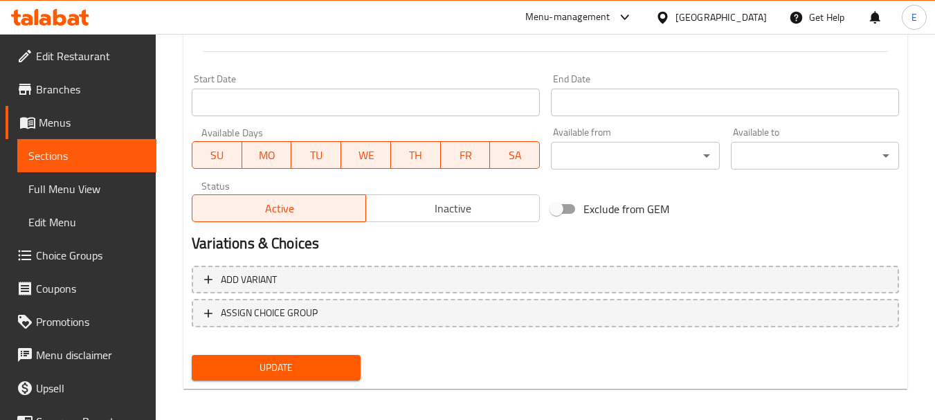
scroll to position [578, 0]
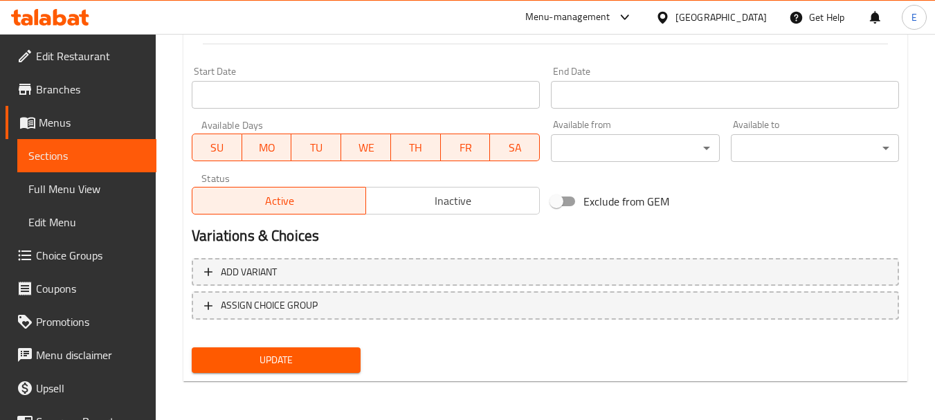
type textarea "شاي أخضر مملؤ بالياسمين العطري ."
click at [329, 375] on div "Update" at bounding box center [275, 360] width 179 height 37
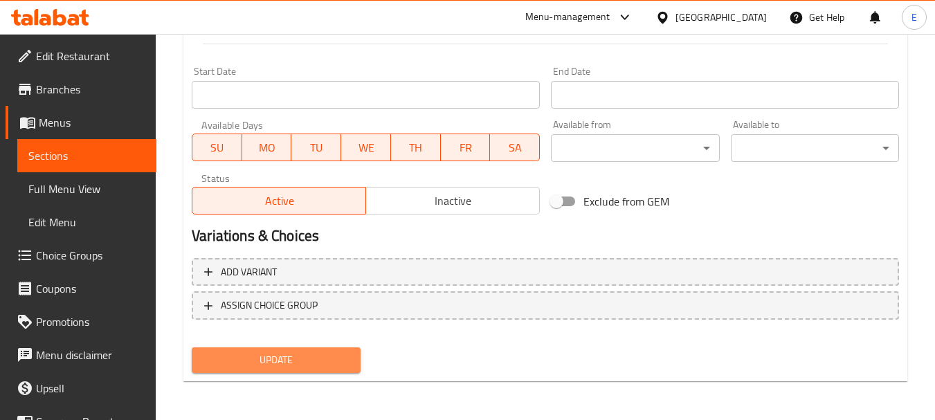
click at [338, 364] on span "Update" at bounding box center [276, 360] width 146 height 17
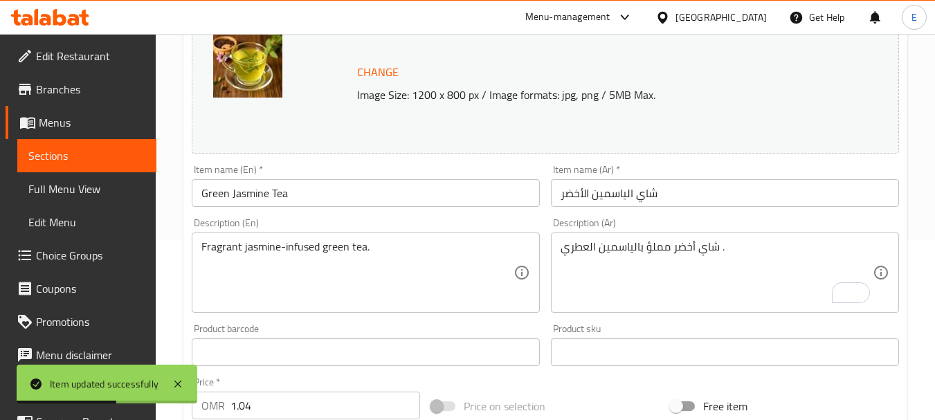
scroll to position [24, 0]
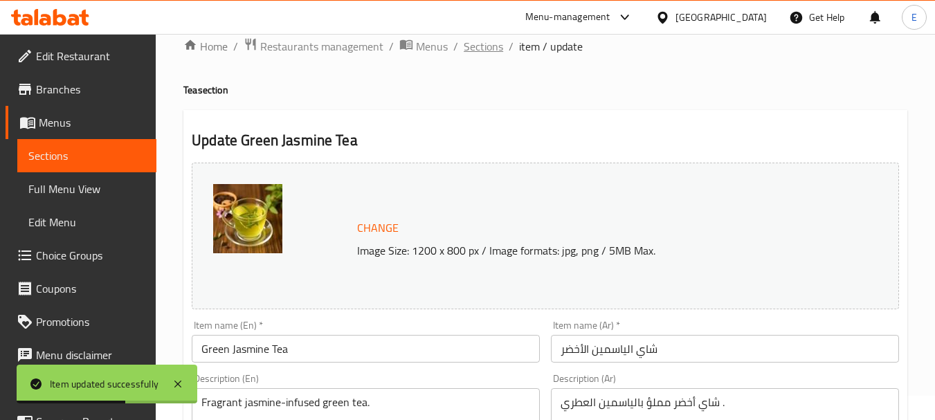
click at [478, 52] on span "Sections" at bounding box center [483, 46] width 39 height 17
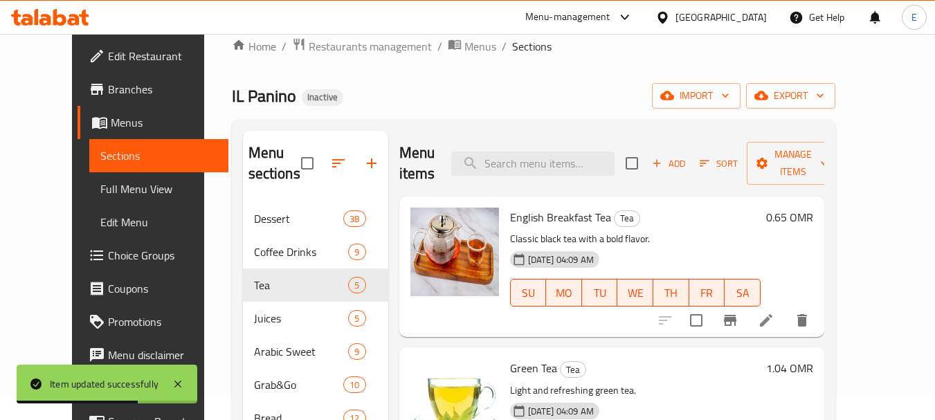
click at [537, 179] on div "Menu items Add Sort Manage items" at bounding box center [611, 164] width 425 height 66
click at [538, 167] on input "search" at bounding box center [532, 164] width 163 height 24
paste input "Lemonade"
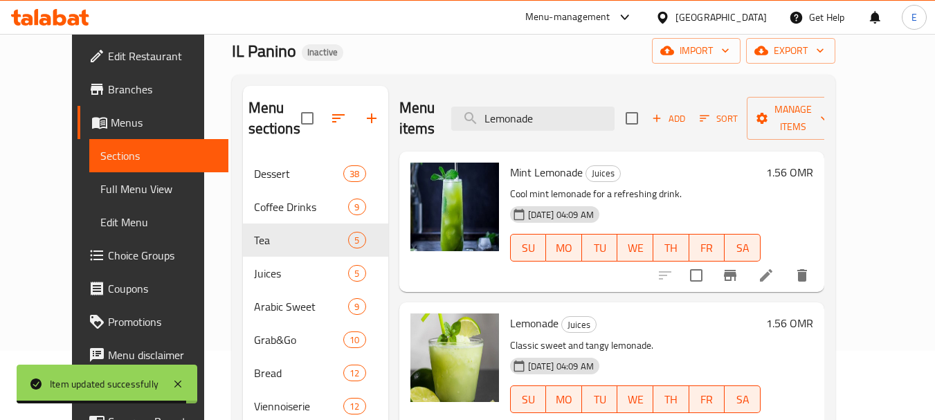
scroll to position [93, 0]
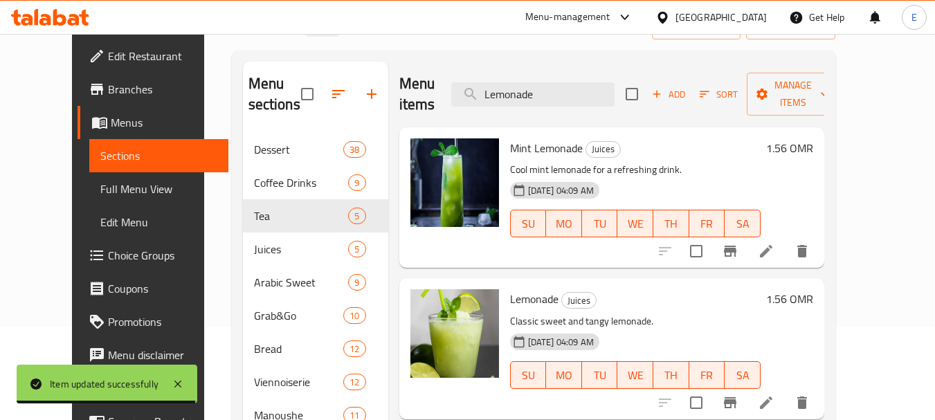
type input "Lemonade"
click at [772, 397] on icon at bounding box center [766, 403] width 12 height 12
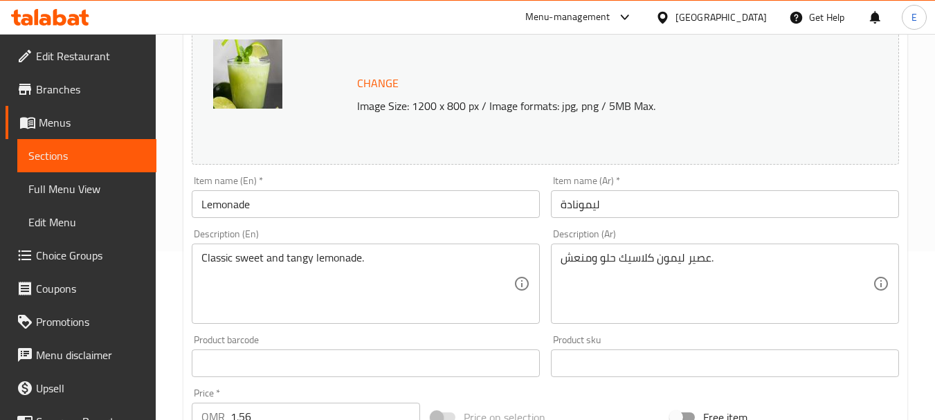
scroll to position [208, 0]
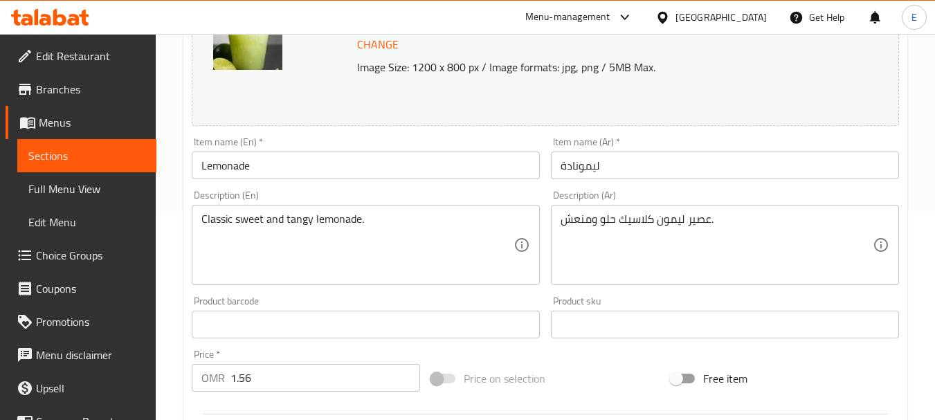
click at [585, 168] on input "ليمونادة" at bounding box center [725, 166] width 348 height 28
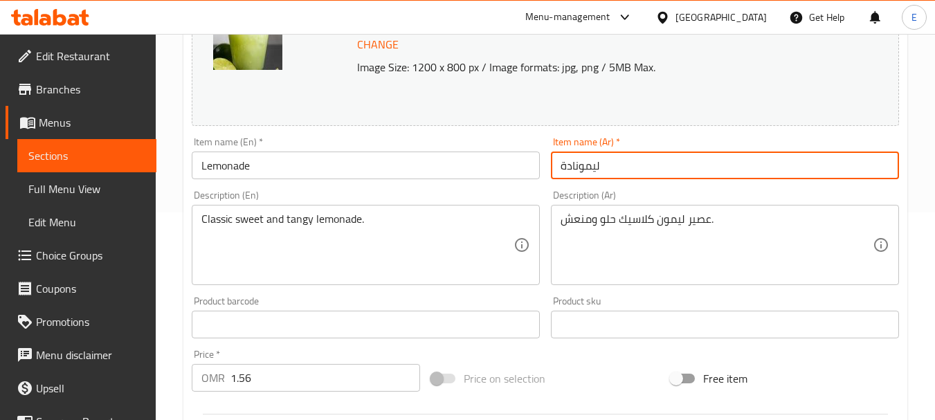
click at [585, 168] on input "ليمونادة" at bounding box center [725, 166] width 348 height 28
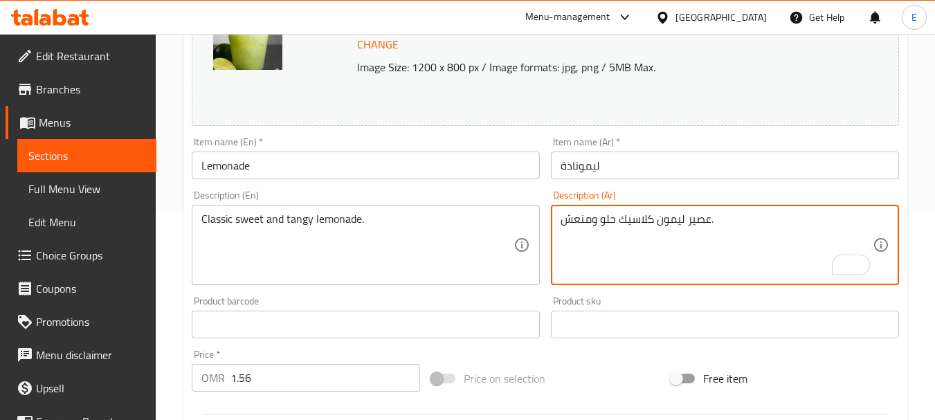
drag, startPoint x: 656, startPoint y: 223, endPoint x: 711, endPoint y: 226, distance: 55.5
paste textarea "ليمونادة"
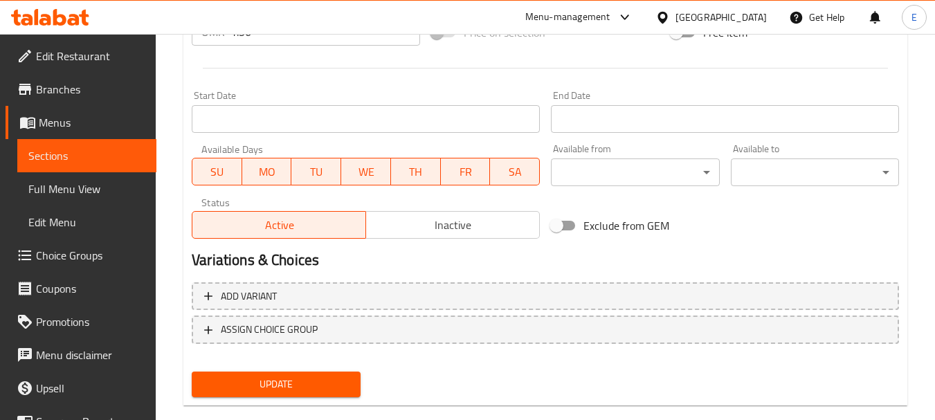
scroll to position [578, 0]
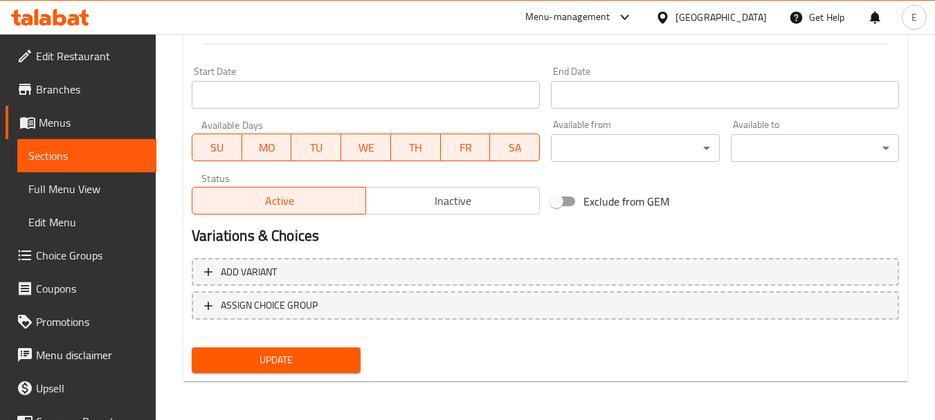
type textarea "ليمونادة كلاسيك حلو ومنعش."
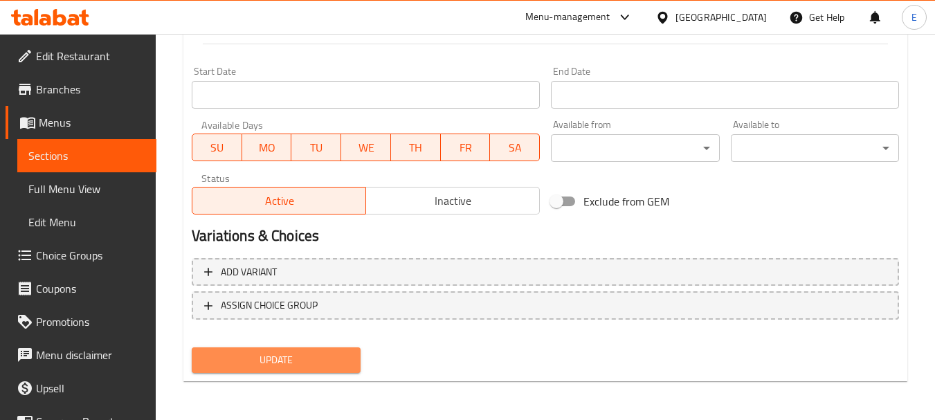
click at [324, 355] on span "Update" at bounding box center [276, 360] width 146 height 17
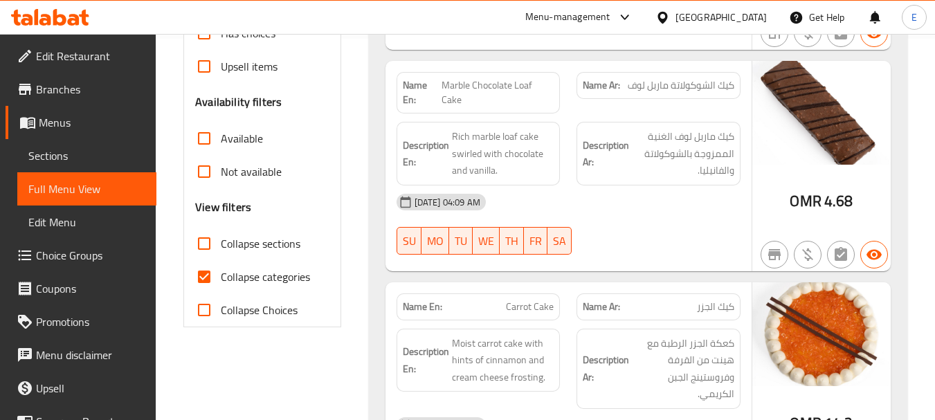
scroll to position [415, 0]
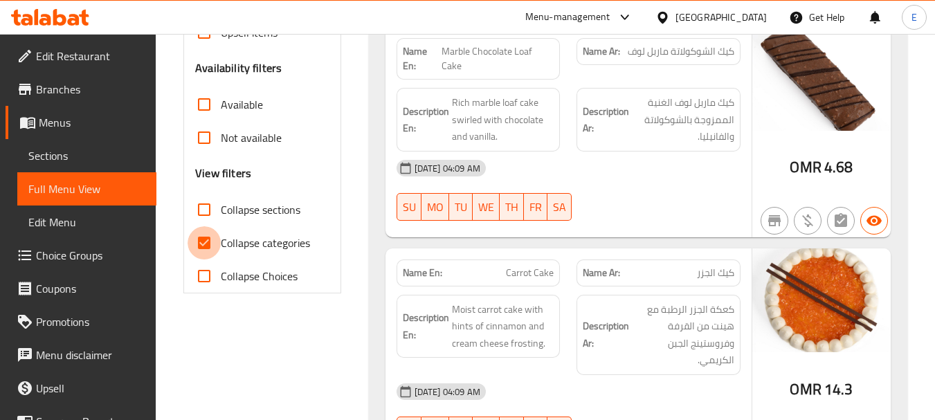
click at [204, 248] on input "Collapse categories" at bounding box center [204, 242] width 33 height 33
checkbox input "false"
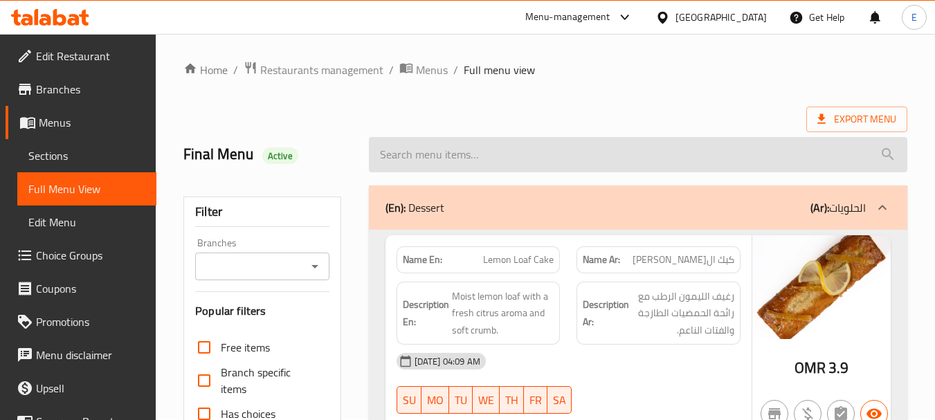
scroll to position [0, 0]
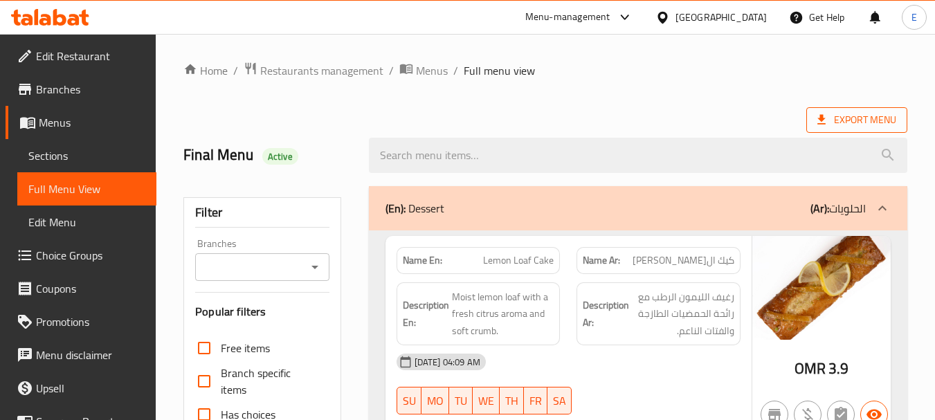
click at [872, 122] on span "Export Menu" at bounding box center [856, 119] width 79 height 17
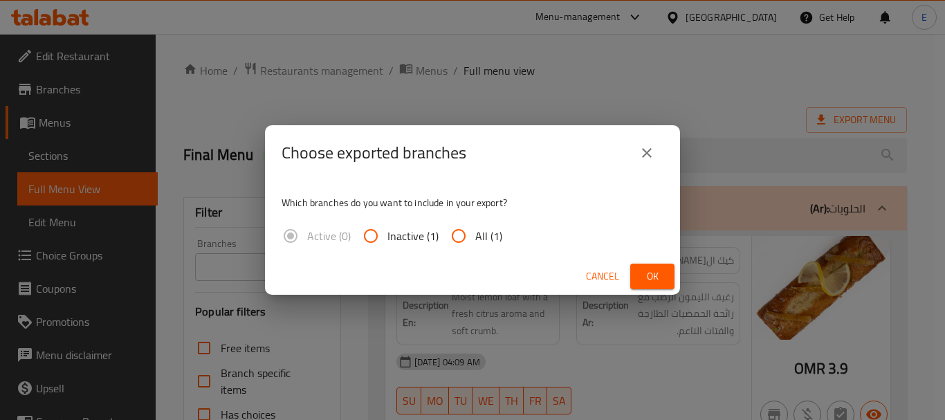
click at [468, 235] on input "All (1)" at bounding box center [458, 235] width 33 height 33
radio input "true"
click at [663, 273] on span "Ok" at bounding box center [653, 276] width 22 height 17
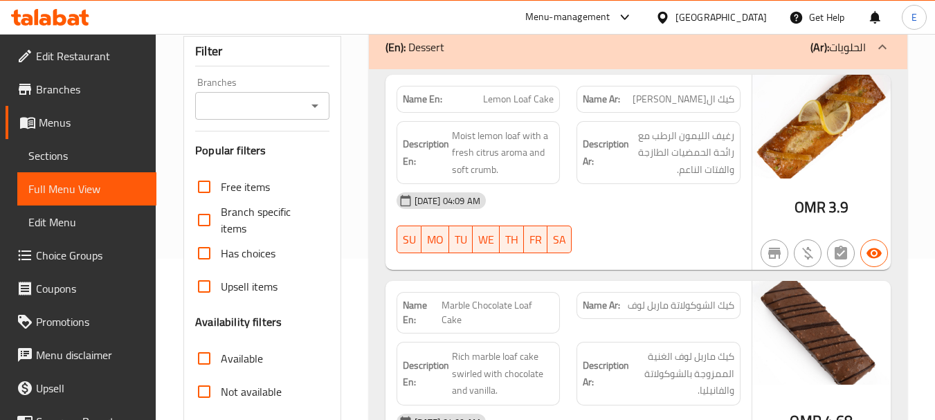
scroll to position [208, 0]
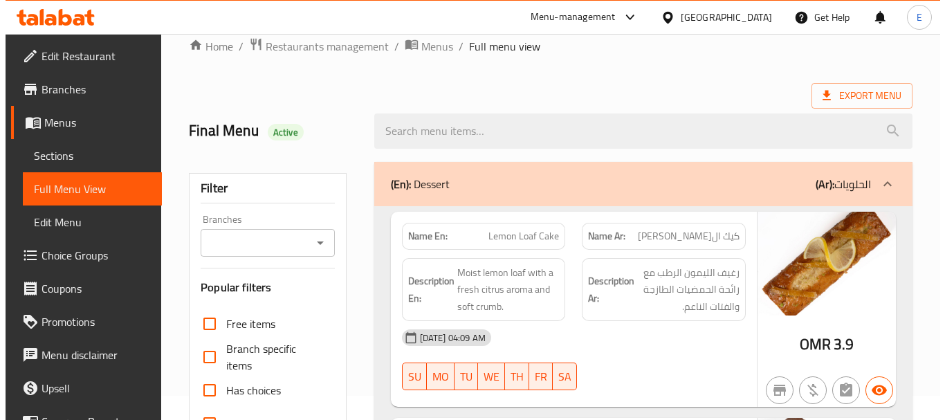
scroll to position [0, 0]
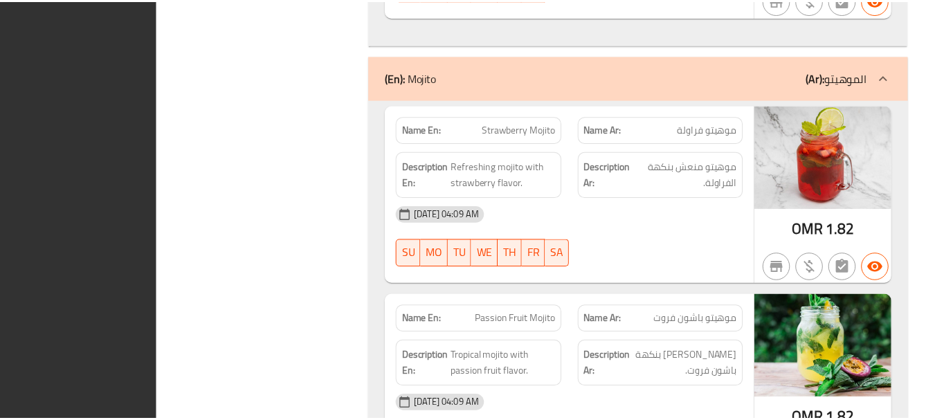
scroll to position [25175, 0]
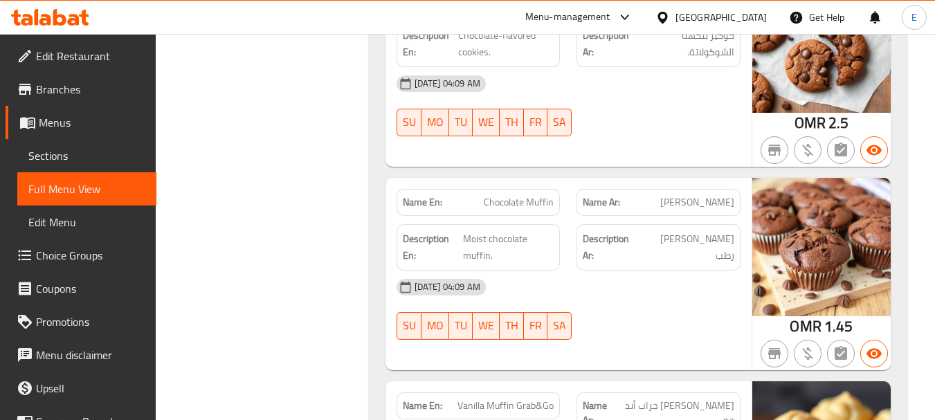
scroll to position [15904, 0]
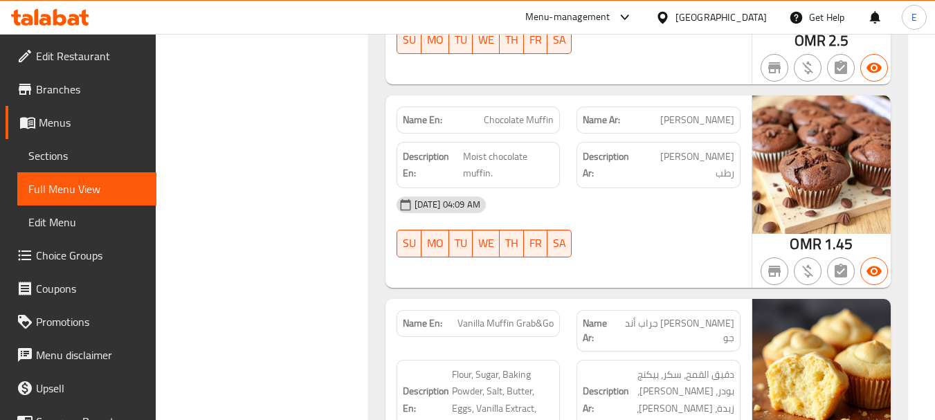
copy span "Vanilla Muffin Grab&Go"
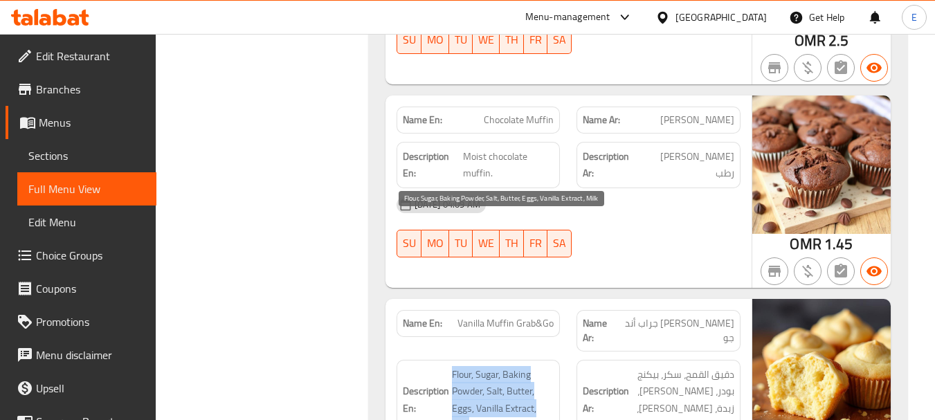
drag, startPoint x: 449, startPoint y: 230, endPoint x: 533, endPoint y: 282, distance: 98.2
click at [533, 366] on span "Flour, Sugar, Baking Powder, Salt, Butter, Eggs, Vanilla Extract, Milk" at bounding box center [503, 400] width 102 height 68
